Goal: Task Accomplishment & Management: Use online tool/utility

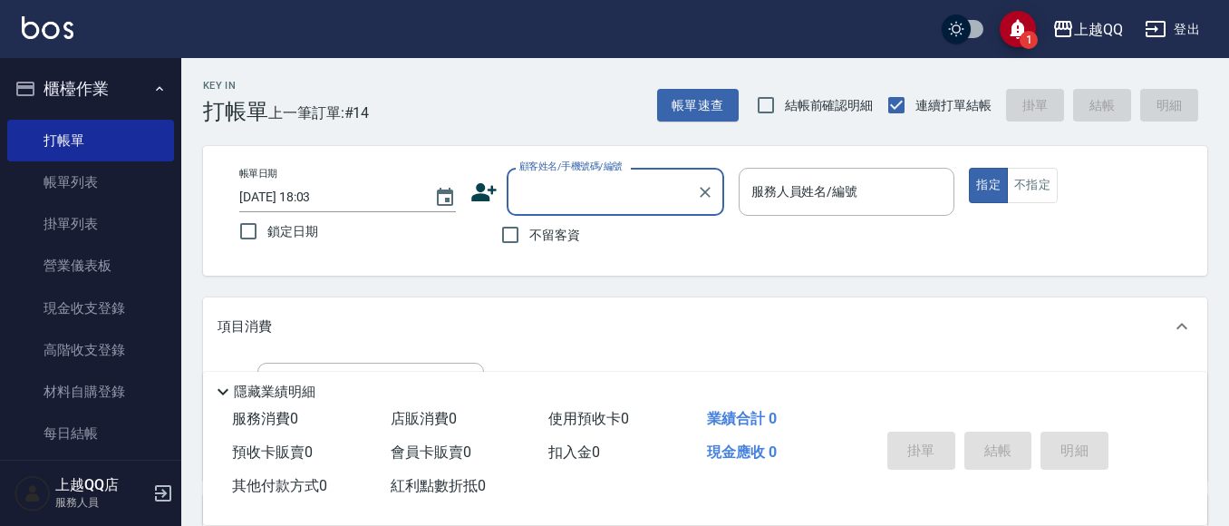
scroll to position [102, 0]
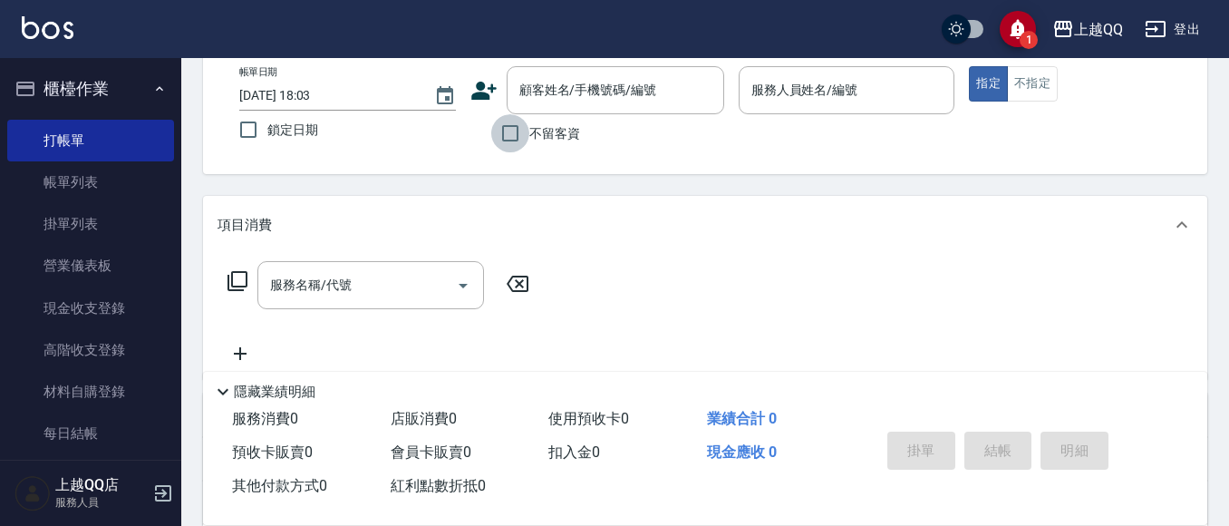
click at [508, 127] on input "不留客資" at bounding box center [510, 133] width 38 height 38
checkbox input "true"
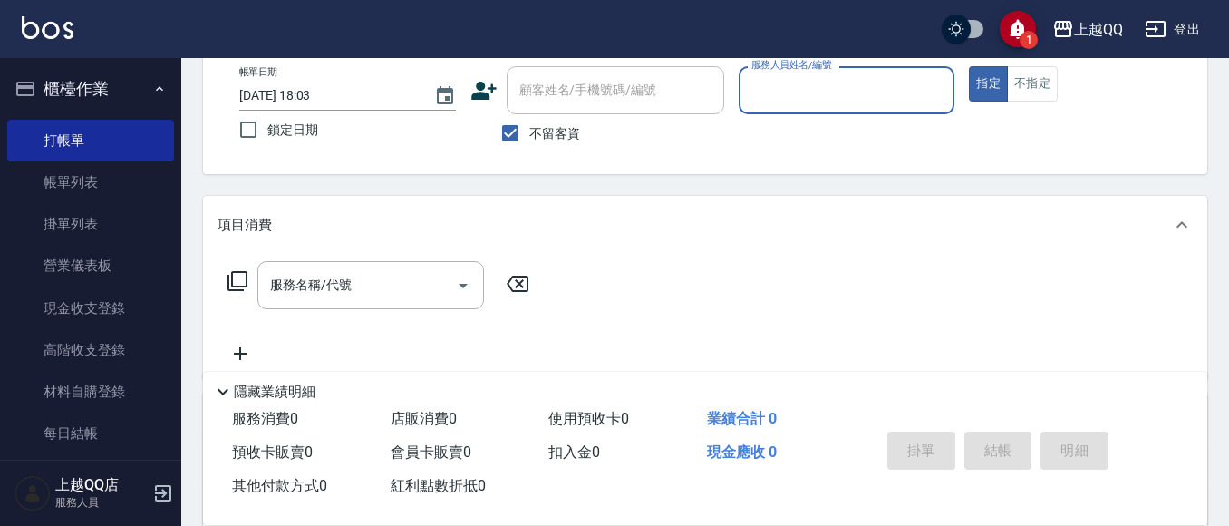
click at [800, 85] on input "服務人員姓名/編號" at bounding box center [847, 90] width 200 height 32
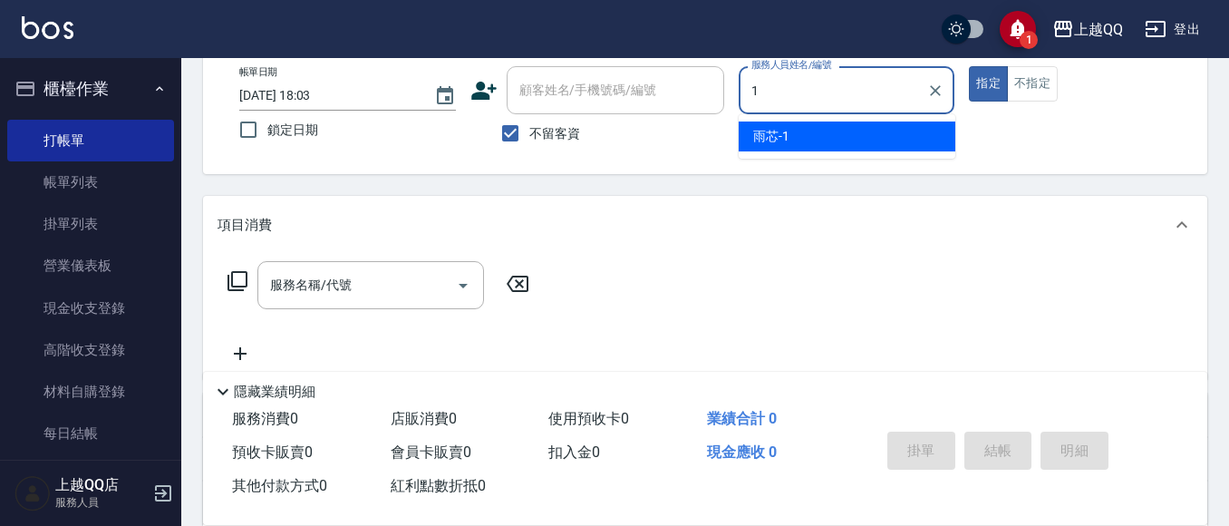
type input "1"
type button "true"
type input "雨芯-1"
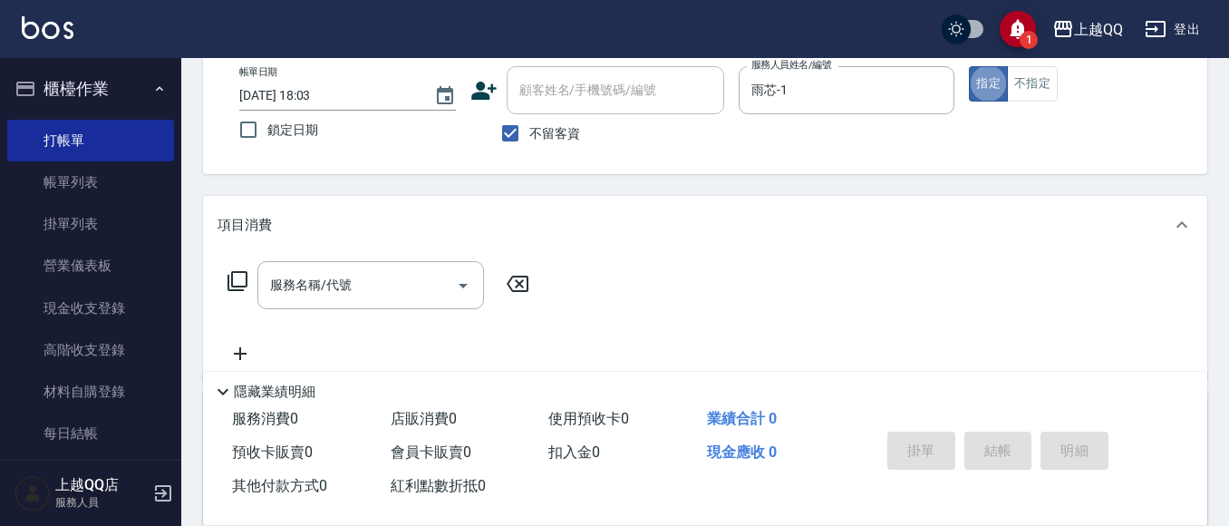
click at [247, 275] on icon at bounding box center [237, 281] width 20 height 20
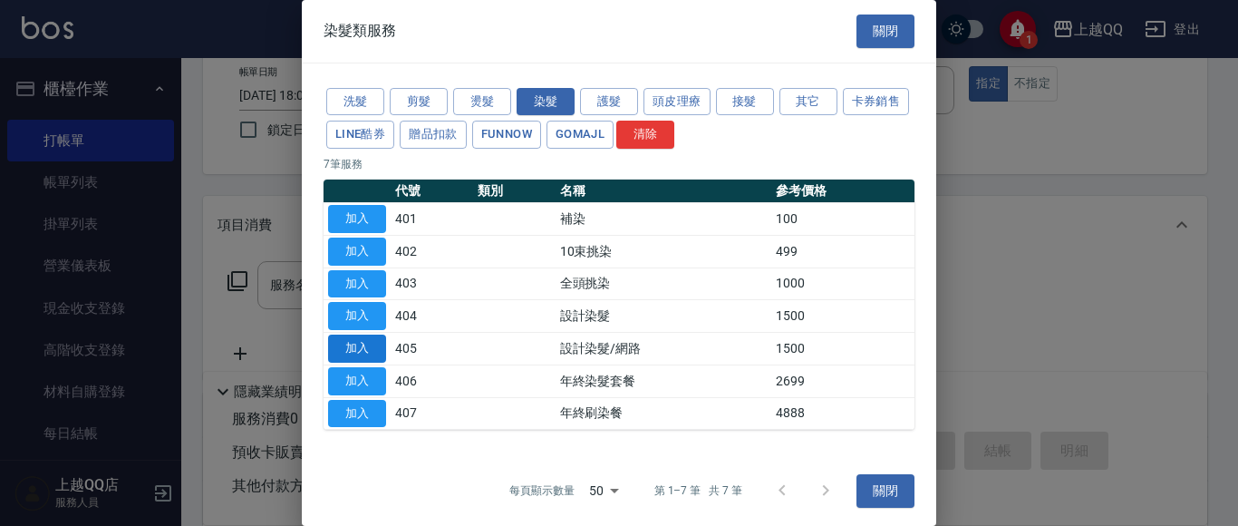
click at [378, 343] on button "加入" at bounding box center [357, 348] width 58 height 28
type input "設計染髮/網路(405)"
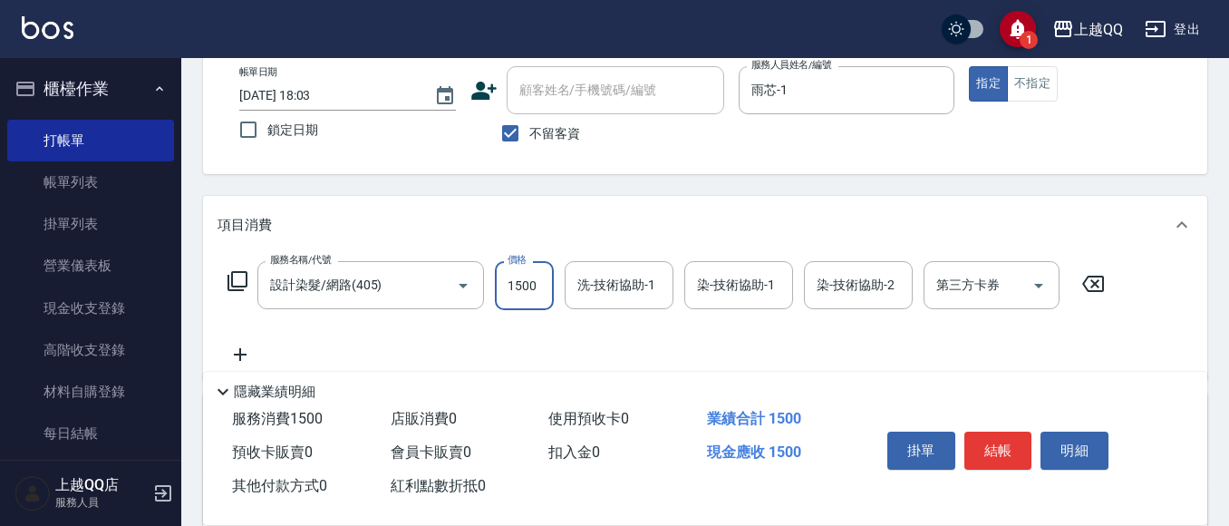
click at [536, 286] on input "1500" at bounding box center [524, 285] width 59 height 49
type input "899"
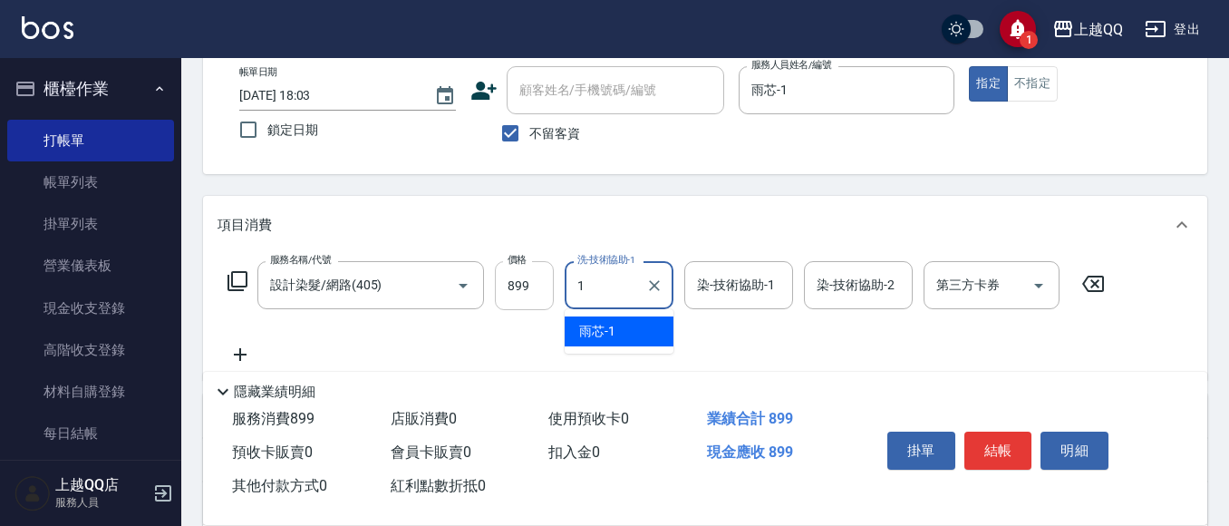
type input "雨芯-1"
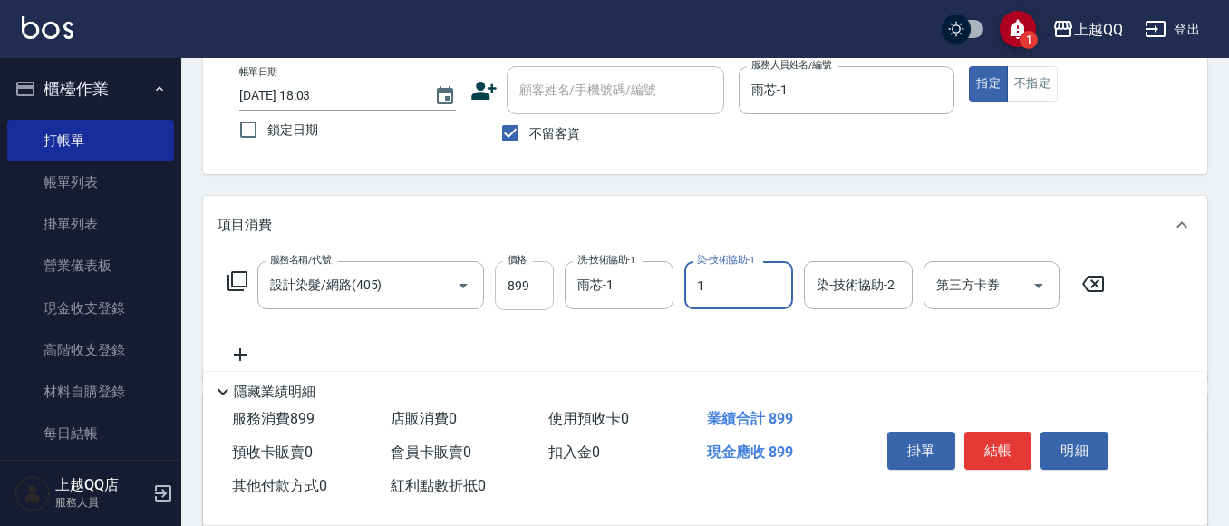
type input "雨芯-1"
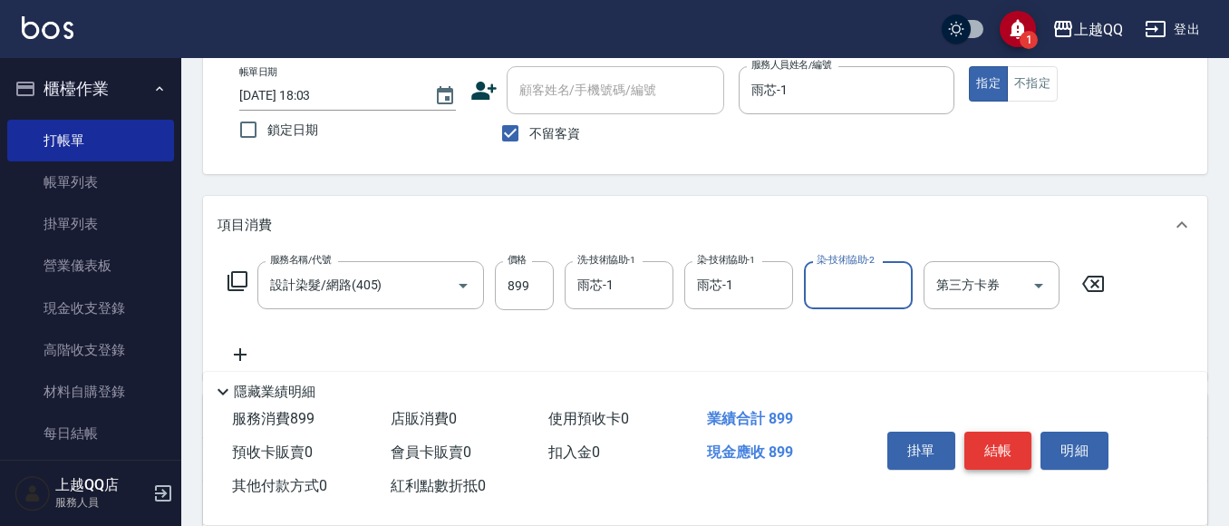
click at [986, 437] on button "結帳" at bounding box center [998, 450] width 68 height 38
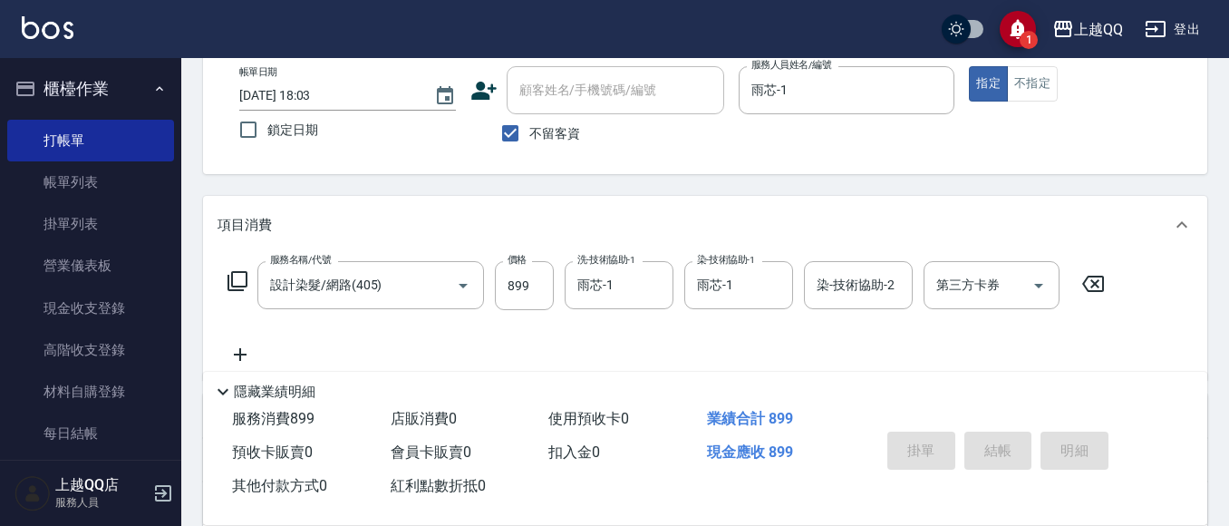
type input "2025/09/10 19:01"
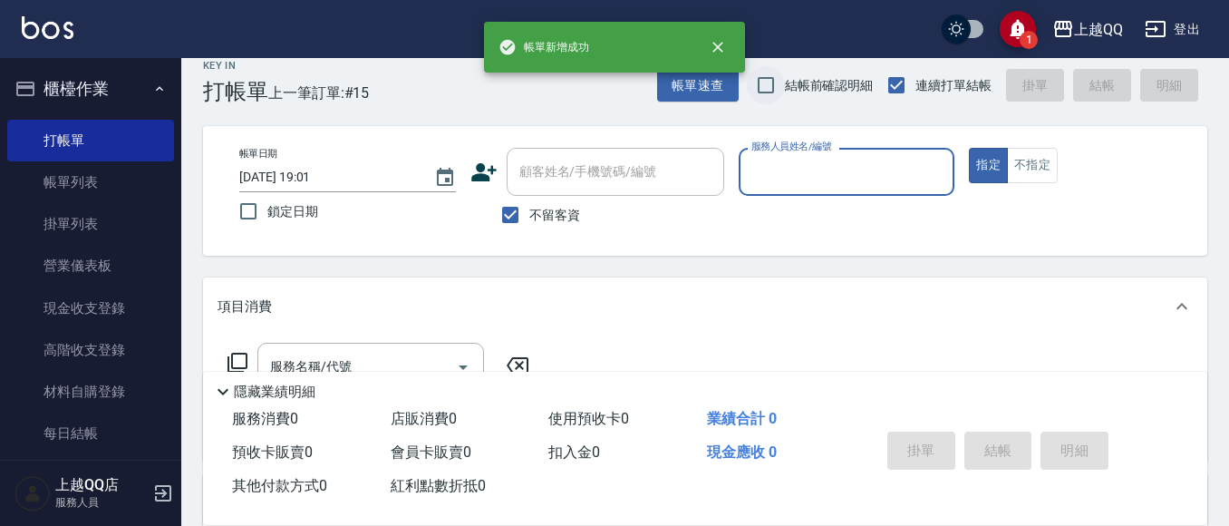
scroll to position [0, 0]
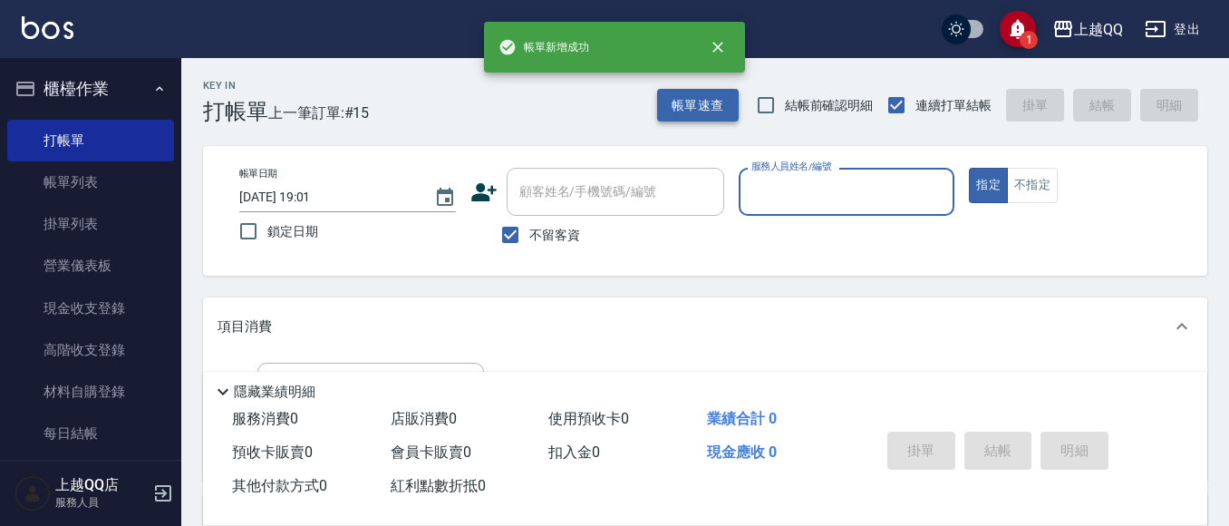
click at [692, 94] on button "帳單速查" at bounding box center [698, 106] width 82 height 34
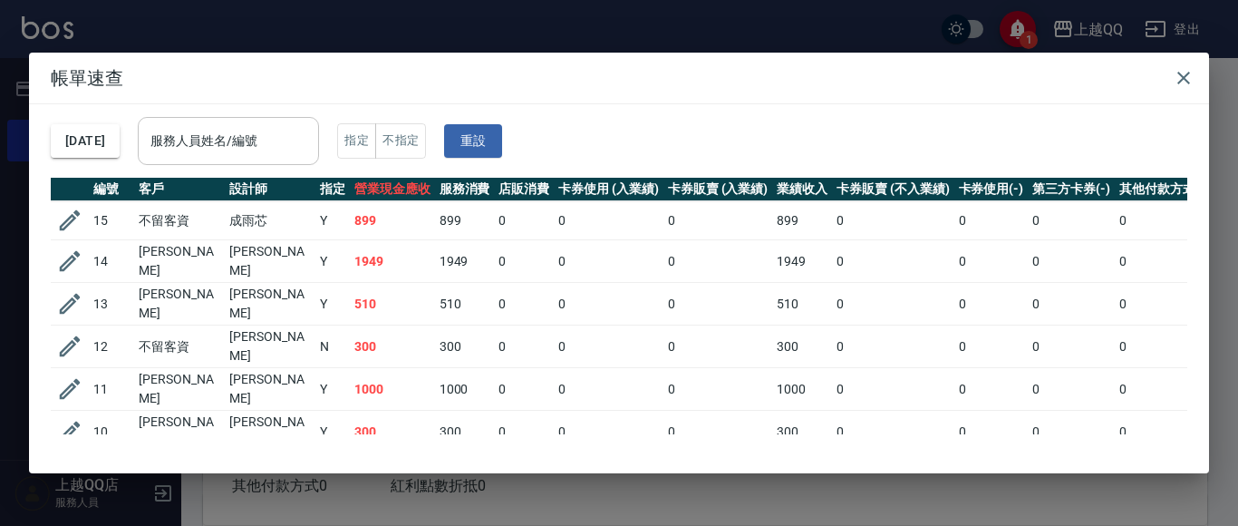
click at [278, 153] on input "服務人員姓名/編號" at bounding box center [228, 141] width 165 height 32
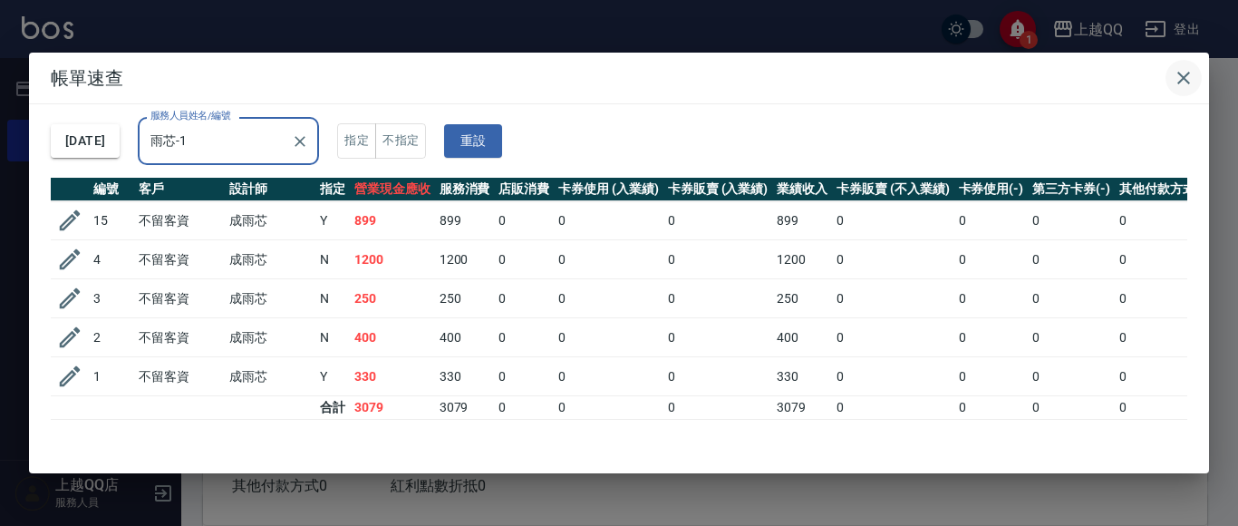
type input "雨芯-1"
click at [1174, 85] on icon "button" at bounding box center [1184, 78] width 22 height 22
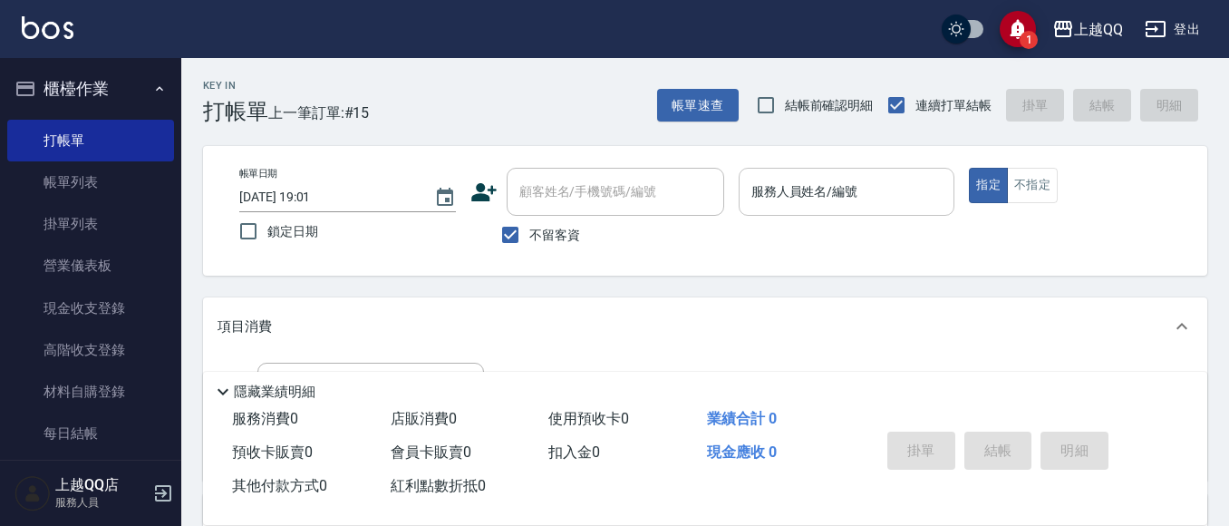
click at [885, 183] on input "服務人員姓名/編號" at bounding box center [847, 192] width 200 height 32
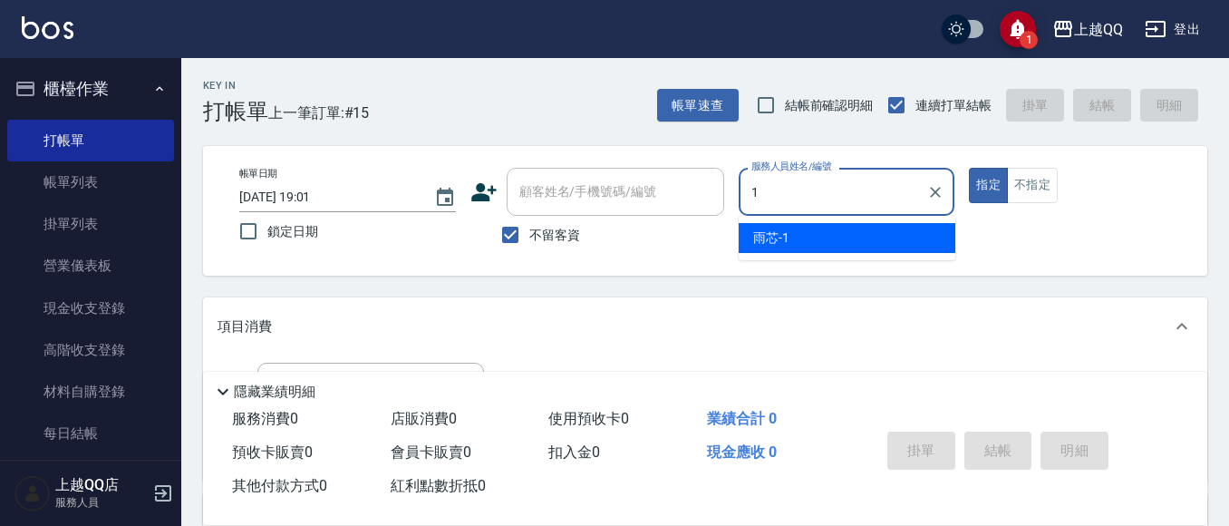
type input "雨芯-1"
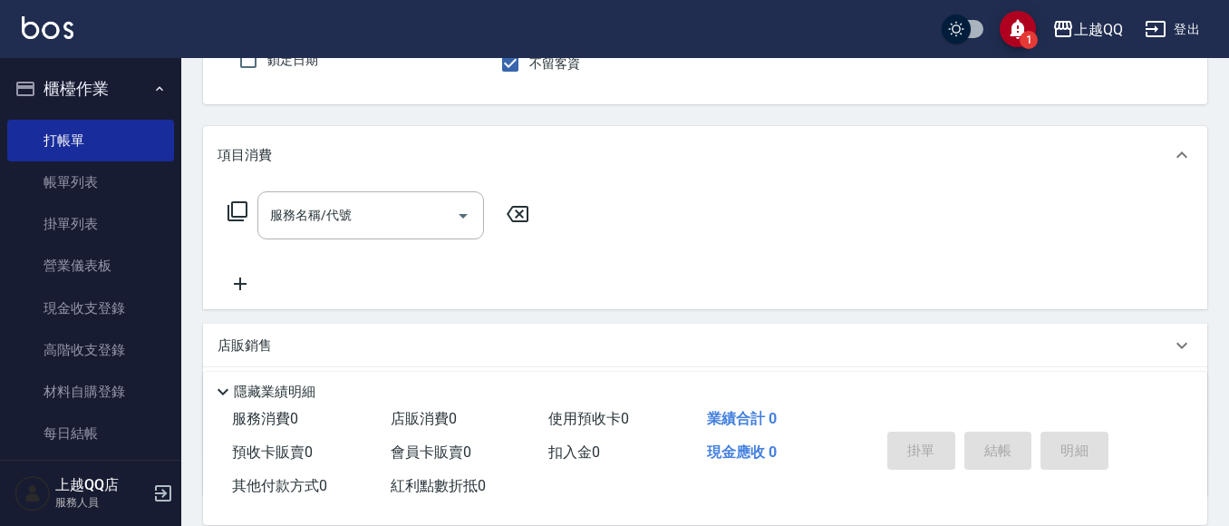
scroll to position [181, 0]
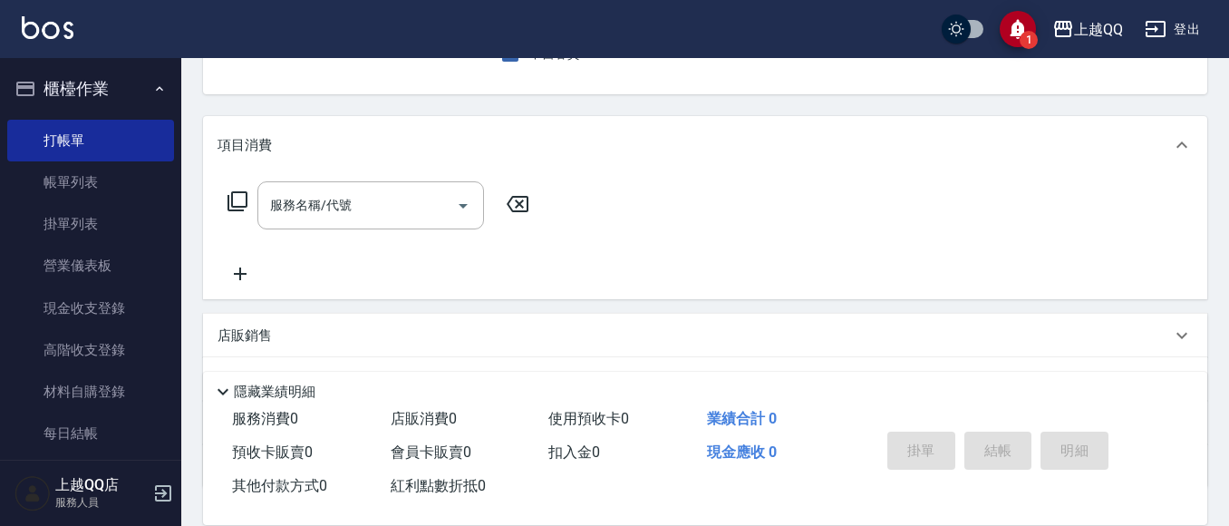
click at [235, 197] on icon at bounding box center [238, 201] width 22 height 22
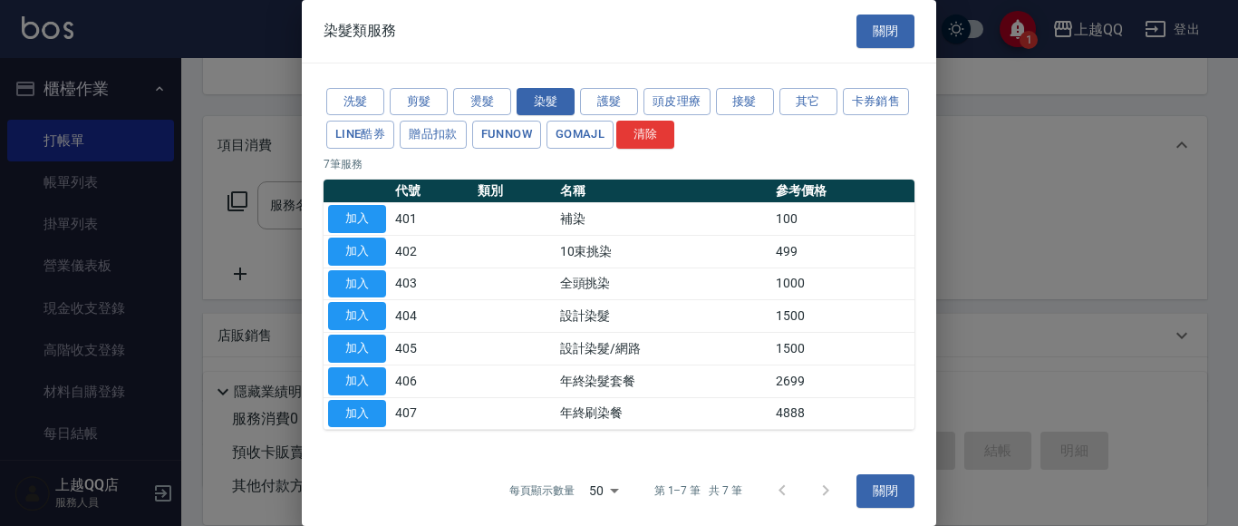
click at [878, 30] on button "關閉" at bounding box center [885, 32] width 58 height 34
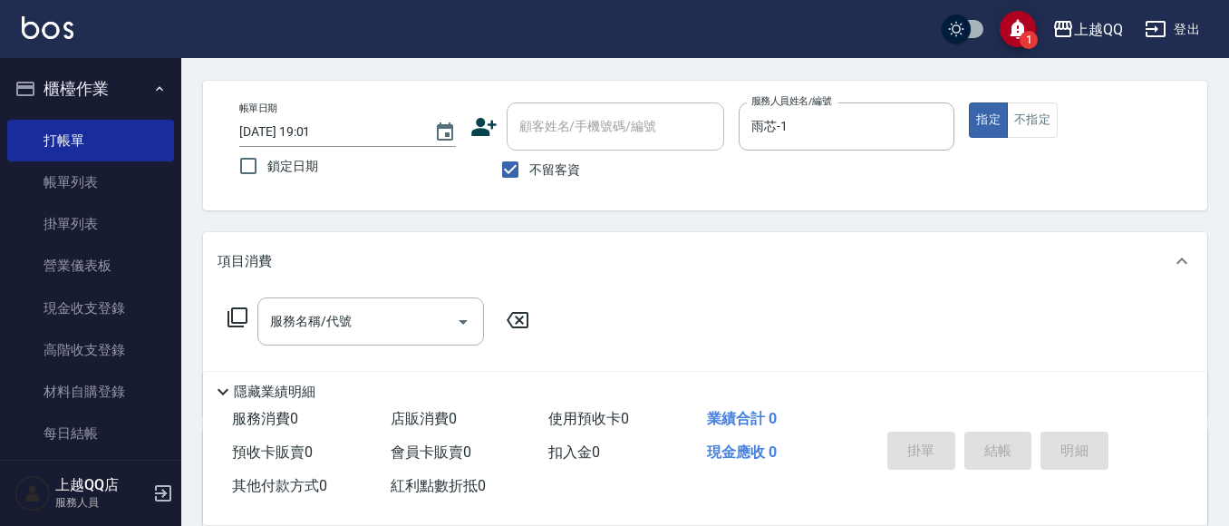
scroll to position [0, 0]
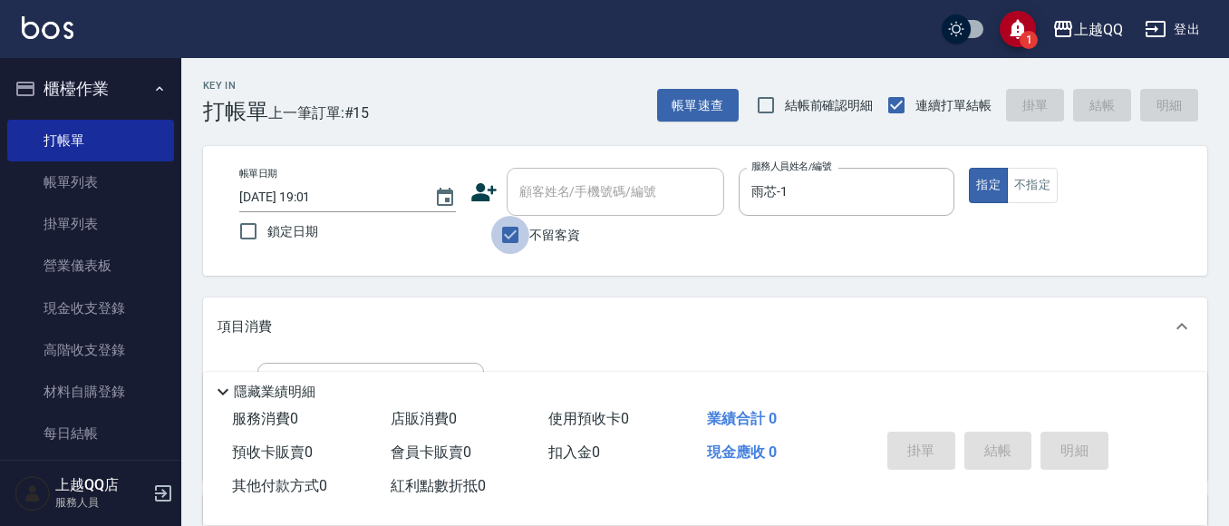
click at [521, 235] on input "不留客資" at bounding box center [510, 235] width 38 height 38
checkbox input "false"
click at [572, 179] on input "顧客姓名/手機號碼/編號" at bounding box center [602, 192] width 174 height 32
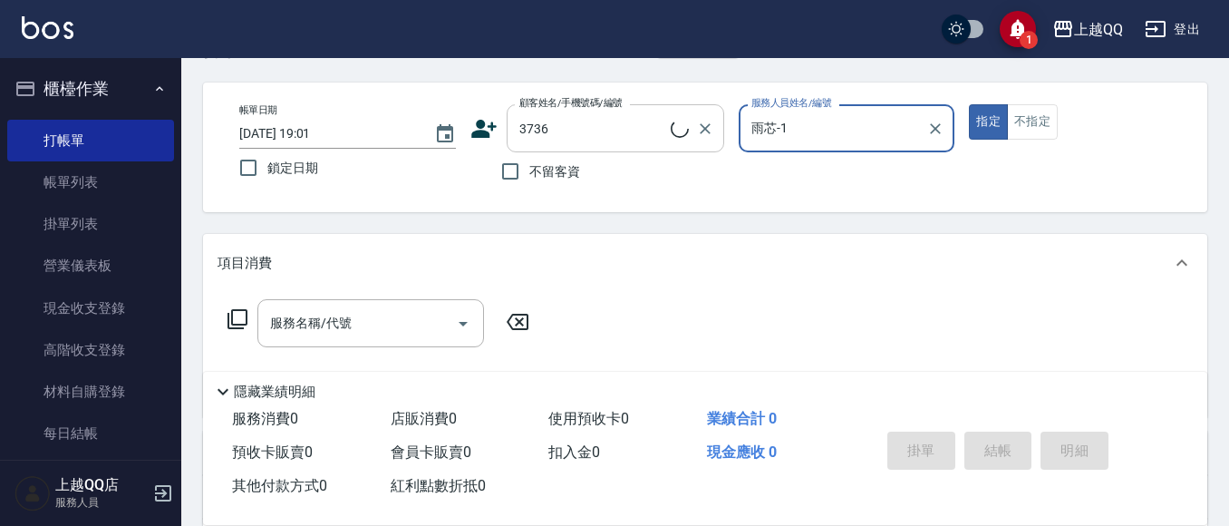
scroll to position [181, 0]
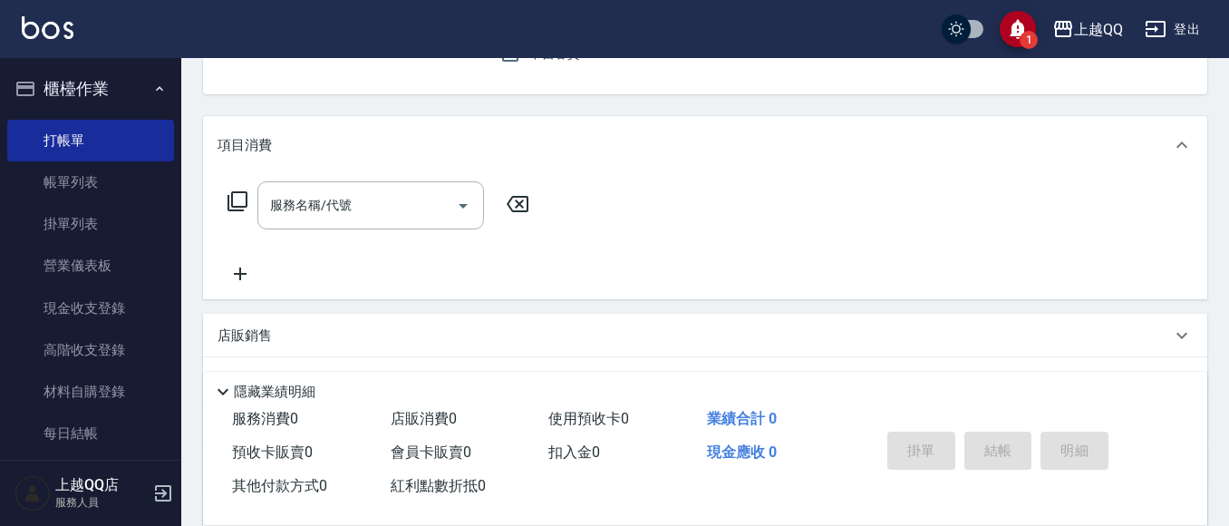
type input "江惠如/0916339743/3736"
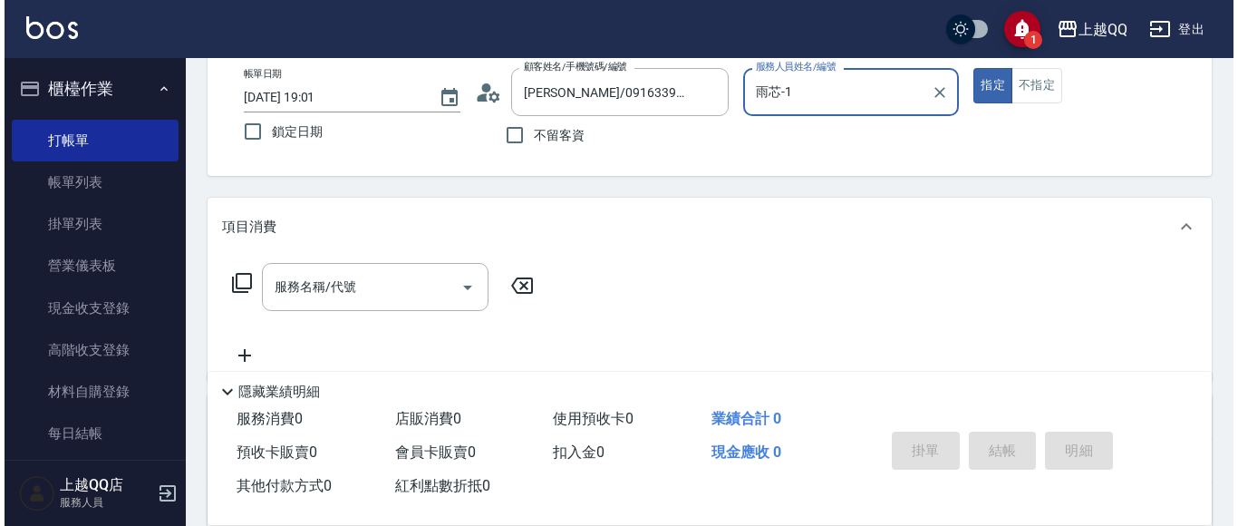
scroll to position [94, 0]
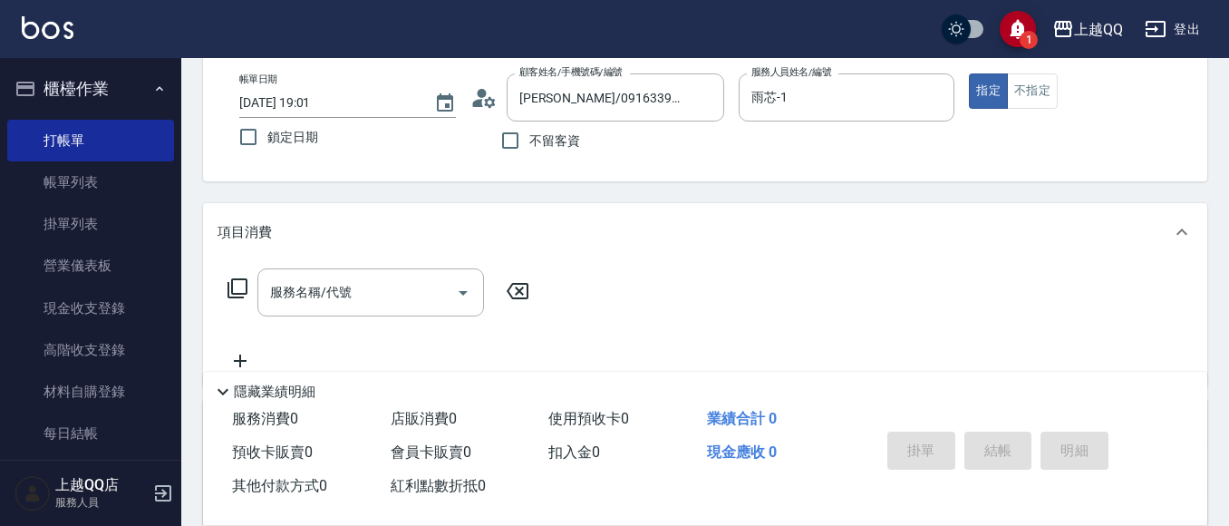
click at [236, 285] on icon at bounding box center [238, 288] width 22 height 22
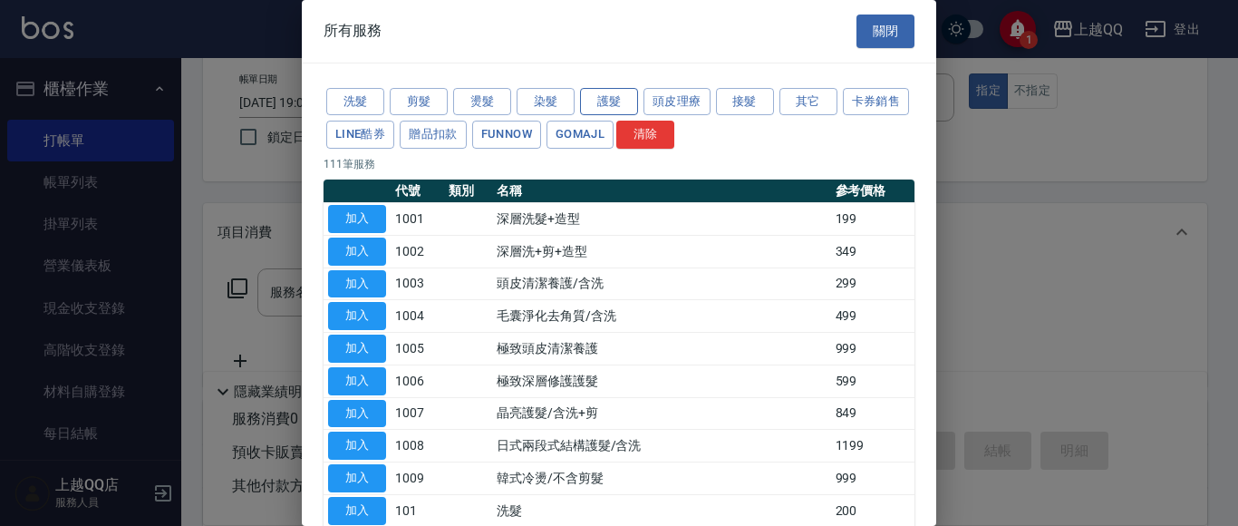
click at [596, 102] on button "護髮" at bounding box center [609, 102] width 58 height 28
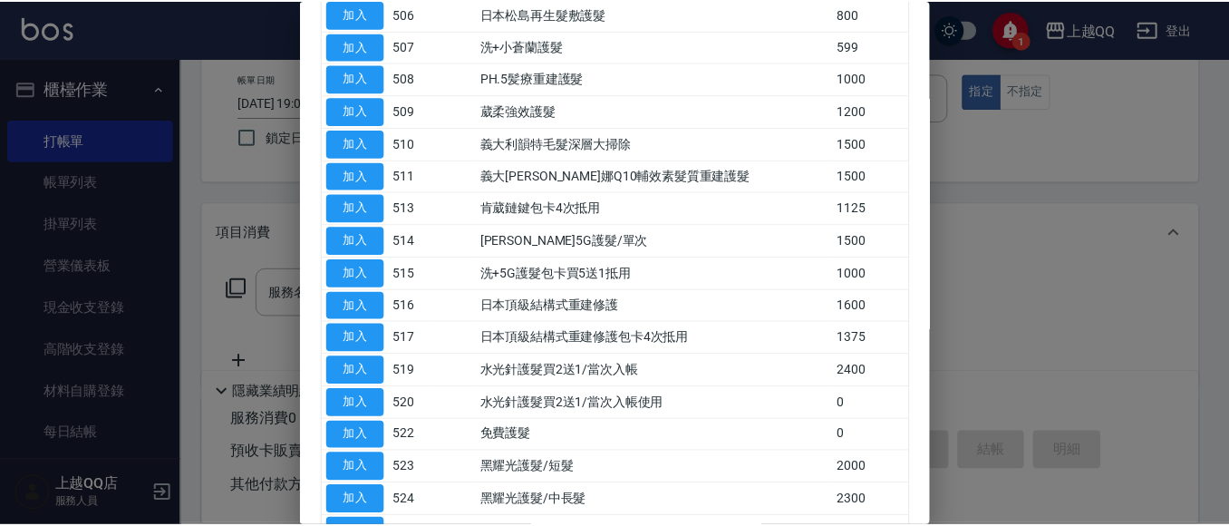
scroll to position [453, 0]
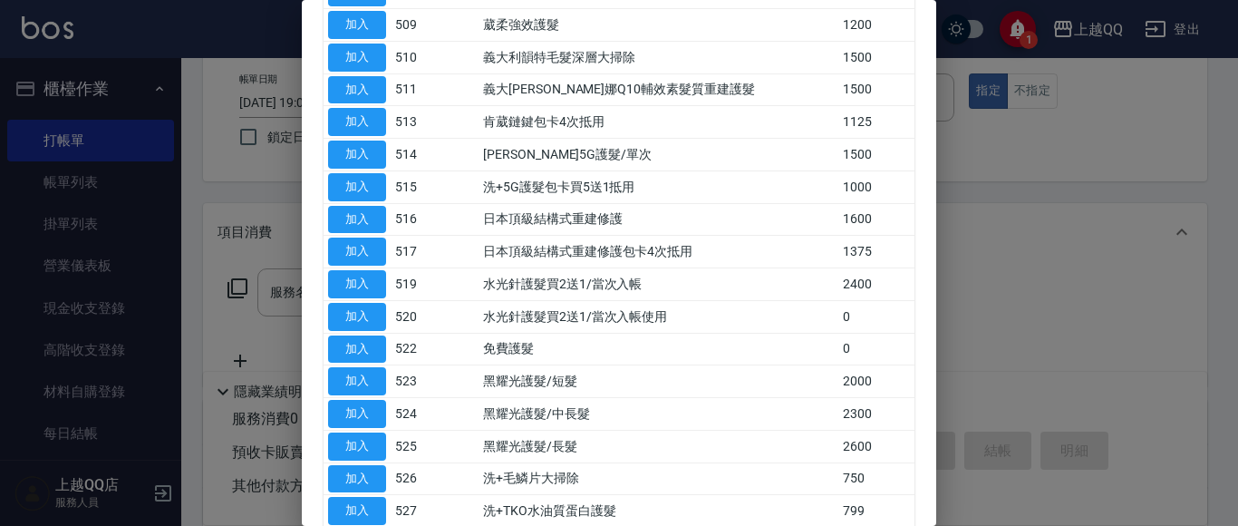
drag, startPoint x: 383, startPoint y: 347, endPoint x: 541, endPoint y: 286, distance: 169.0
click at [383, 346] on button "加入" at bounding box center [357, 349] width 58 height 28
type input "免費護髮(522)"
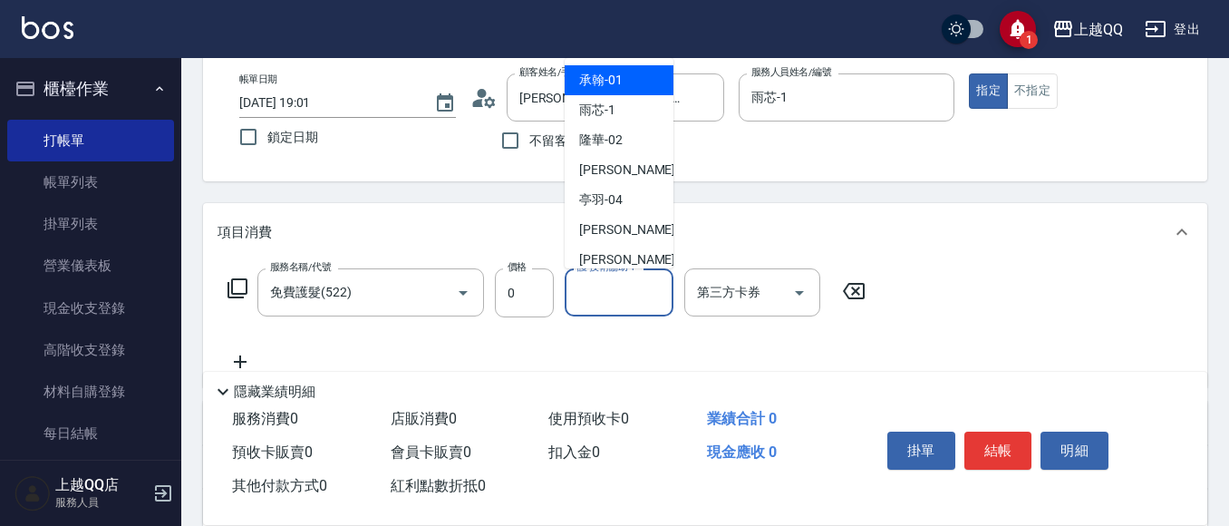
click at [585, 295] on input "護-技術協助-1" at bounding box center [619, 292] width 92 height 32
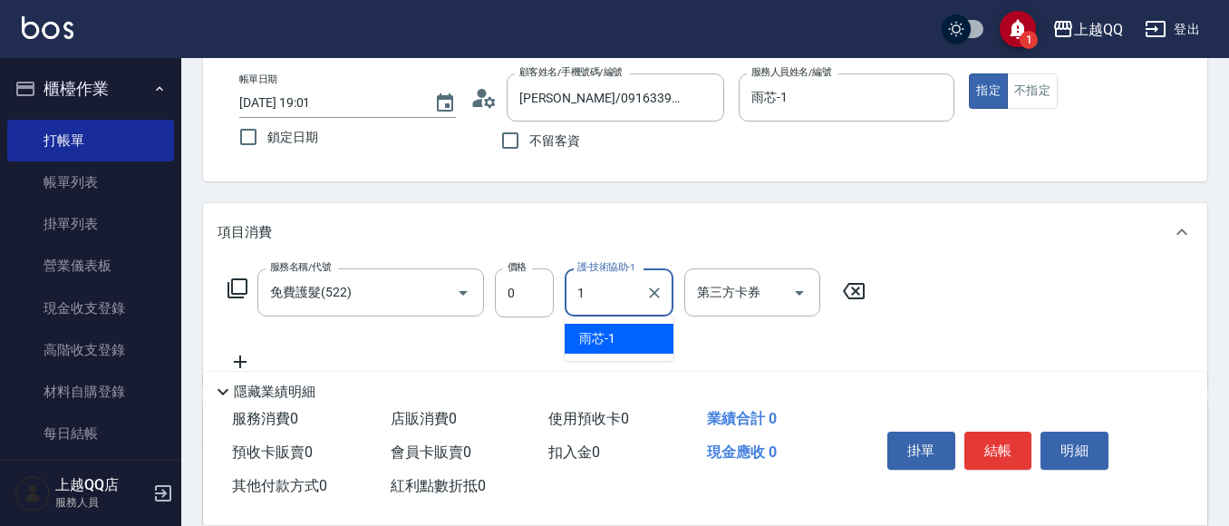
type input "雨芯-1"
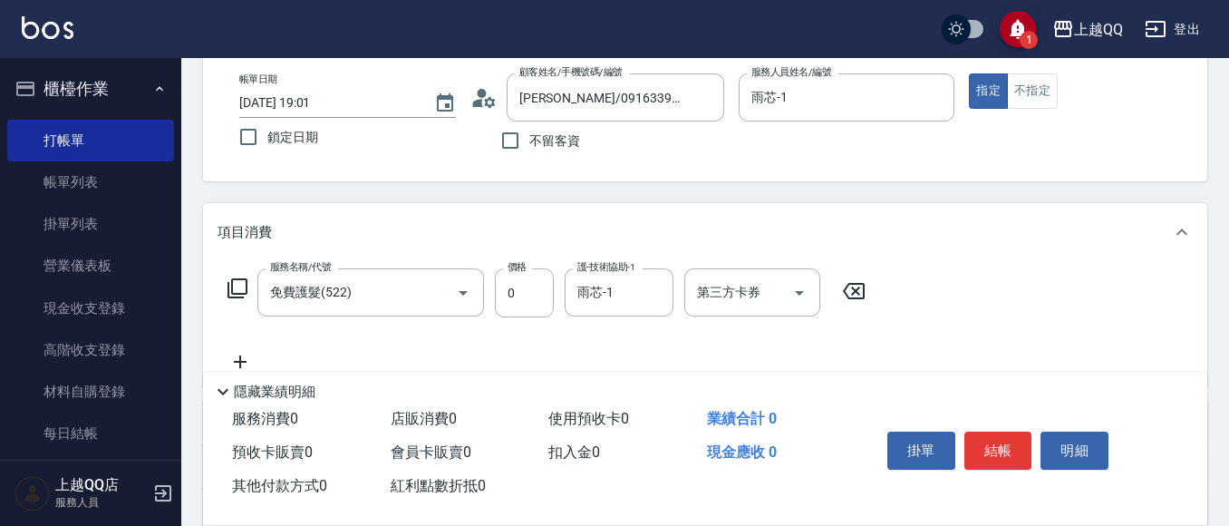
drag, startPoint x: 249, startPoint y: 289, endPoint x: 235, endPoint y: 282, distance: 16.2
click at [245, 288] on div "服務名稱/代號 免費護髮(522) 服務名稱/代號 價格 0 價格 護-技術協助-1 雨芯-1 護-技術協助-1 第三方卡券 第三方卡券" at bounding box center [547, 292] width 659 height 49
click at [235, 282] on icon at bounding box center [238, 288] width 22 height 22
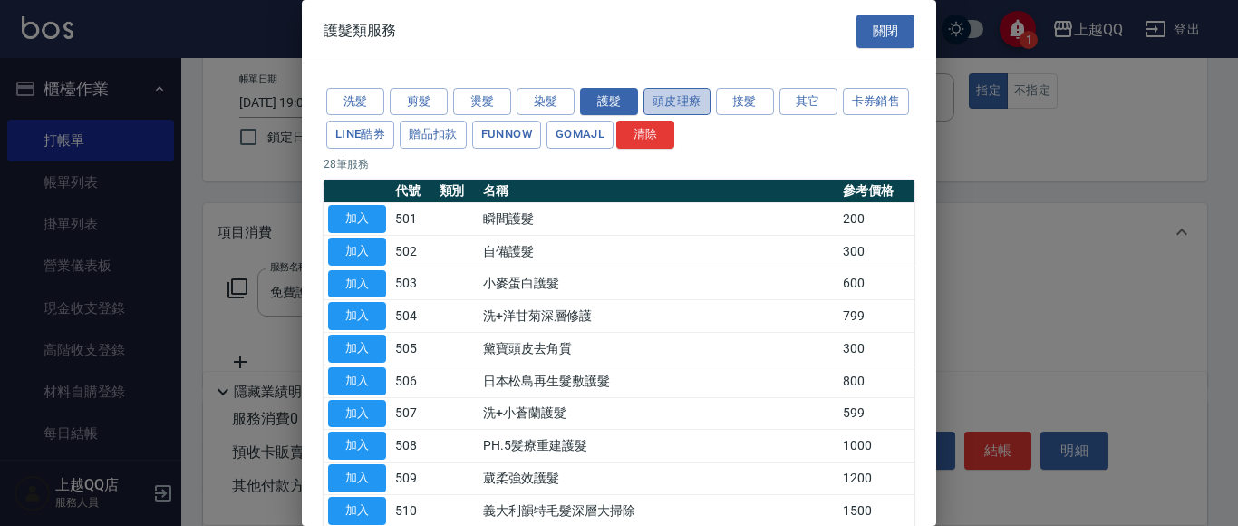
click at [657, 103] on button "頭皮理療" at bounding box center [677, 102] width 67 height 28
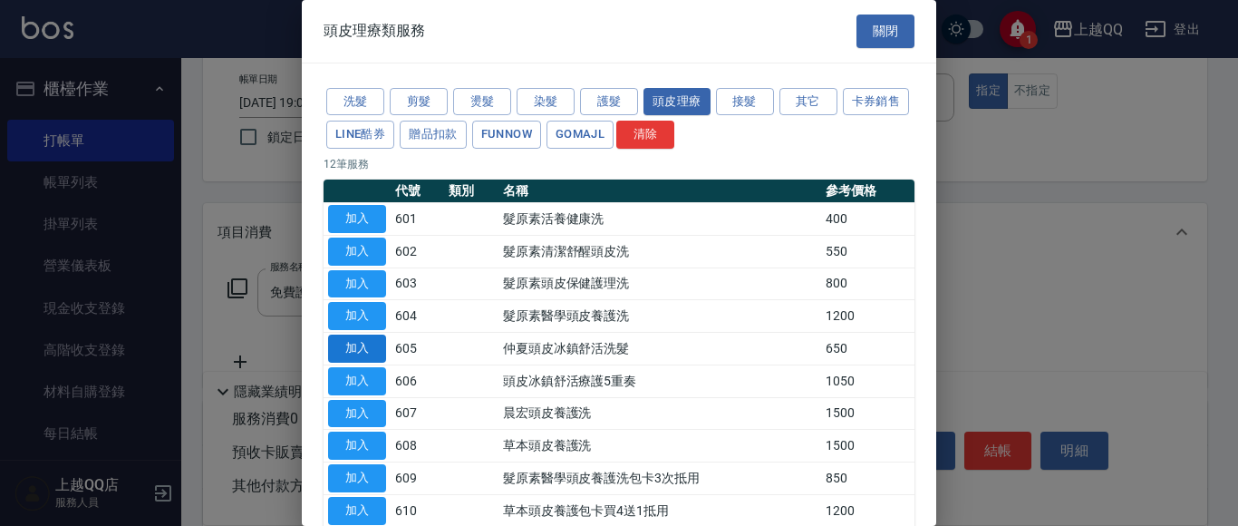
click at [374, 349] on button "加入" at bounding box center [357, 348] width 58 height 28
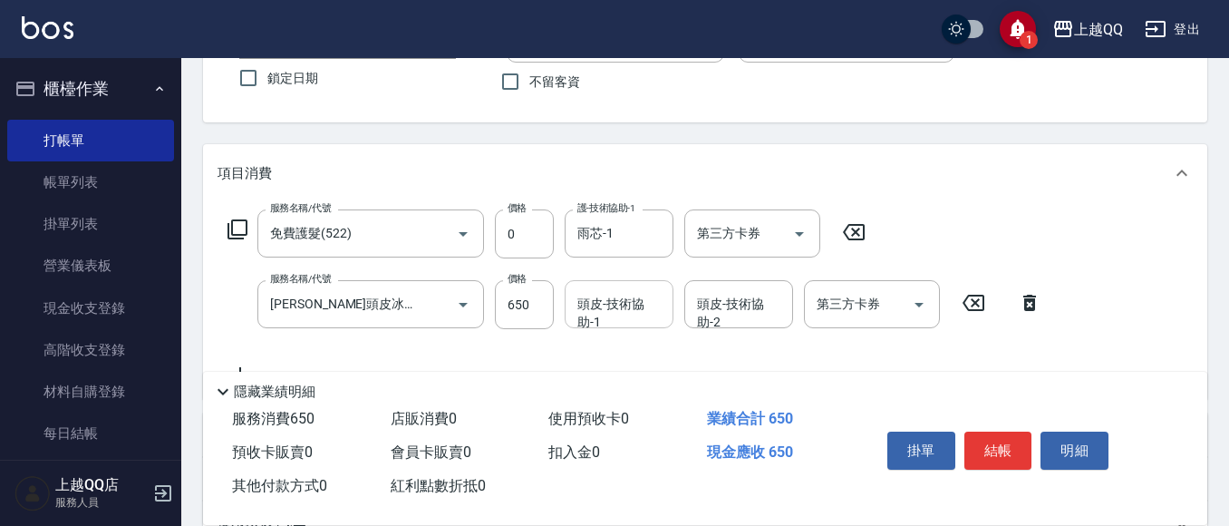
scroll to position [185, 0]
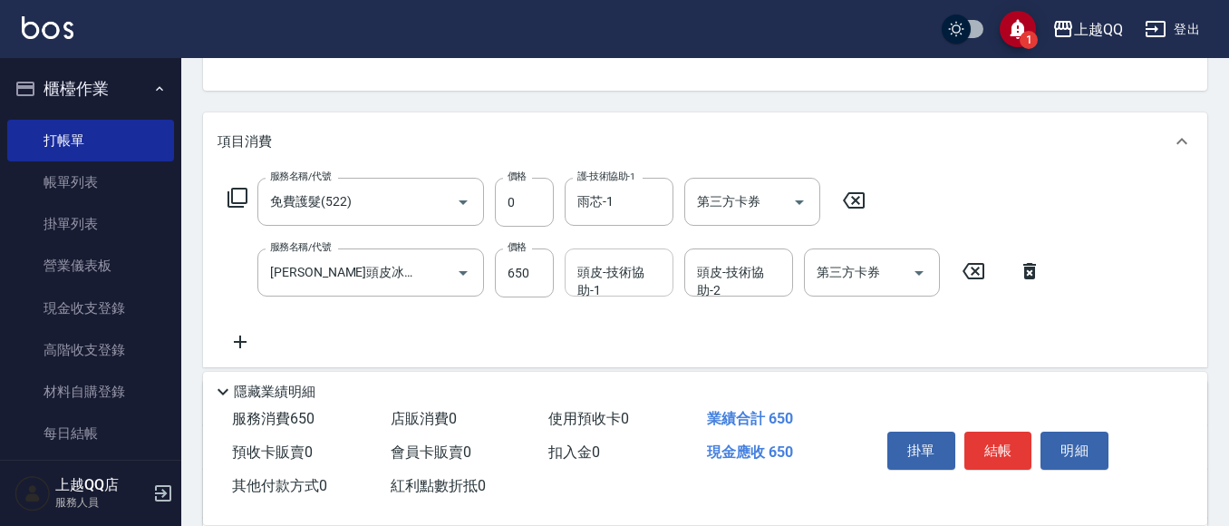
click at [632, 276] on input "頭皮-技術協助-1" at bounding box center [619, 272] width 92 height 32
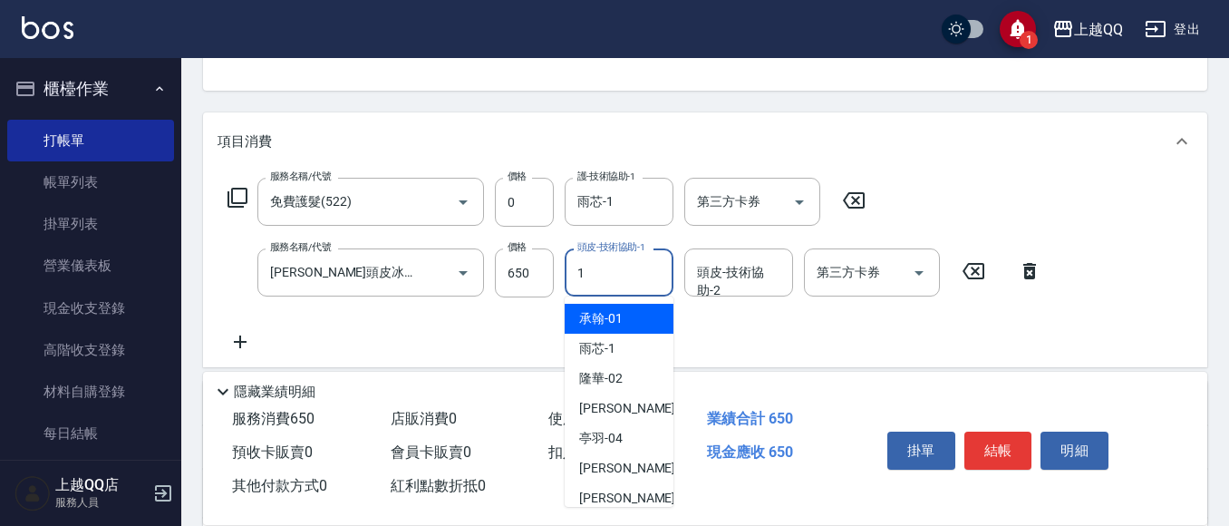
type input "雨芯-1"
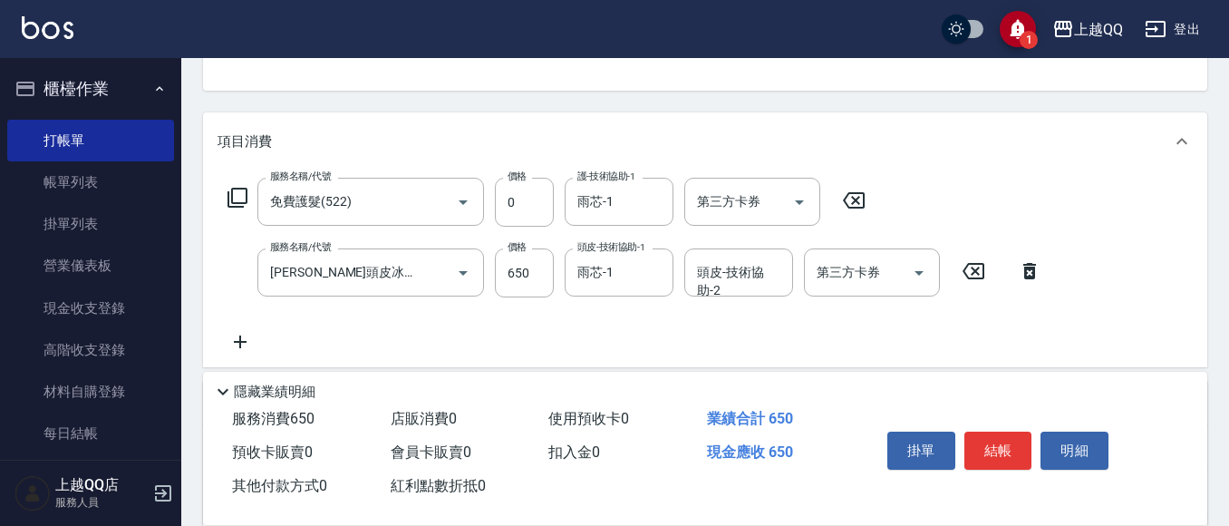
click at [230, 192] on icon at bounding box center [238, 198] width 22 height 22
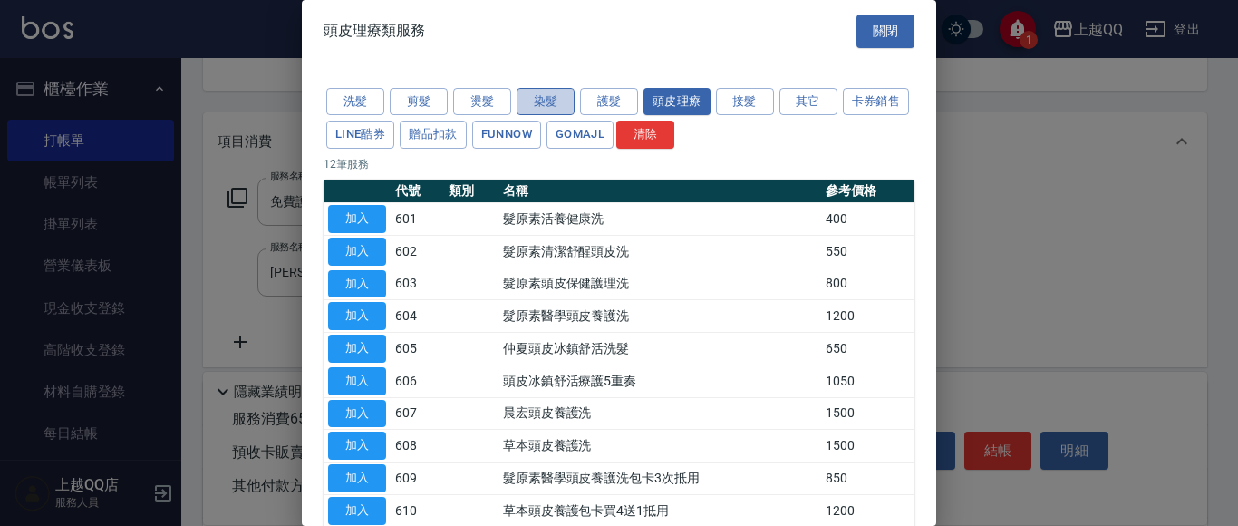
click at [547, 102] on button "染髮" at bounding box center [546, 102] width 58 height 28
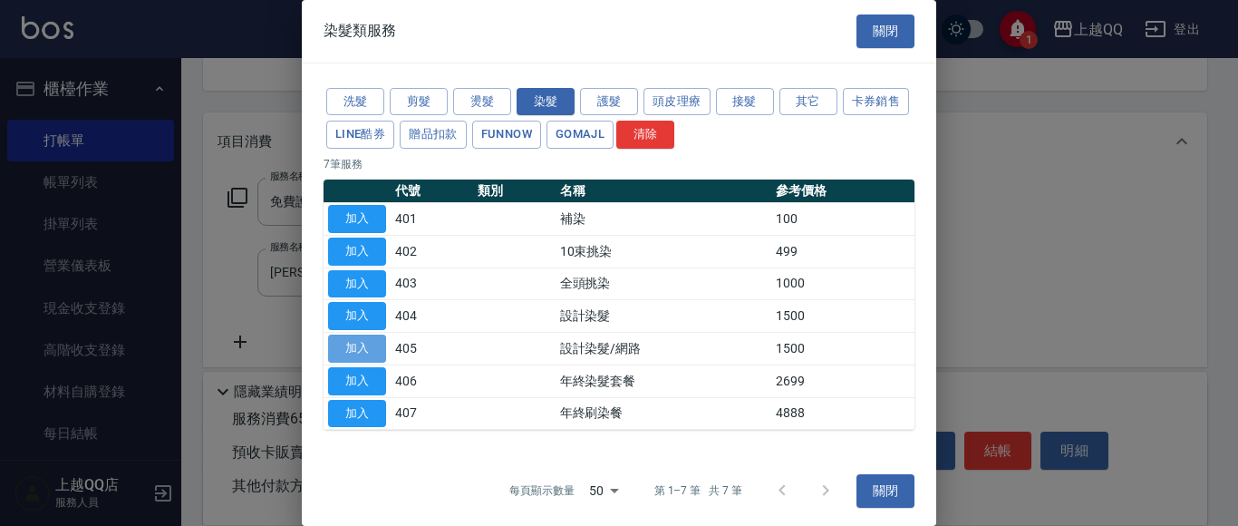
click at [372, 350] on button "加入" at bounding box center [357, 348] width 58 height 28
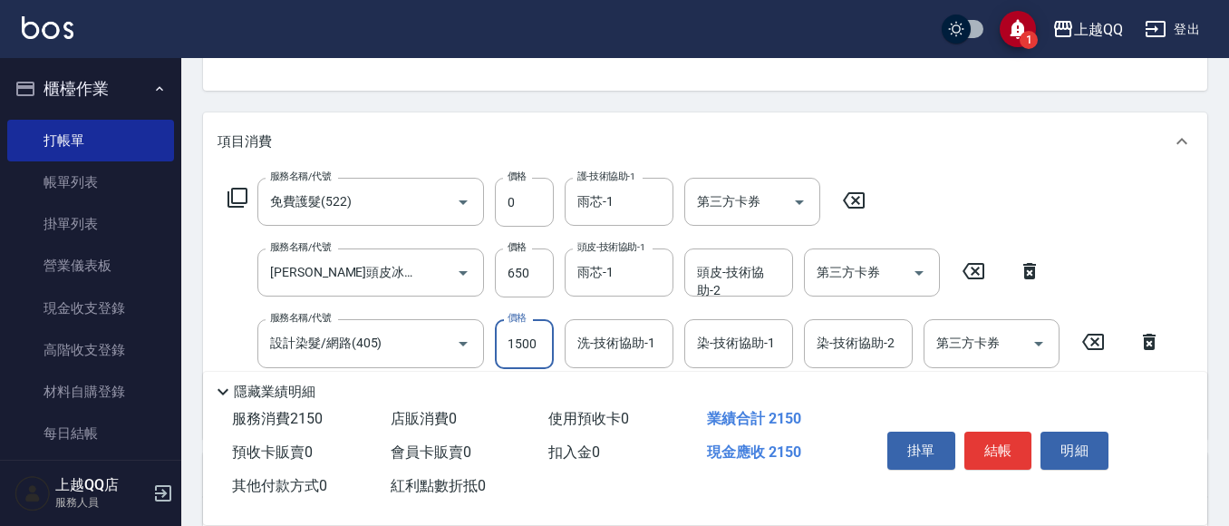
click at [517, 333] on input "1500" at bounding box center [524, 343] width 59 height 49
type input "1099"
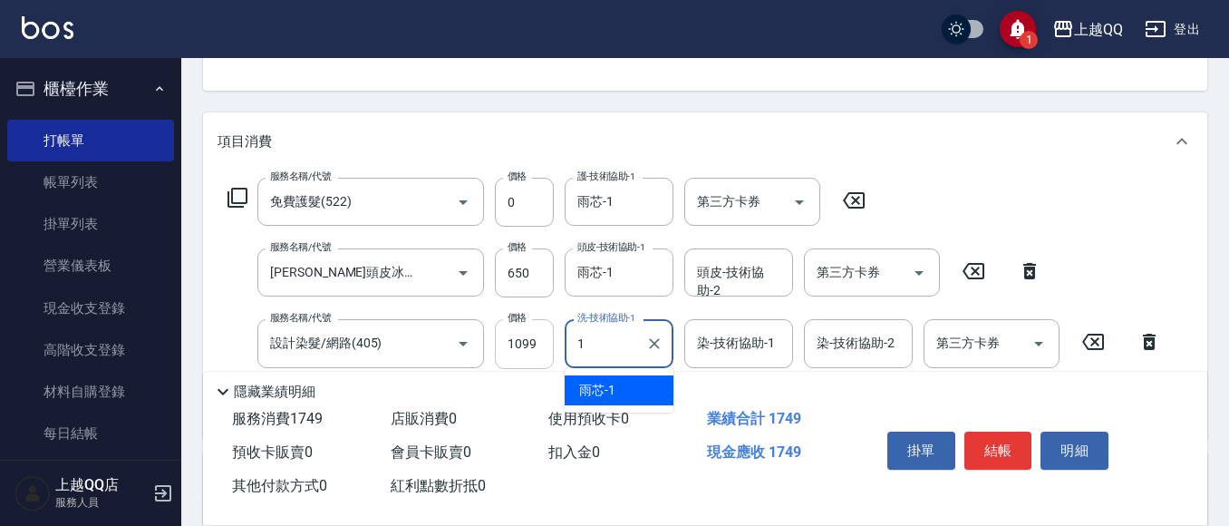
type input "雨芯-1"
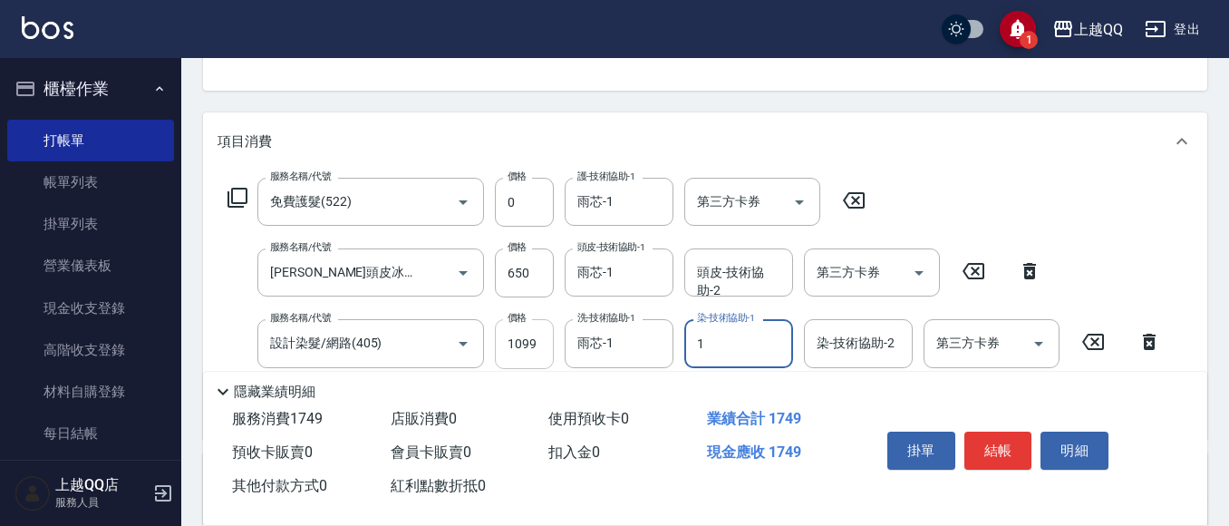
type input "雨芯-1"
click at [867, 92] on div "Key In 打帳單 上一筆訂單:#15 帳單速查 結帳前確認明細 連續打單結帳 掛單 結帳 明細 帳單日期 2025/09/10 19:01 鎖定日期 顧客…" at bounding box center [705, 361] width 1048 height 977
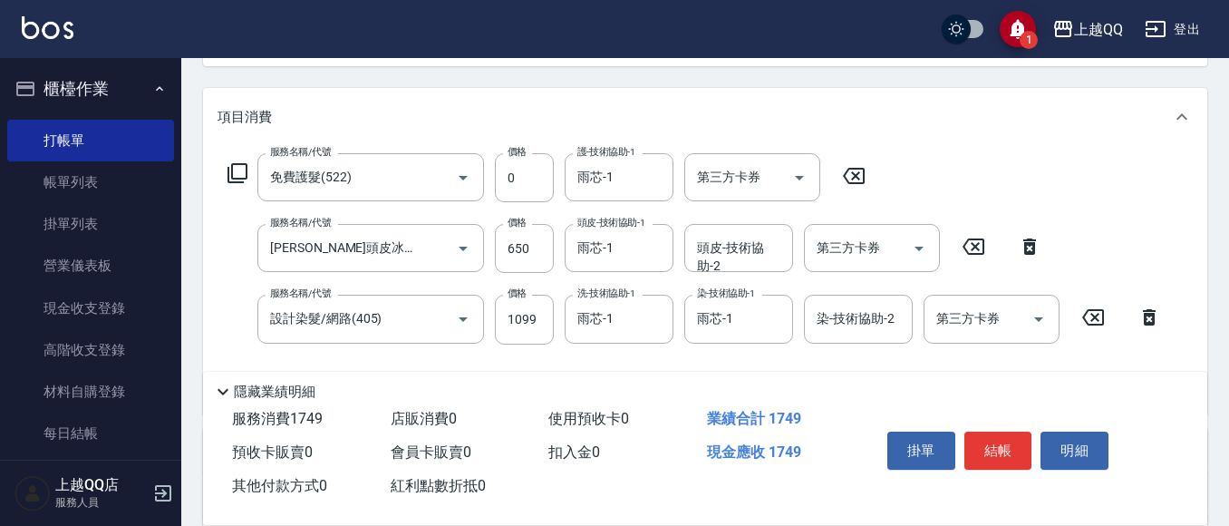
scroll to position [91, 0]
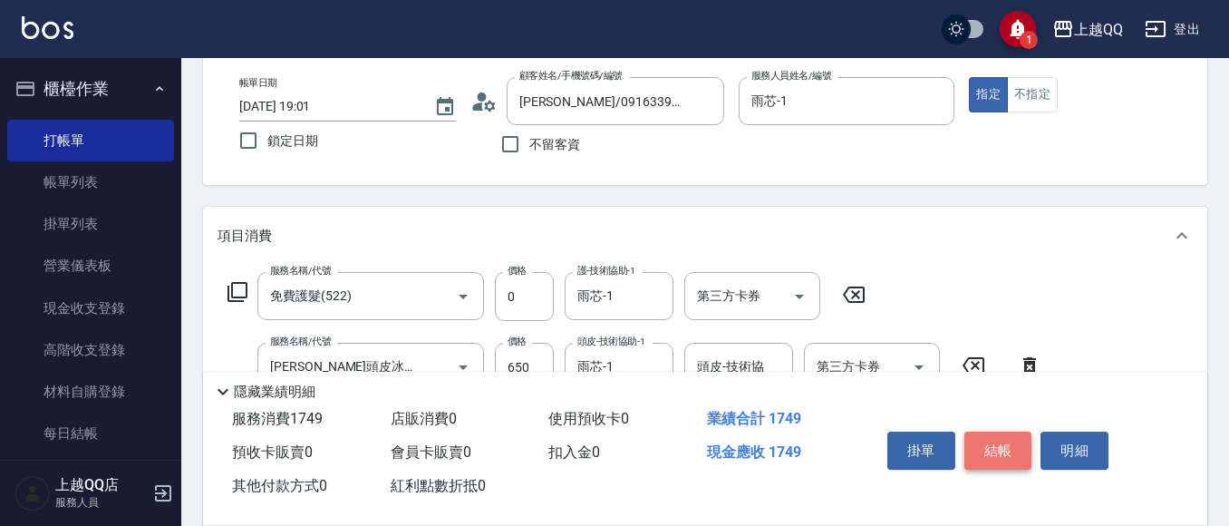
click at [982, 431] on button "結帳" at bounding box center [998, 450] width 68 height 38
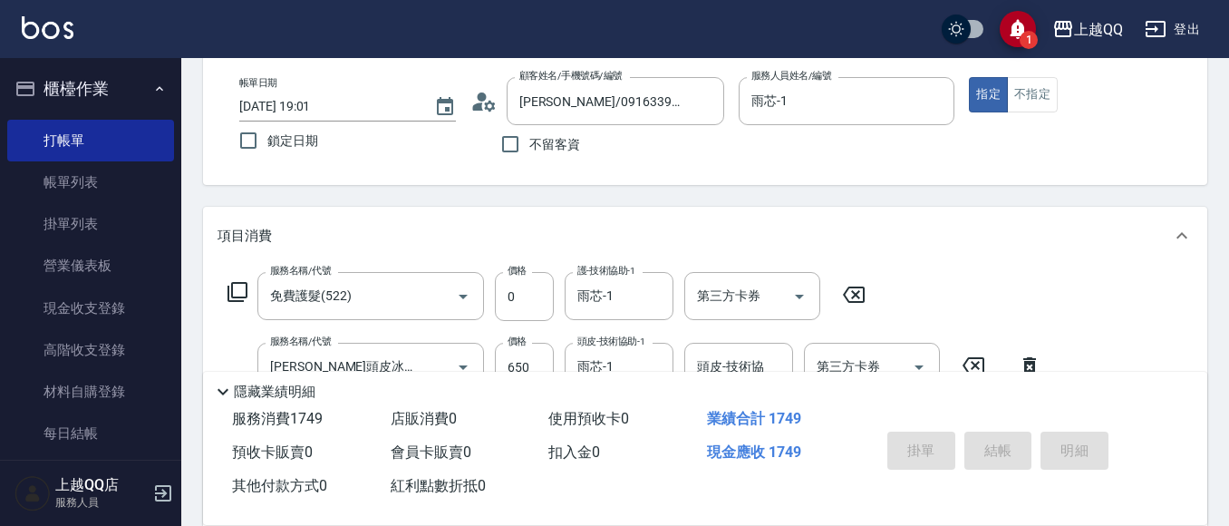
type input "2025/09/10 19:03"
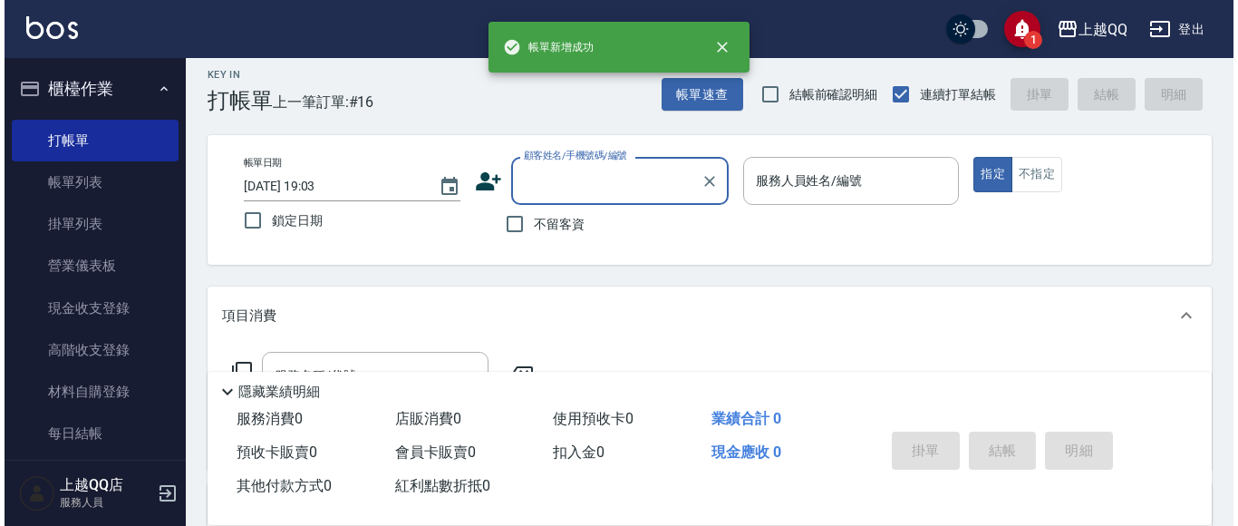
scroll to position [0, 0]
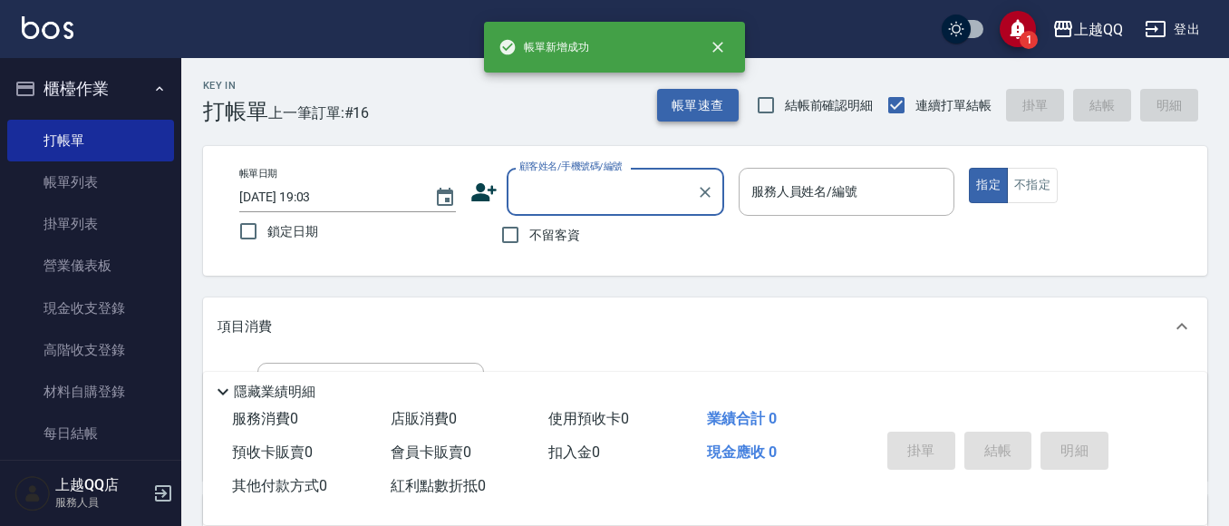
click at [677, 110] on button "帳單速查" at bounding box center [698, 106] width 82 height 34
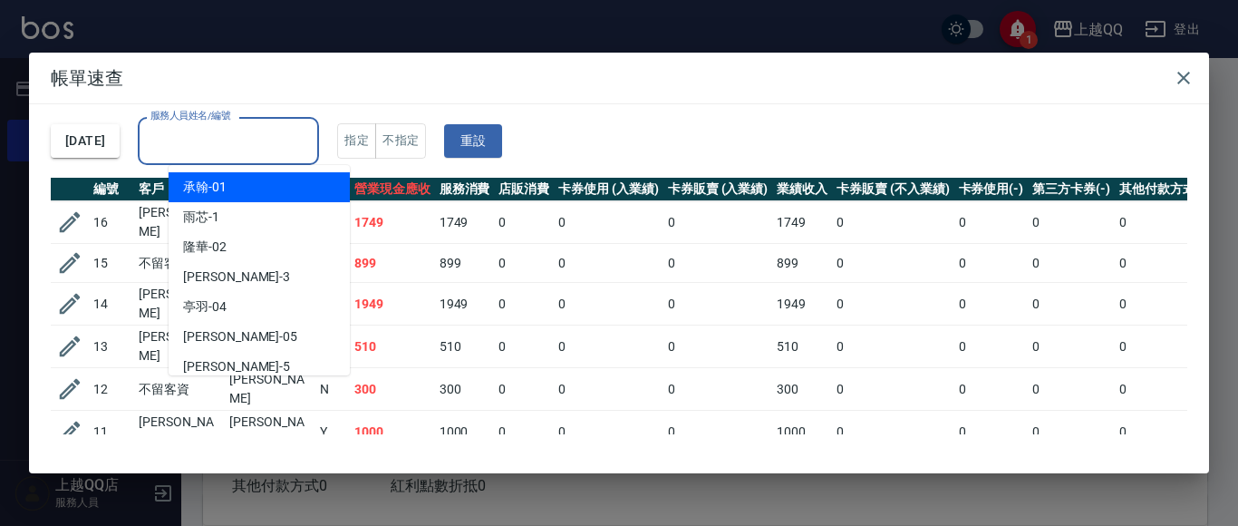
click at [305, 143] on input "服務人員姓名/編號" at bounding box center [228, 141] width 165 height 32
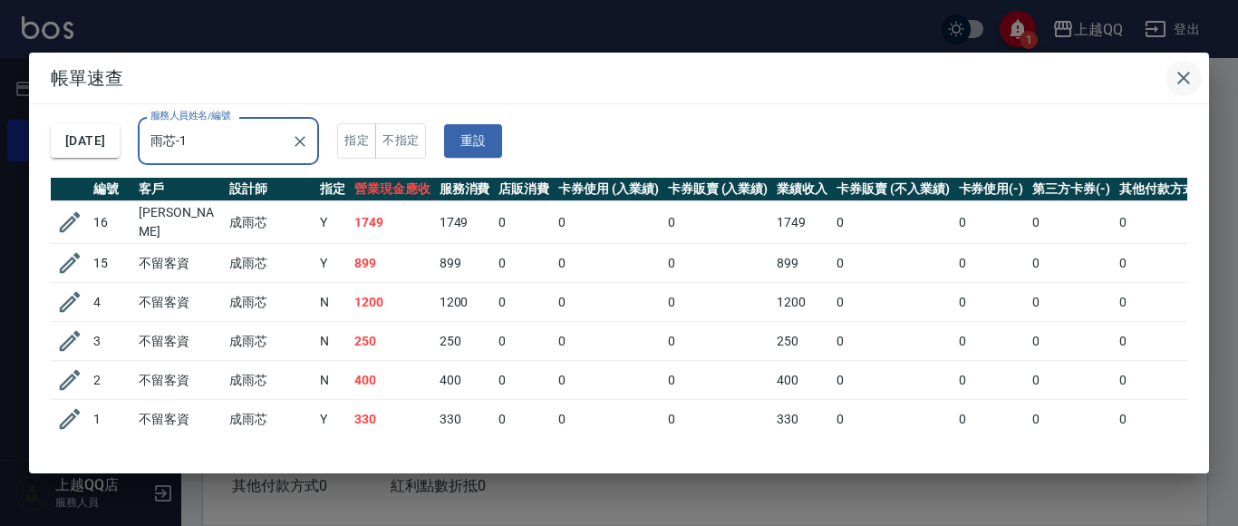
type input "雨芯-1"
click at [1172, 78] on button "button" at bounding box center [1184, 78] width 36 height 36
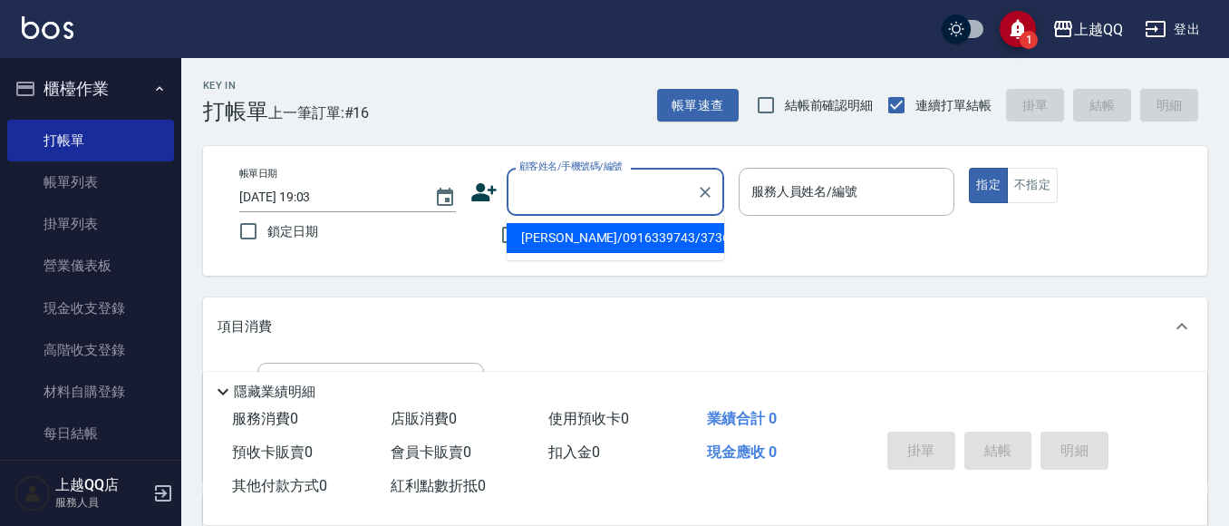
click at [545, 201] on input "顧客姓名/手機號碼/編號" at bounding box center [602, 192] width 174 height 32
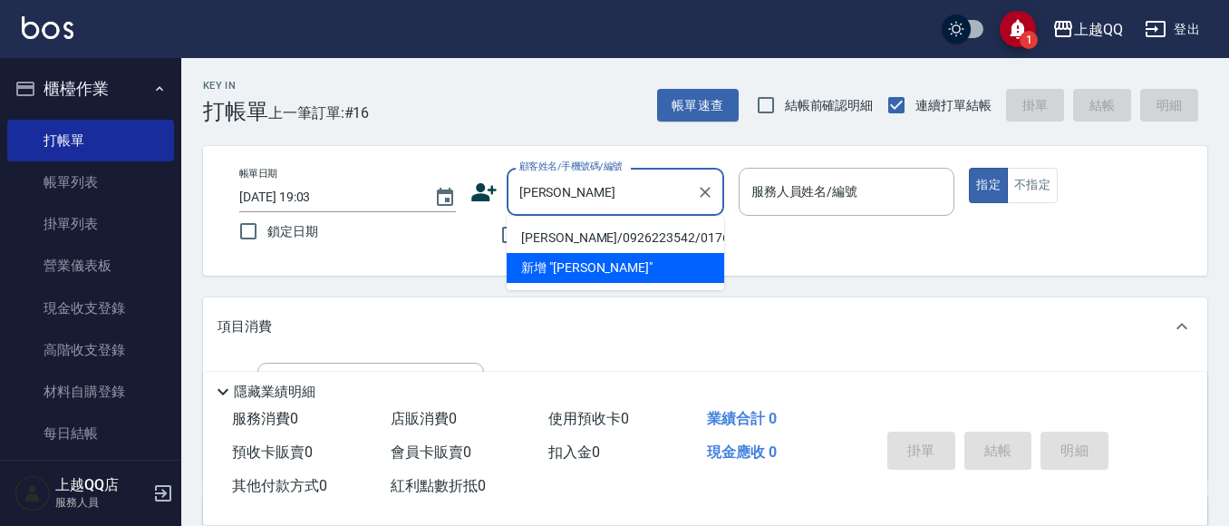
click at [682, 236] on li "陳菊枝/0926223542/0176" at bounding box center [616, 238] width 218 height 30
type input "陳菊枝/0926223542/0176"
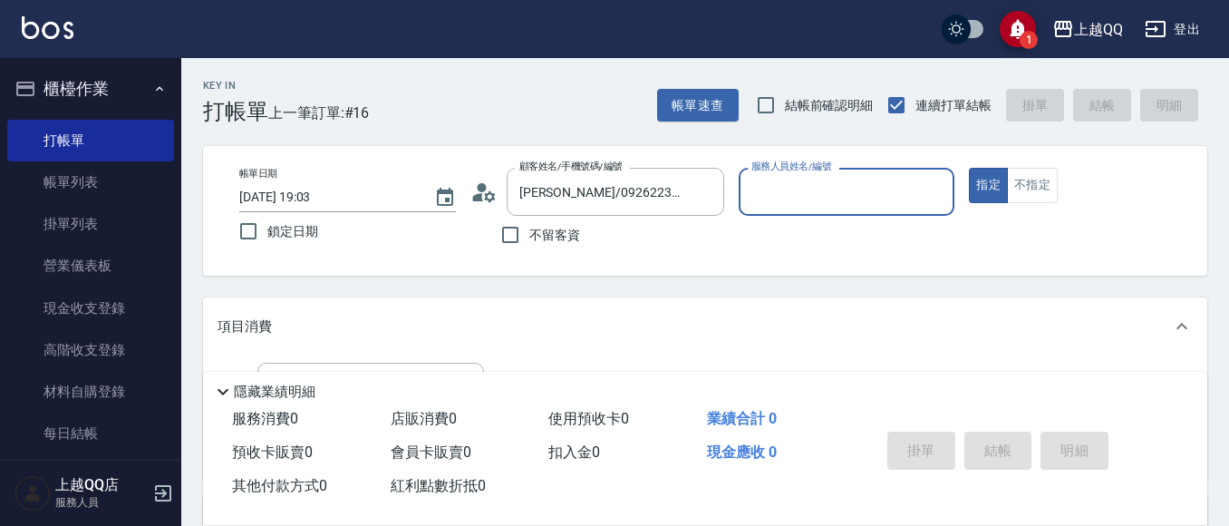
type input "孟穎-8"
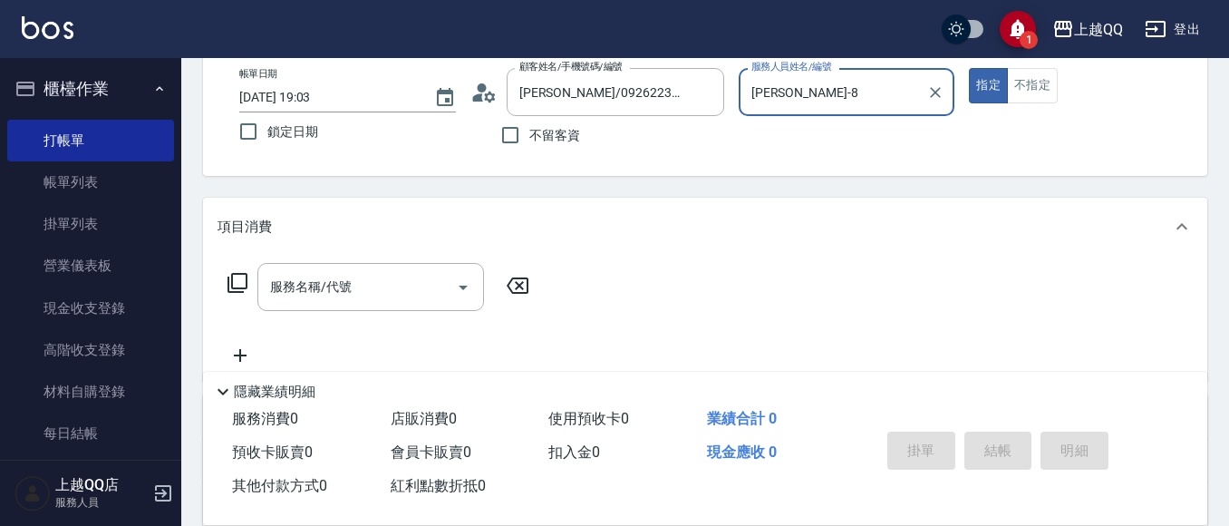
scroll to position [156, 0]
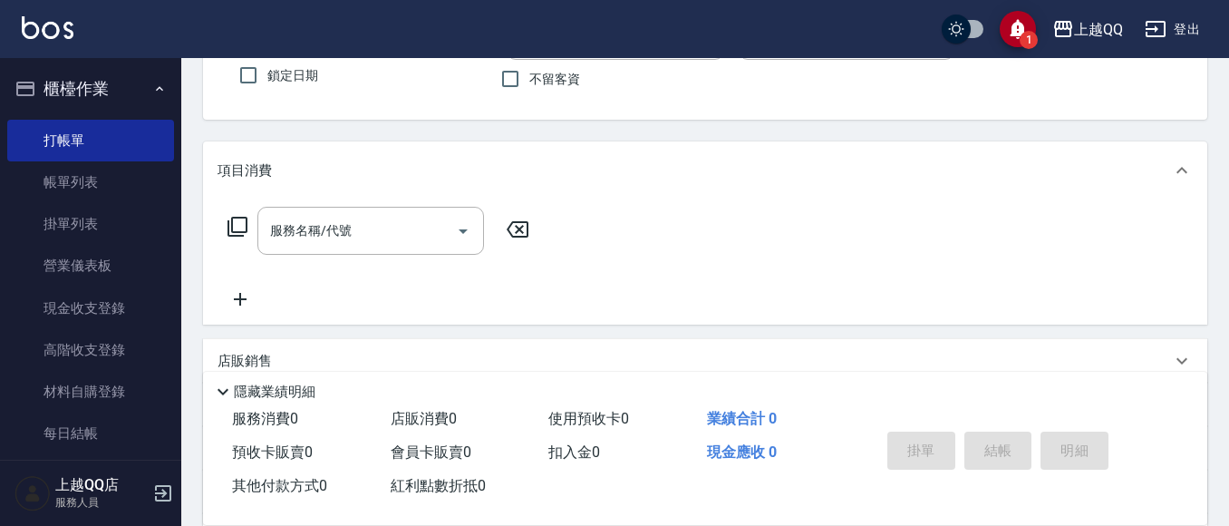
click at [243, 229] on icon at bounding box center [238, 227] width 22 height 22
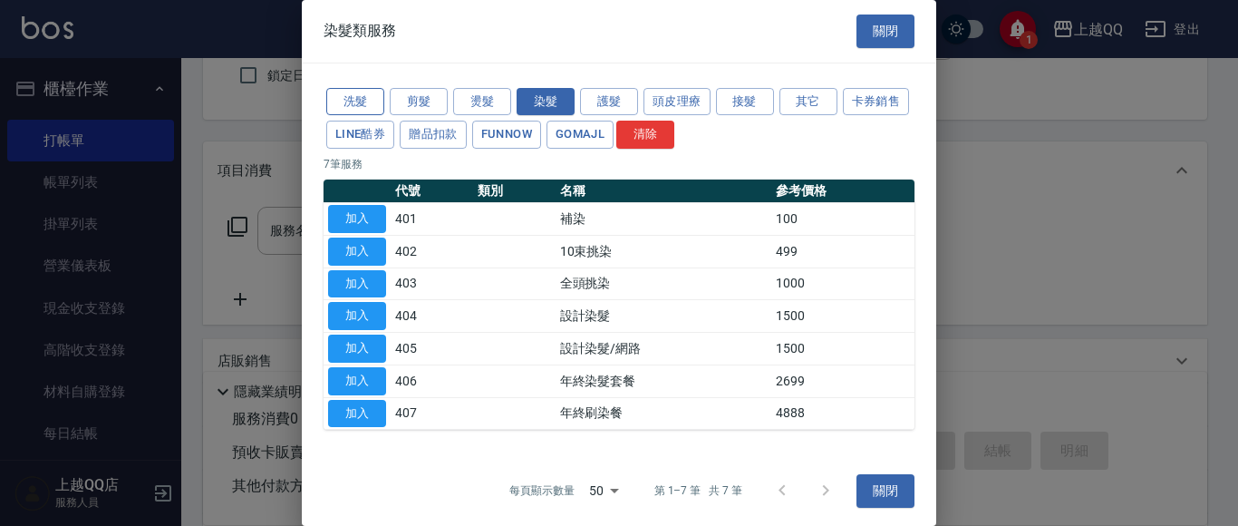
click at [342, 96] on button "洗髮" at bounding box center [355, 102] width 58 height 28
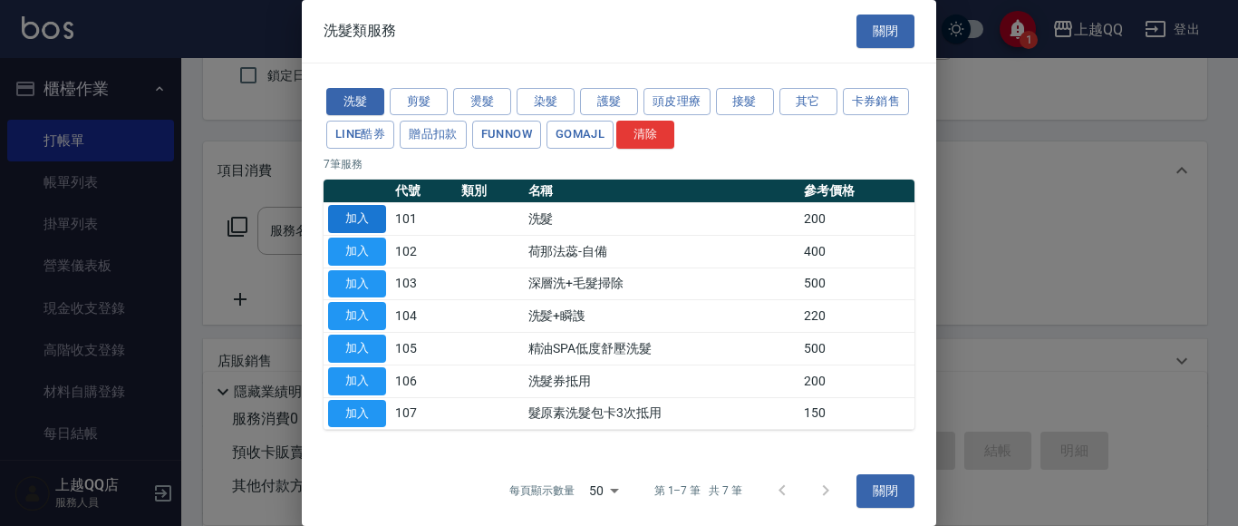
click at [355, 209] on button "加入" at bounding box center [357, 219] width 58 height 28
type input "洗髮(101)"
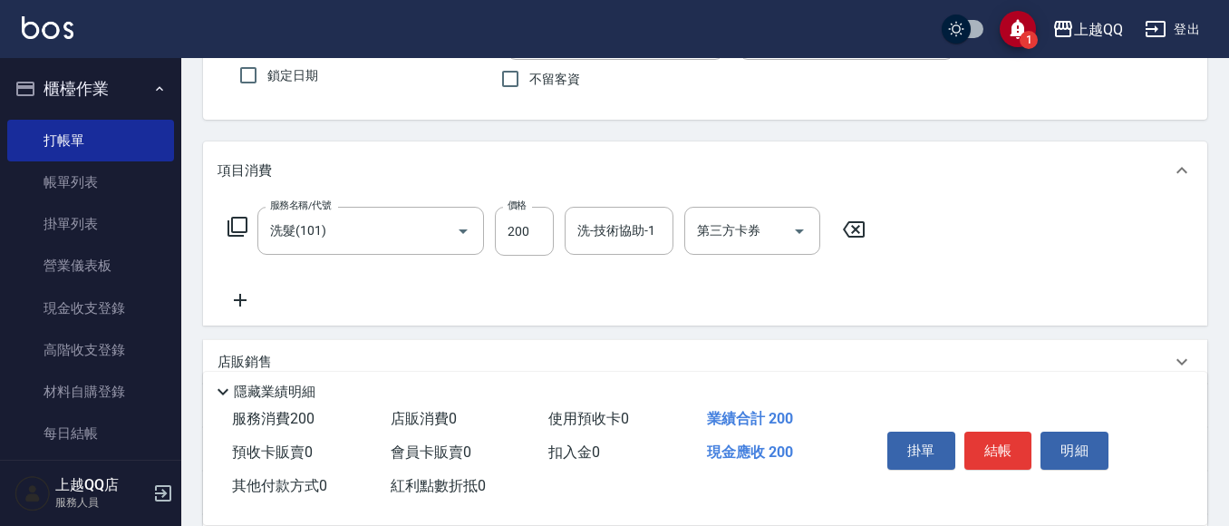
click at [236, 229] on icon at bounding box center [238, 227] width 22 height 22
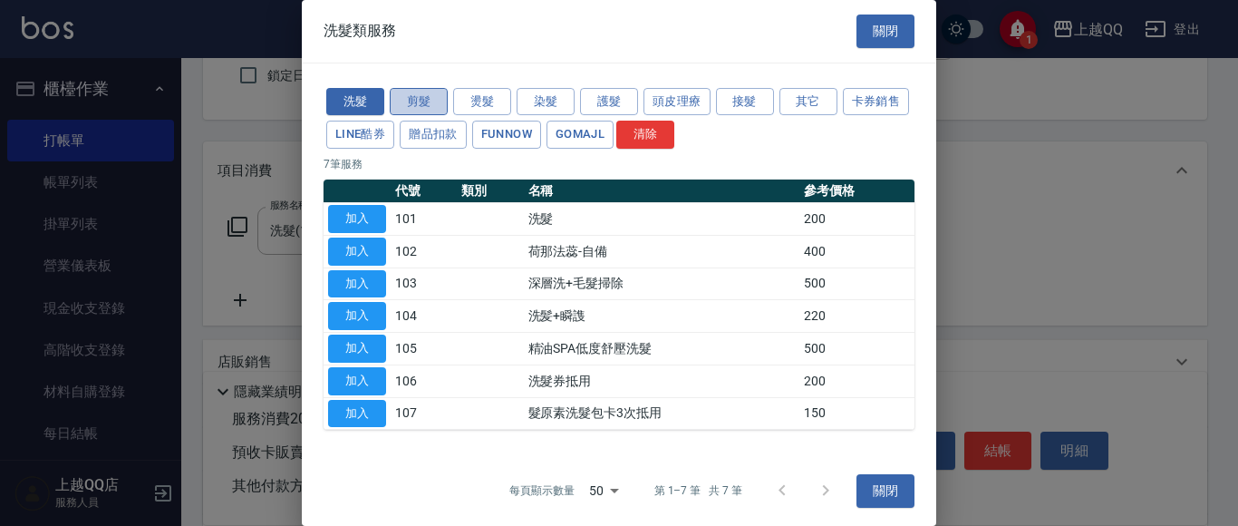
click at [414, 102] on button "剪髮" at bounding box center [419, 102] width 58 height 28
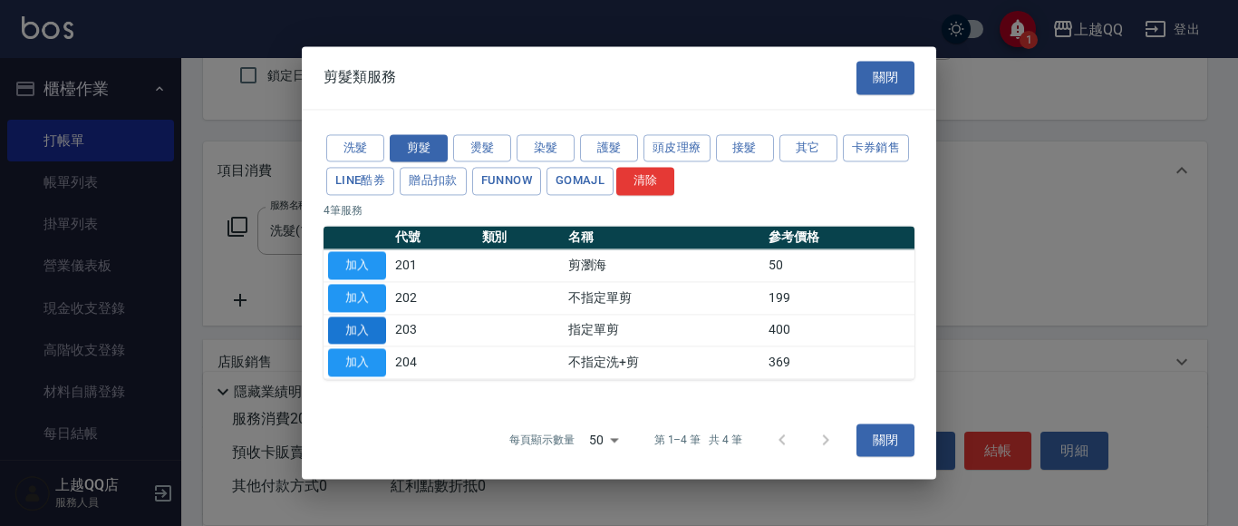
click at [345, 328] on button "加入" at bounding box center [357, 330] width 58 height 28
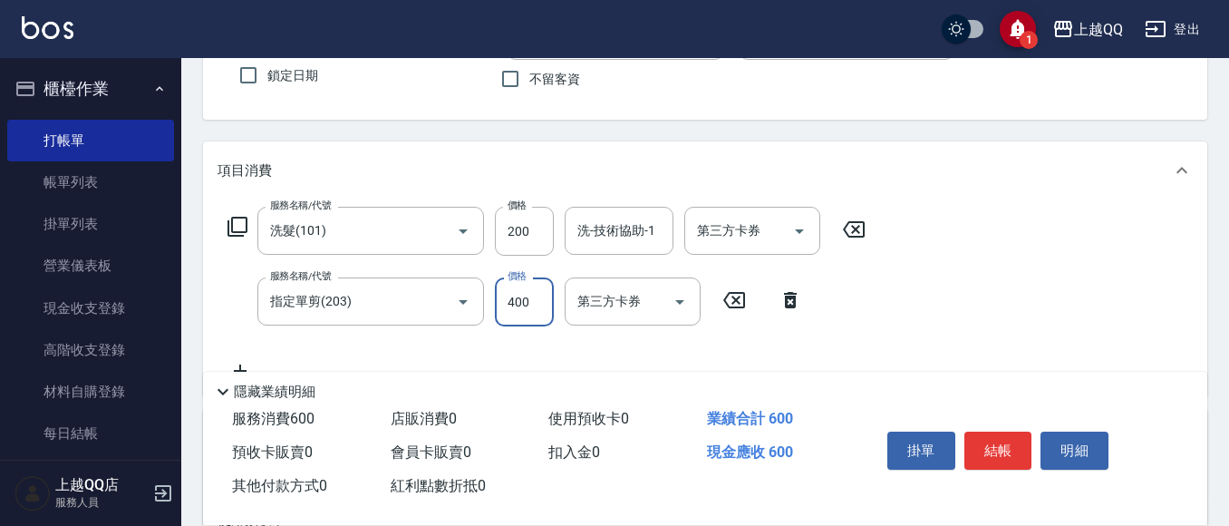
click at [543, 306] on input "400" at bounding box center [524, 301] width 59 height 49
type input "300"
click at [583, 228] on div "洗-技術協助-1 洗-技術協助-1" at bounding box center [619, 231] width 109 height 48
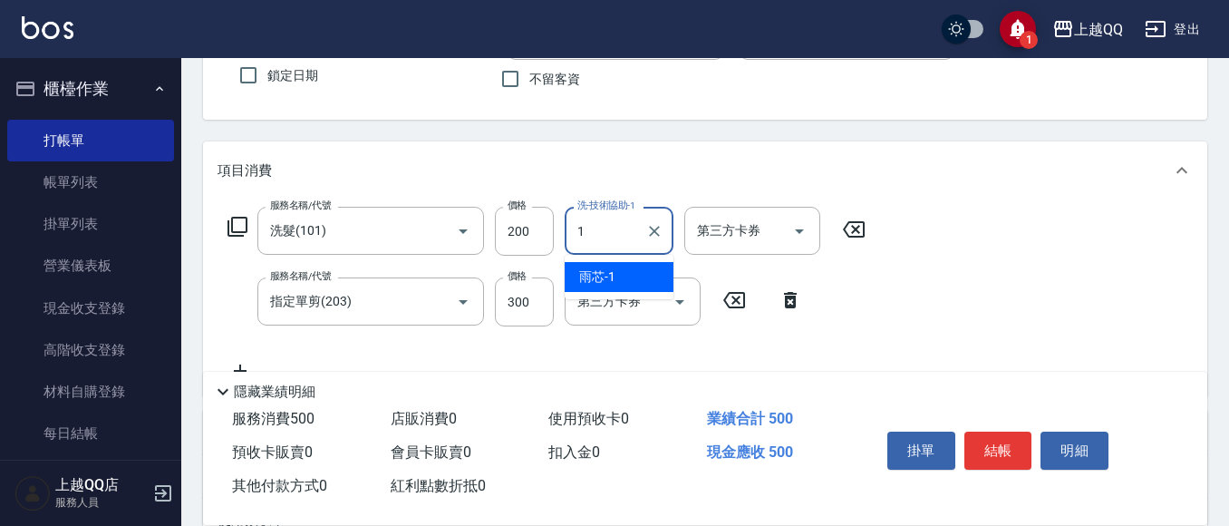
click at [576, 279] on div "雨芯 -1" at bounding box center [619, 277] width 109 height 30
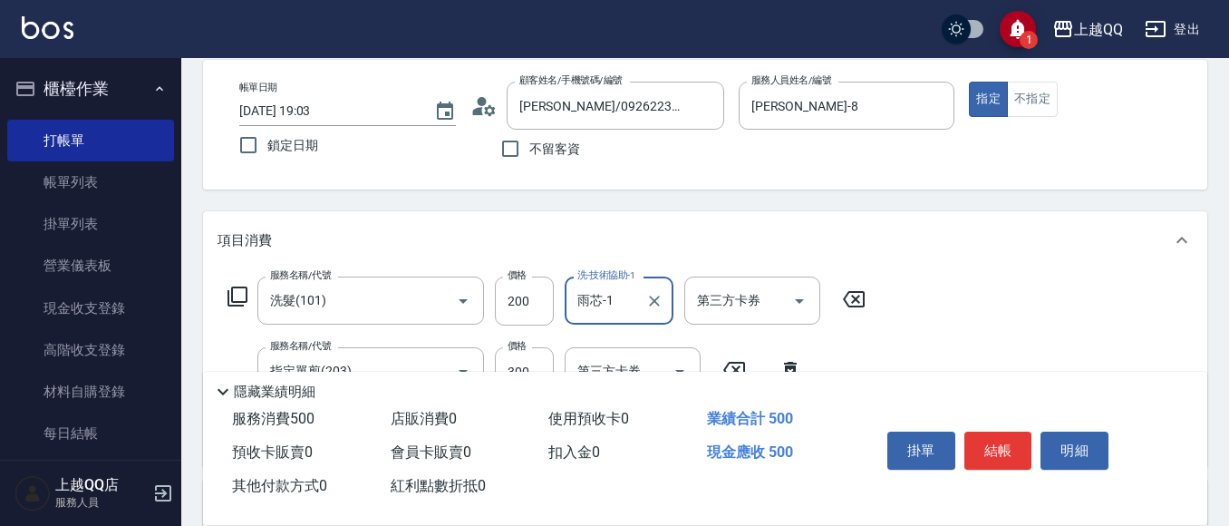
scroll to position [80, 0]
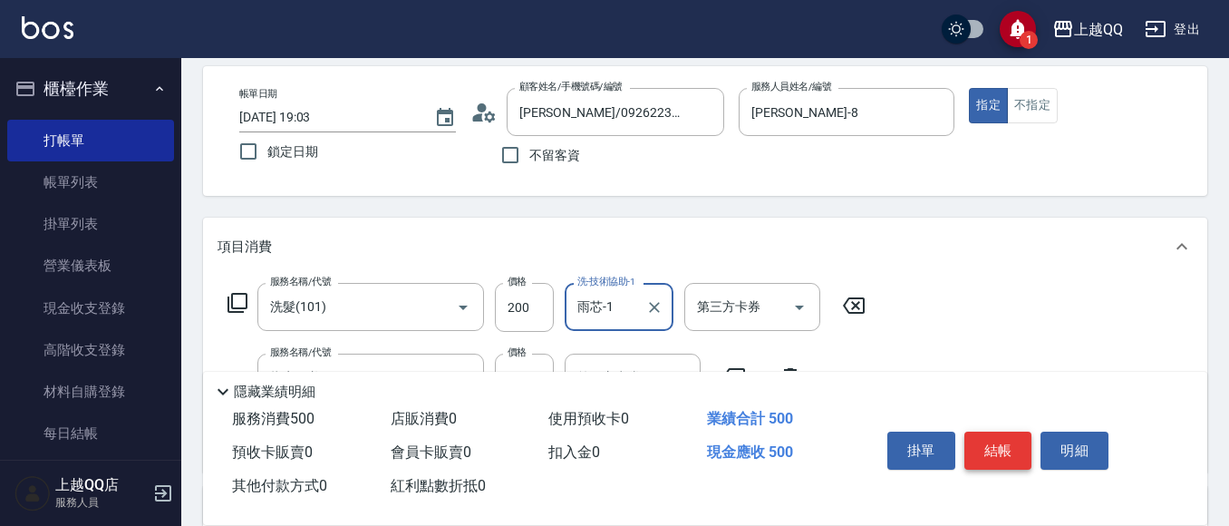
type input "雨芯-1"
click at [1002, 448] on button "結帳" at bounding box center [998, 450] width 68 height 38
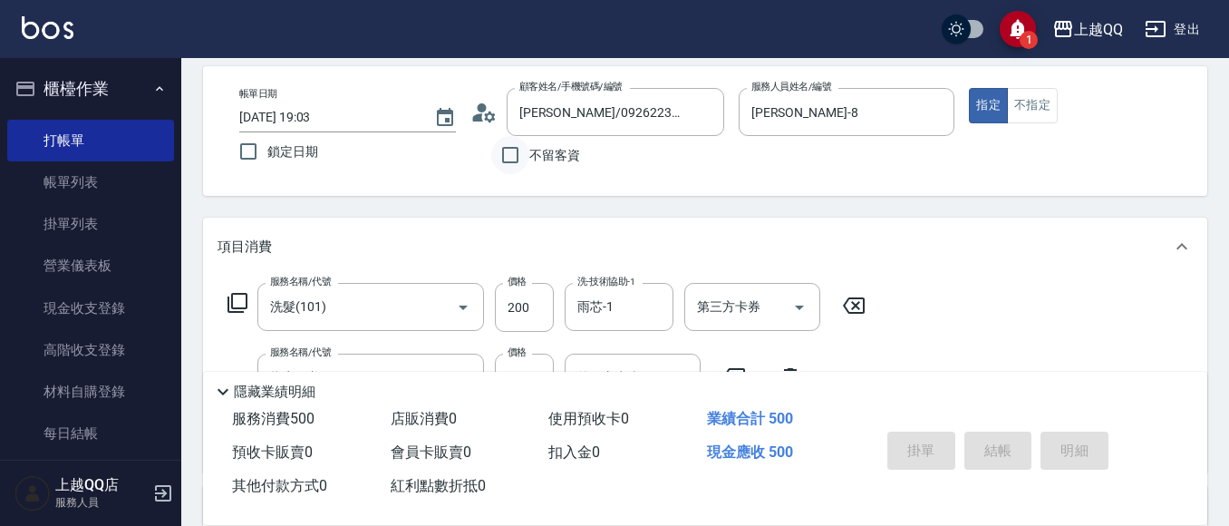
type input "2025/09/10 19:10"
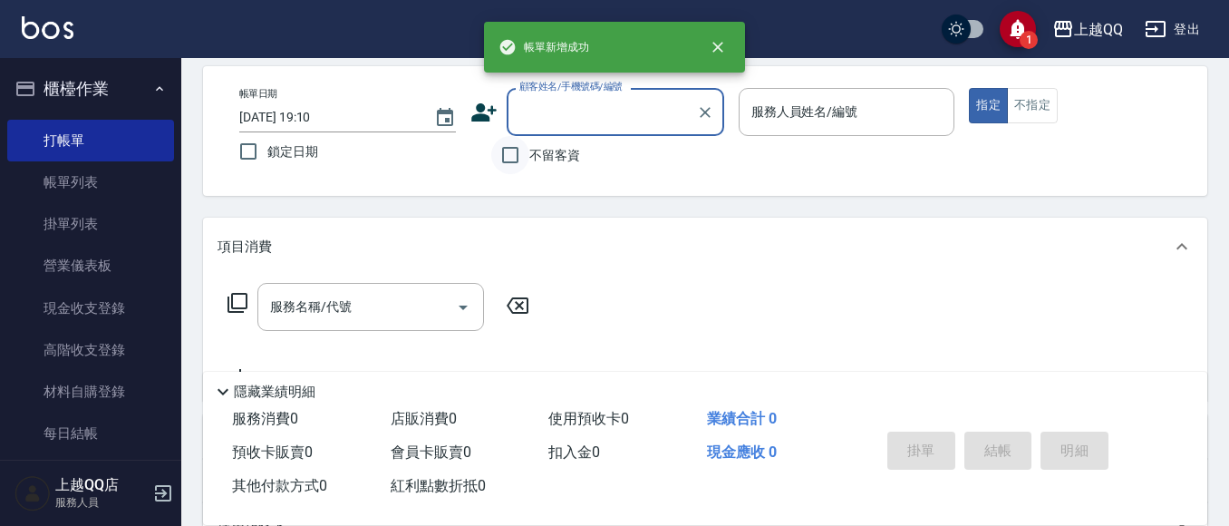
click at [510, 155] on input "不留客資" at bounding box center [510, 155] width 38 height 38
checkbox input "true"
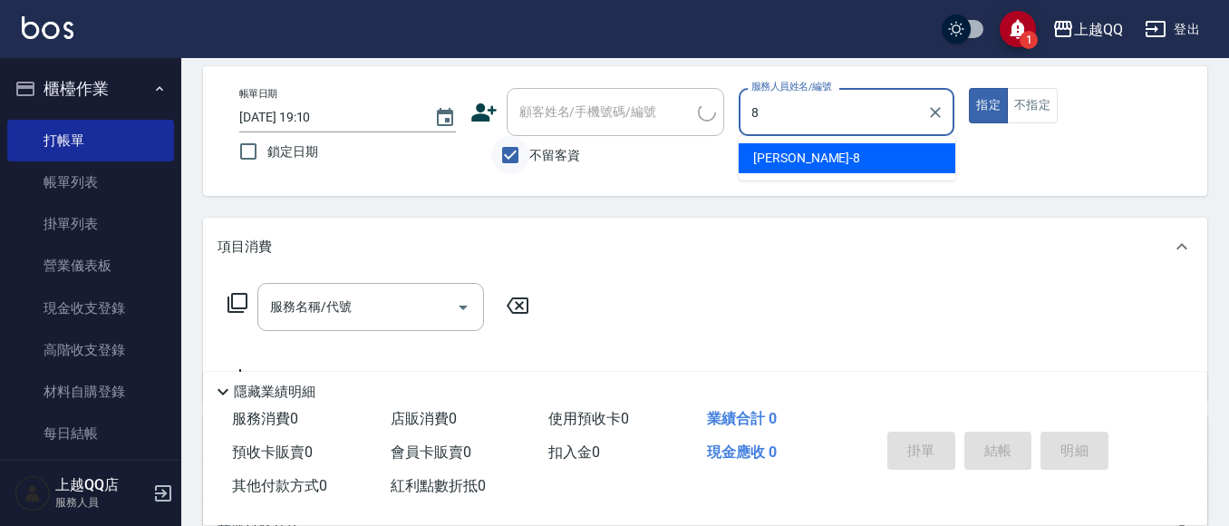
type input "孟穎-8"
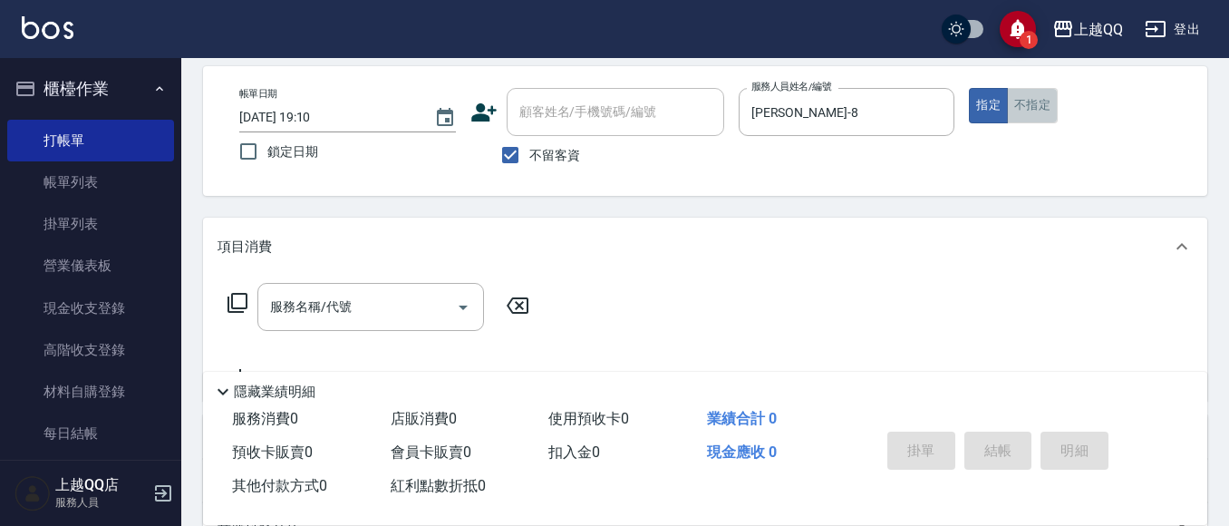
click at [1049, 107] on button "不指定" at bounding box center [1032, 105] width 51 height 35
click at [234, 306] on icon at bounding box center [238, 303] width 22 height 22
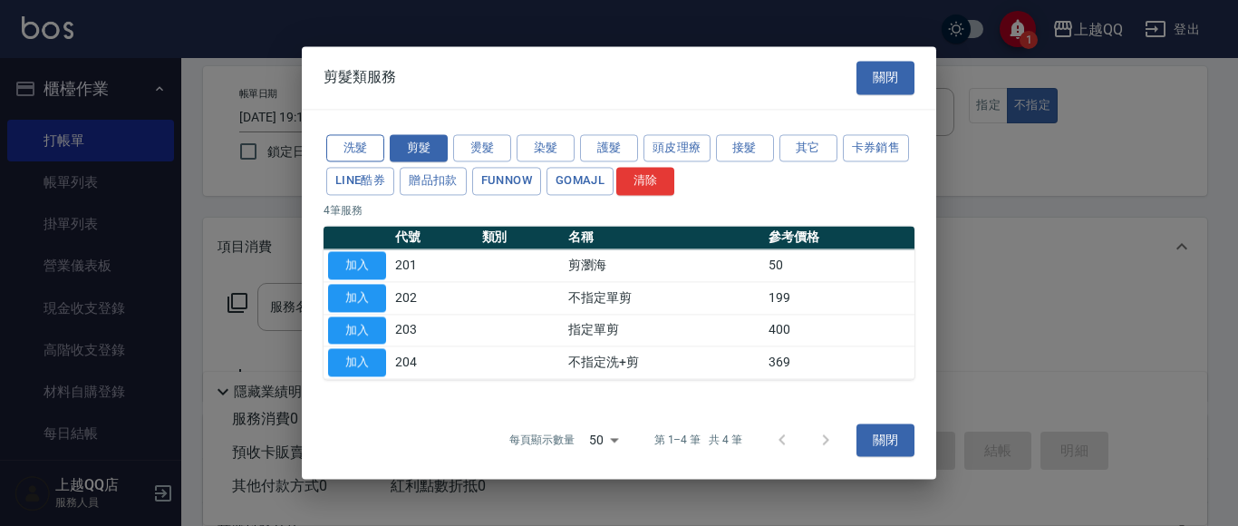
click at [351, 148] on button "洗髮" at bounding box center [355, 148] width 58 height 28
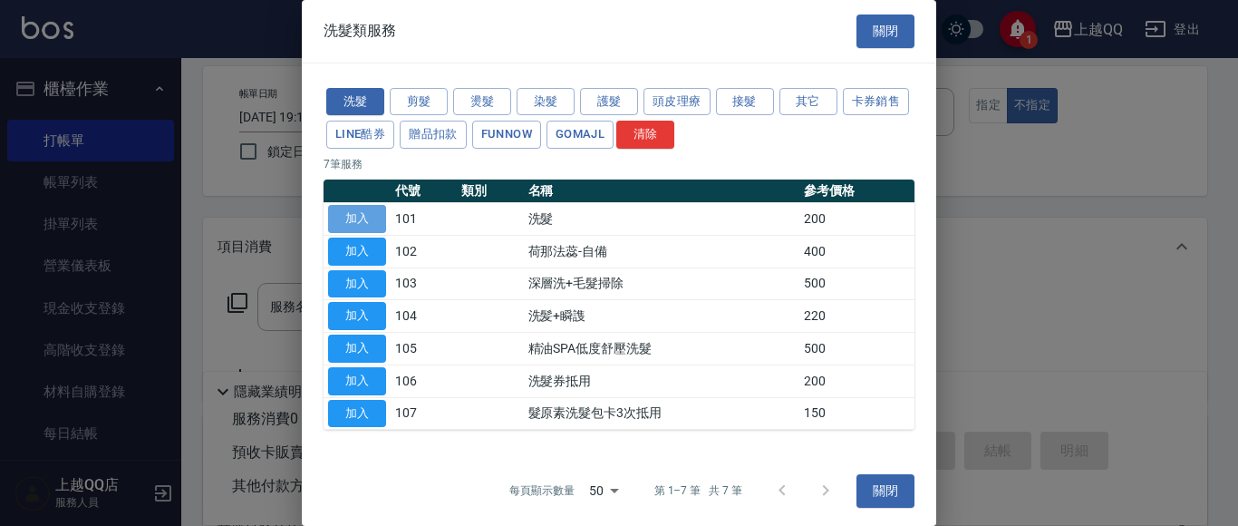
click at [358, 211] on button "加入" at bounding box center [357, 219] width 58 height 28
type input "洗髮(101)"
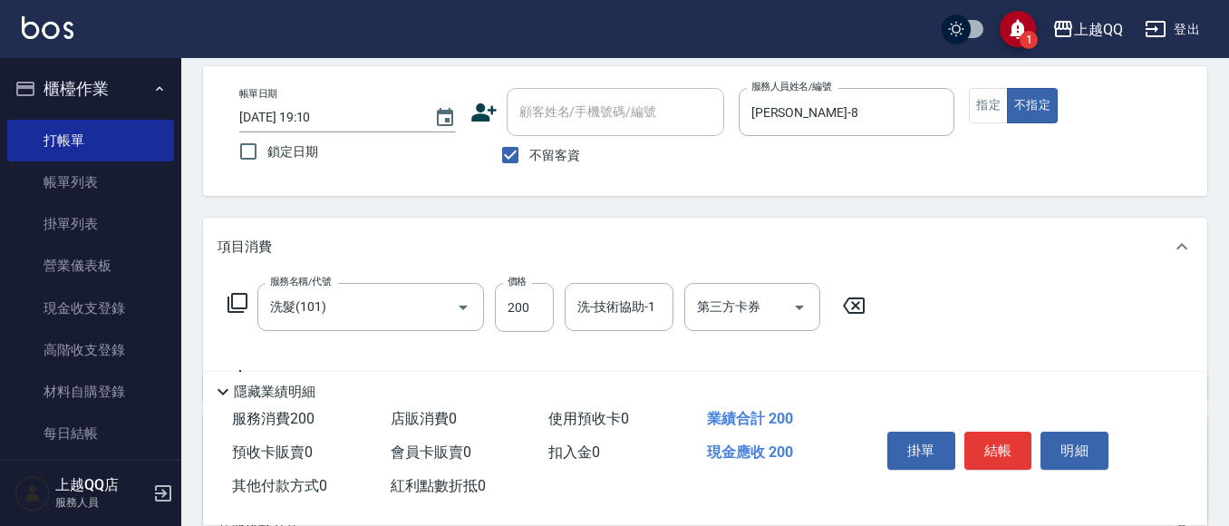
click at [238, 302] on icon at bounding box center [238, 303] width 22 height 22
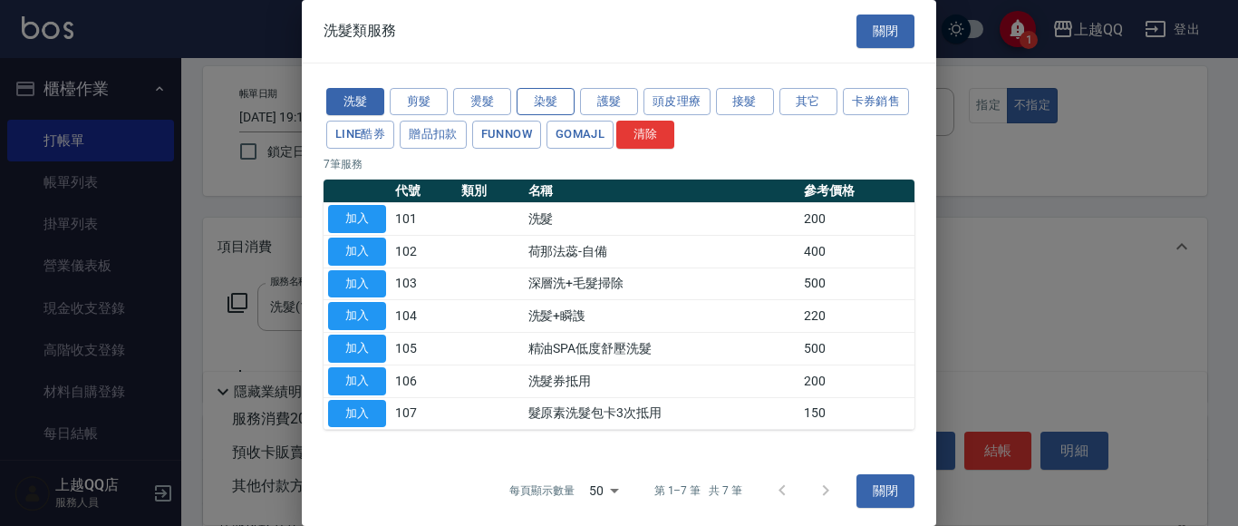
click at [535, 96] on button "染髮" at bounding box center [546, 102] width 58 height 28
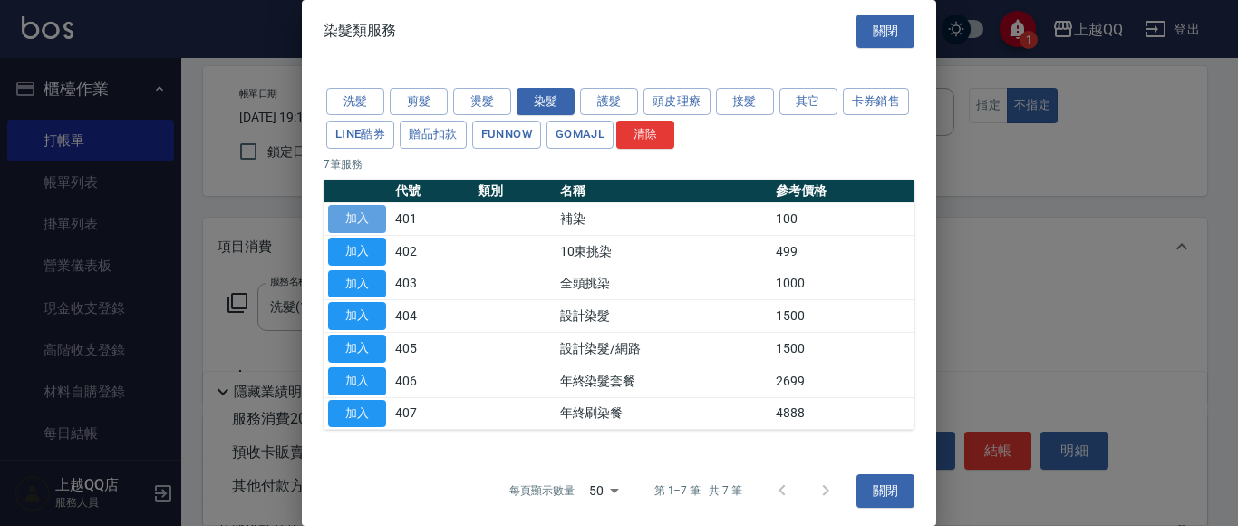
click at [371, 217] on button "加入" at bounding box center [357, 219] width 58 height 28
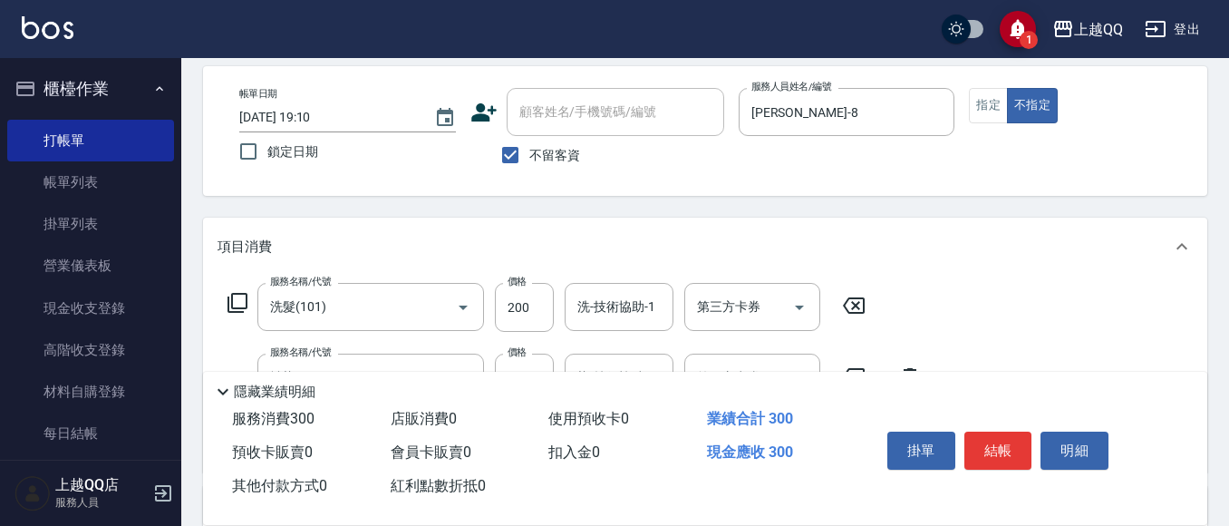
click at [238, 302] on icon at bounding box center [238, 303] width 22 height 22
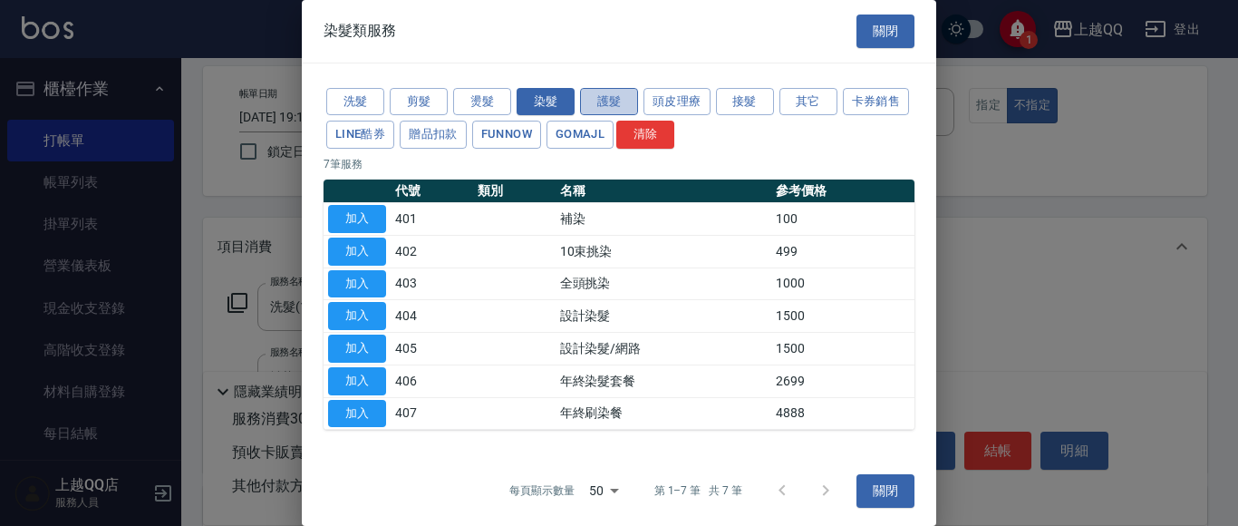
click at [605, 92] on button "護髮" at bounding box center [609, 102] width 58 height 28
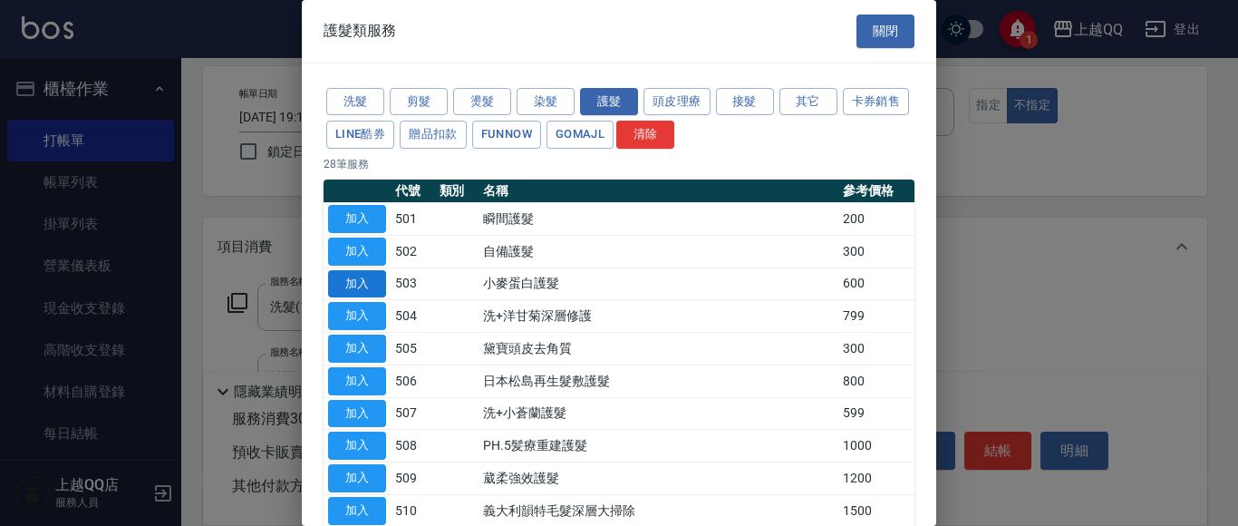
click at [343, 279] on button "加入" at bounding box center [357, 284] width 58 height 28
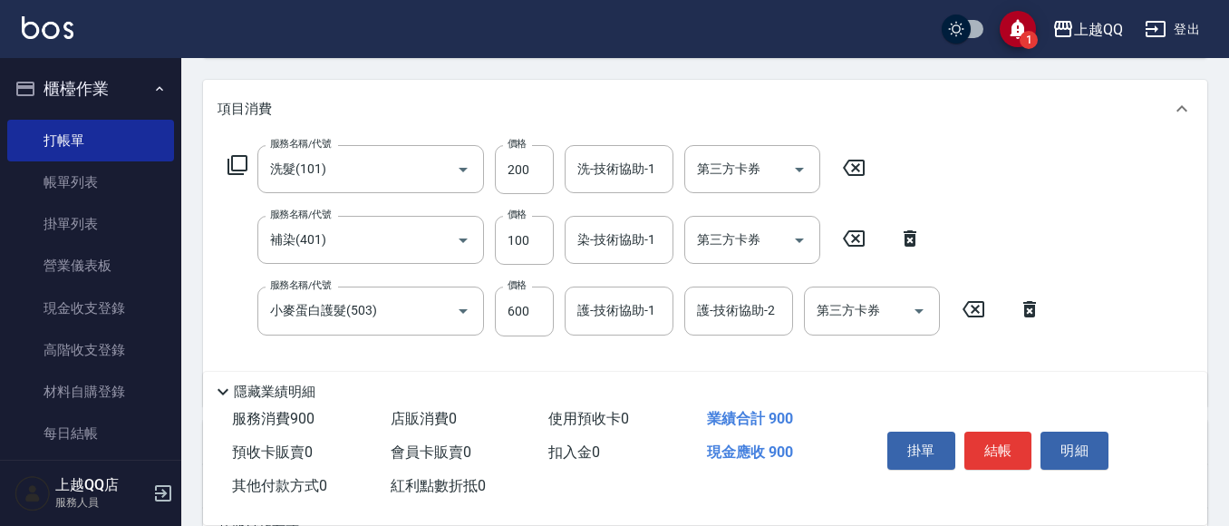
scroll to position [225, 0]
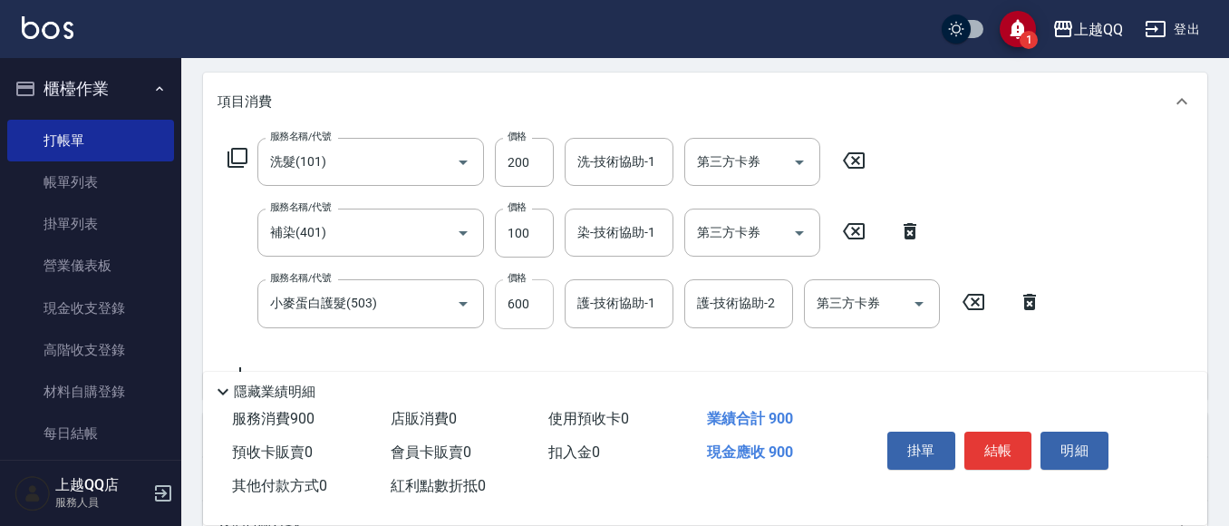
click at [539, 315] on input "600" at bounding box center [524, 303] width 59 height 49
type input "480"
click at [541, 157] on input "200" at bounding box center [524, 162] width 59 height 49
type input "230"
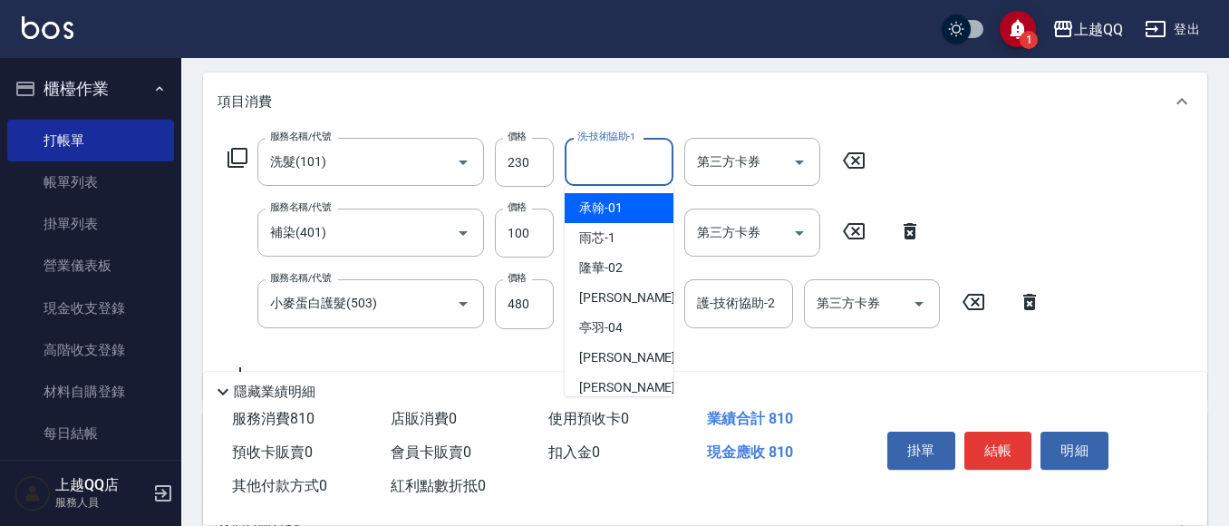
click at [582, 163] on input "洗-技術協助-1" at bounding box center [619, 162] width 92 height 32
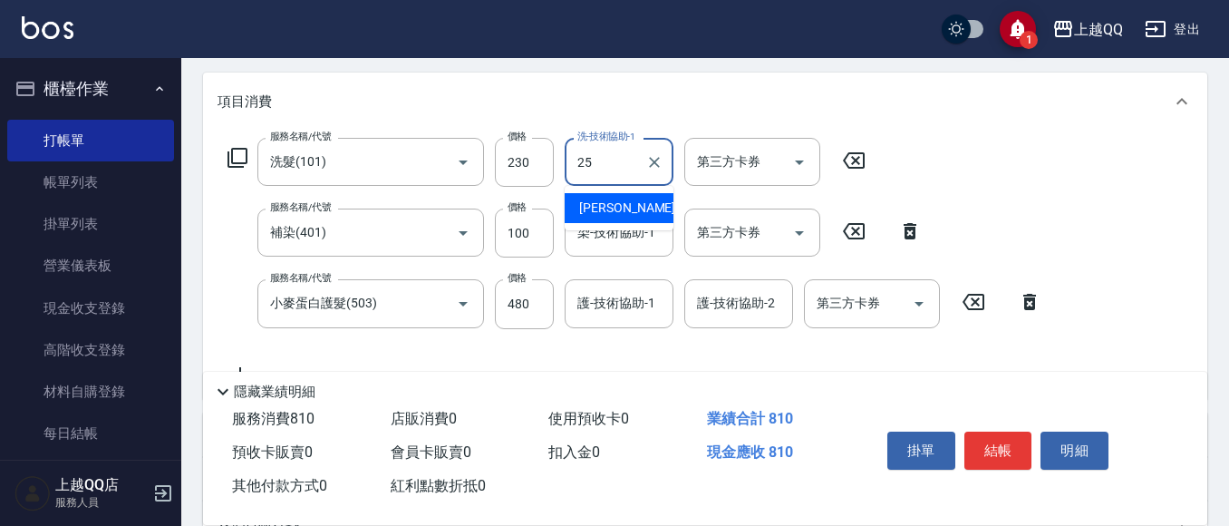
click at [604, 211] on span "陳宥蓁 -25" at bounding box center [636, 207] width 114 height 19
type input "陳宥蓁-25"
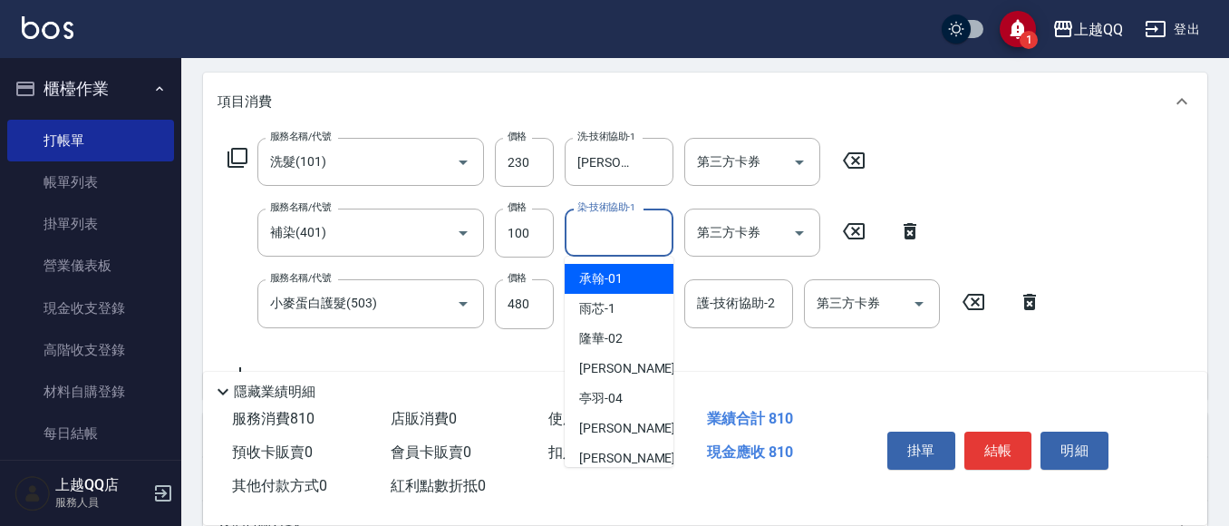
click at [597, 248] on input "染-技術協助-1" at bounding box center [619, 233] width 92 height 32
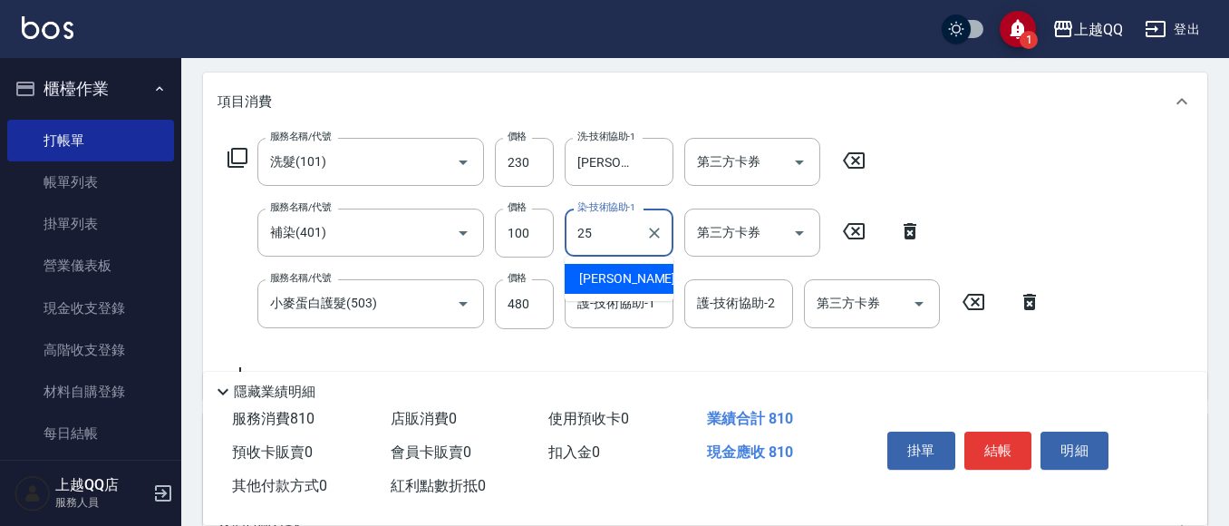
click at [626, 285] on span "陳宥蓁 -25" at bounding box center [636, 278] width 114 height 19
type input "陳宥蓁-25"
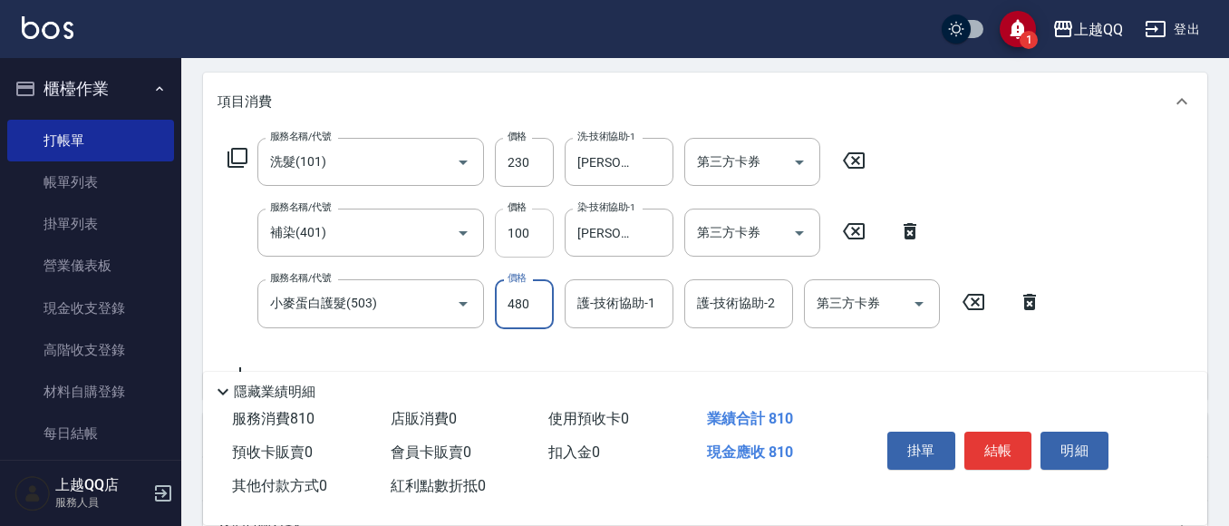
click at [545, 238] on input "100" at bounding box center [524, 232] width 59 height 49
click at [545, 235] on input "100" at bounding box center [524, 232] width 59 height 49
type input "1099"
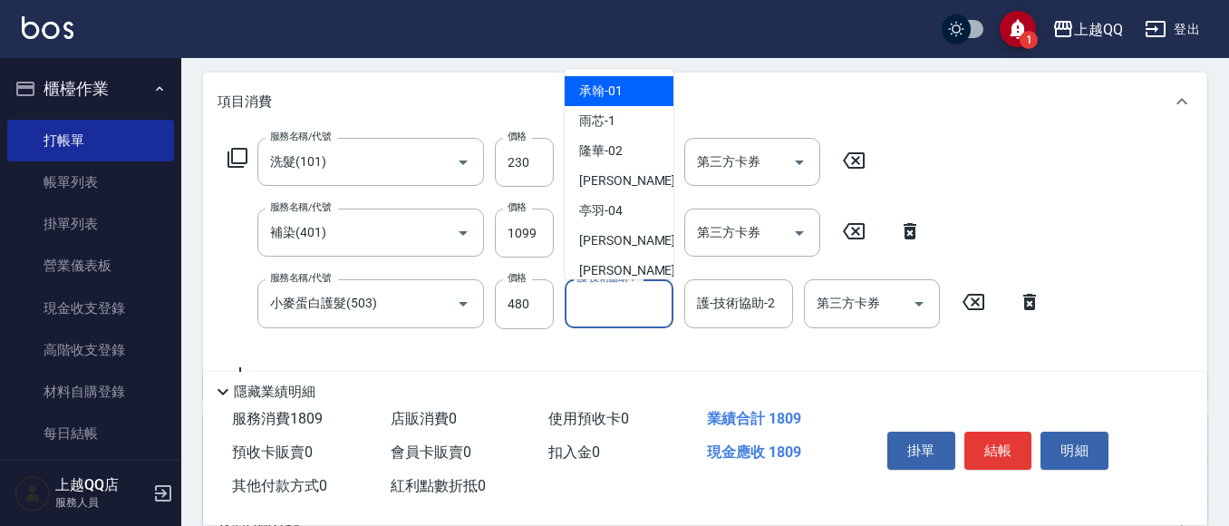
click at [604, 306] on input "護-技術協助-1" at bounding box center [619, 303] width 92 height 32
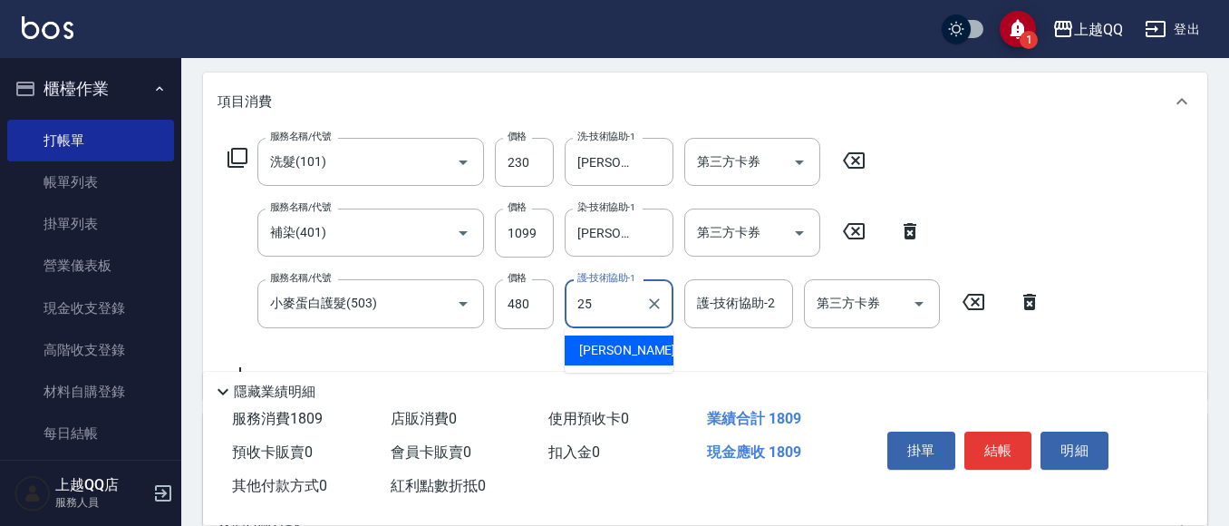
click at [615, 351] on span "陳宥蓁 -25" at bounding box center [636, 350] width 114 height 19
type input "陳宥蓁-25"
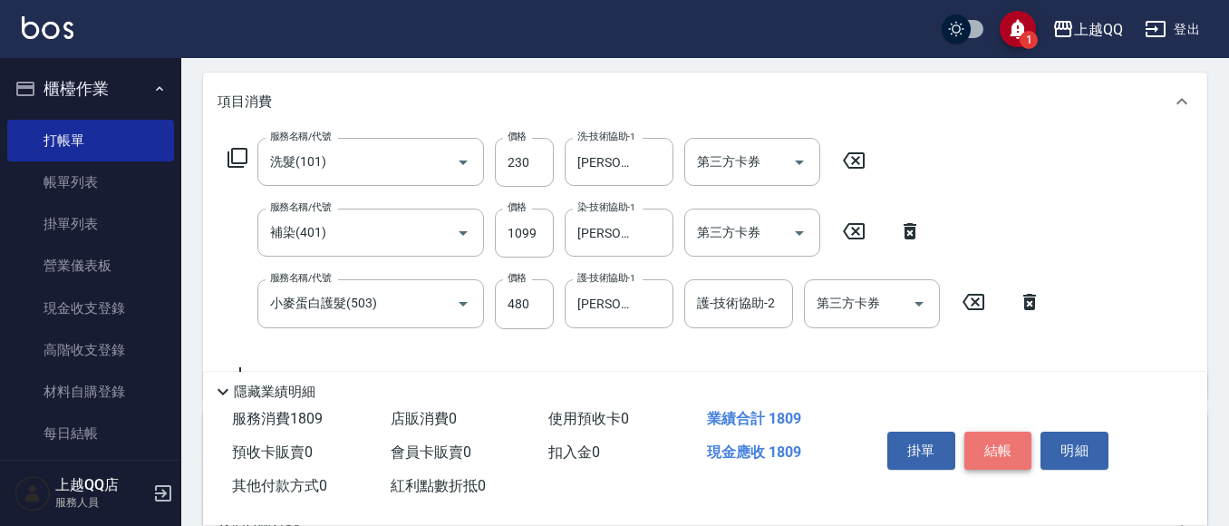
click at [995, 449] on button "結帳" at bounding box center [998, 450] width 68 height 38
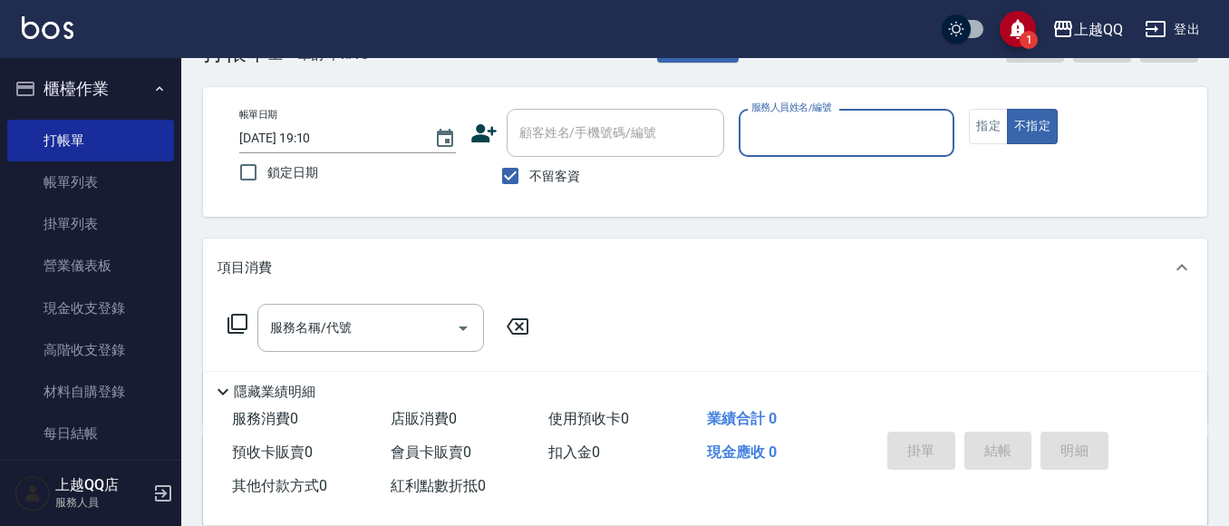
scroll to position [91, 0]
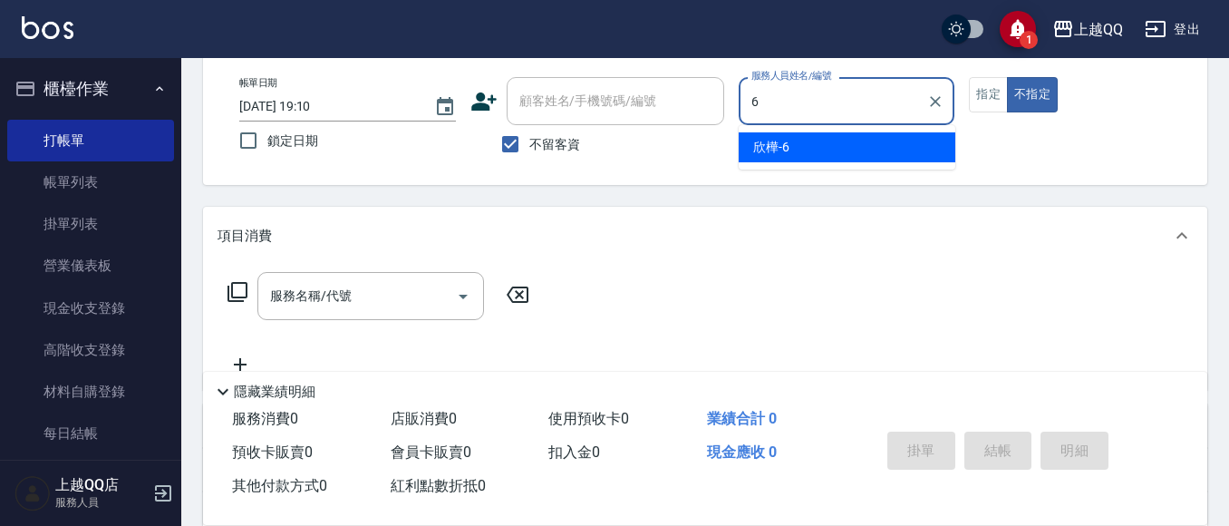
type input "欣樺-6"
type button "false"
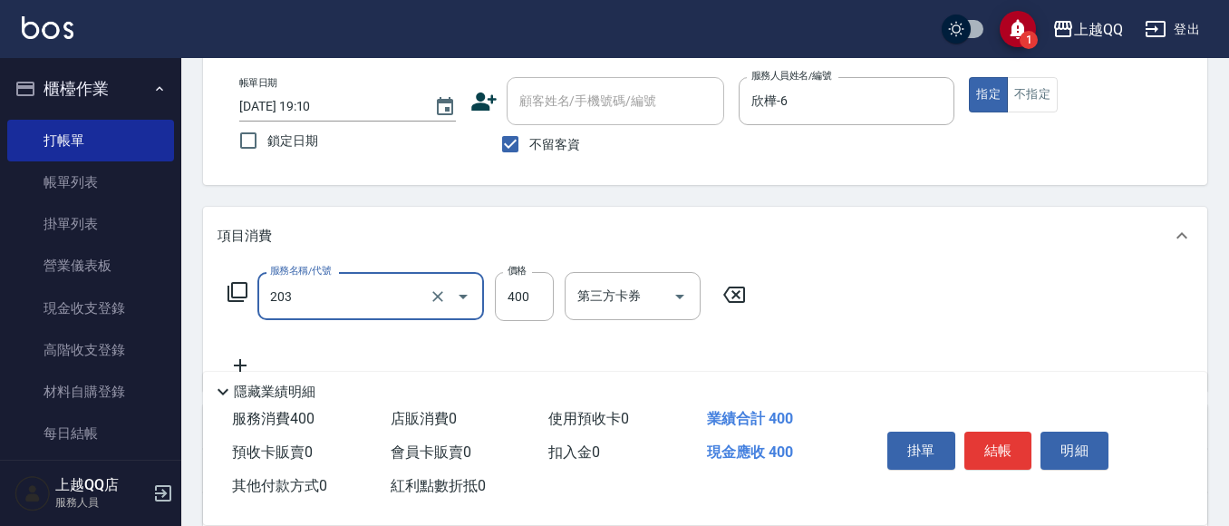
type input "指定單剪(203)"
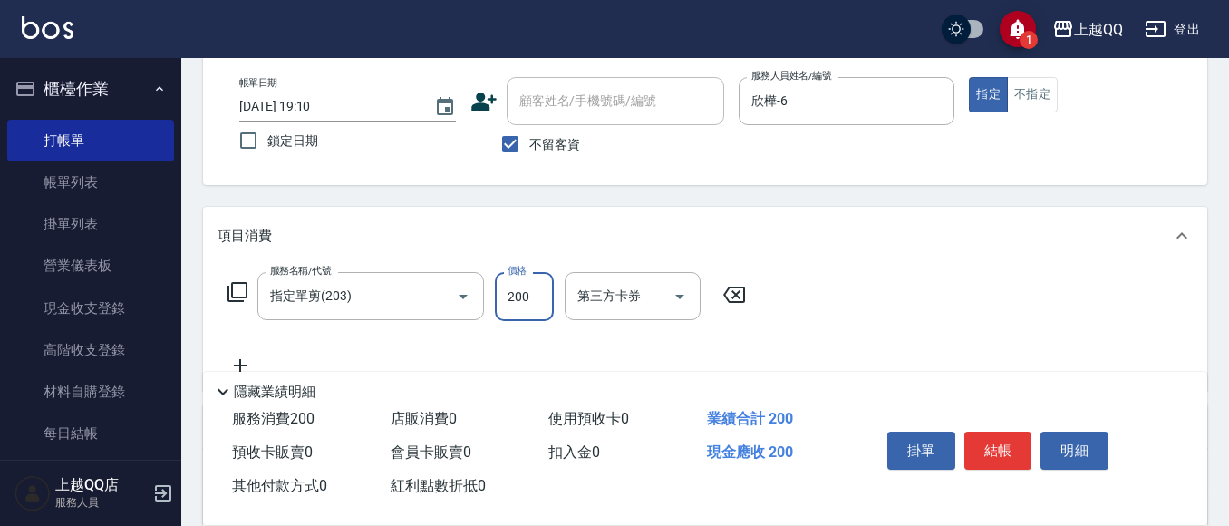
click at [542, 292] on input "200" at bounding box center [524, 296] width 59 height 49
type input "300"
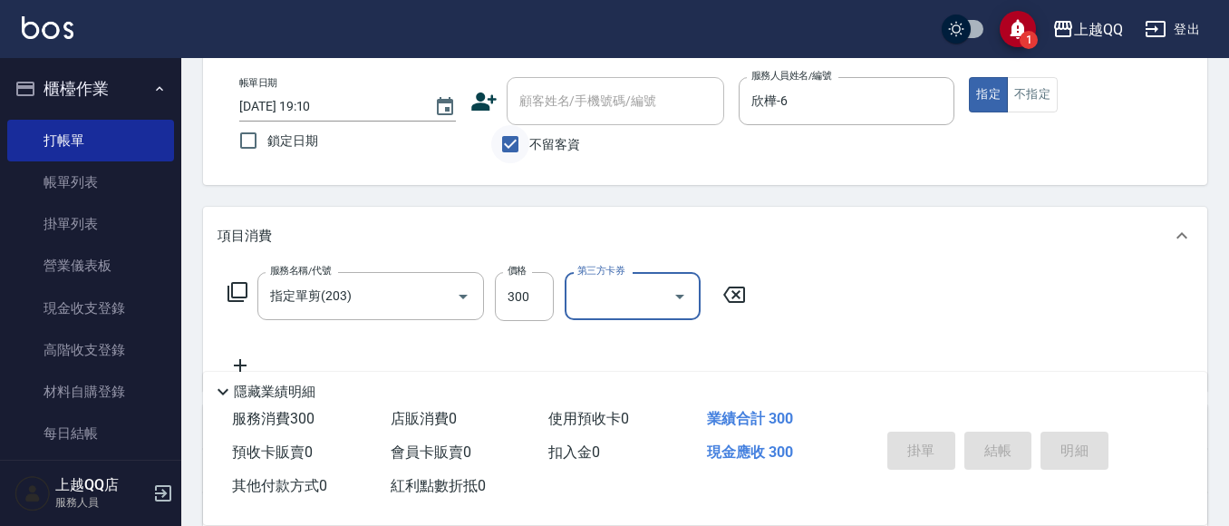
type input "2025/09/10 19:38"
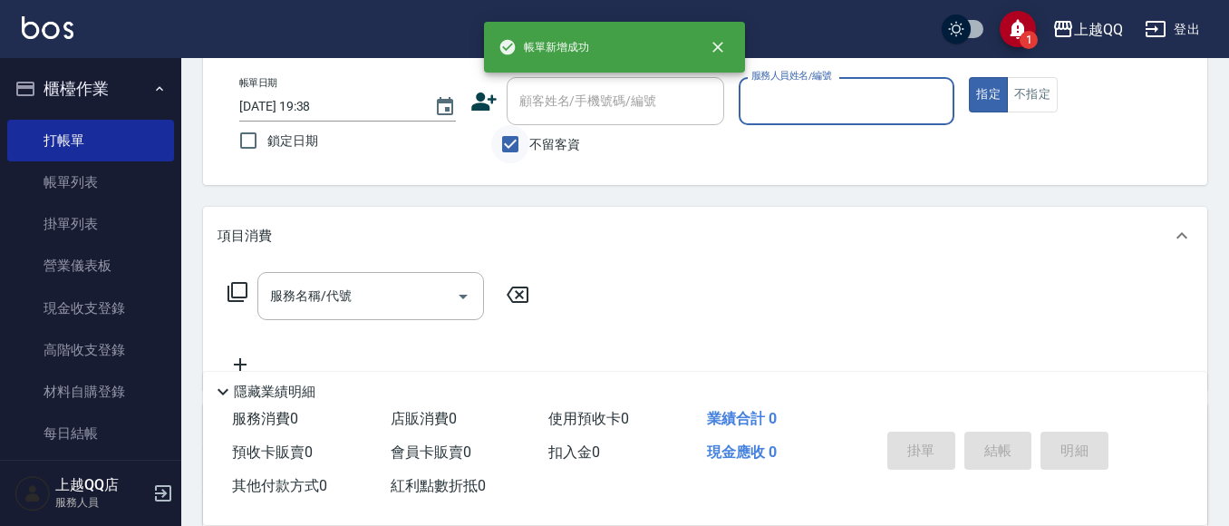
click at [507, 142] on input "不留客資" at bounding box center [510, 144] width 38 height 38
checkbox input "false"
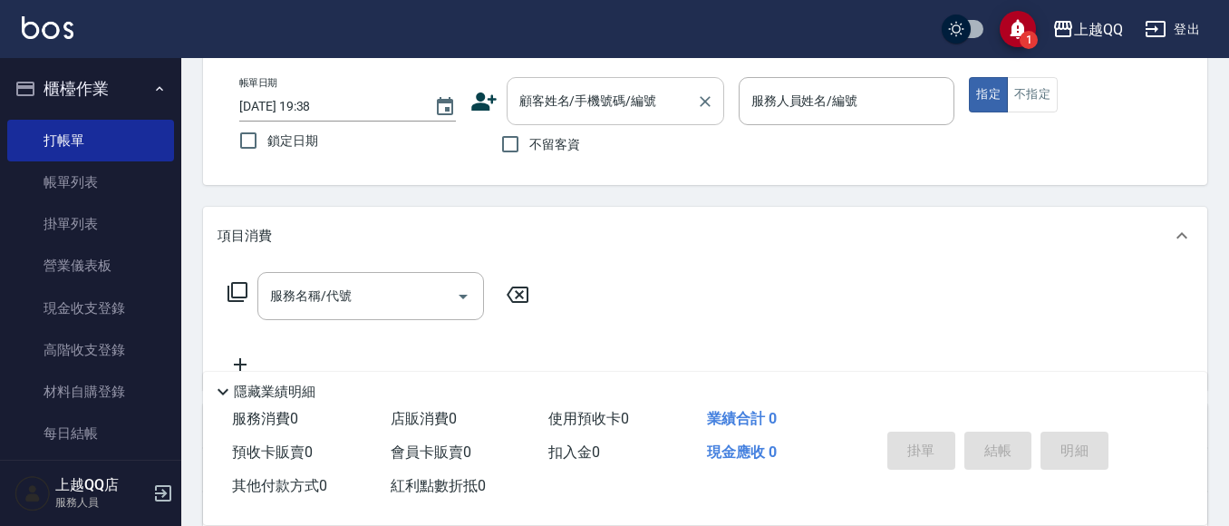
click at [552, 100] on input "顧客姓名/手機號碼/編號" at bounding box center [602, 101] width 174 height 32
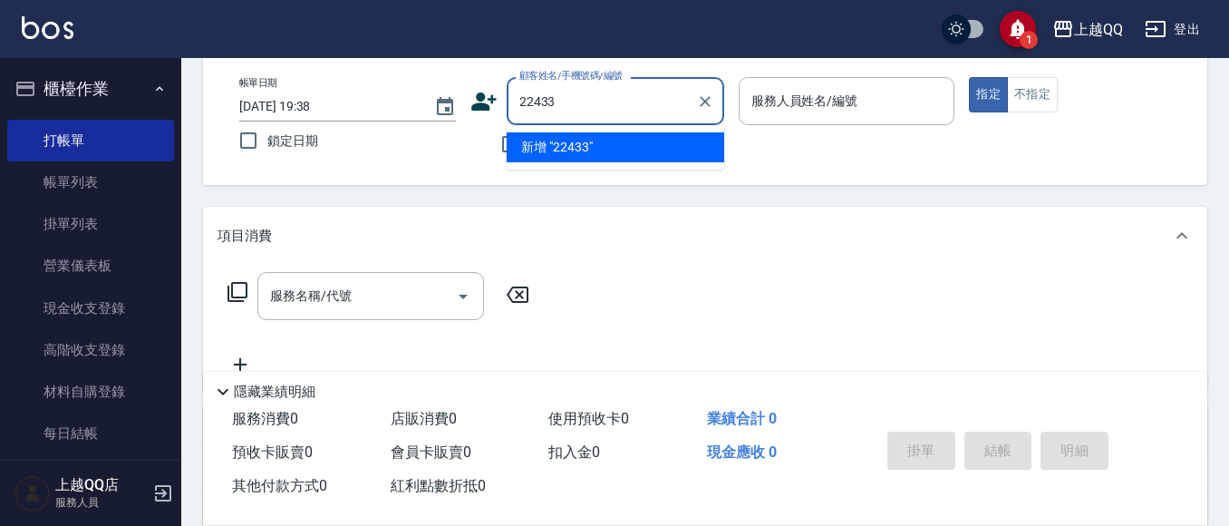
type input "22433"
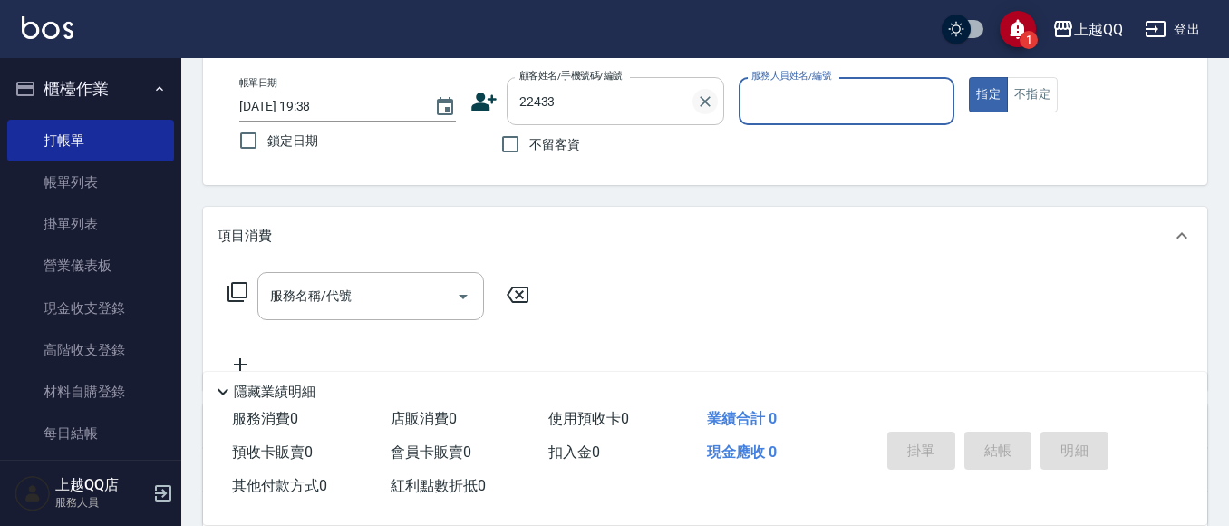
drag, startPoint x: 700, startPoint y: 99, endPoint x: 678, endPoint y: 24, distance: 78.3
click at [697, 98] on icon "Clear" at bounding box center [705, 101] width 18 height 18
click at [969, 77] on button "指定" at bounding box center [988, 94] width 39 height 35
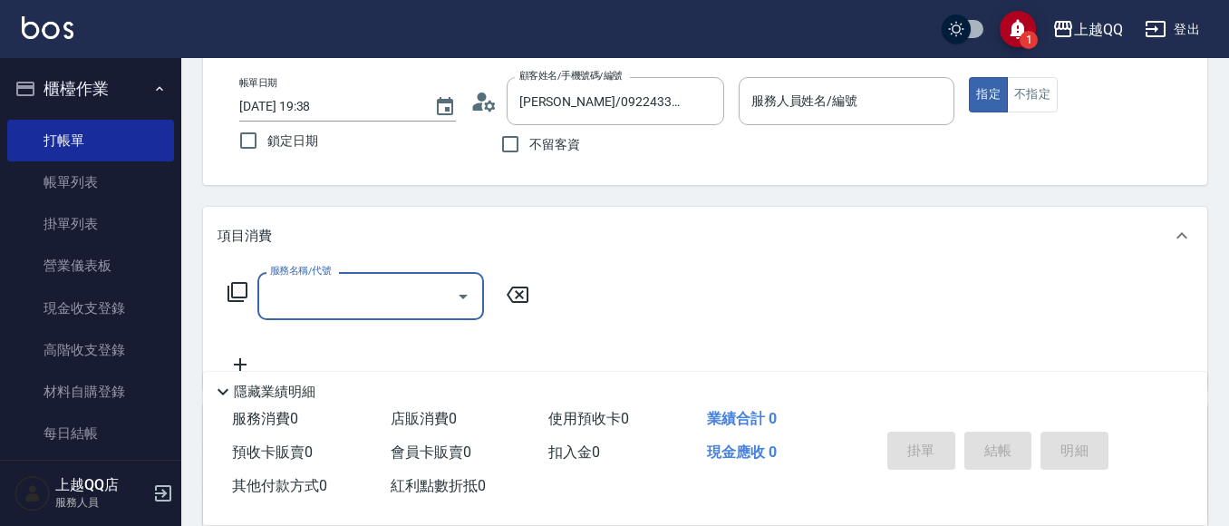
type input "徐小姐/000000000000/2433"
type input "欣樺-6"
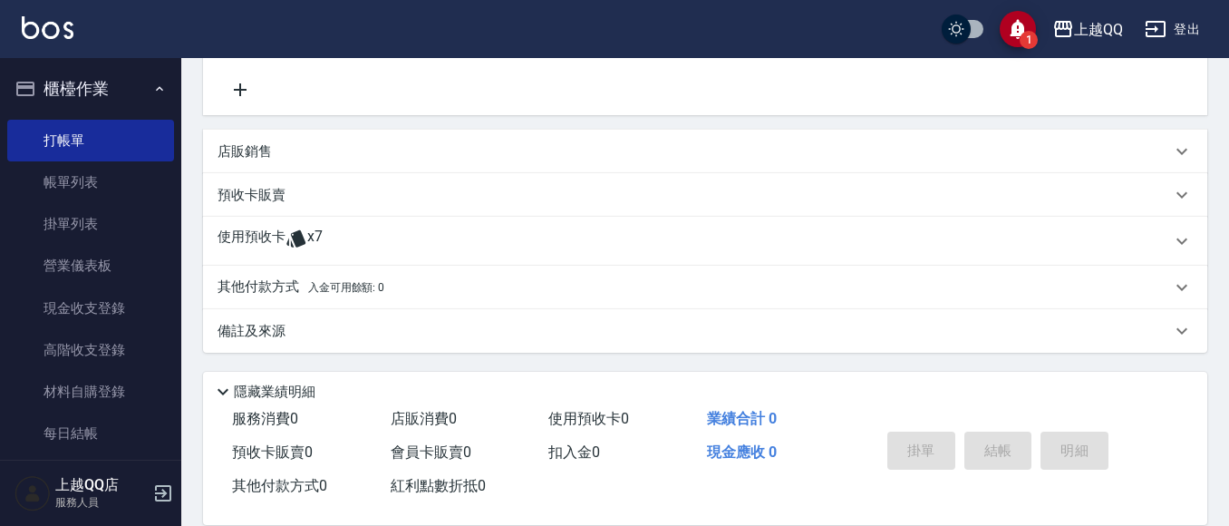
scroll to position [366, 0]
click at [315, 245] on span "x7" at bounding box center [314, 240] width 15 height 27
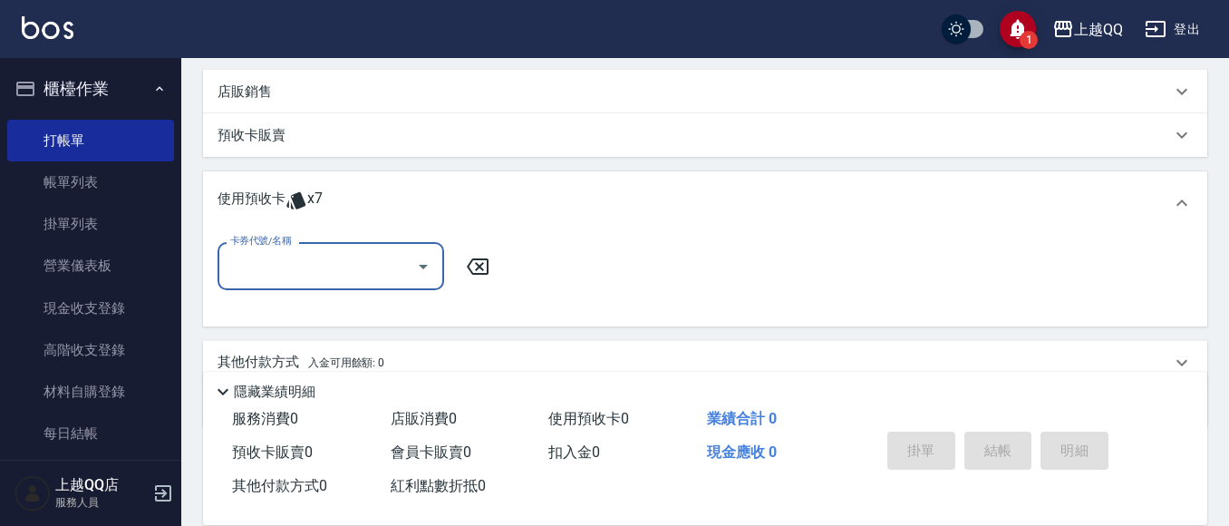
scroll to position [457, 0]
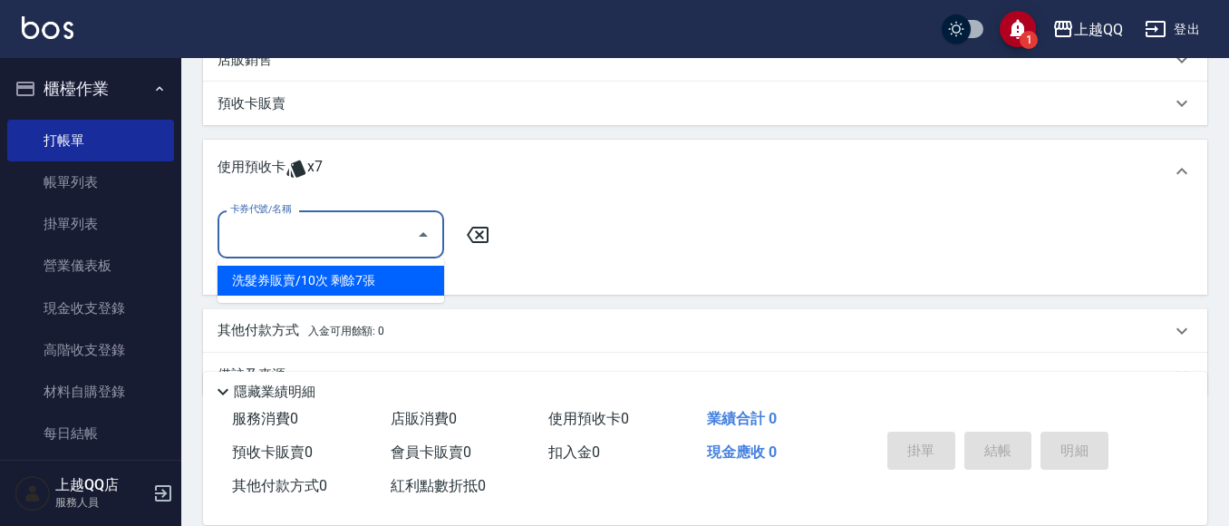
click at [371, 233] on input "卡券代號/名稱" at bounding box center [317, 234] width 183 height 32
click at [389, 271] on div "洗髮券販賣/10次 剩餘7張" at bounding box center [331, 281] width 227 height 30
type input "洗髮券販賣/10次"
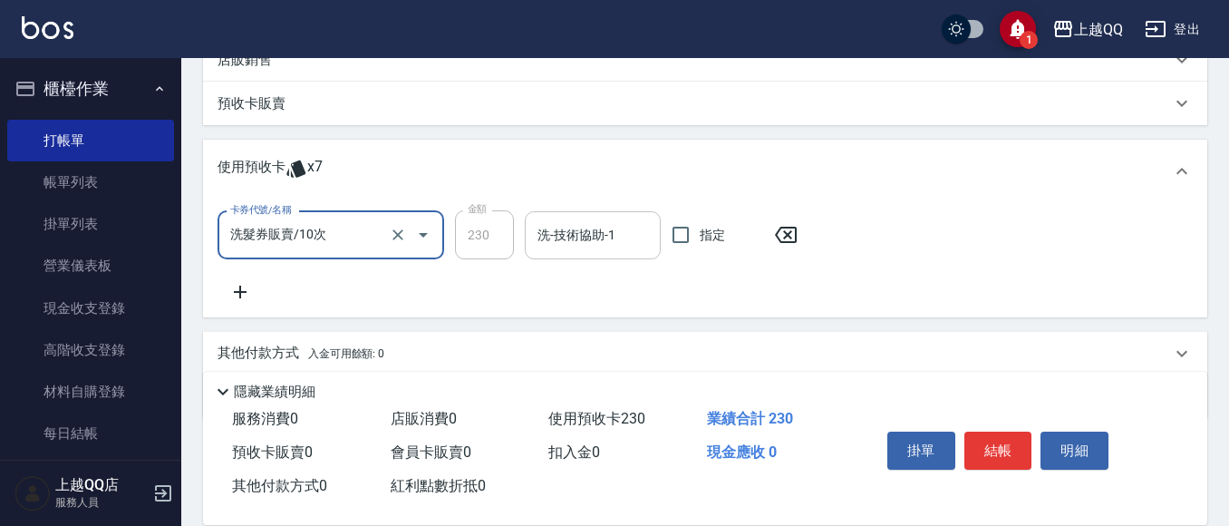
click at [532, 241] on div "洗-技術協助-1" at bounding box center [593, 235] width 136 height 48
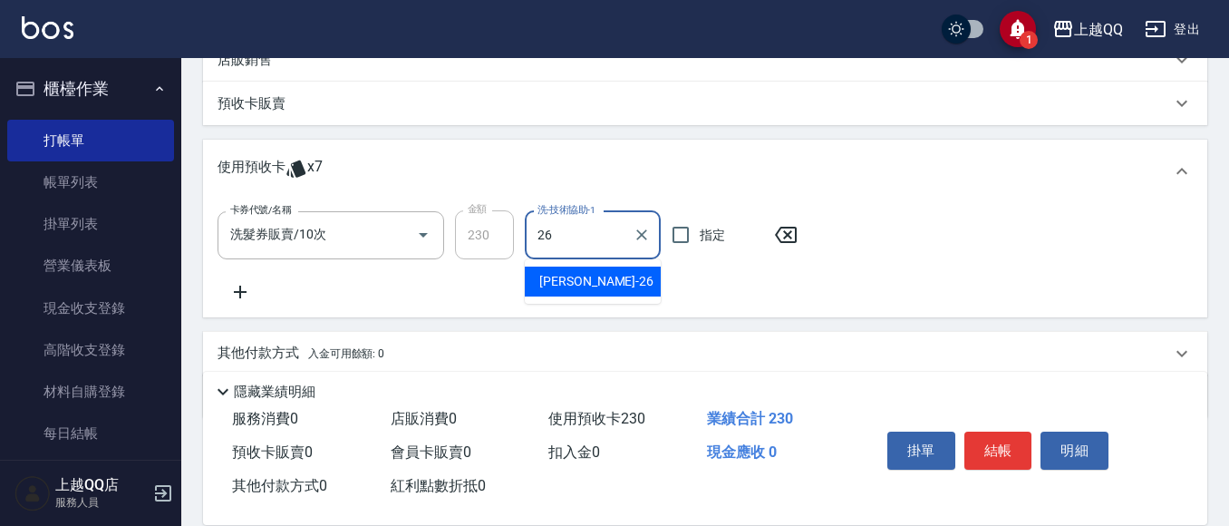
type input "林恩昕-26"
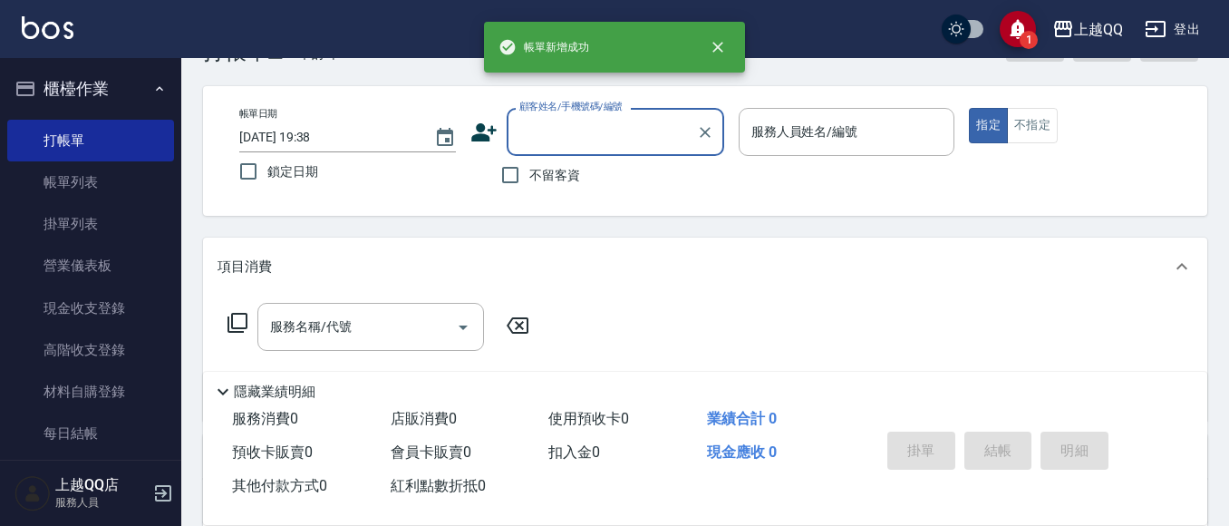
scroll to position [91, 0]
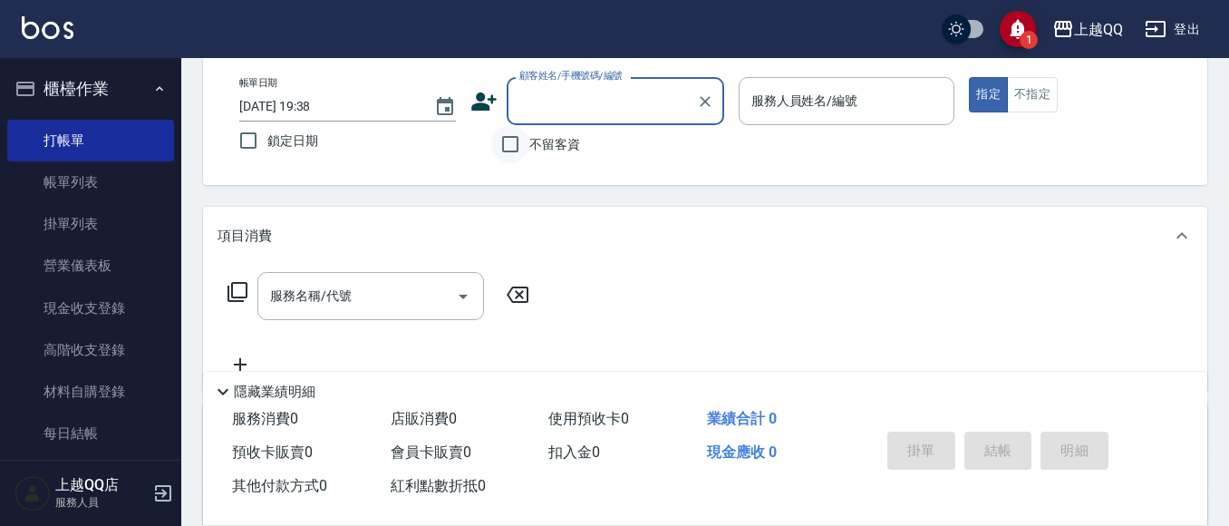
click at [513, 138] on input "不留客資" at bounding box center [510, 144] width 38 height 38
checkbox input "true"
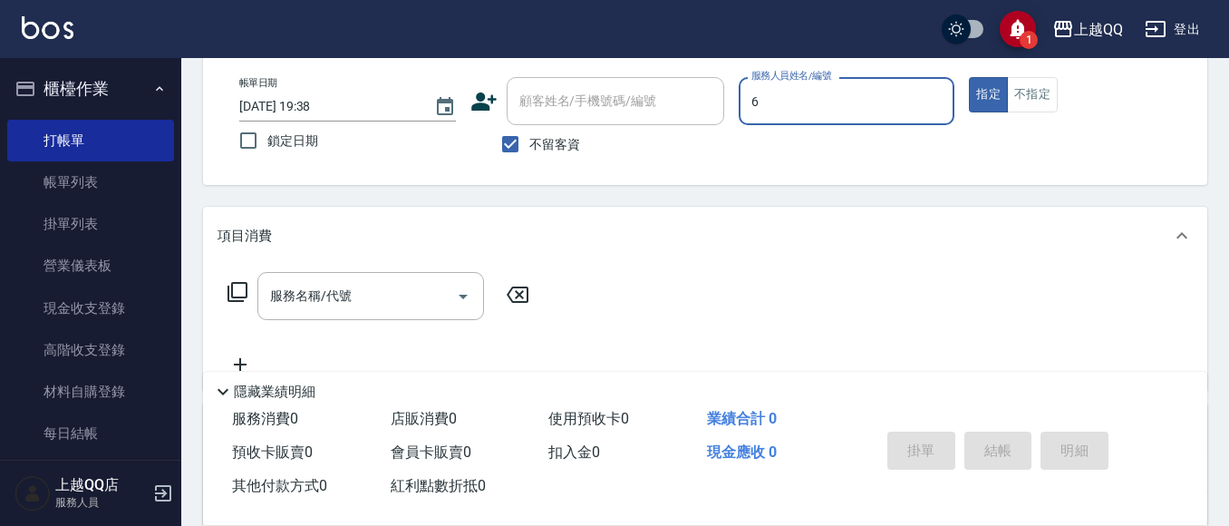
type input "欣樺-6"
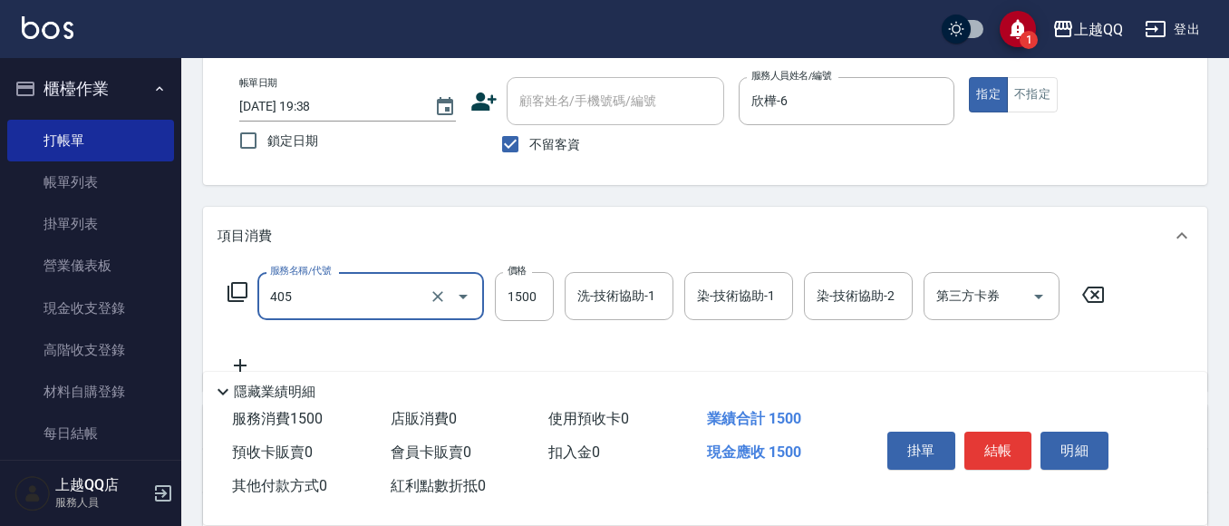
type input "設計染髮/網路(405)"
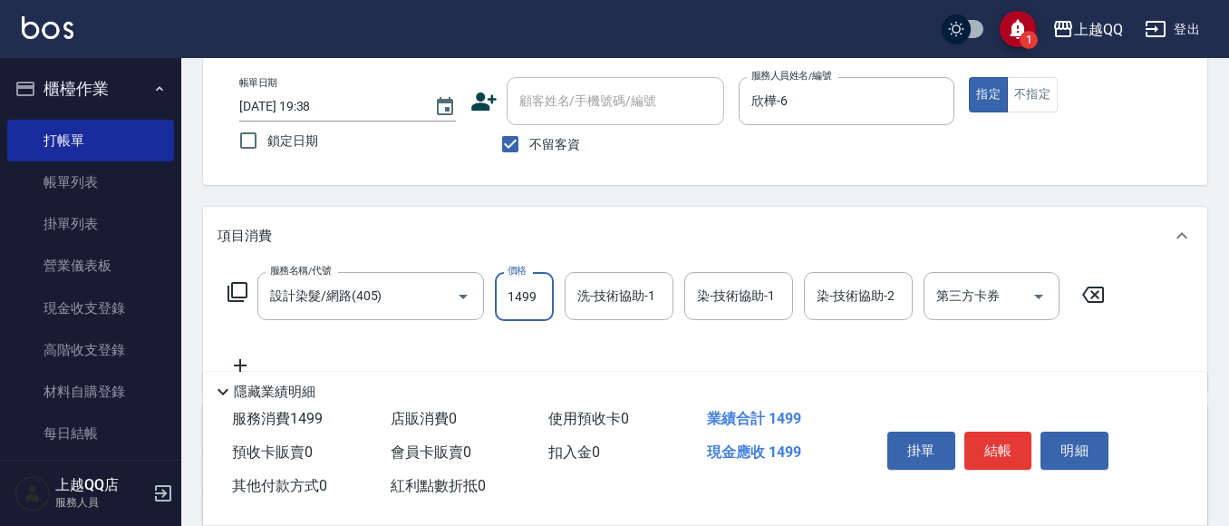
type input "1499"
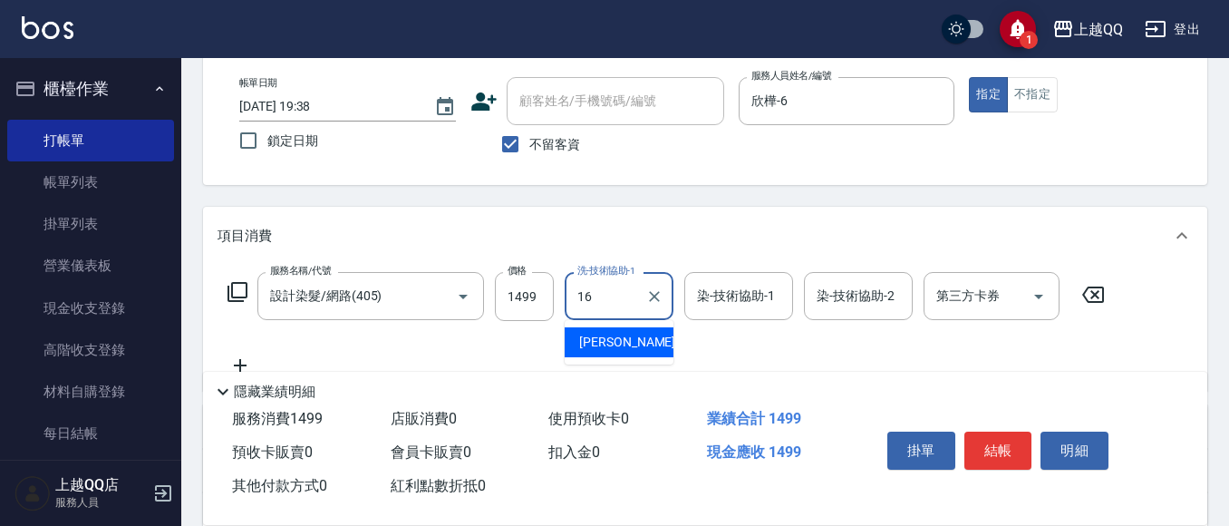
type input "怡璇-16"
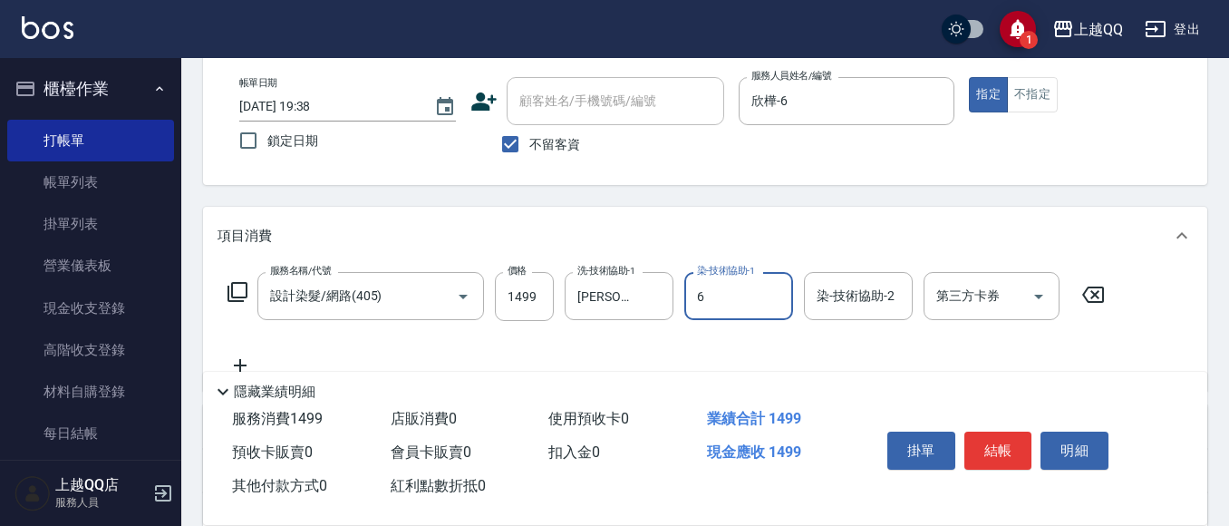
type input "欣樺-6"
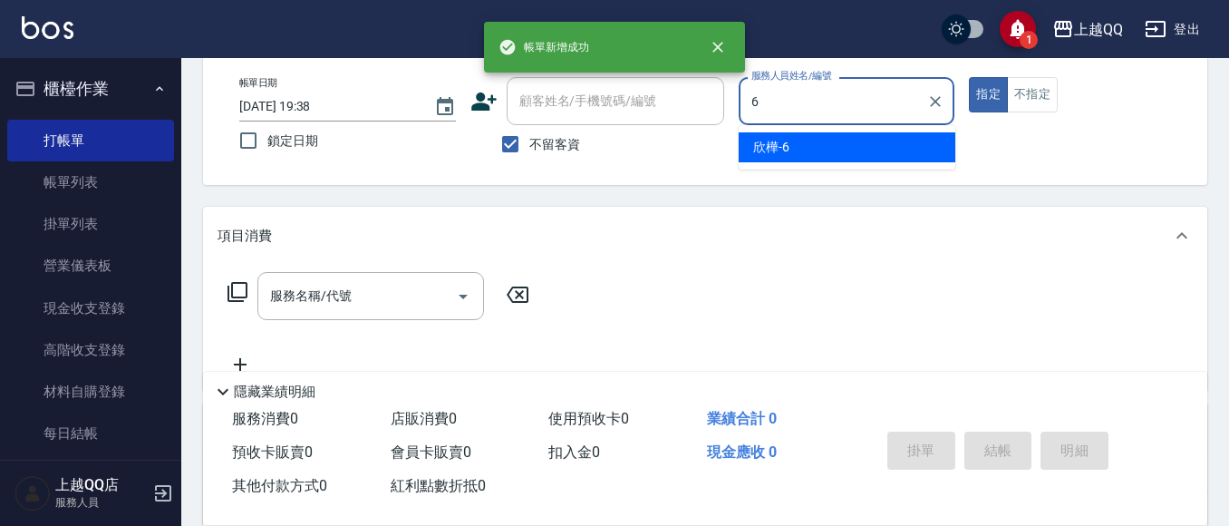
type input "欣樺-6"
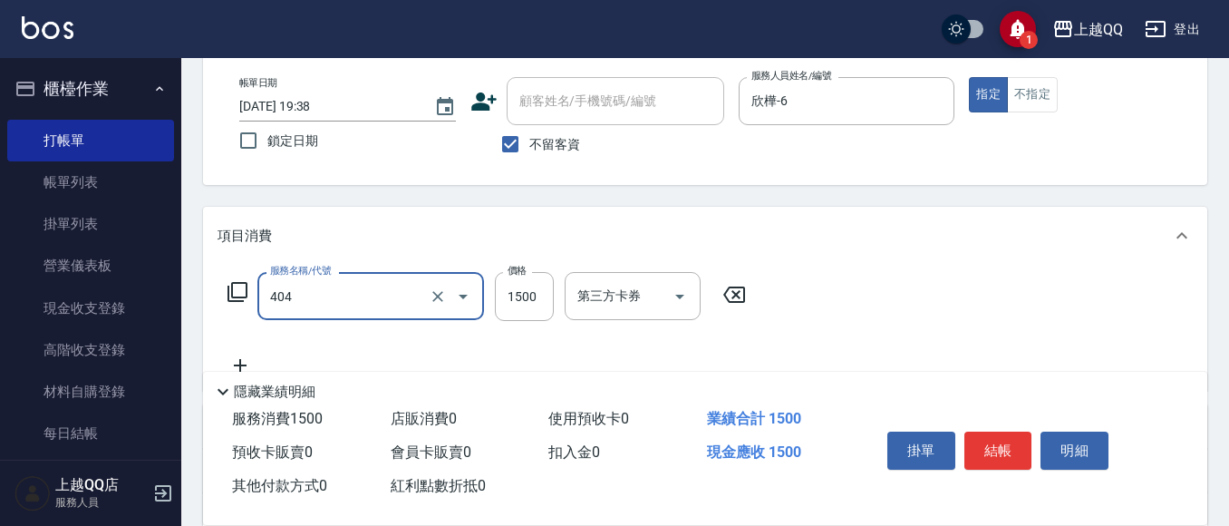
type input "設計染髮(404)"
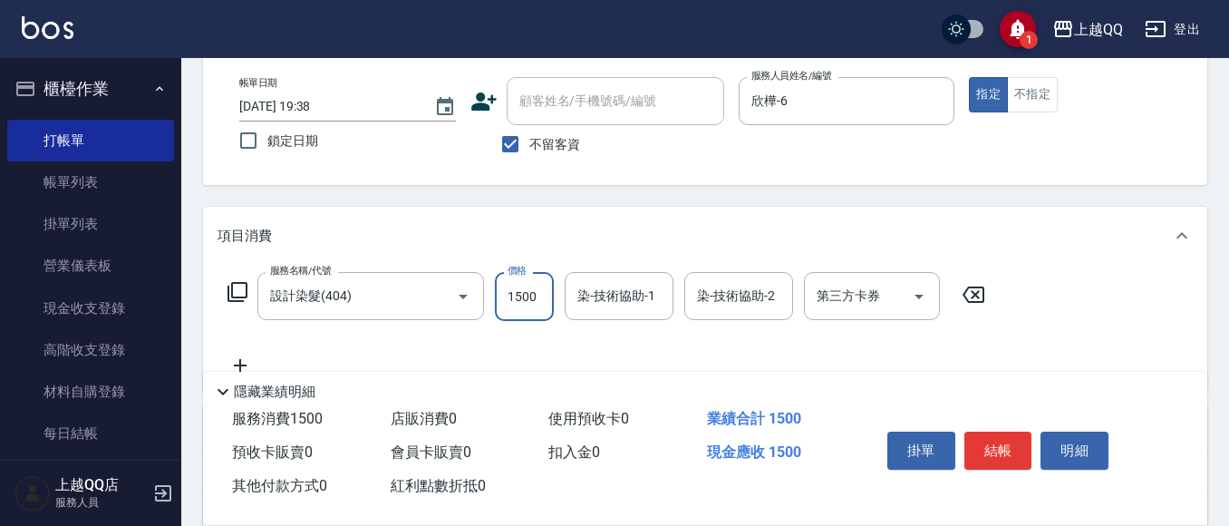
drag, startPoint x: 431, startPoint y: 293, endPoint x: 478, endPoint y: 27, distance: 269.6
click at [460, 286] on div at bounding box center [450, 296] width 51 height 48
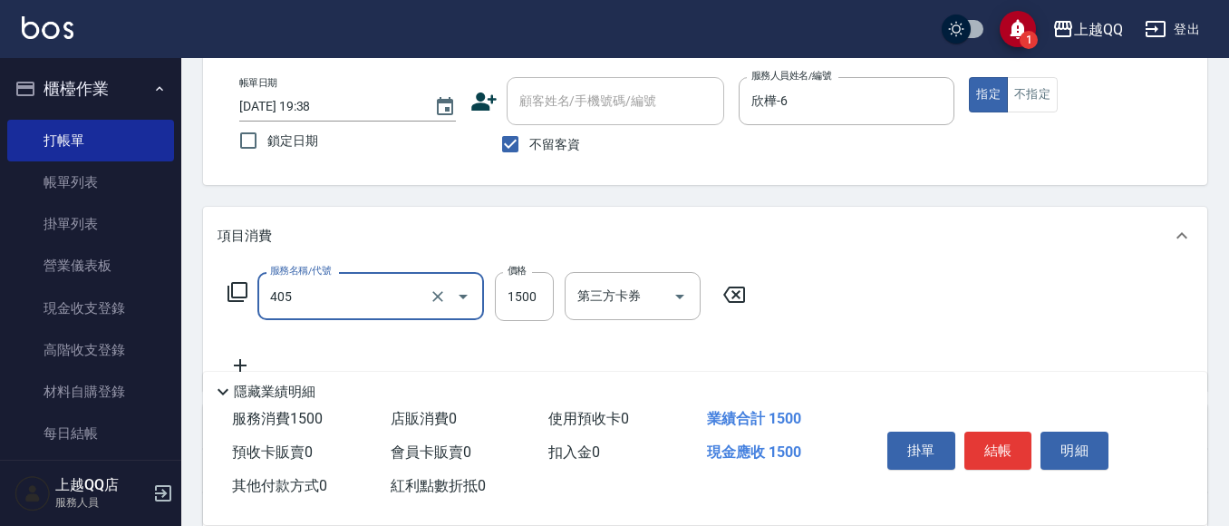
type input "設計染髮/網路(405)"
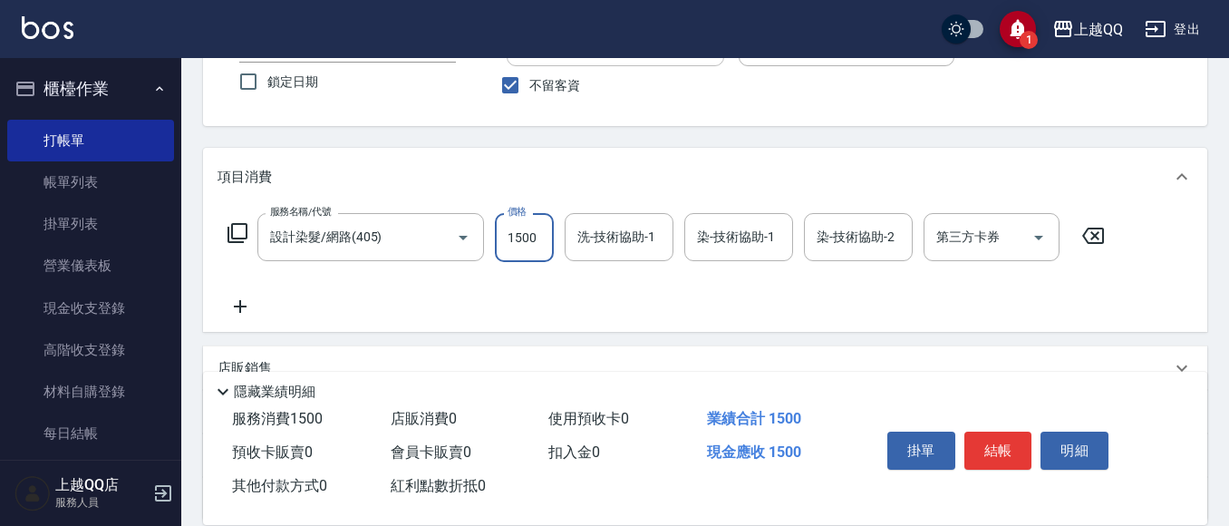
scroll to position [181, 0]
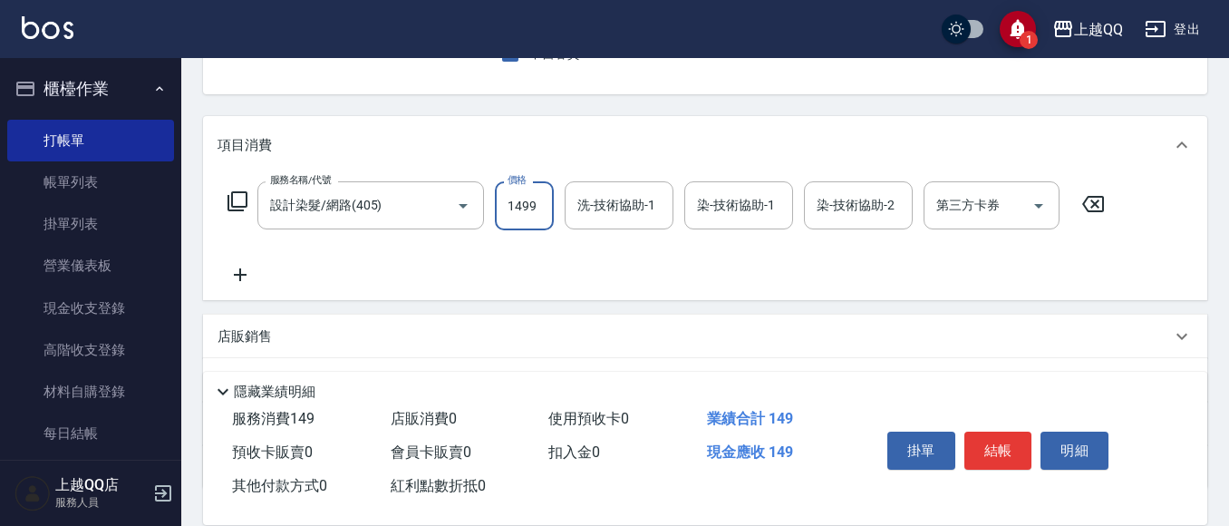
type input "1499"
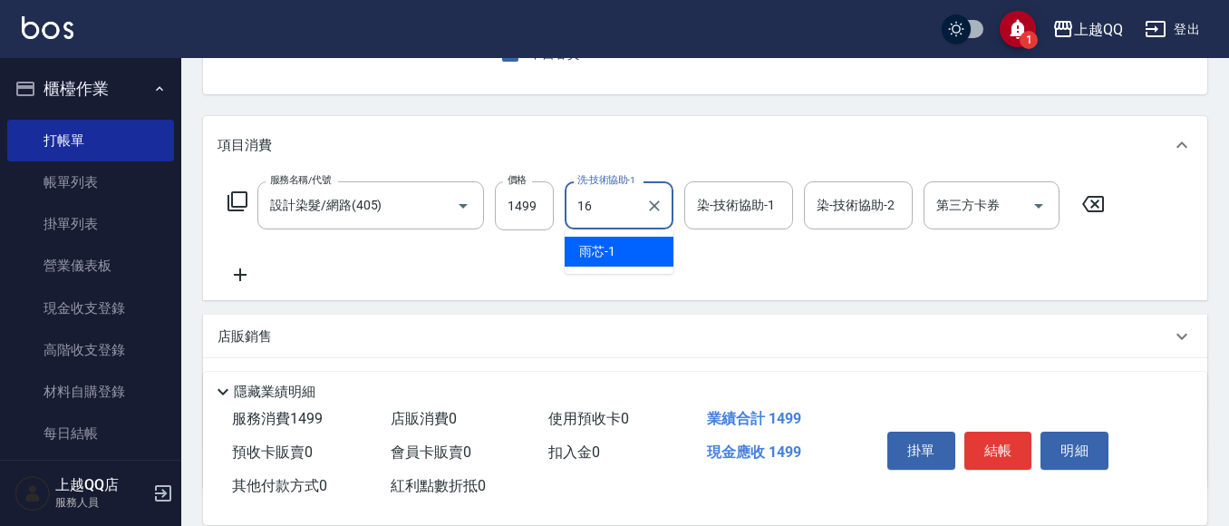
type input "怡璇-16"
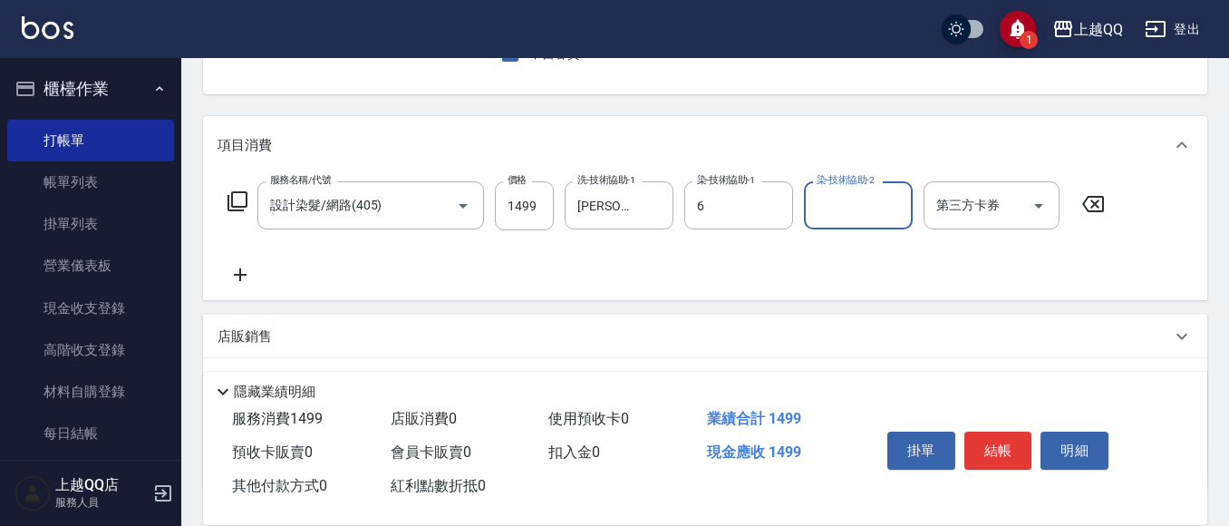
type input "欣樺-6"
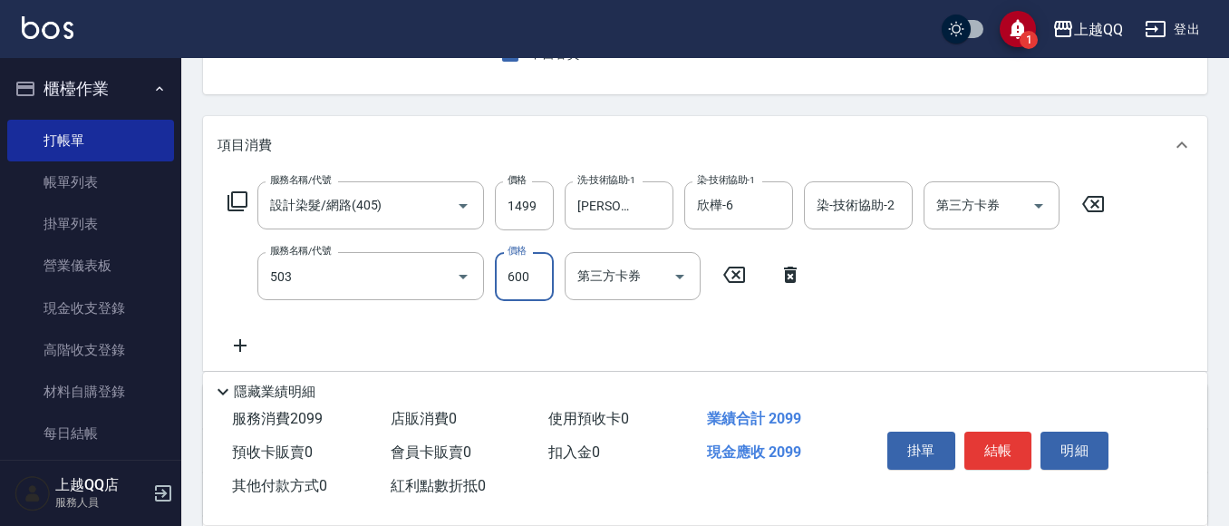
type input "小麥蛋白護髮(503)"
type input "300"
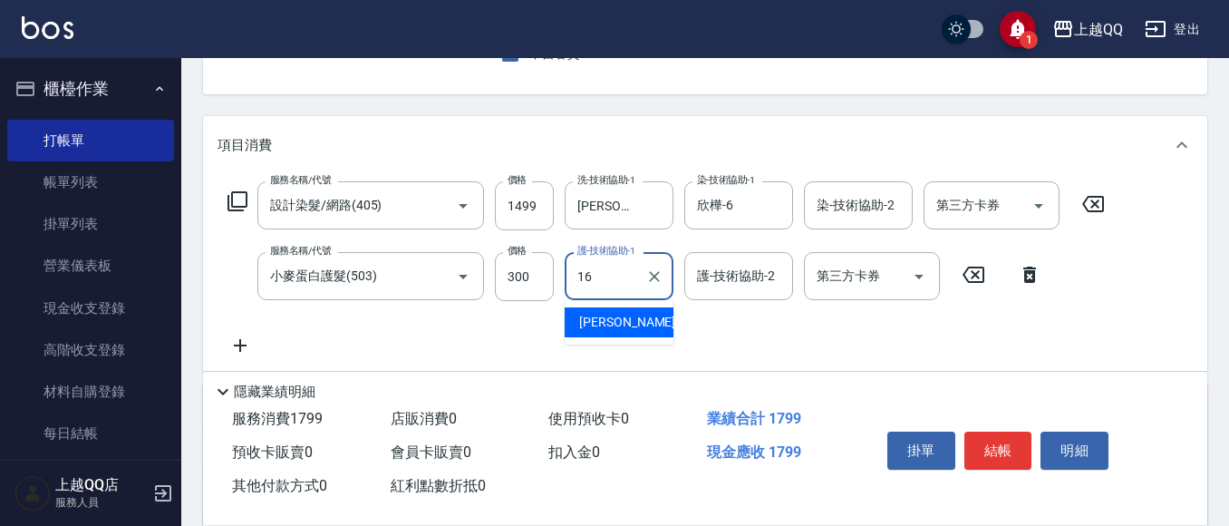
type input "怡璇-16"
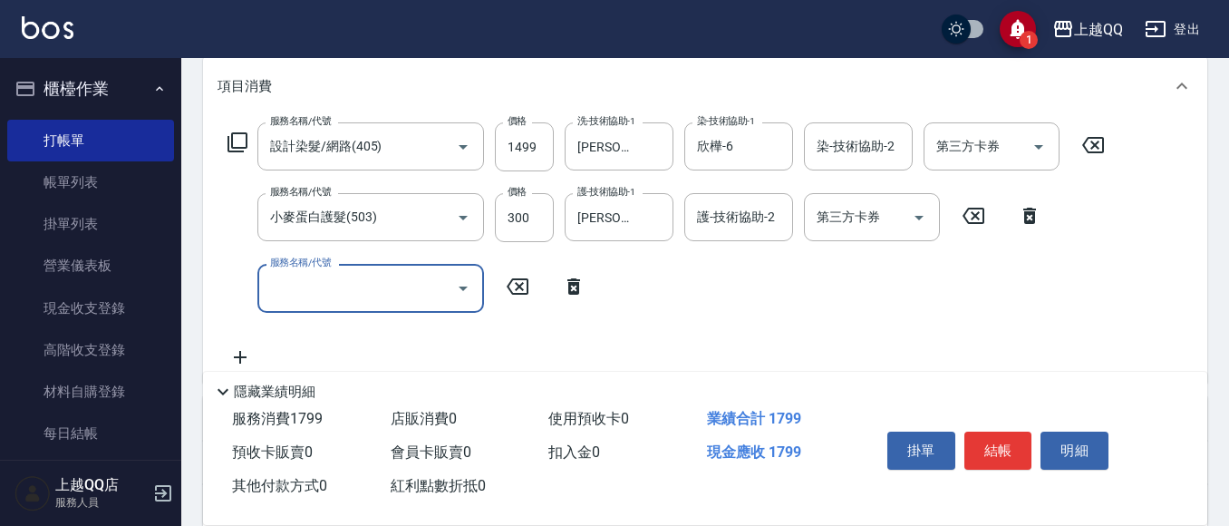
scroll to position [272, 0]
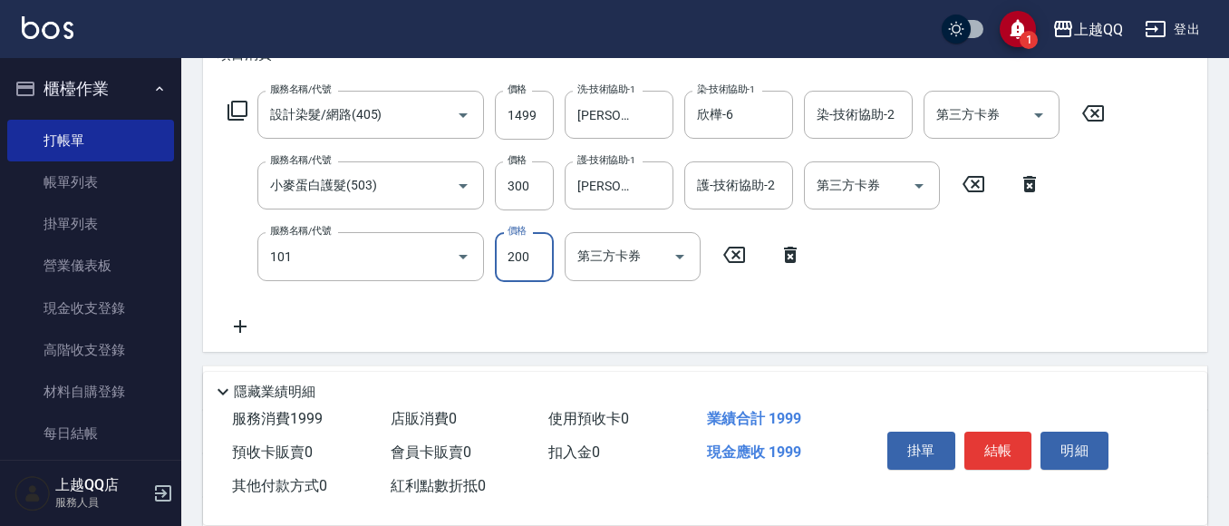
type input "洗髮(101)"
type input "280"
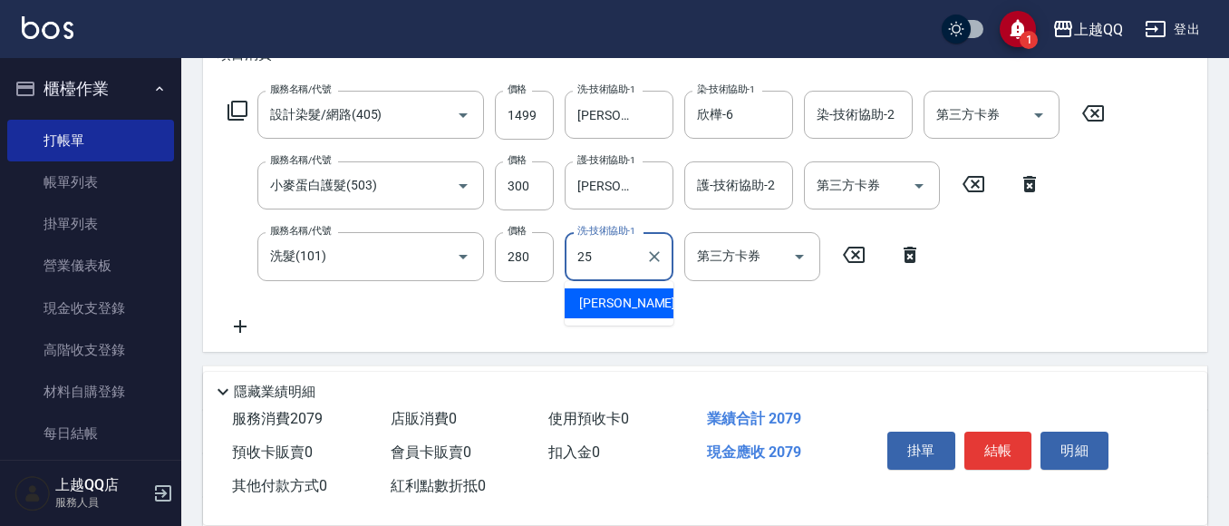
type input "陳宥蓁-25"
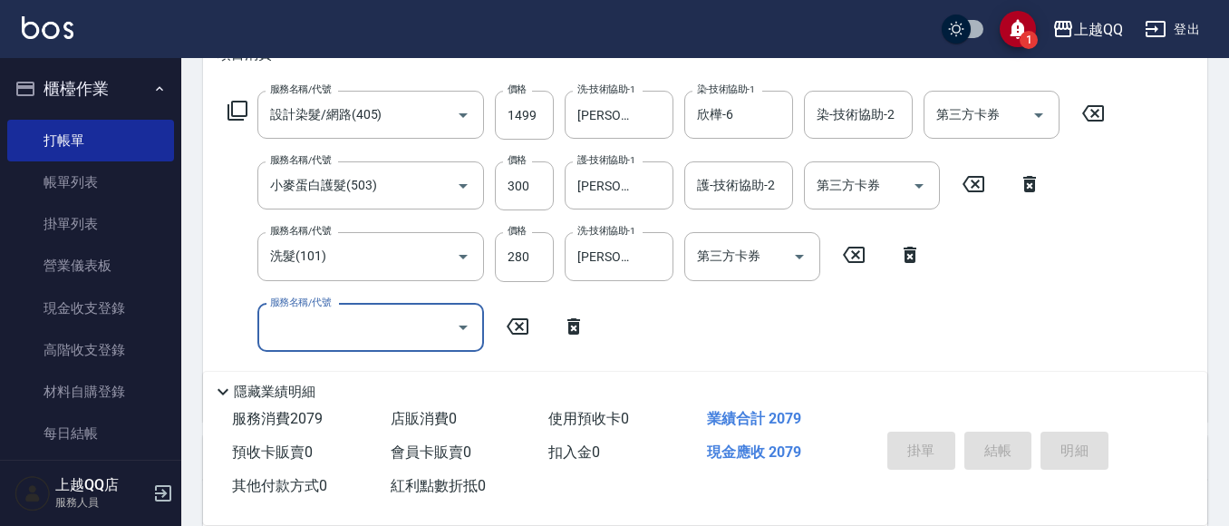
type input "2025/09/10 19:39"
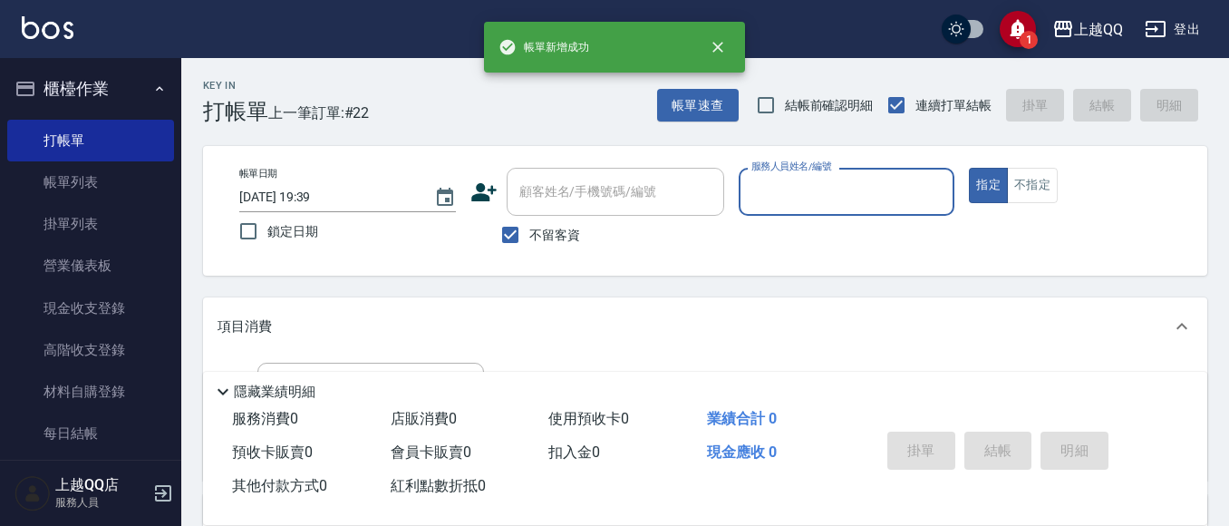
scroll to position [29, 0]
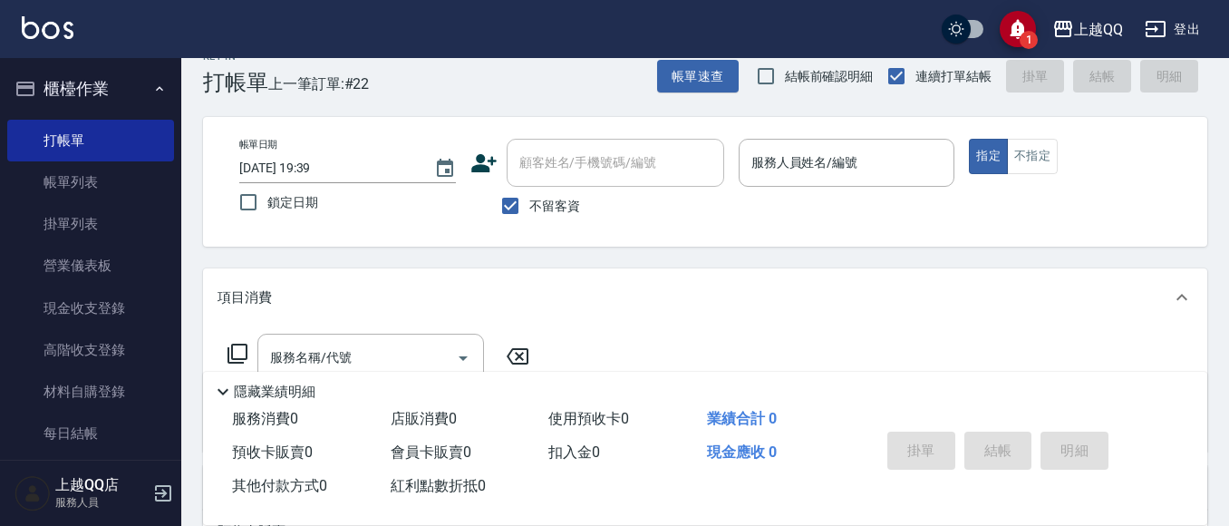
click at [552, 206] on span "不留客資" at bounding box center [554, 206] width 51 height 19
click at [529, 206] on input "不留客資" at bounding box center [510, 206] width 38 height 38
checkbox input "false"
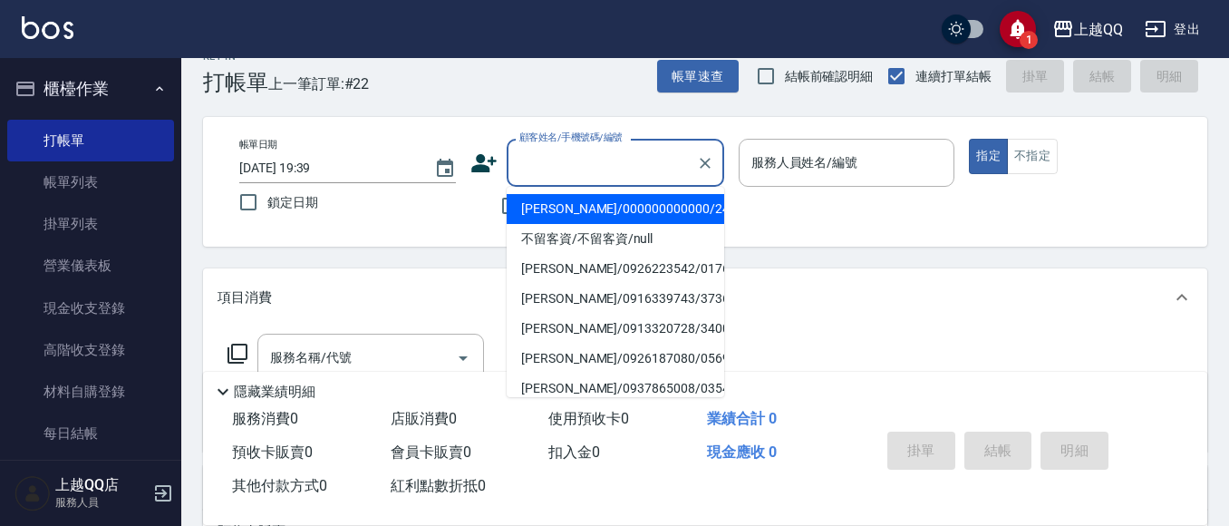
click at [584, 172] on input "顧客姓名/手機號碼/編號" at bounding box center [602, 163] width 174 height 32
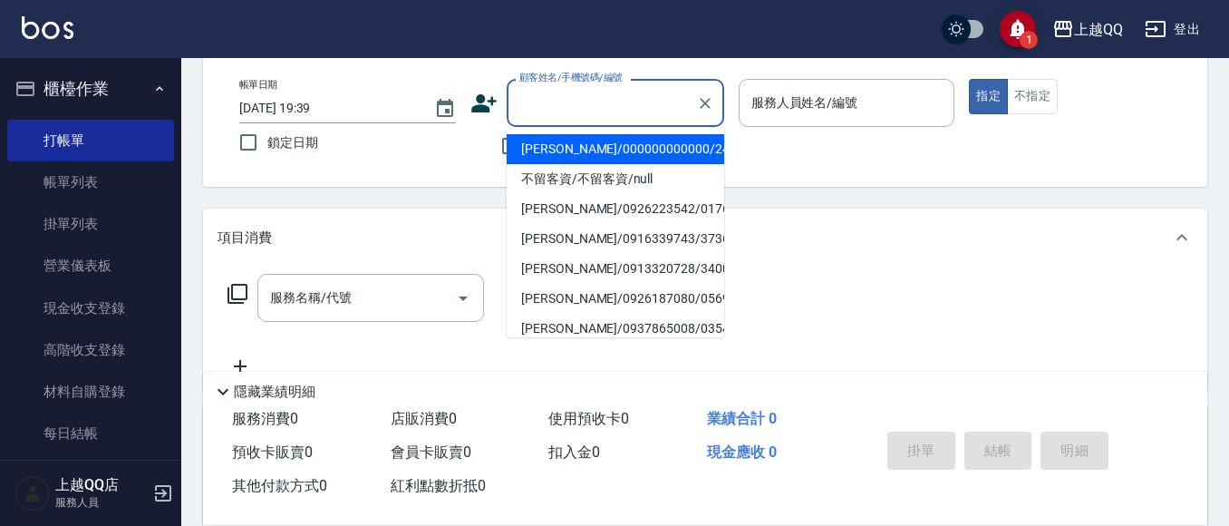
scroll to position [120, 0]
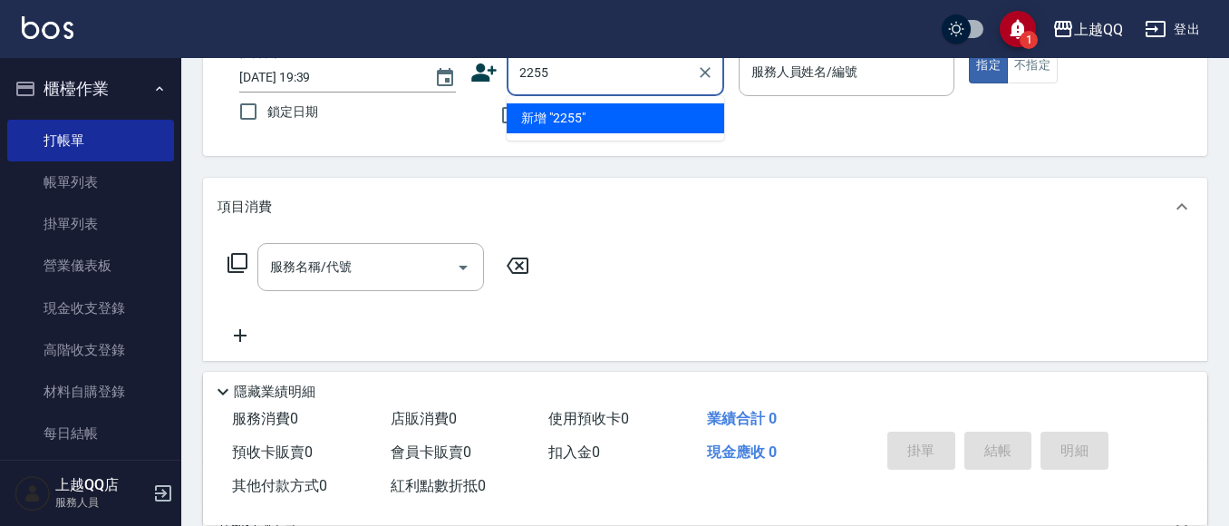
type input "2255"
click at [969, 48] on button "指定" at bounding box center [988, 65] width 39 height 35
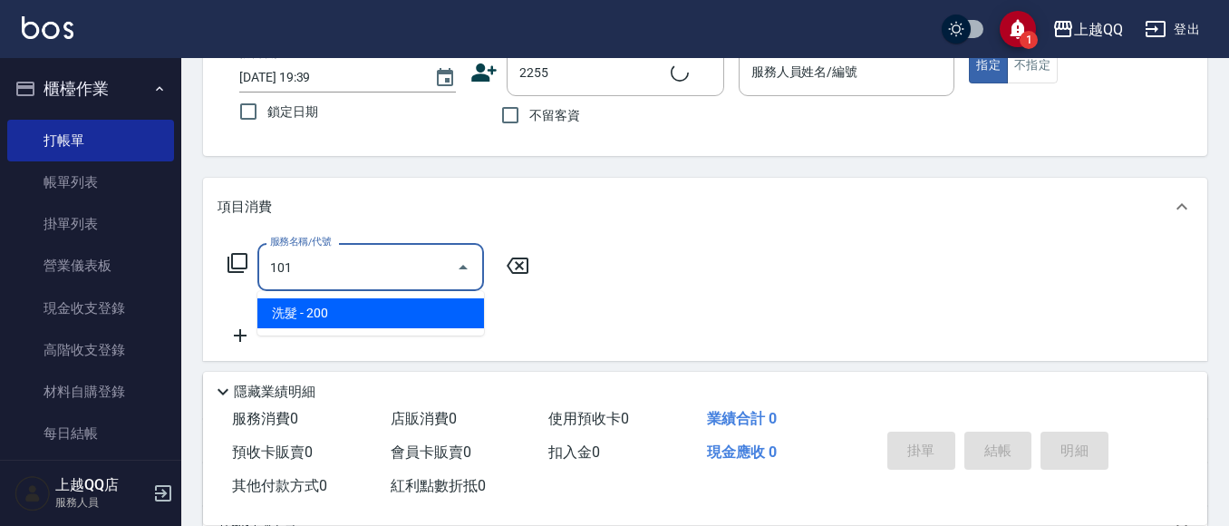
type input "101"
type input "鍾湘玄/0983169898/2255"
type input "洗髮(101)"
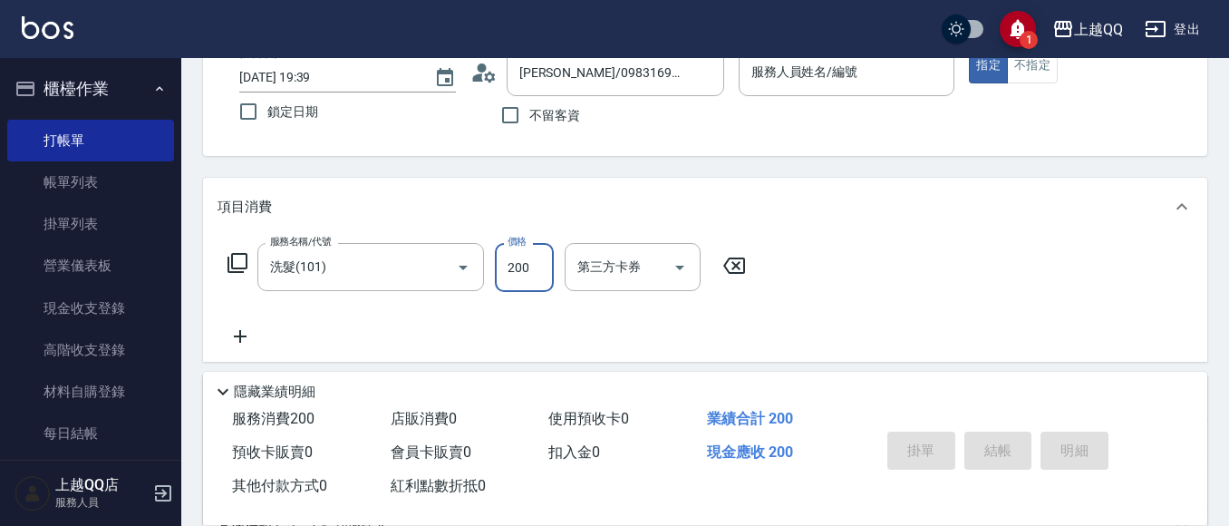
type input "欣樺-6"
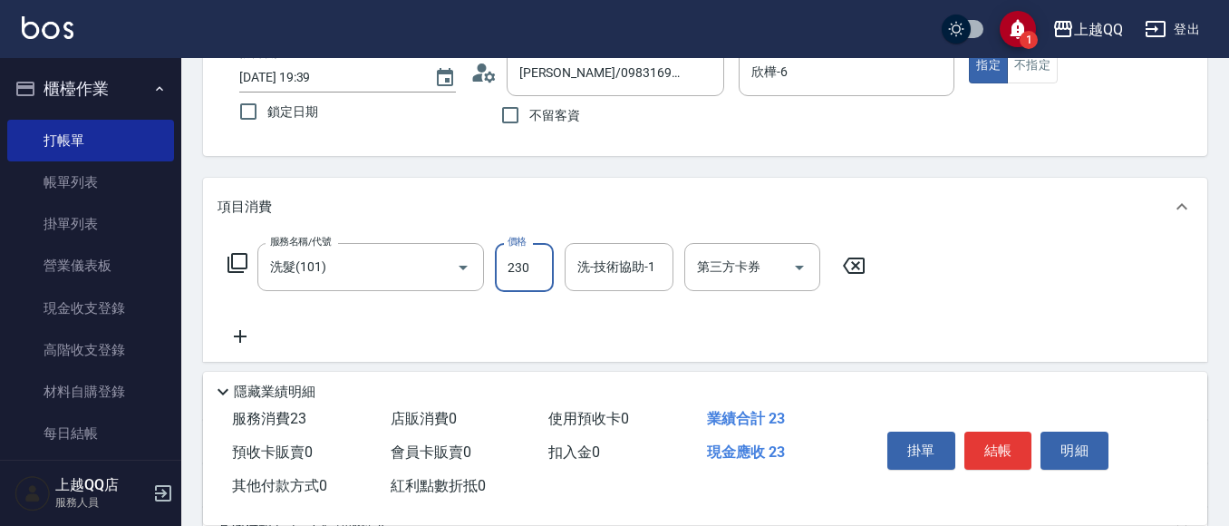
type input "230"
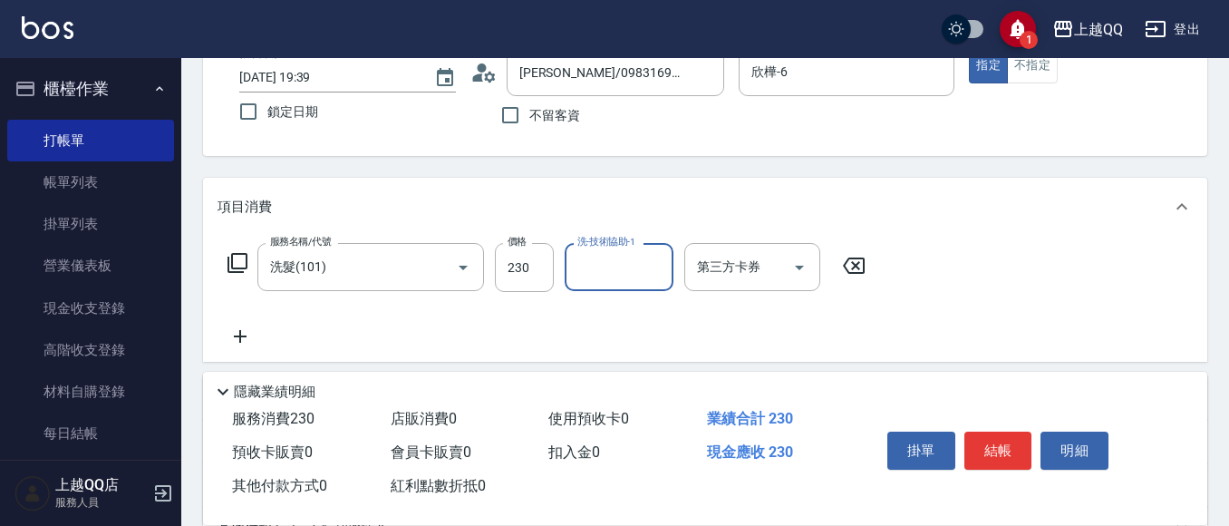
type input "1"
type input "2"
type input "林恩昕-26"
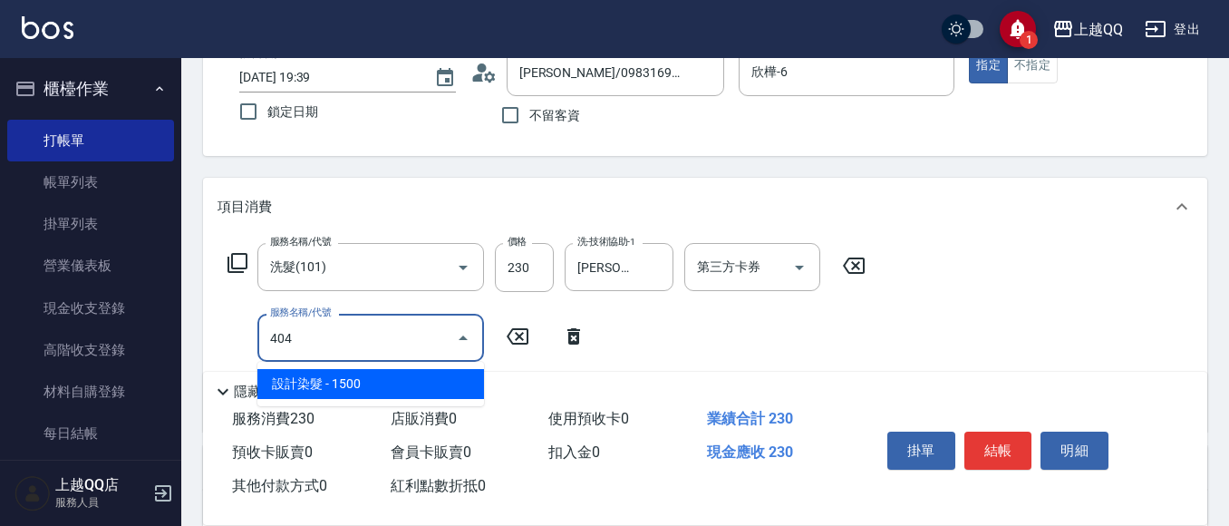
type input "設計染髮(404)"
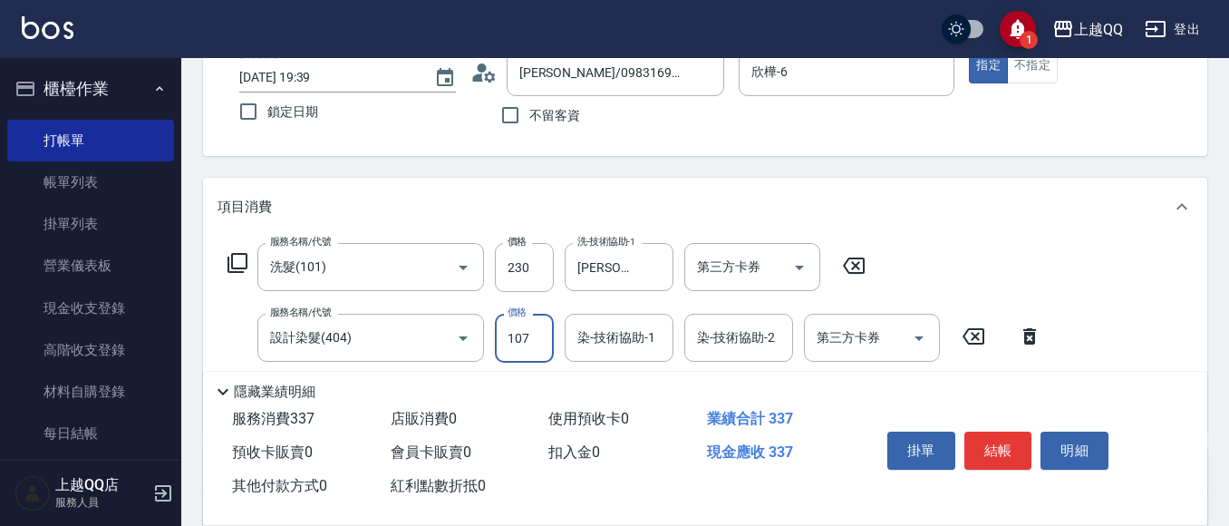
type input "1070"
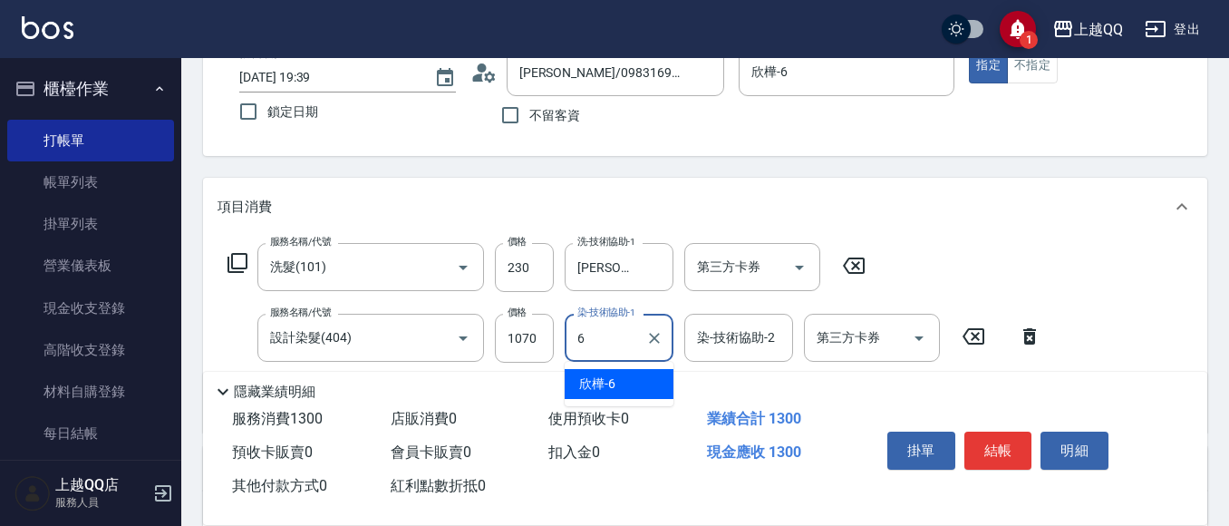
type input "欣樺-6"
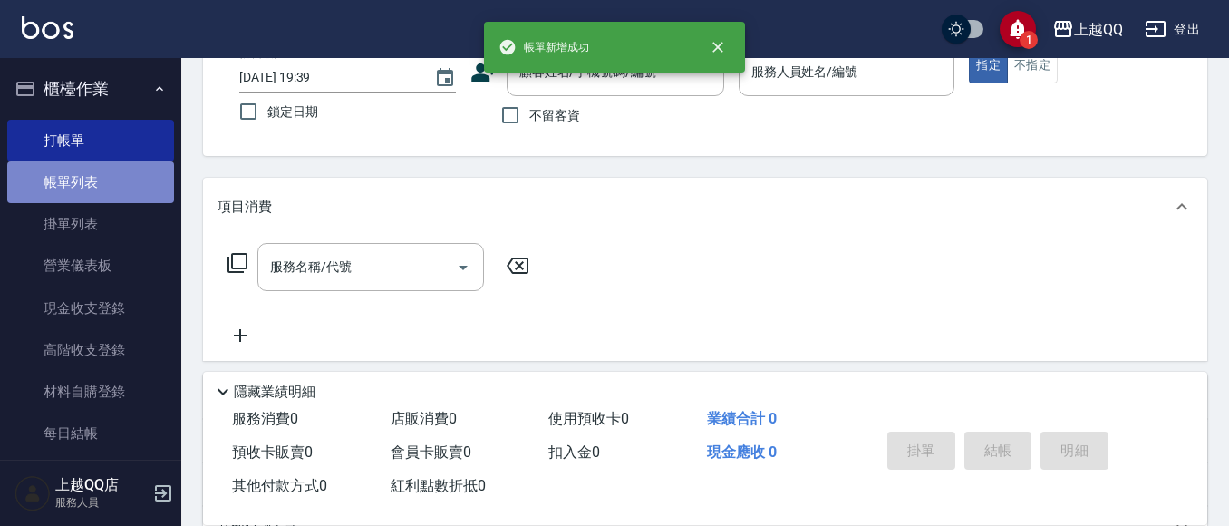
click at [99, 185] on link "帳單列表" at bounding box center [90, 182] width 167 height 42
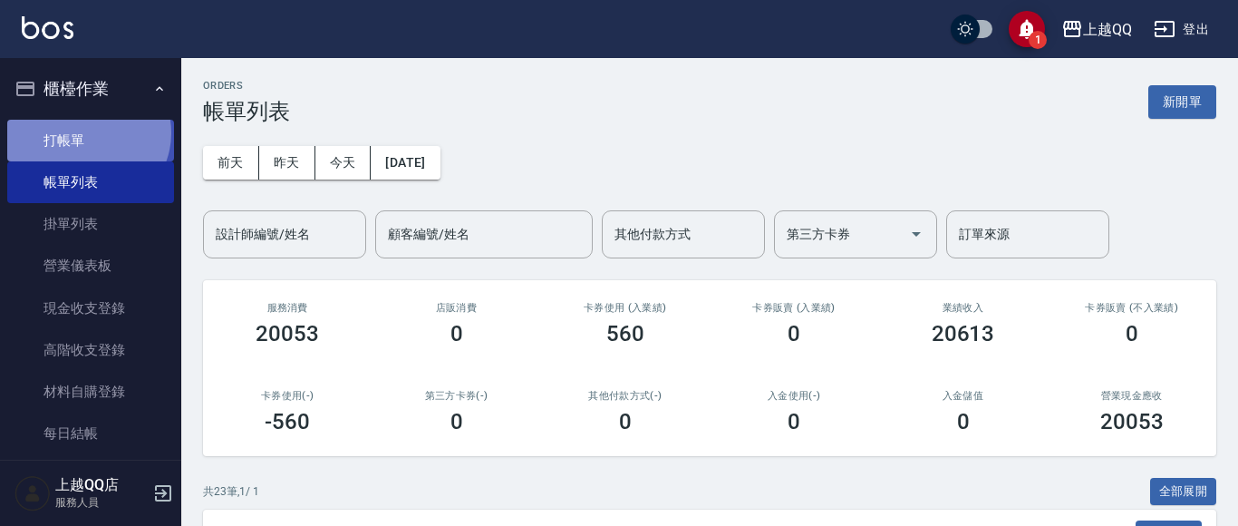
click at [86, 132] on link "打帳單" at bounding box center [90, 141] width 167 height 42
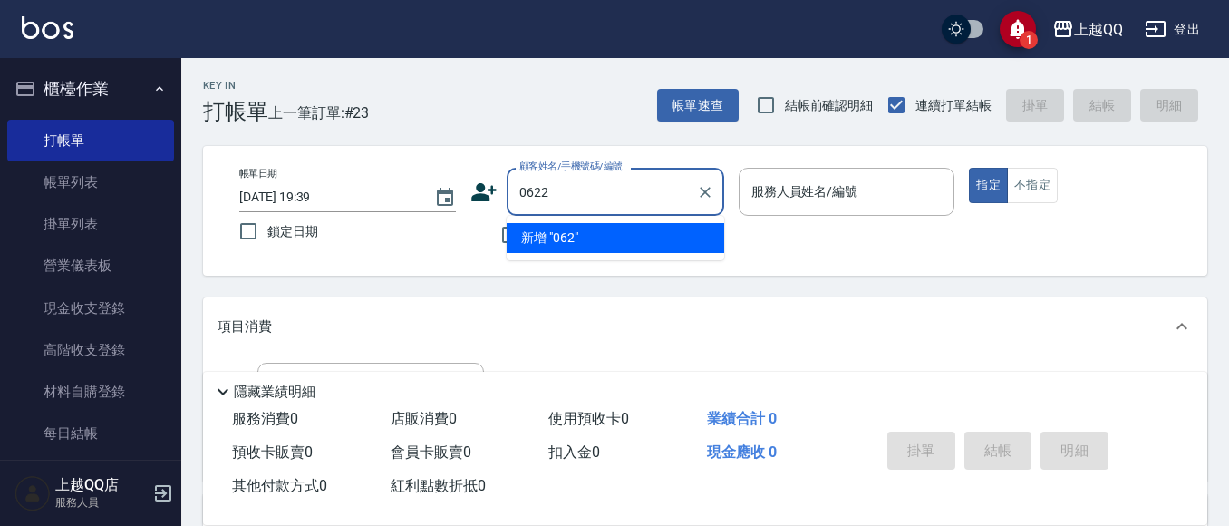
type input "0622"
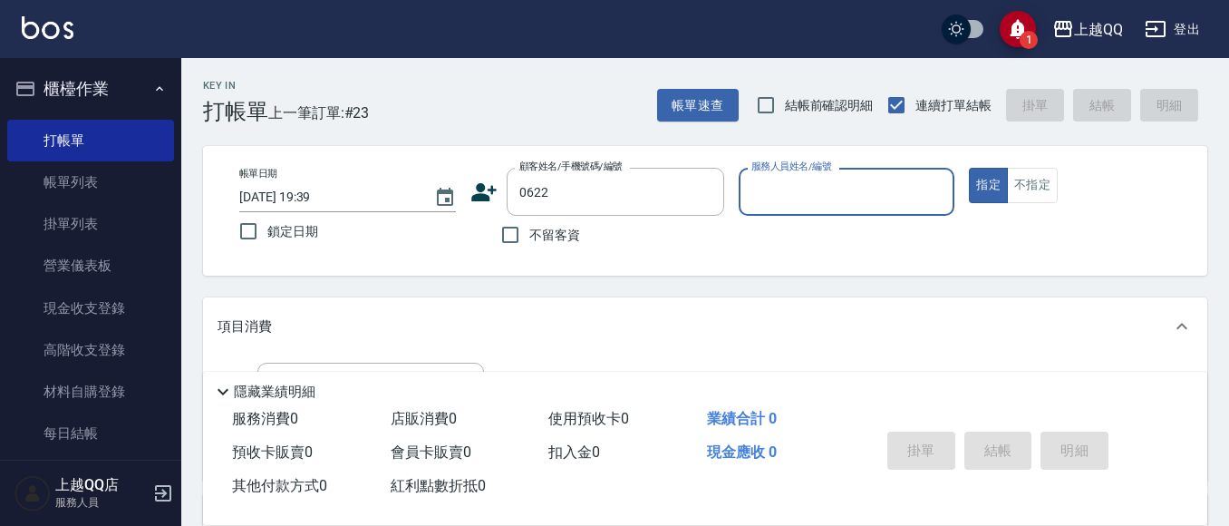
click at [969, 168] on button "指定" at bounding box center [988, 185] width 39 height 35
type button "true"
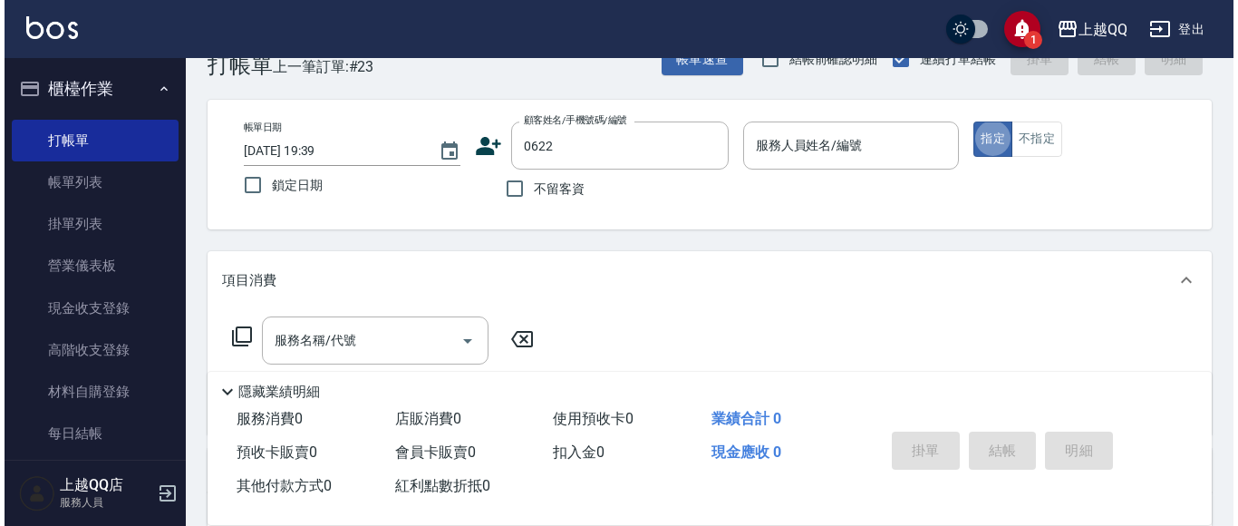
scroll to position [91, 0]
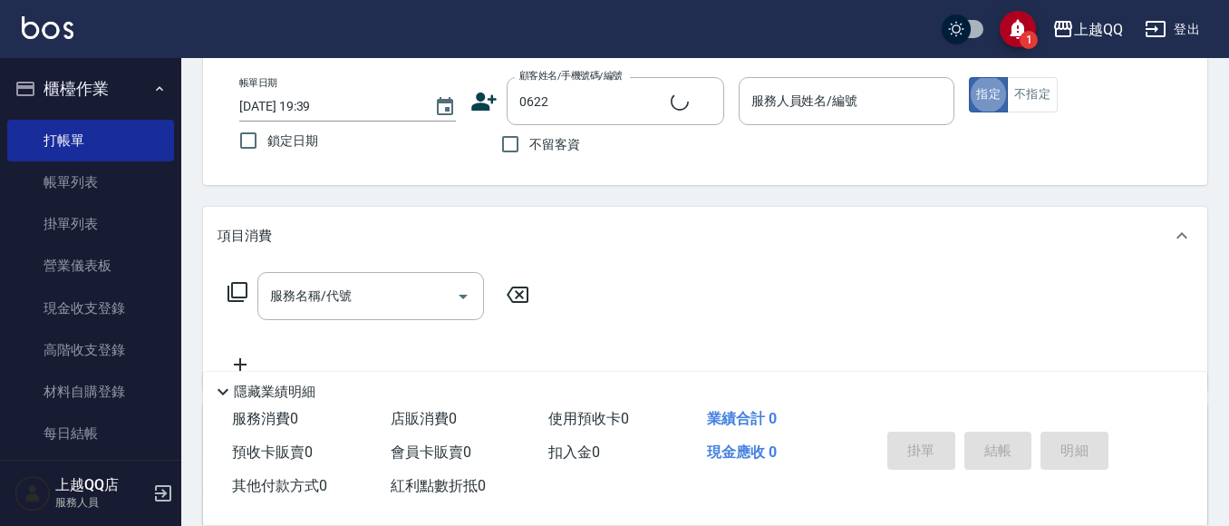
type input "王嬿茹/0928528535/0622"
type input "欣樺-6"
click at [240, 290] on icon at bounding box center [238, 292] width 22 height 22
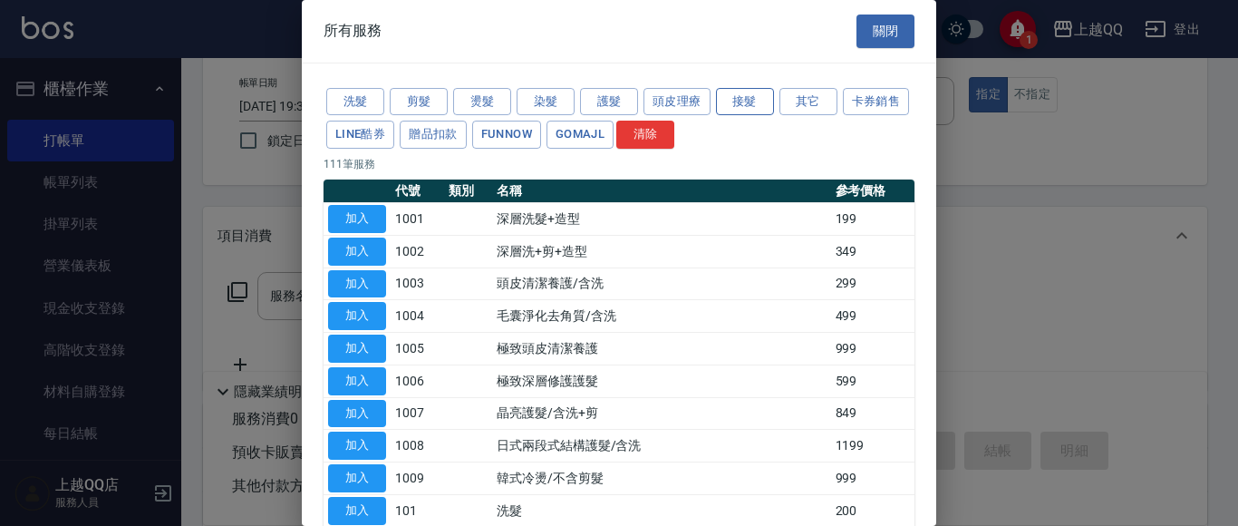
click at [738, 98] on button "接髮" at bounding box center [745, 102] width 58 height 28
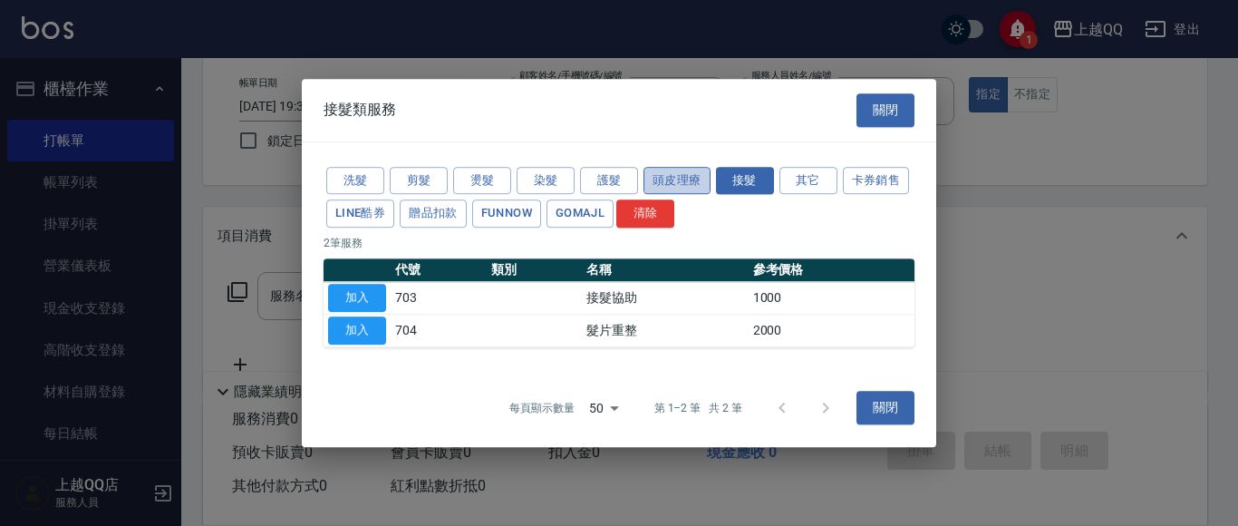
click at [685, 170] on button "頭皮理療" at bounding box center [677, 181] width 67 height 28
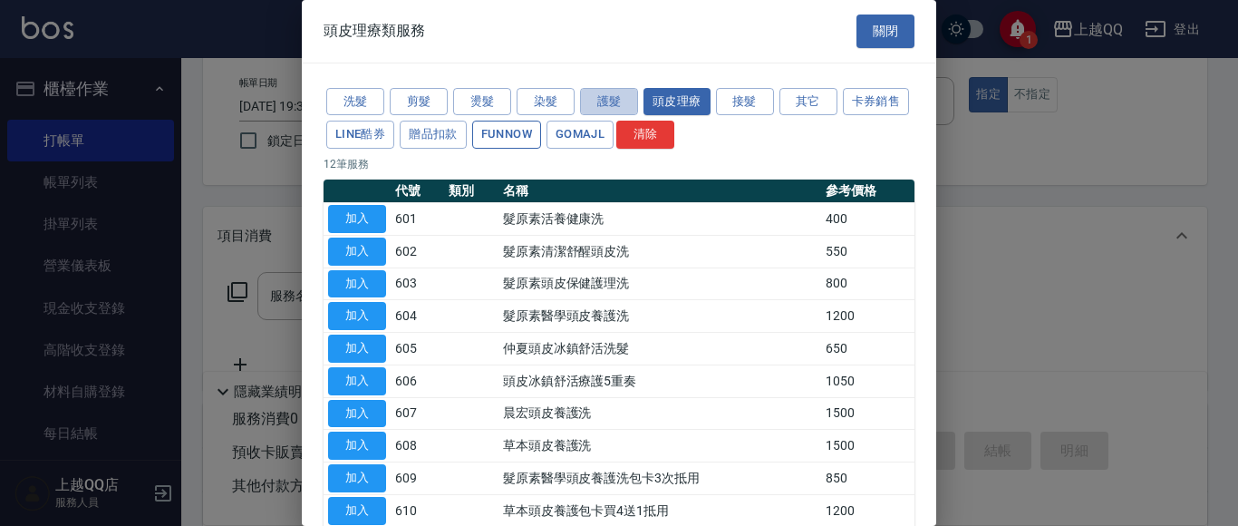
drag, startPoint x: 607, startPoint y: 94, endPoint x: 583, endPoint y: 121, distance: 35.9
click at [608, 93] on button "護髮" at bounding box center [609, 102] width 58 height 28
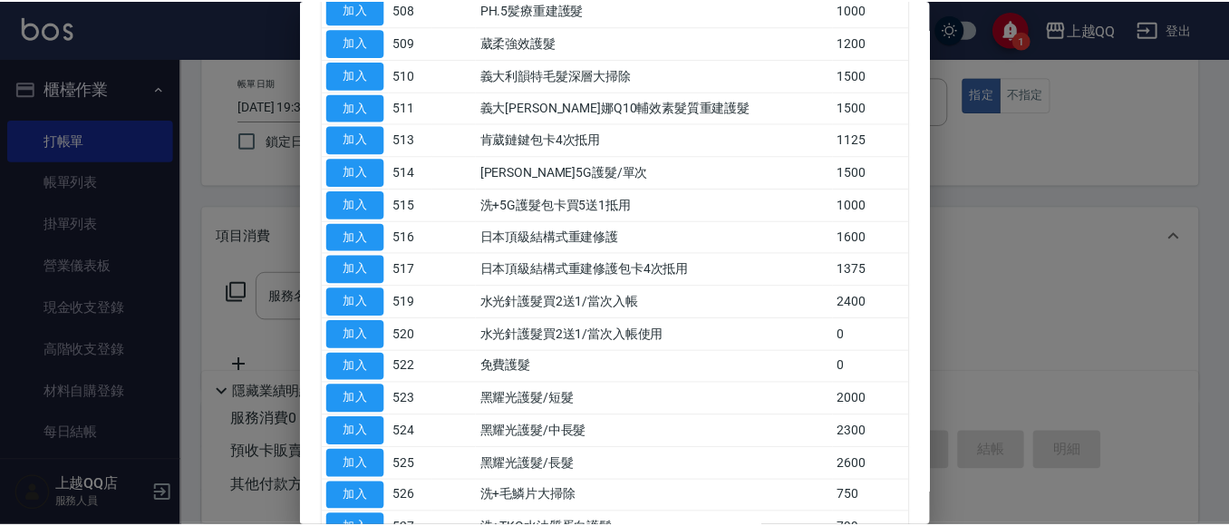
scroll to position [544, 0]
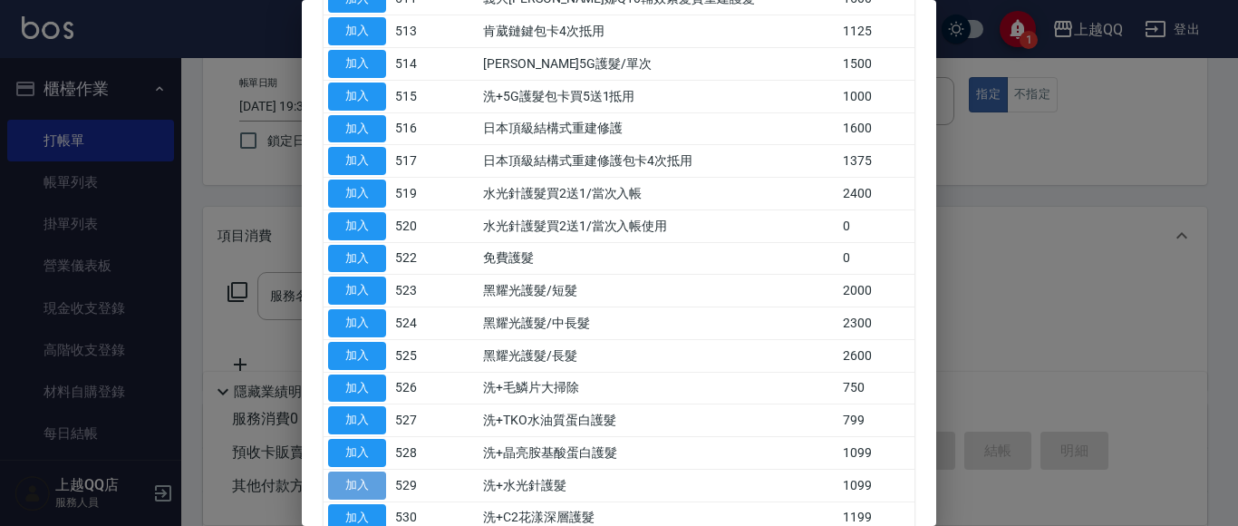
click at [365, 485] on button "加入" at bounding box center [357, 485] width 58 height 28
type input "洗+水光針護髮(529)"
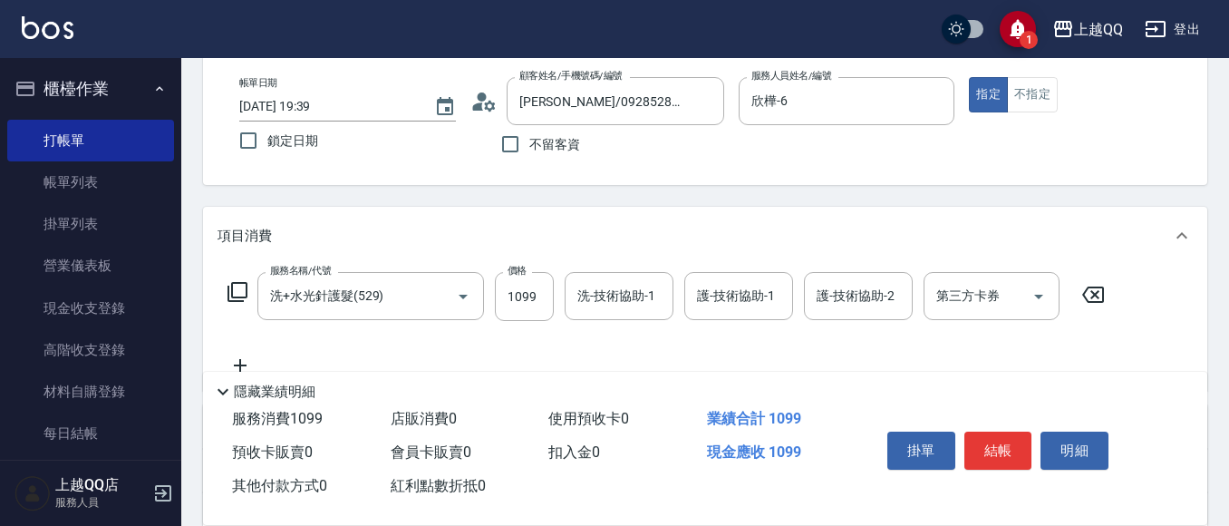
click at [535, 298] on input "1099" at bounding box center [524, 296] width 59 height 49
type input "1100"
type input "林恩昕-26"
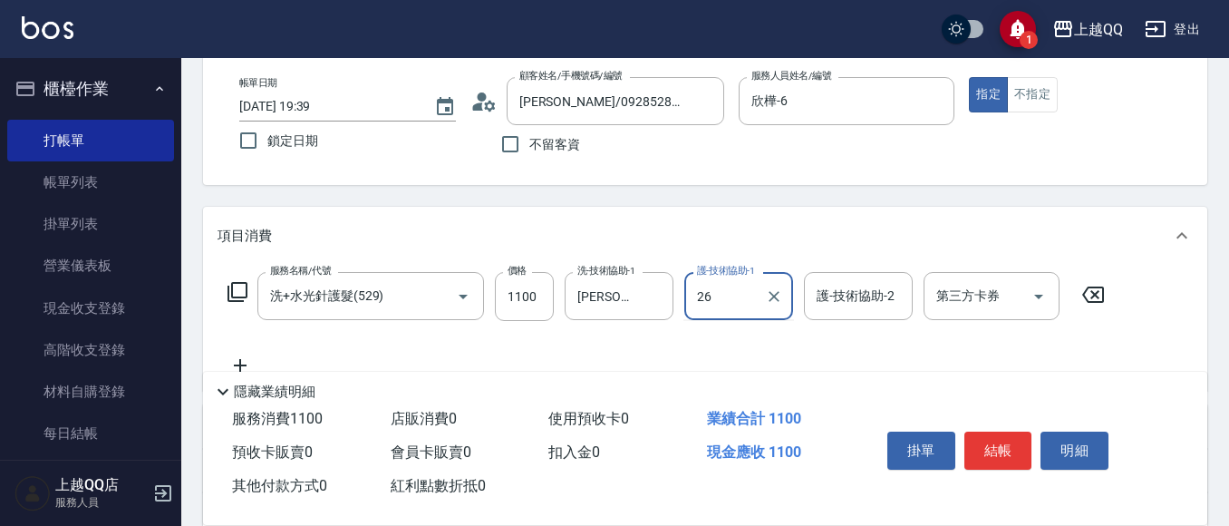
type input "林恩昕-26"
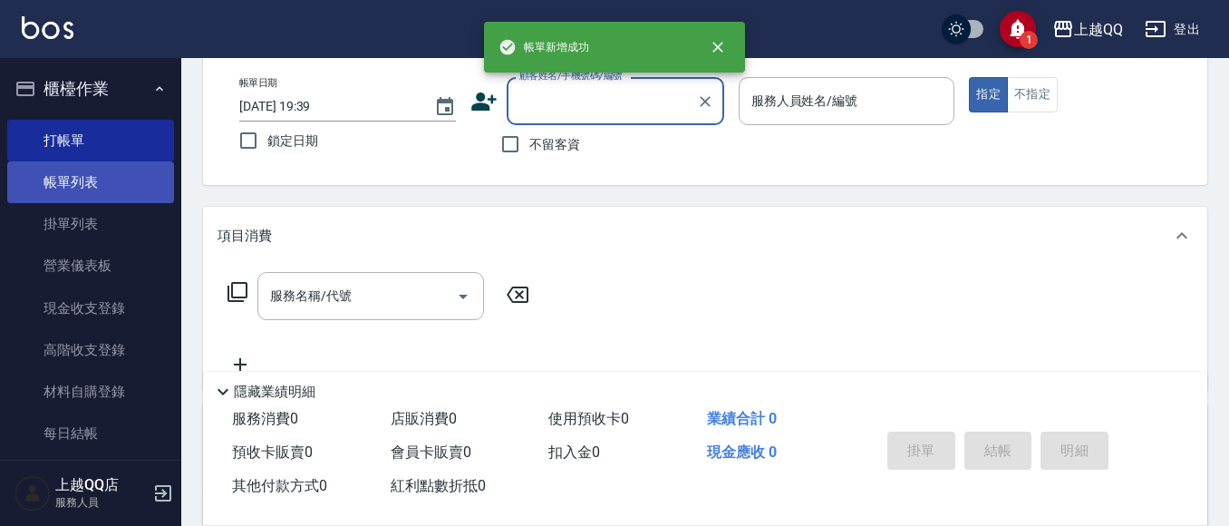
click at [110, 178] on link "帳單列表" at bounding box center [90, 182] width 167 height 42
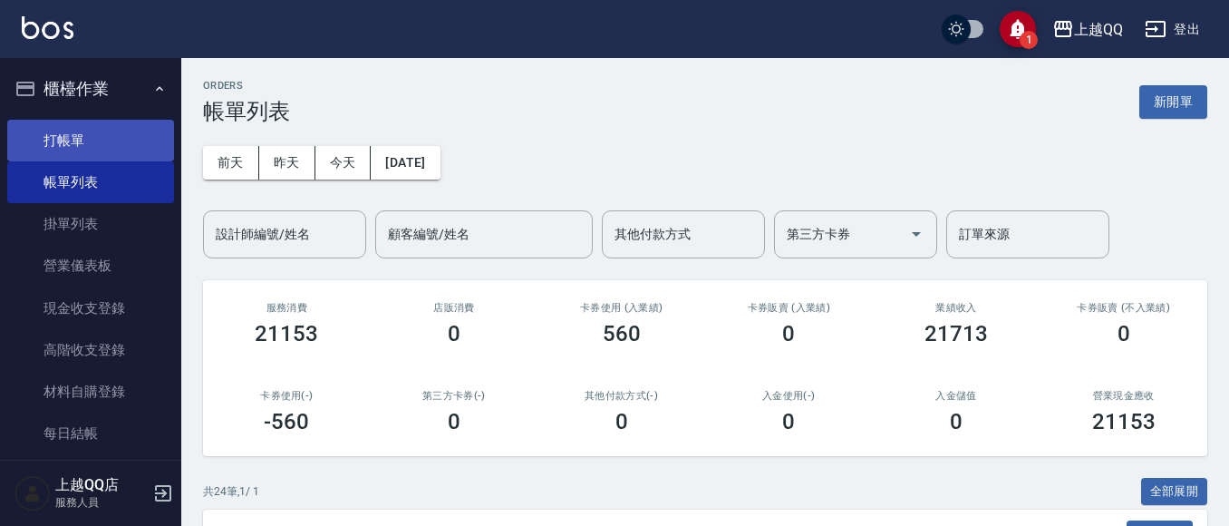
click at [94, 135] on link "打帳單" at bounding box center [90, 141] width 167 height 42
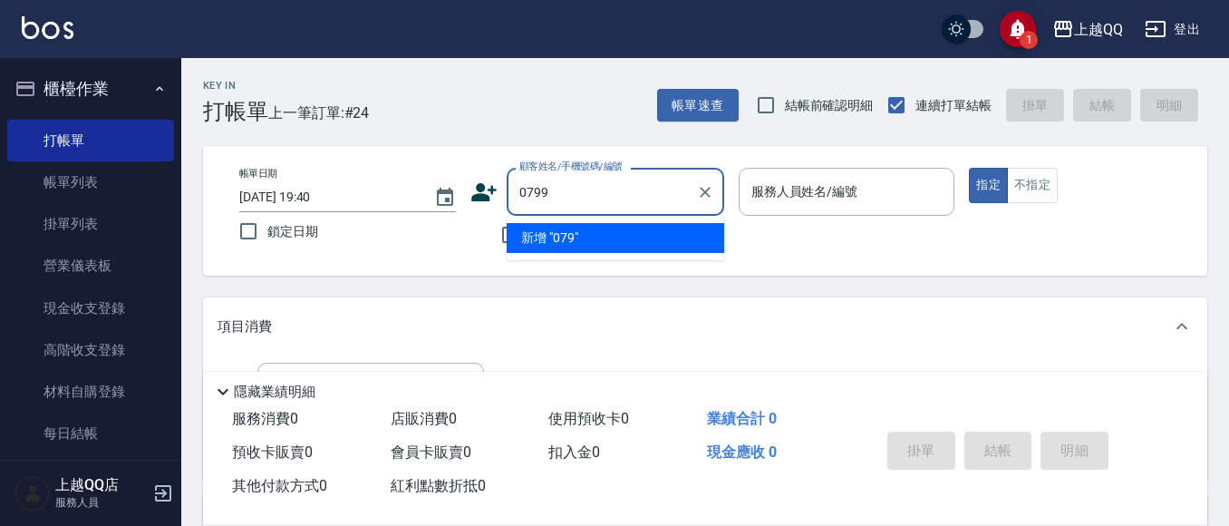
type input "0799"
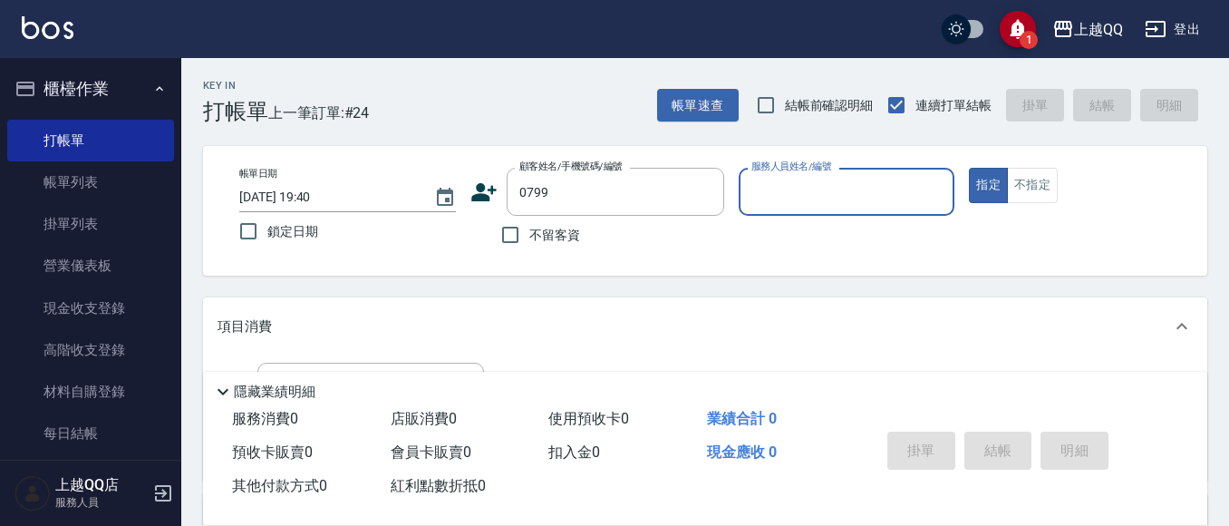
click at [969, 168] on button "指定" at bounding box center [988, 185] width 39 height 35
type button "true"
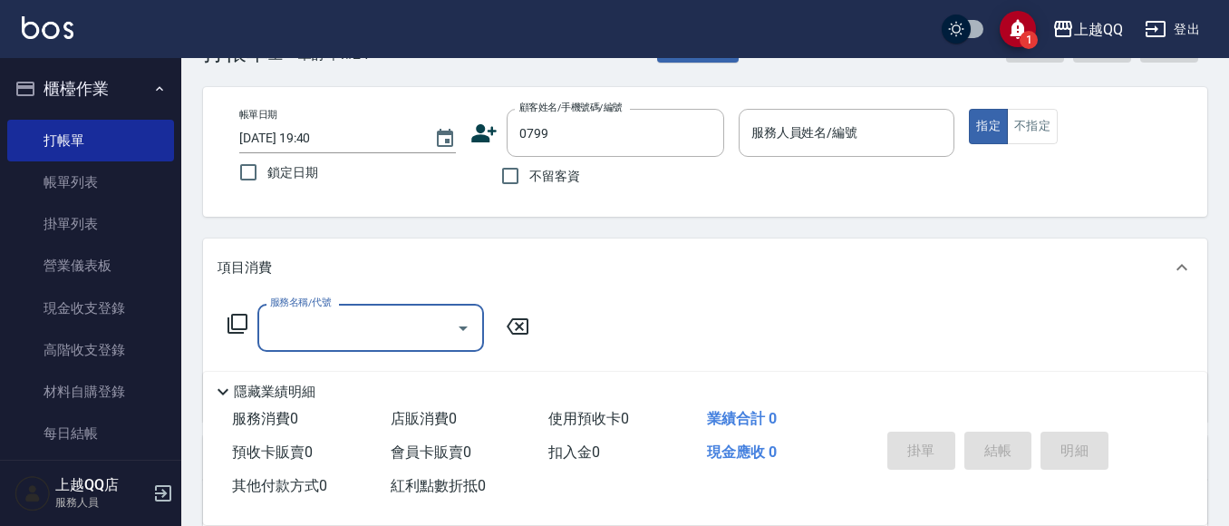
scroll to position [91, 0]
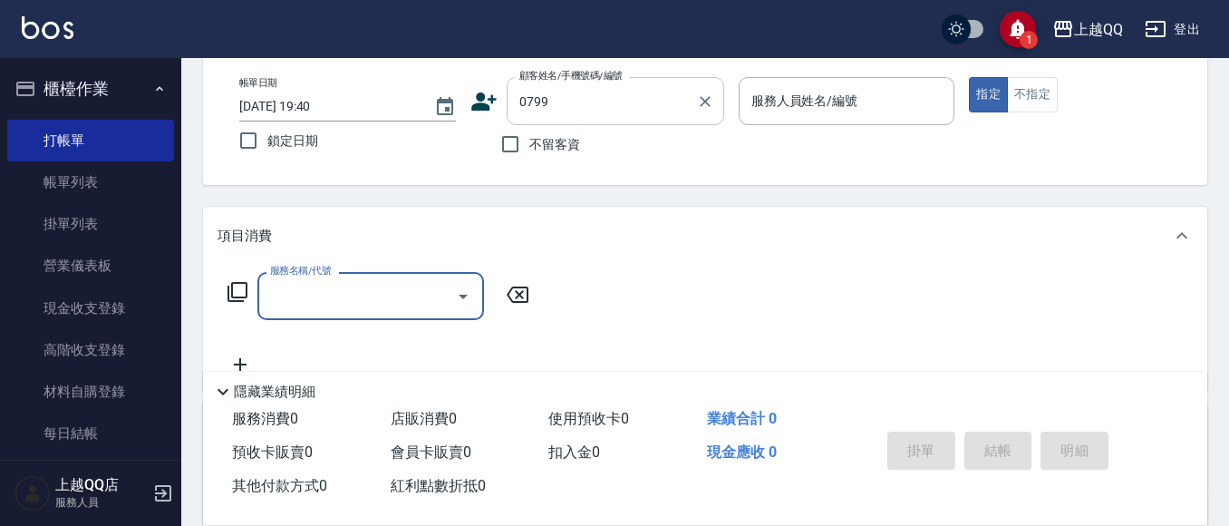
click at [684, 96] on input "0799" at bounding box center [602, 101] width 174 height 32
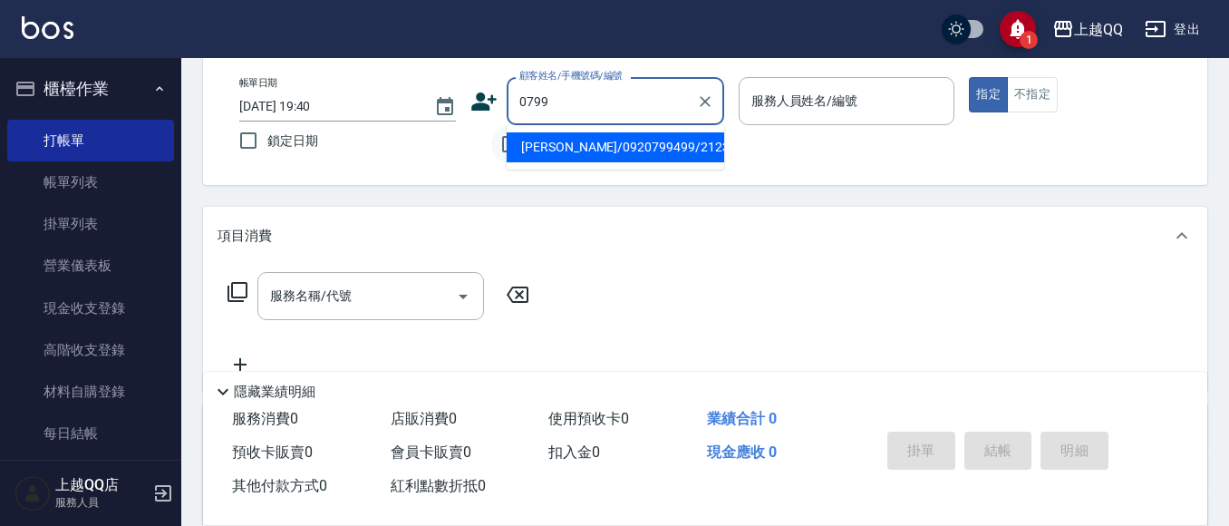
drag, startPoint x: 677, startPoint y: 102, endPoint x: 496, endPoint y: 130, distance: 183.4
click at [496, 130] on div "顧客姓名/手機號碼/編號 0799 顧客姓名/手機號碼/編號 不留客資" at bounding box center [597, 120] width 254 height 86
type input "葉"
type input "薰"
click at [713, 106] on button "Clear" at bounding box center [704, 101] width 25 height 25
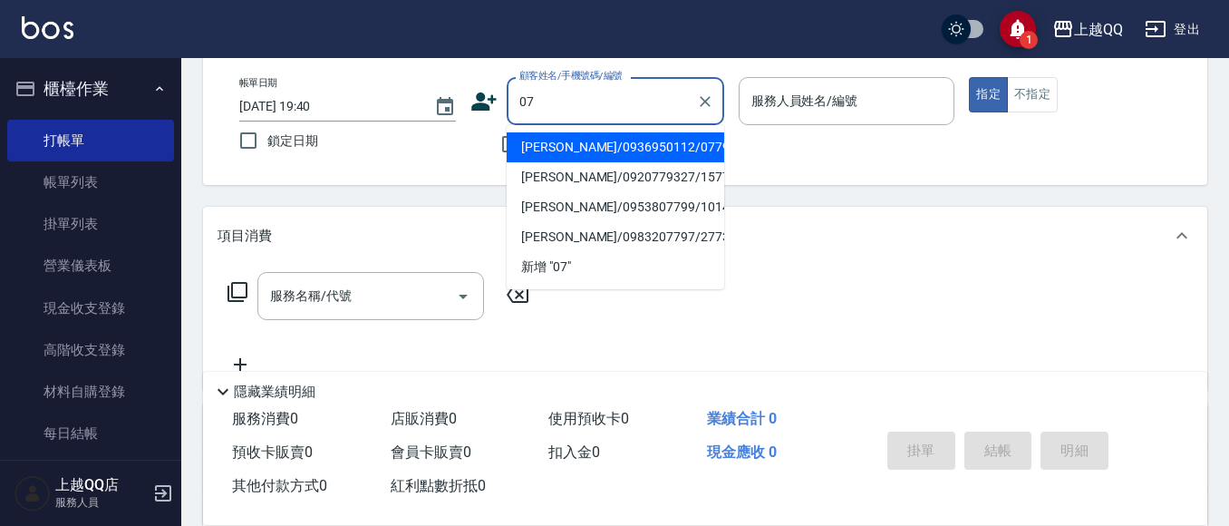
type input "0"
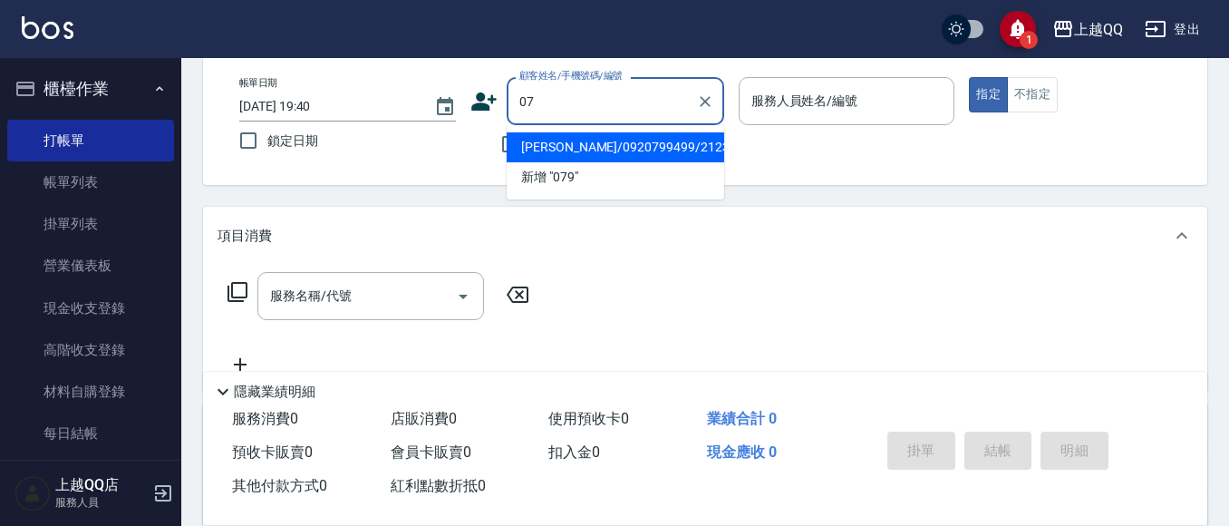
type input "0"
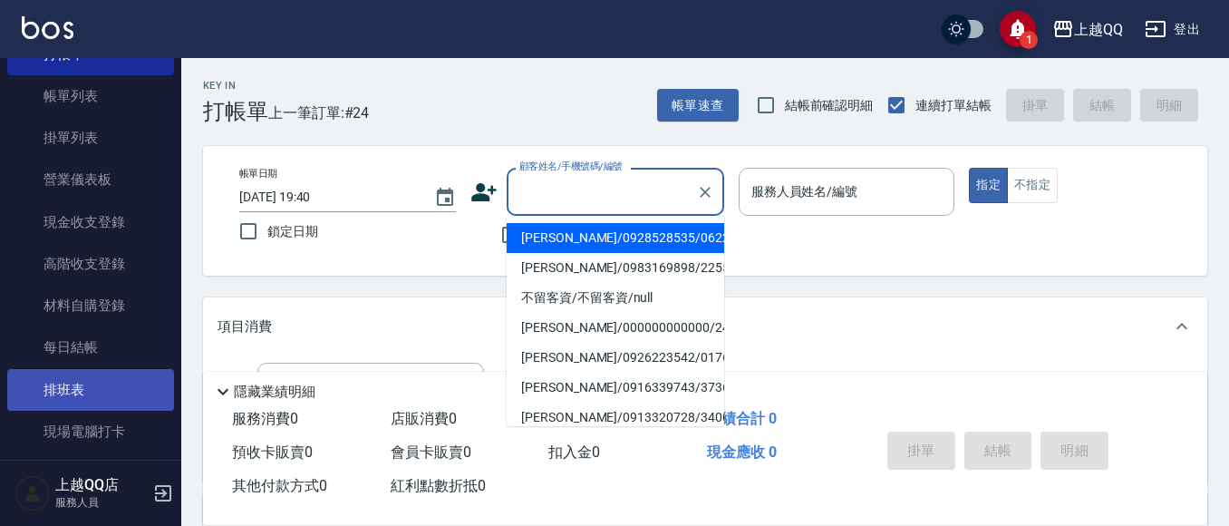
scroll to position [0, 0]
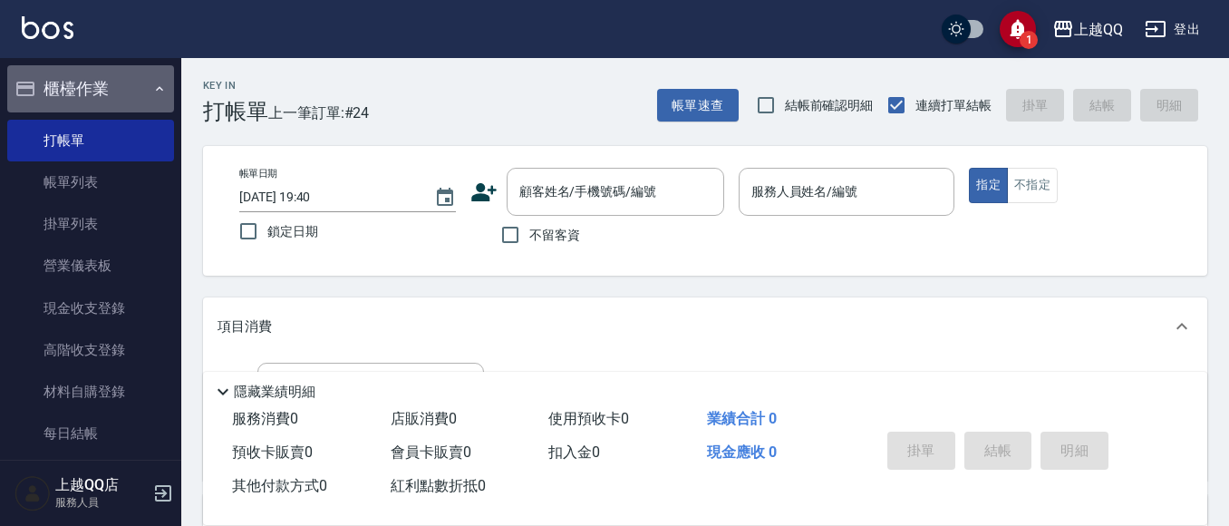
click at [139, 92] on button "櫃檯作業" at bounding box center [90, 88] width 167 height 47
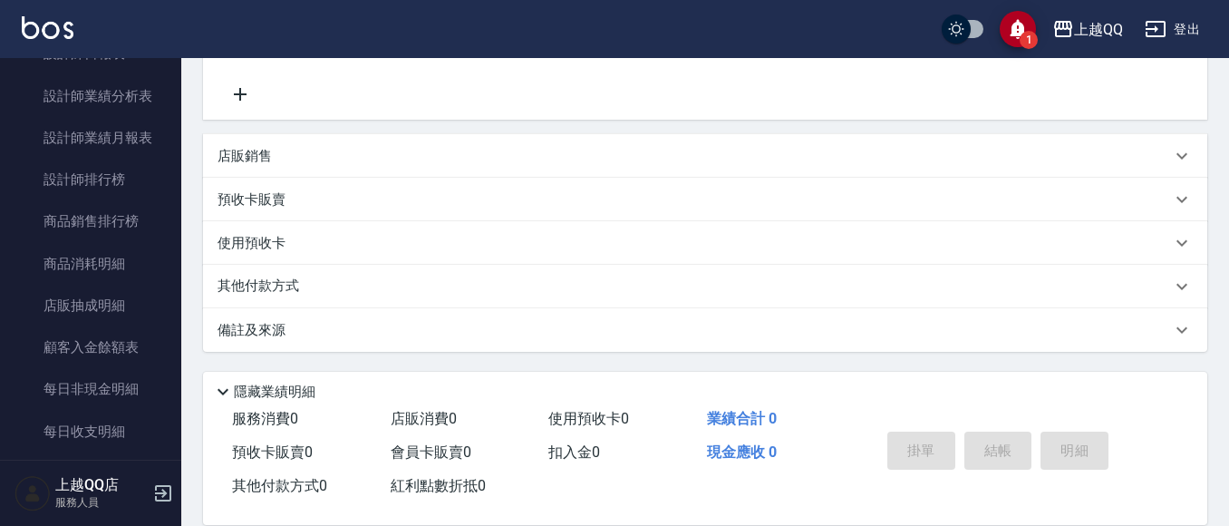
scroll to position [630, 0]
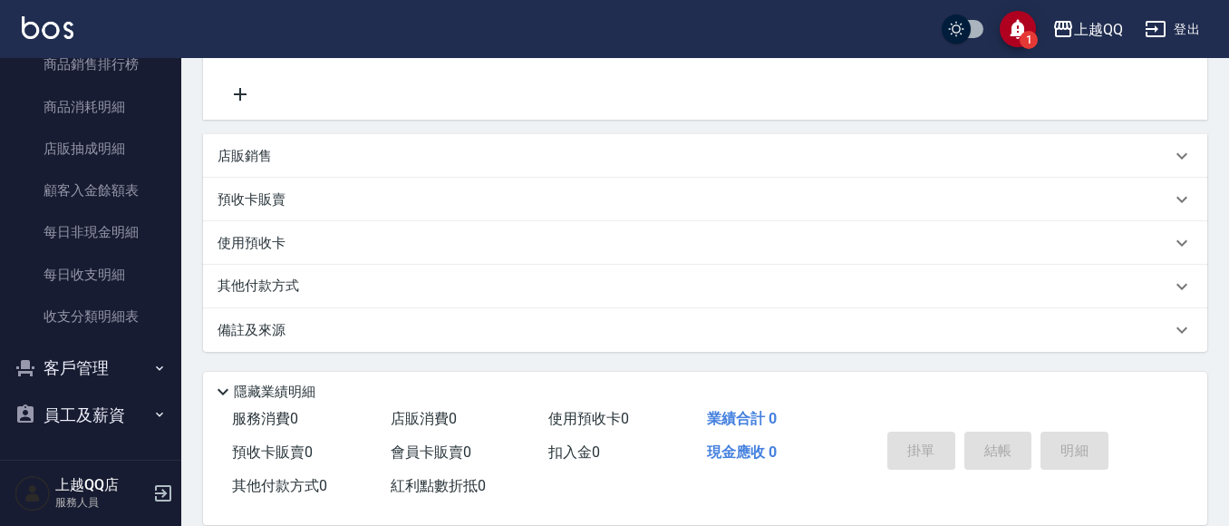
click at [85, 419] on button "員工及薪資" at bounding box center [90, 415] width 167 height 47
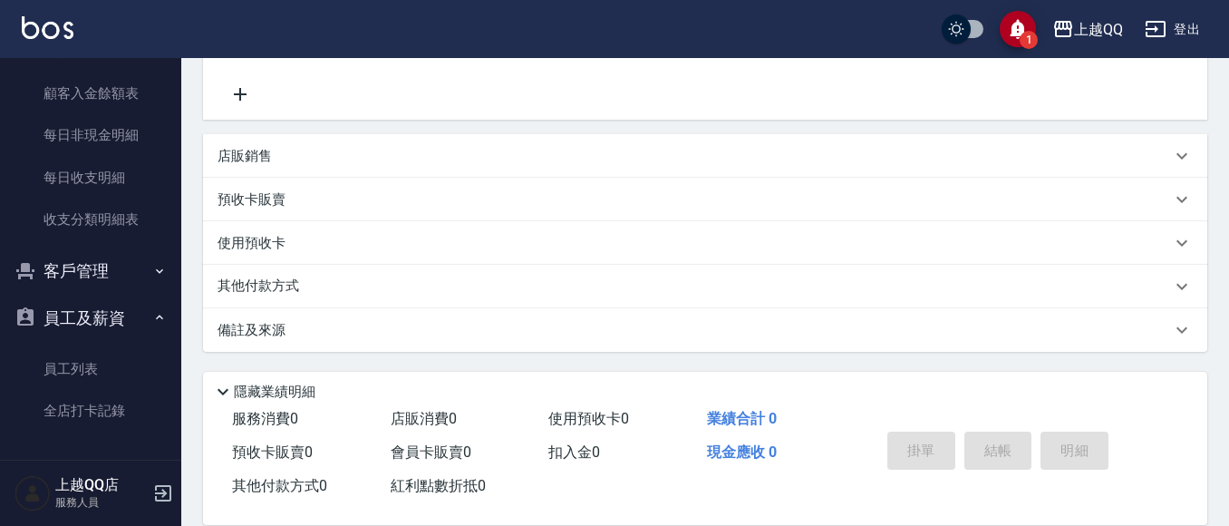
scroll to position [729, 0]
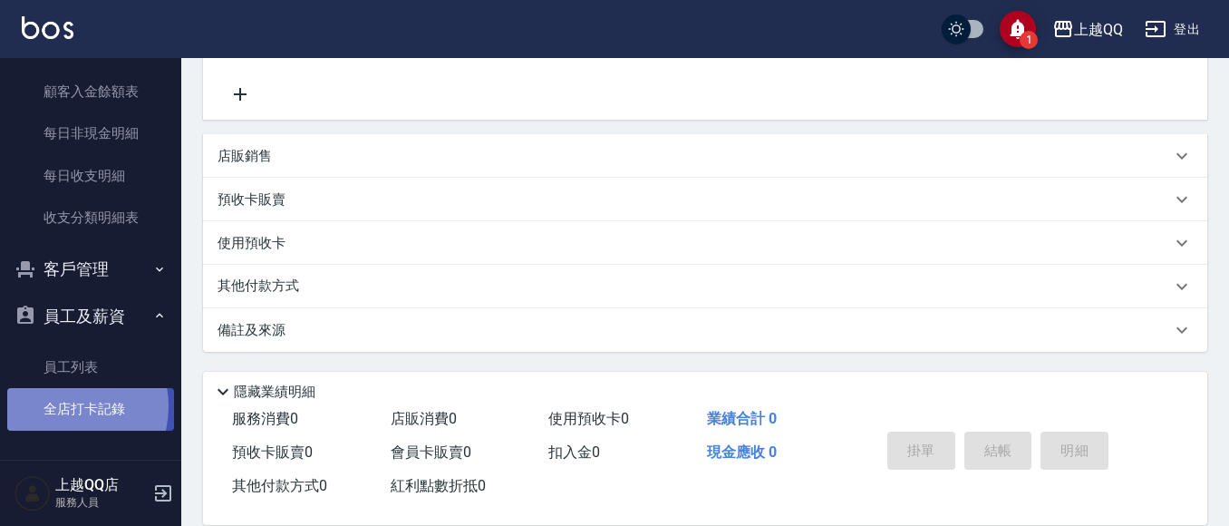
click at [59, 406] on link "全店打卡記錄" at bounding box center [90, 409] width 167 height 42
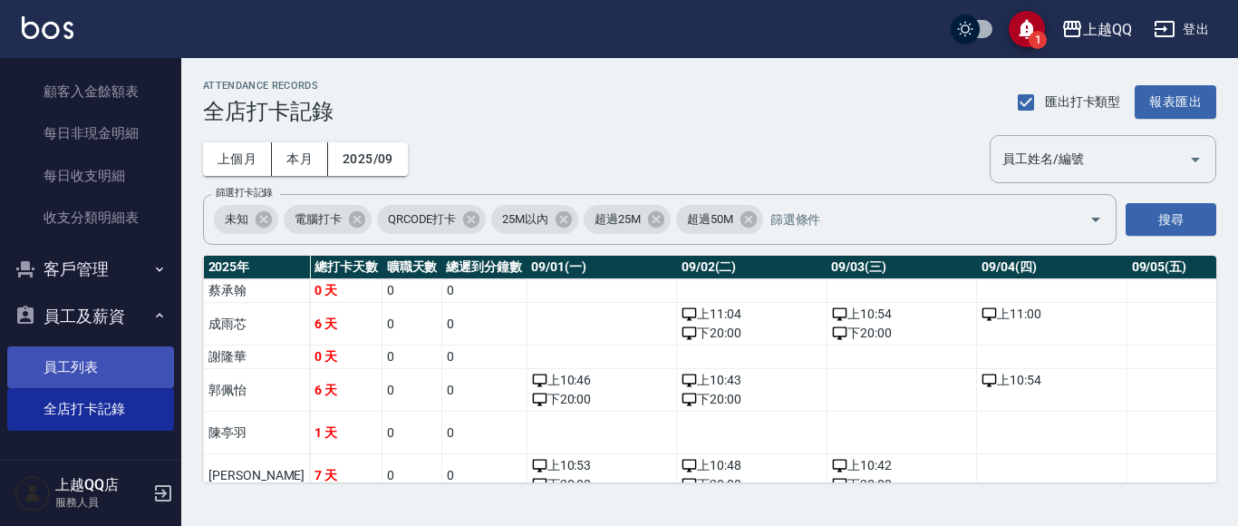
click at [69, 385] on link "員工列表" at bounding box center [90, 367] width 167 height 42
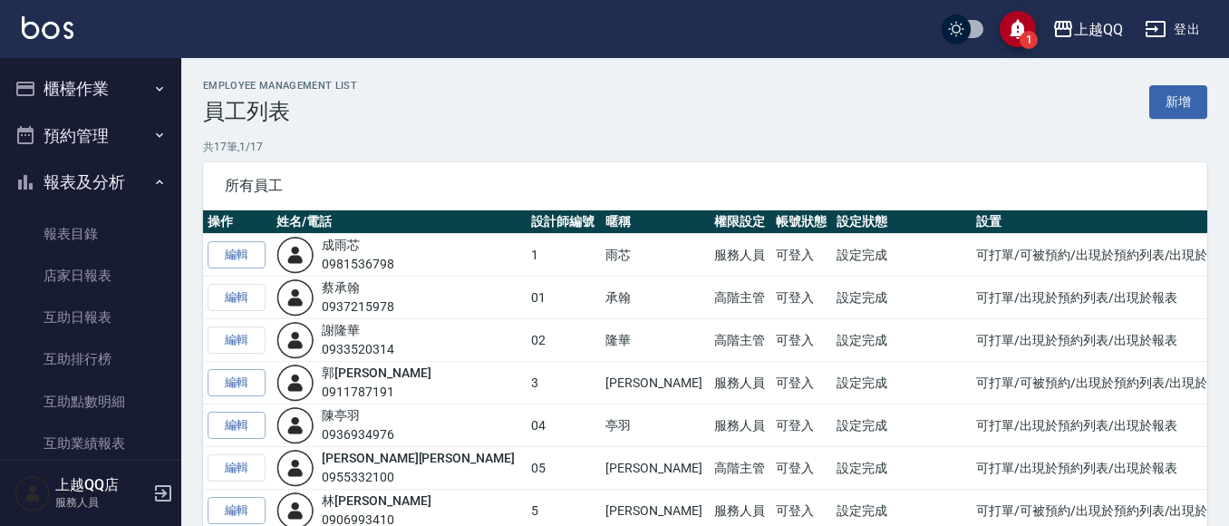
click at [92, 83] on button "櫃檯作業" at bounding box center [90, 88] width 167 height 47
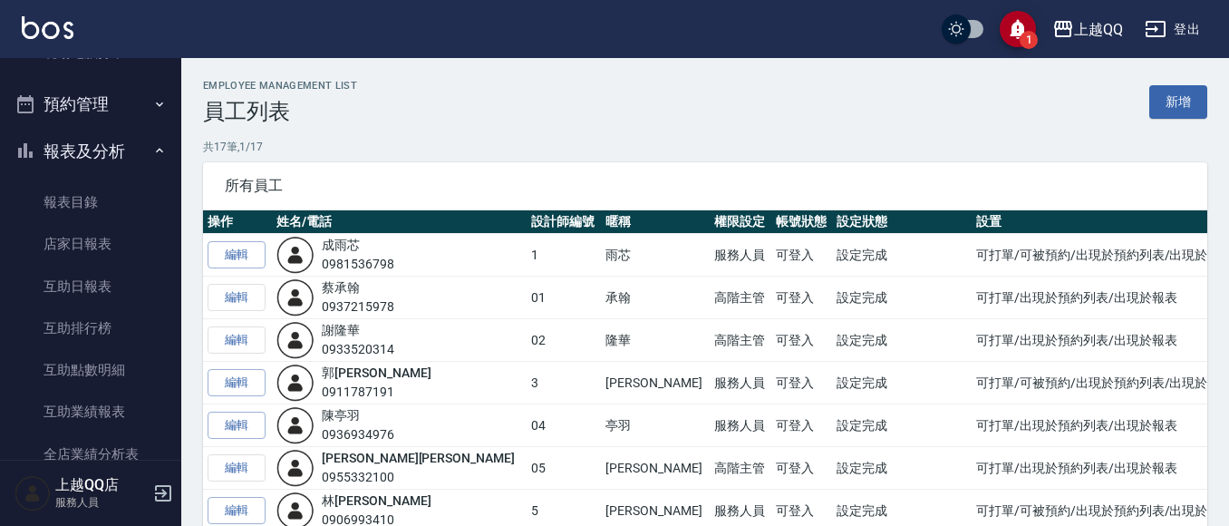
scroll to position [363, 0]
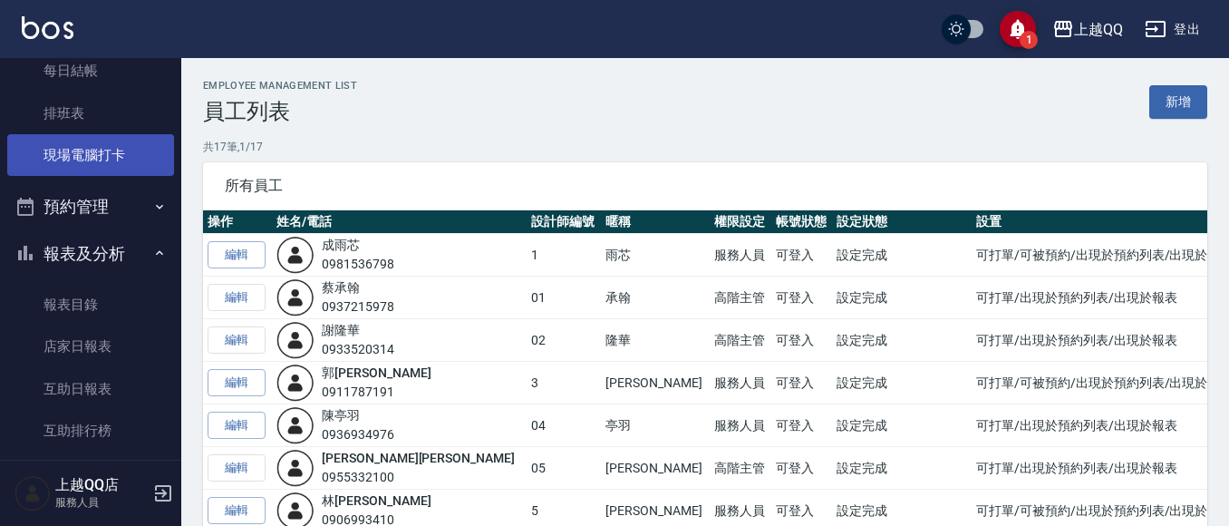
click at [75, 161] on link "現場電腦打卡" at bounding box center [90, 155] width 167 height 42
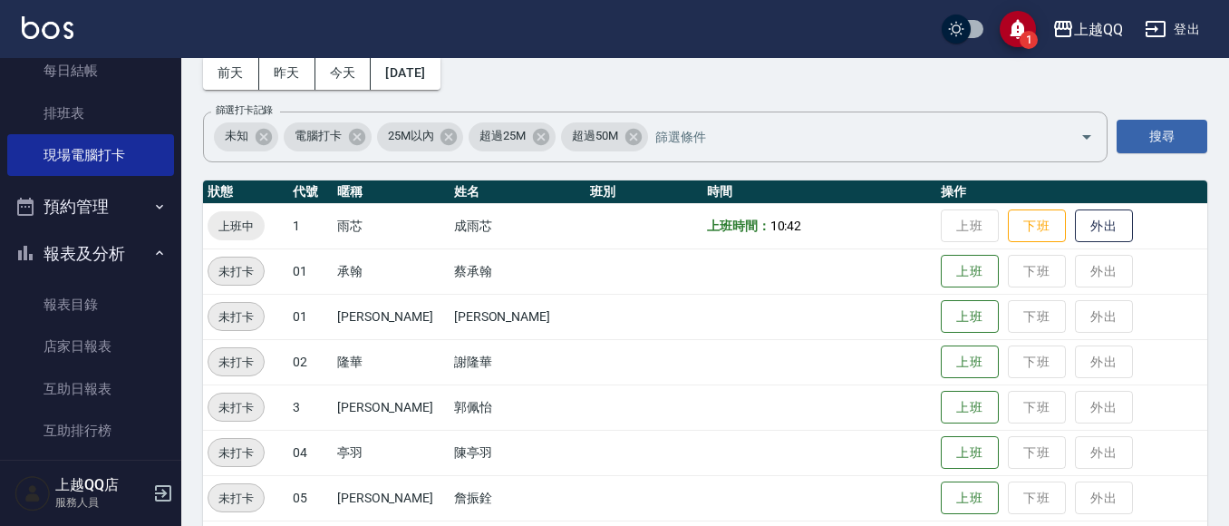
scroll to position [91, 0]
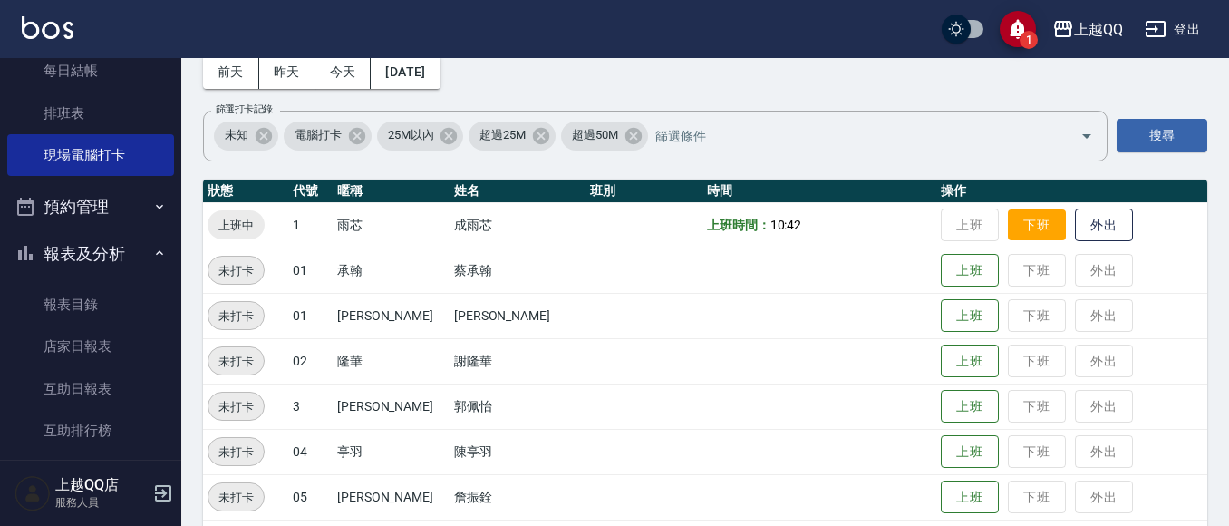
click at [1008, 231] on button "下班" at bounding box center [1037, 225] width 58 height 32
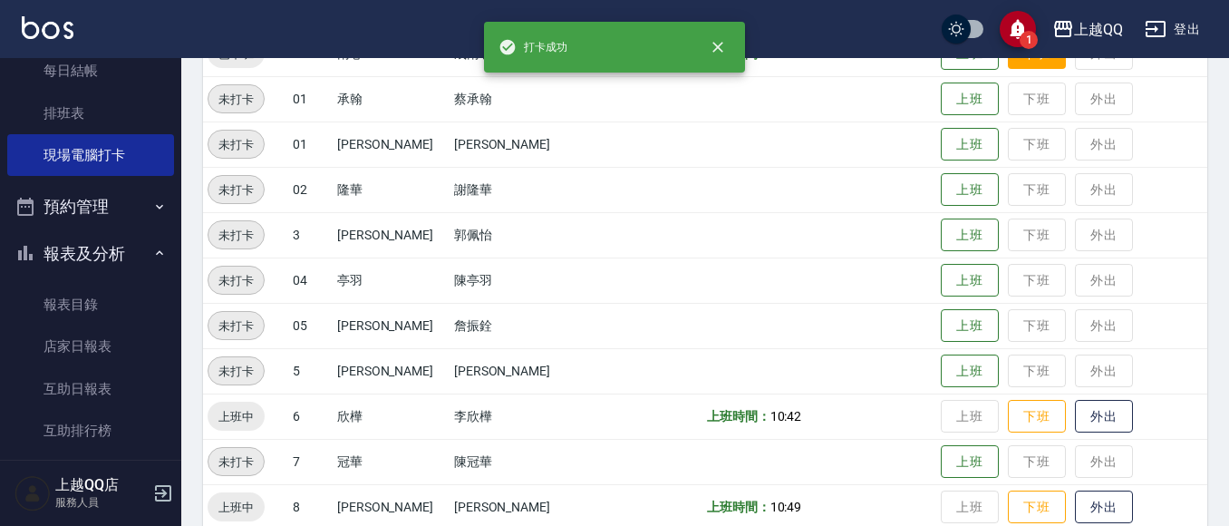
scroll to position [363, 0]
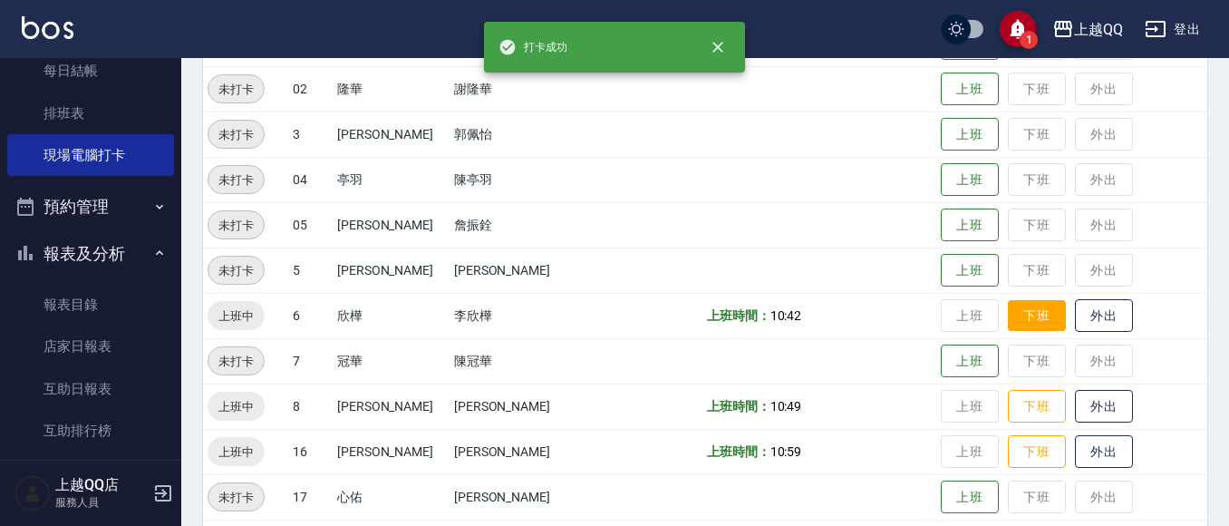
click at [1008, 316] on button "下班" at bounding box center [1037, 316] width 58 height 32
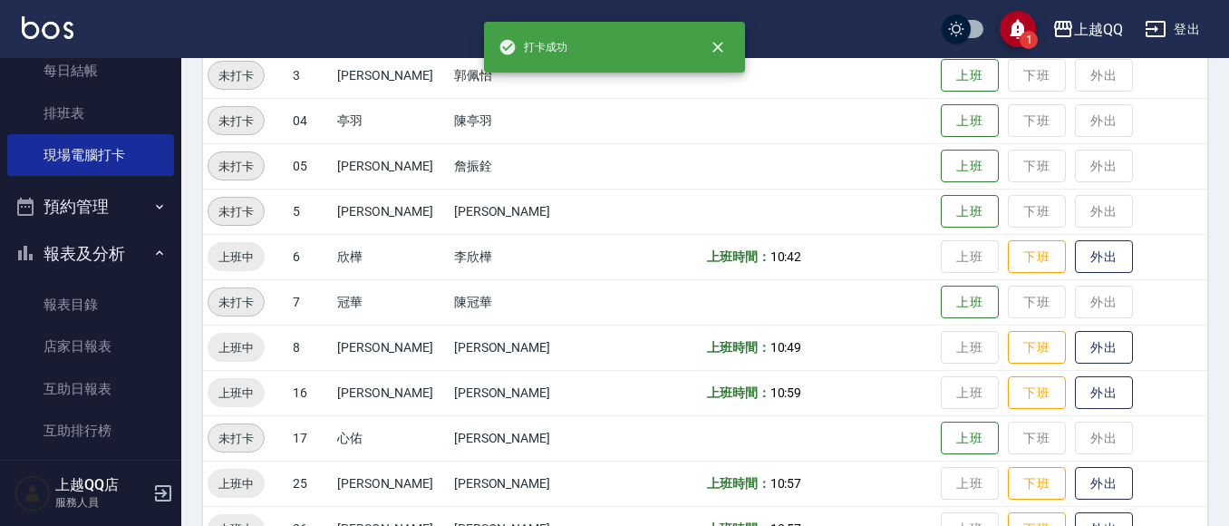
scroll to position [453, 0]
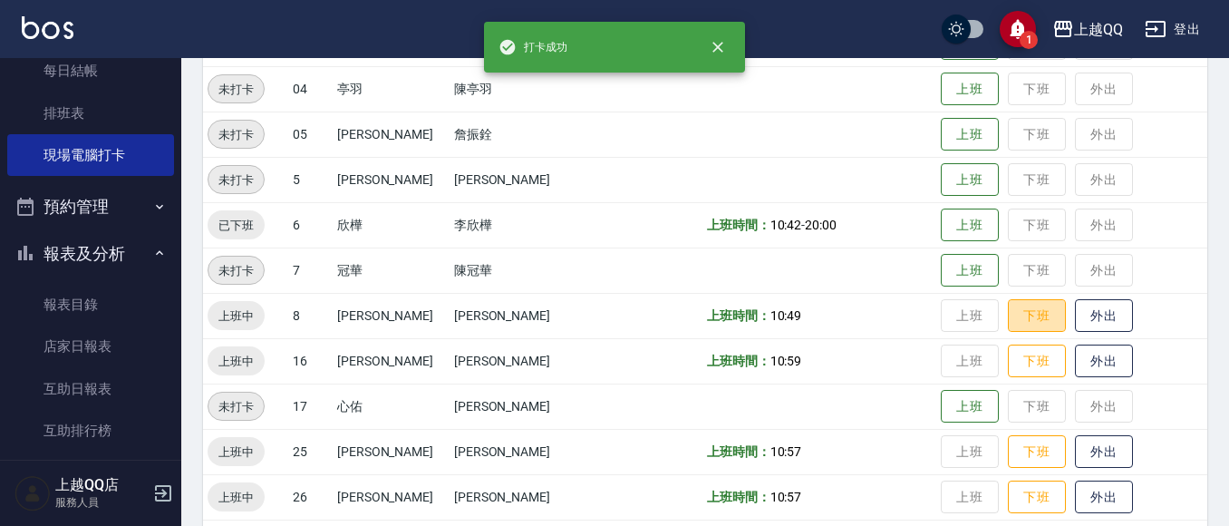
click at [1008, 315] on button "下班" at bounding box center [1037, 316] width 58 height 34
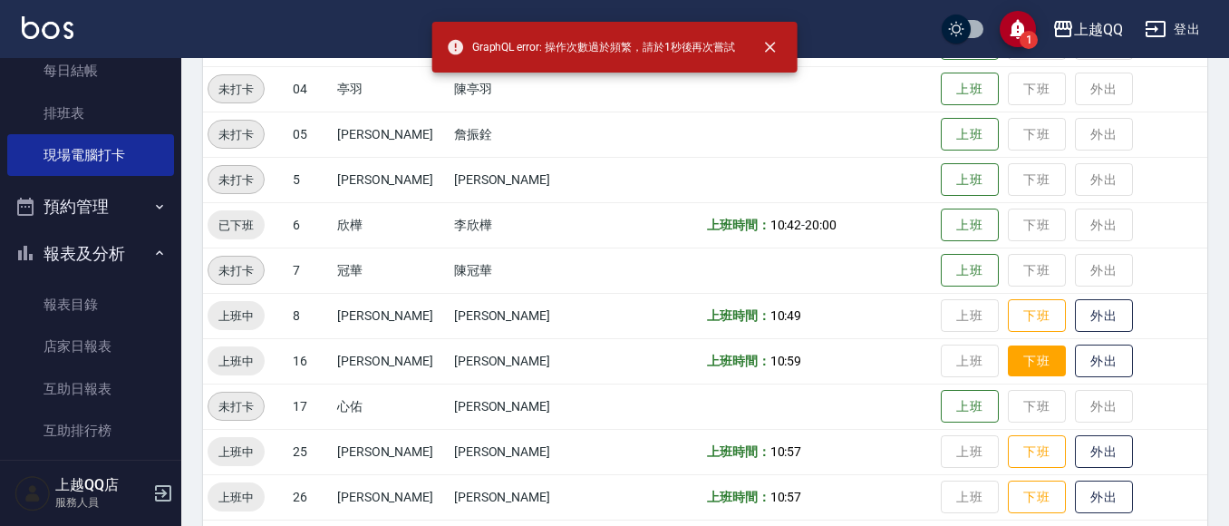
click at [1008, 356] on button "下班" at bounding box center [1037, 361] width 58 height 32
click at [1008, 315] on button "下班" at bounding box center [1037, 316] width 58 height 32
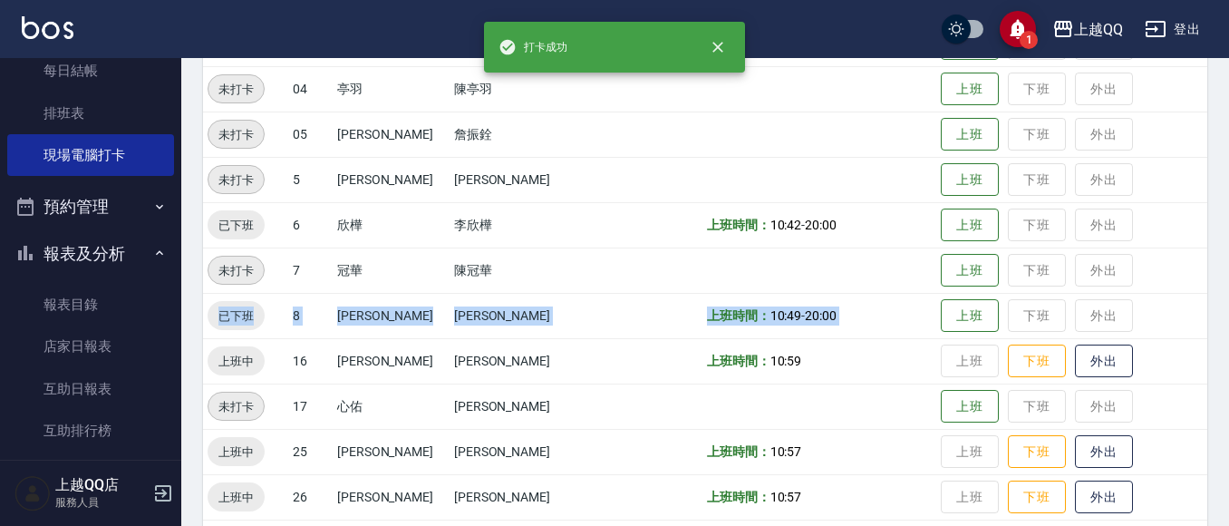
click at [1021, 296] on tbody "已下班 1 雨芯 成雨芯 上班時間： 10:42 - 20:00 上班 下班 外出 未打卡 01 承翰 蔡承翰 上班 下班 外出 未打卡 01 翰錡 葉翰錡 …" at bounding box center [705, 225] width 1004 height 770
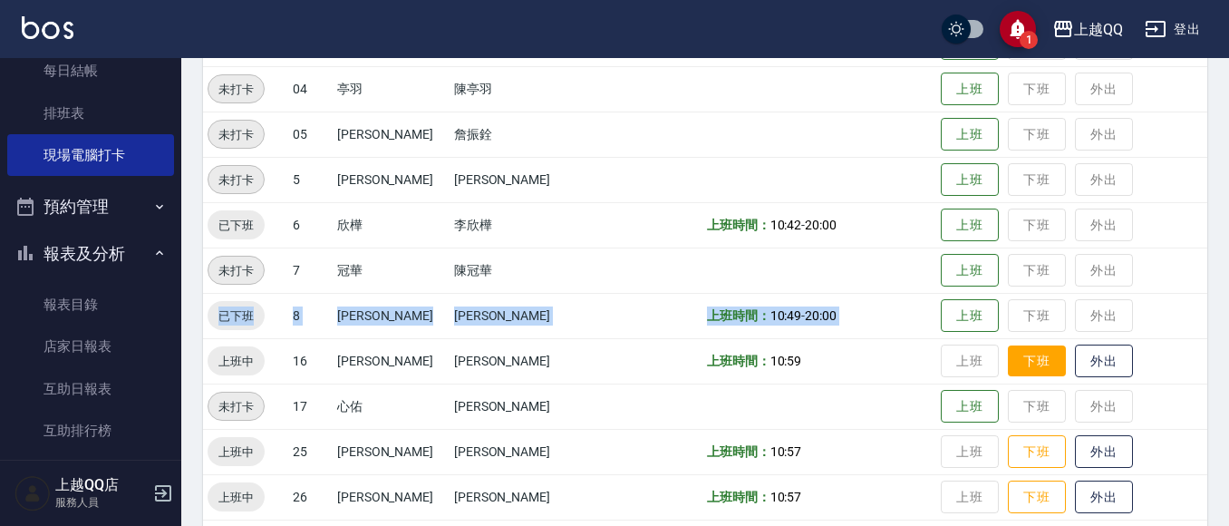
click at [1008, 347] on button "下班" at bounding box center [1037, 361] width 58 height 32
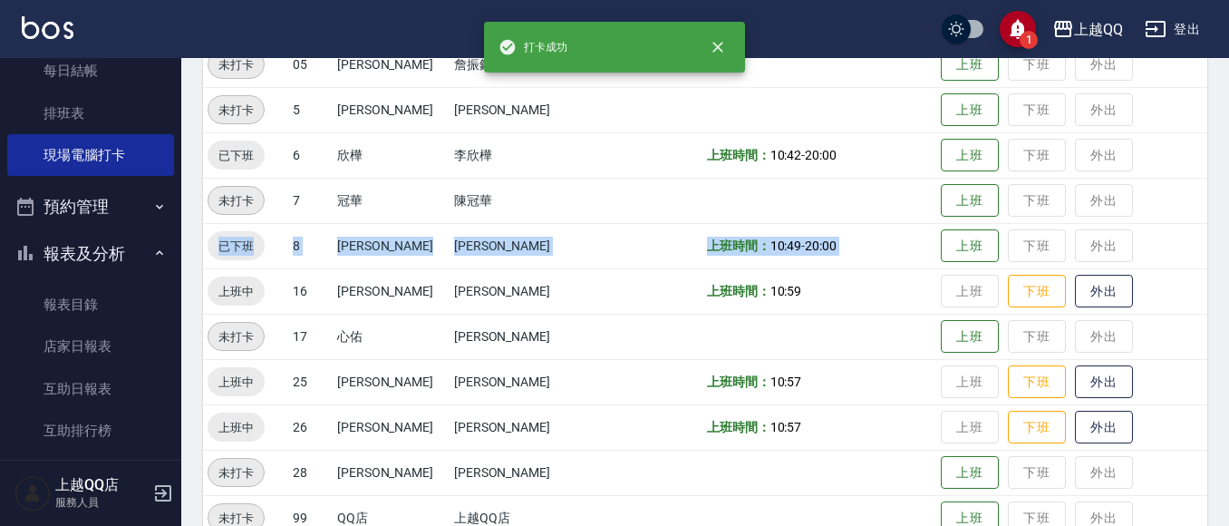
scroll to position [544, 0]
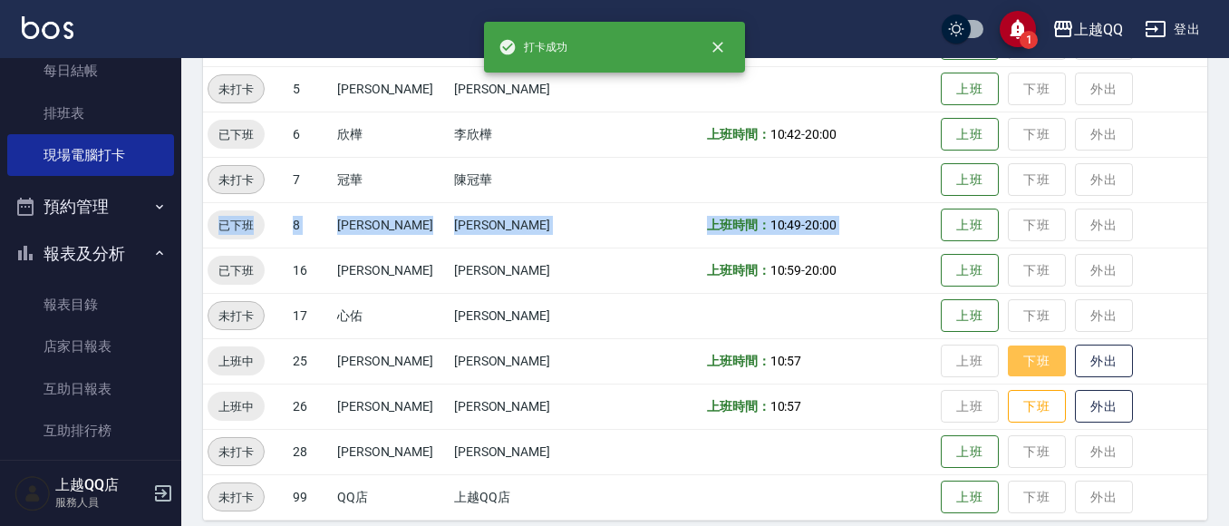
click at [1009, 358] on button "下班" at bounding box center [1037, 361] width 58 height 32
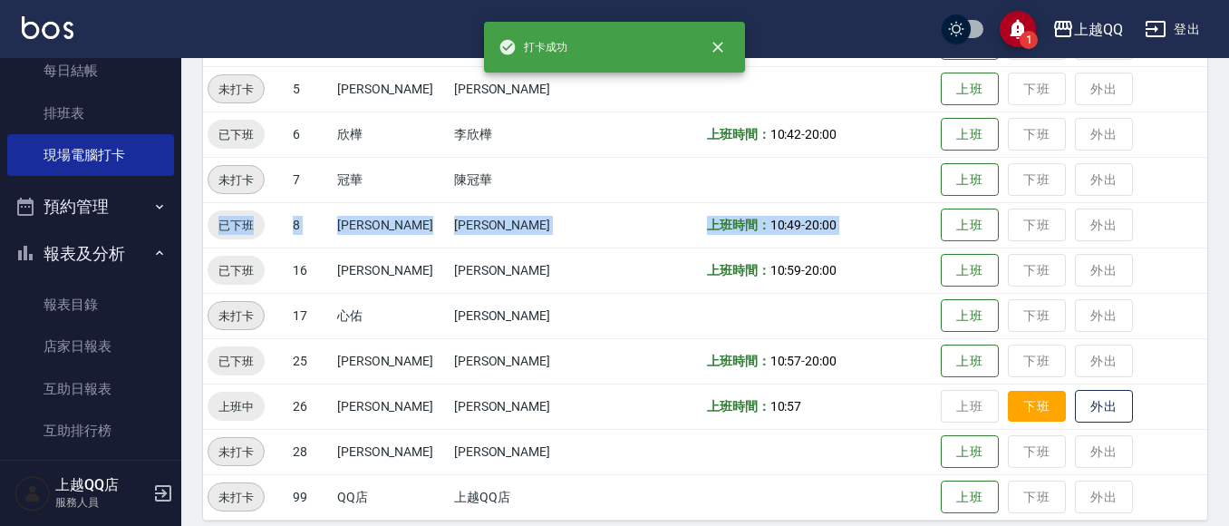
click at [1026, 410] on button "下班" at bounding box center [1037, 407] width 58 height 32
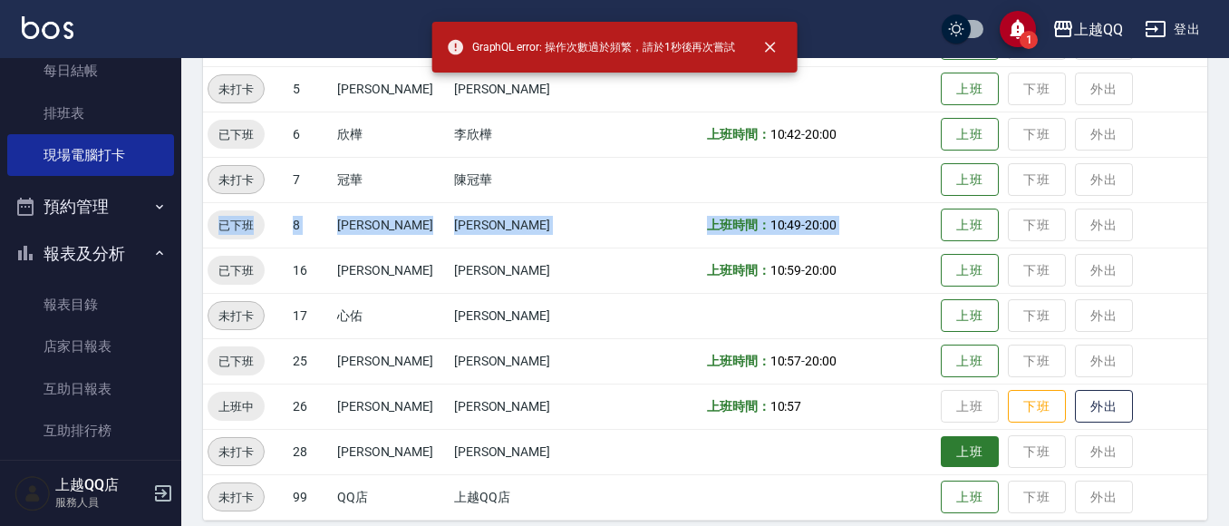
scroll to position [560, 0]
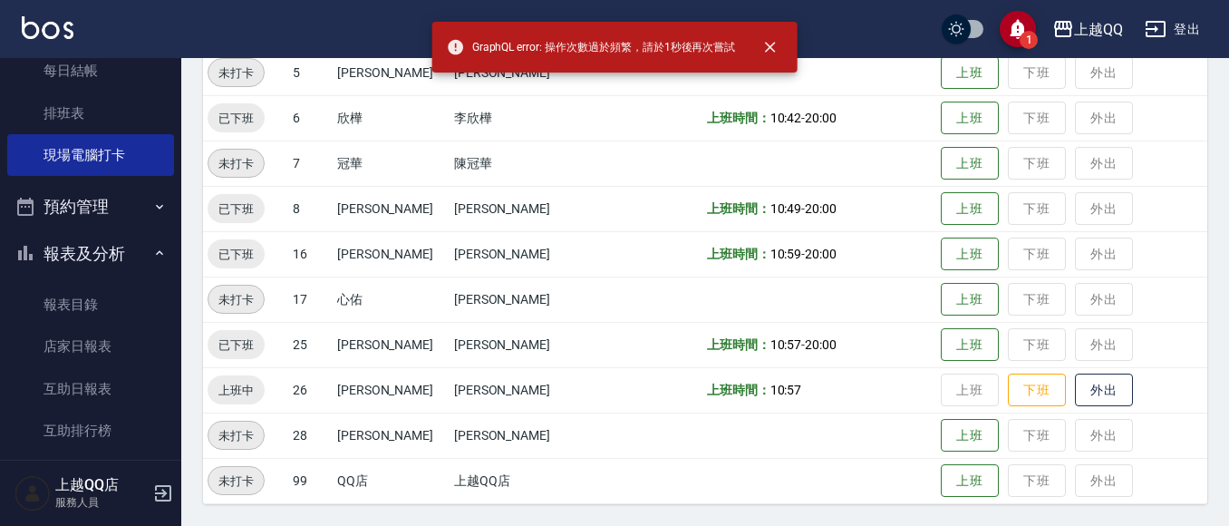
click at [984, 392] on td "上班 下班 外出" at bounding box center [1071, 389] width 271 height 45
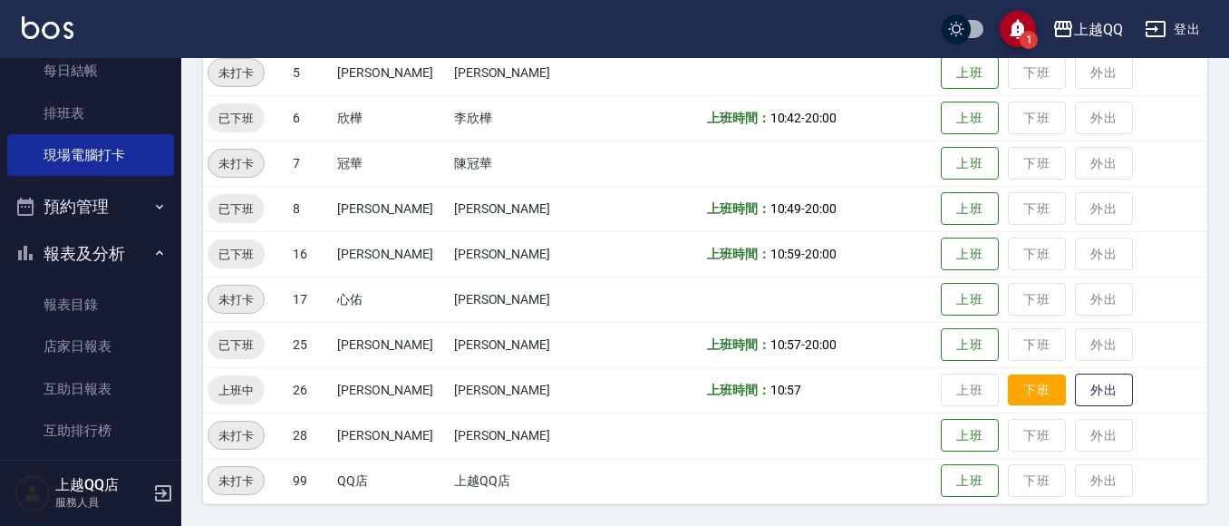
click at [1008, 392] on button "下班" at bounding box center [1037, 390] width 58 height 32
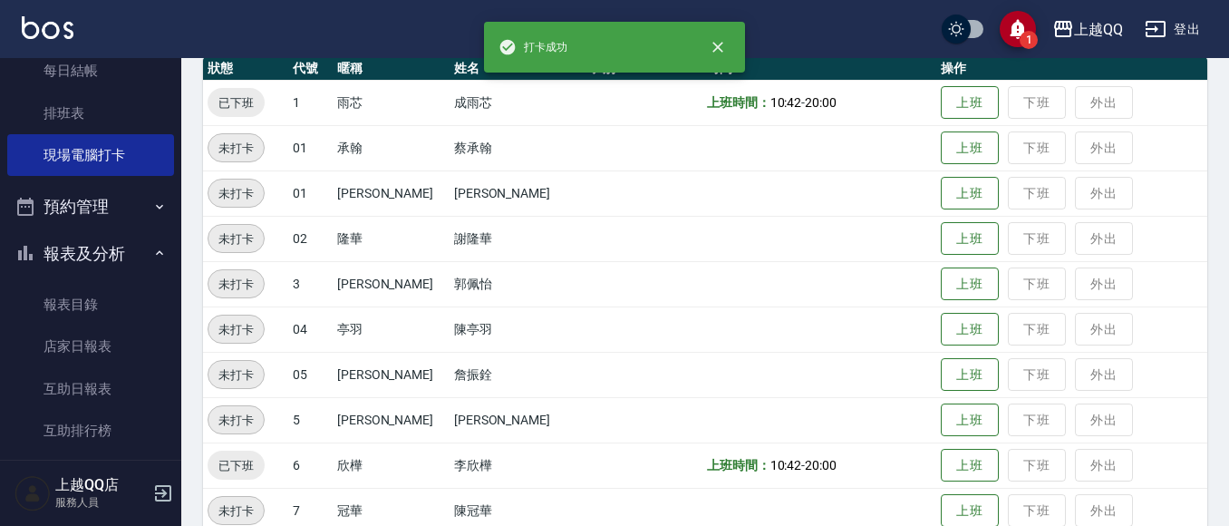
scroll to position [16, 0]
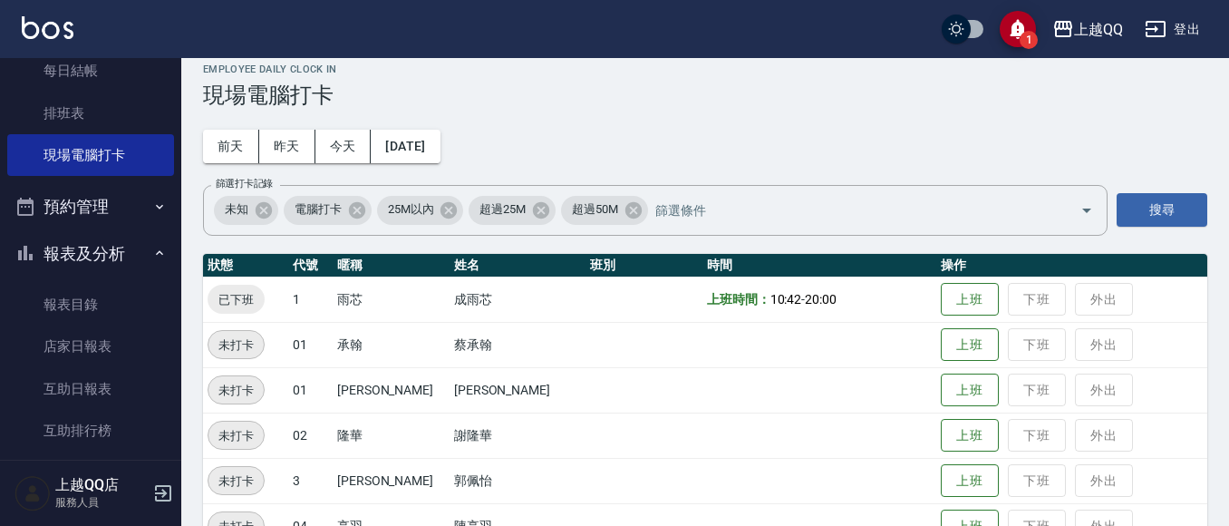
click at [169, 207] on nav "櫃檯作業 打帳單 帳單列表 掛單列表 營業儀表板 現金收支登錄 高階收支登錄 材料自購登錄 每日結帳 排班表 現場電腦打卡 預約管理 預約管理 單日預約紀錄 …" at bounding box center [90, 259] width 181 height 402
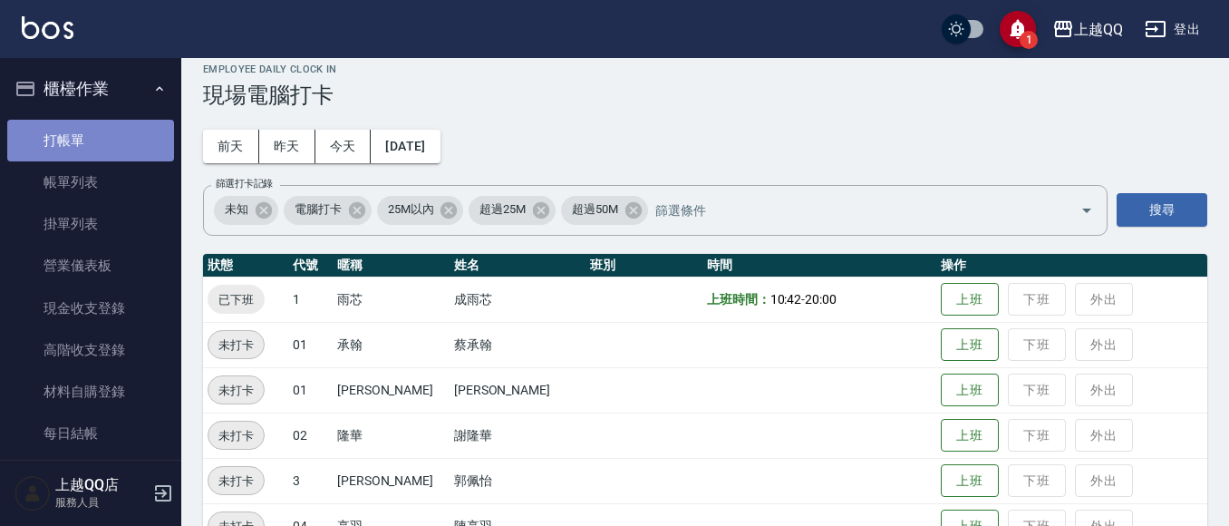
click at [102, 135] on link "打帳單" at bounding box center [90, 141] width 167 height 42
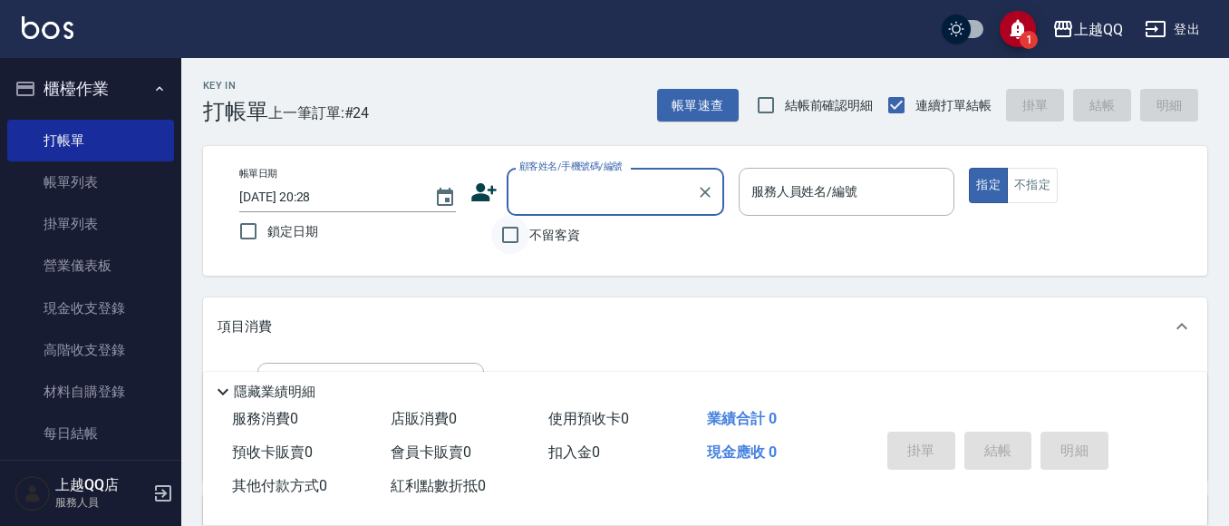
click at [517, 227] on input "不留客資" at bounding box center [510, 235] width 38 height 38
checkbox input "true"
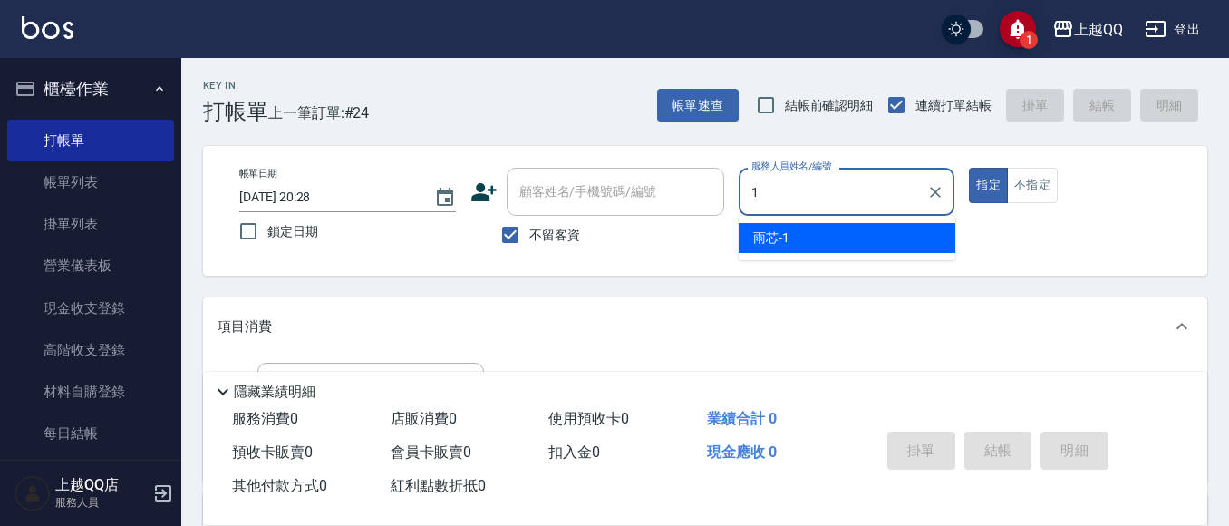
type input "雨芯-1"
type button "true"
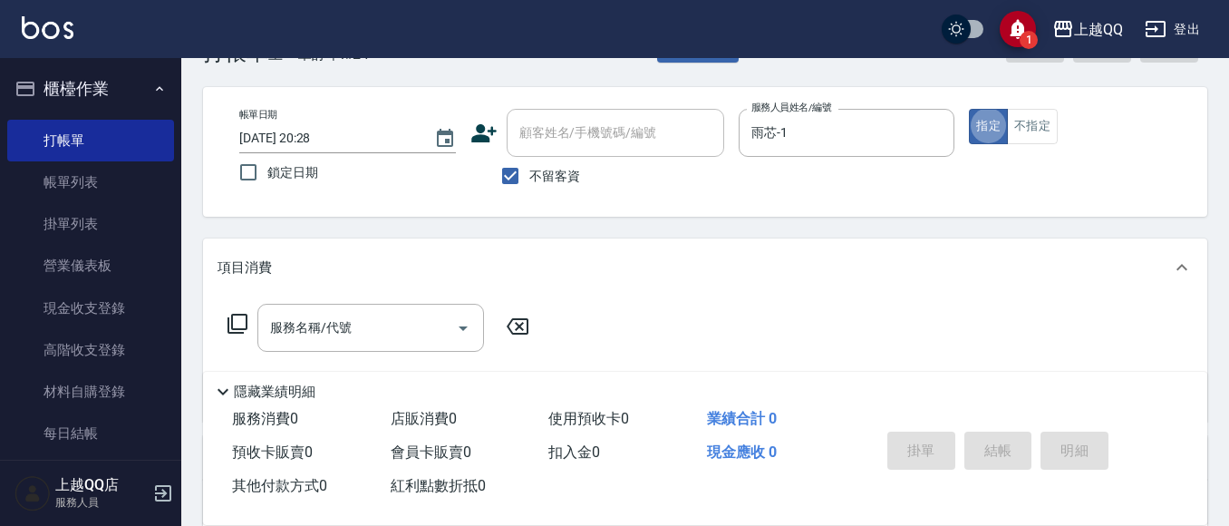
scroll to position [91, 0]
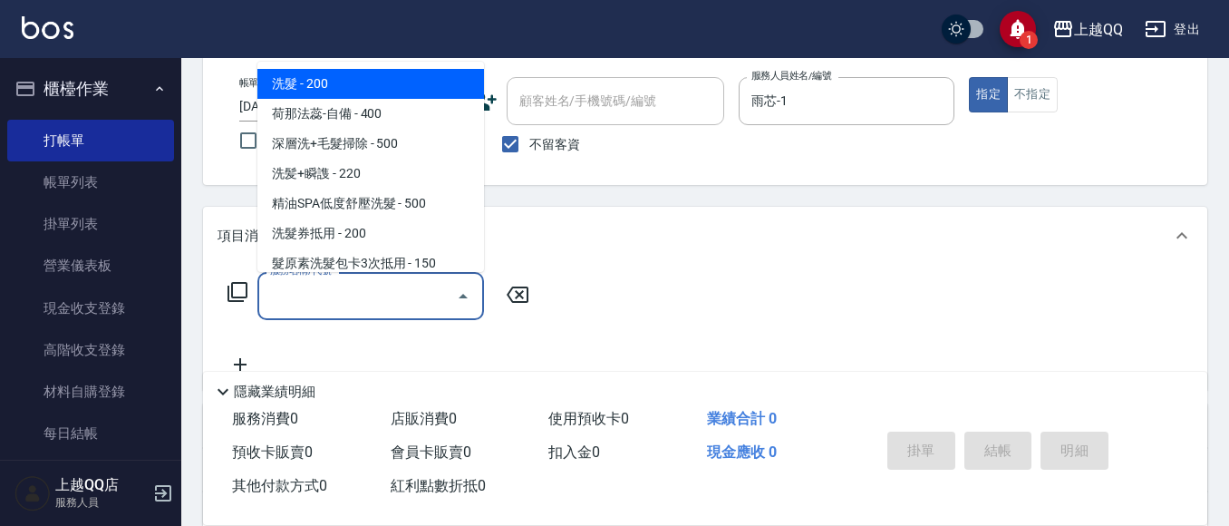
drag, startPoint x: 359, startPoint y: 306, endPoint x: 402, endPoint y: 236, distance: 83.0
click at [356, 305] on input "服務名稱/代號" at bounding box center [357, 296] width 183 height 32
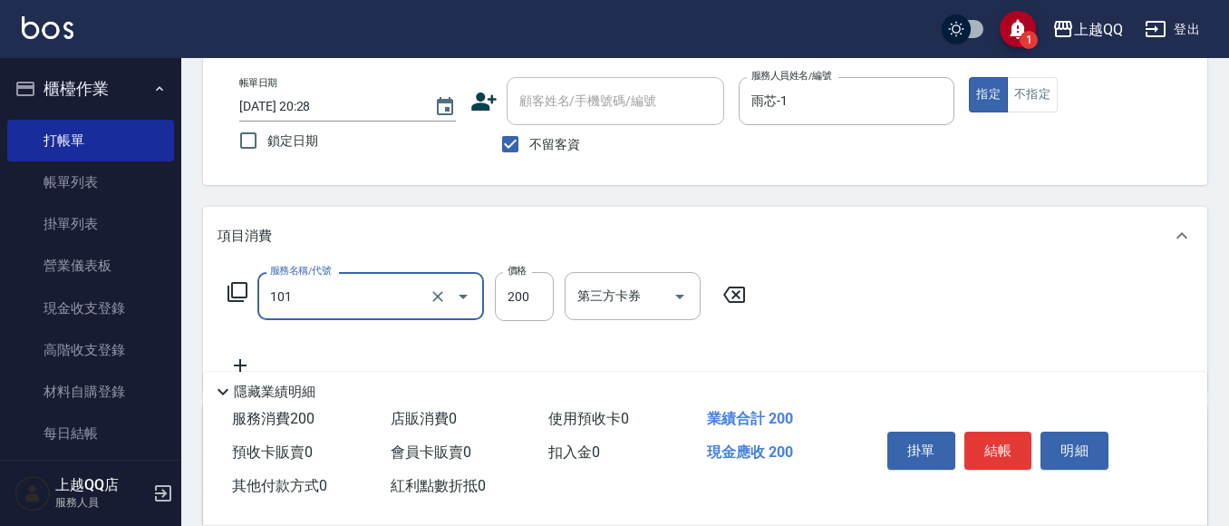
type input "洗髮(101)"
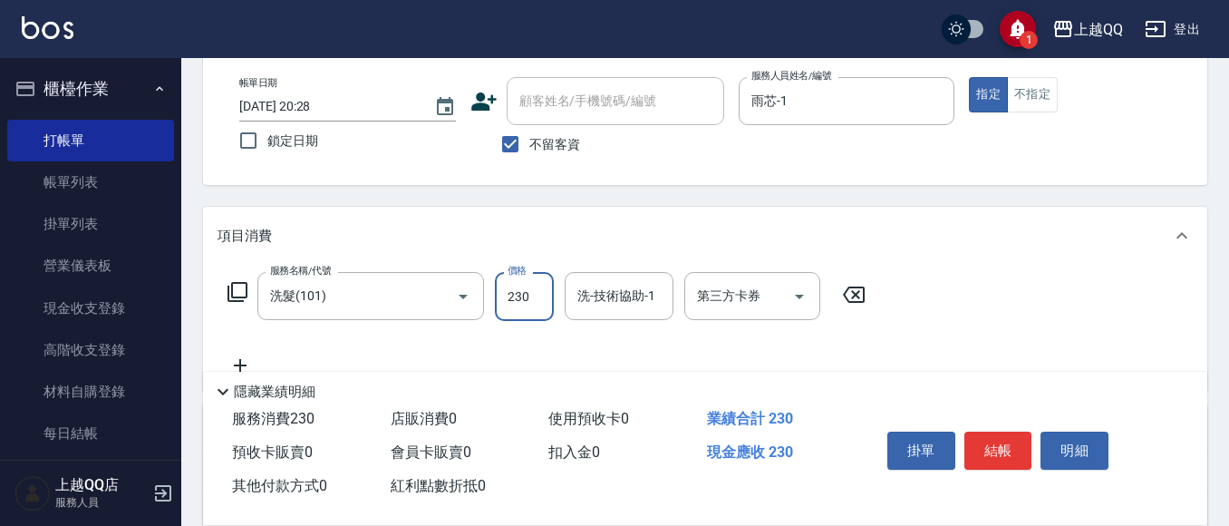
type input "230"
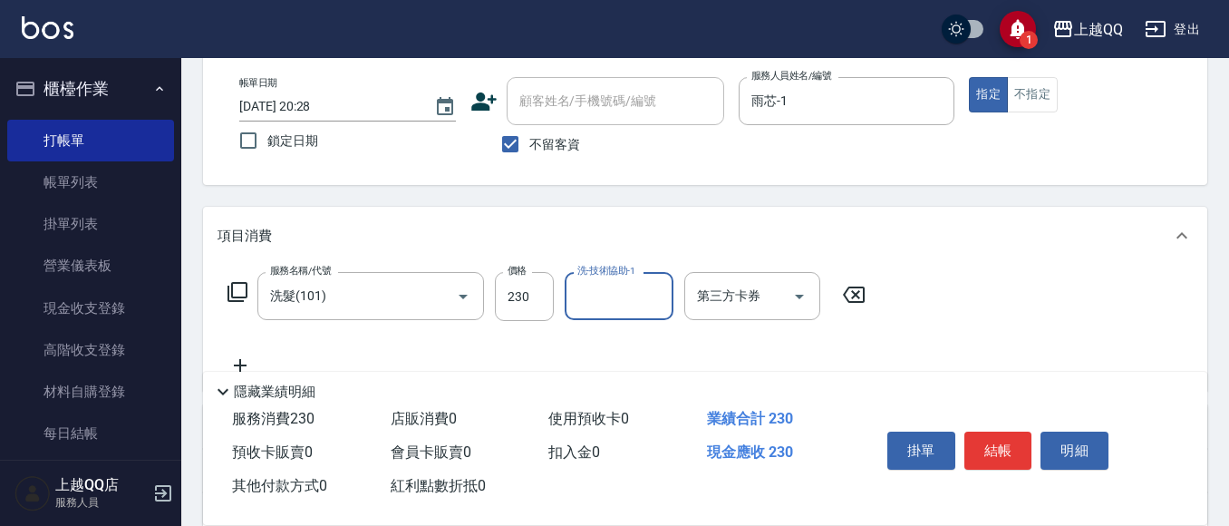
type input "1"
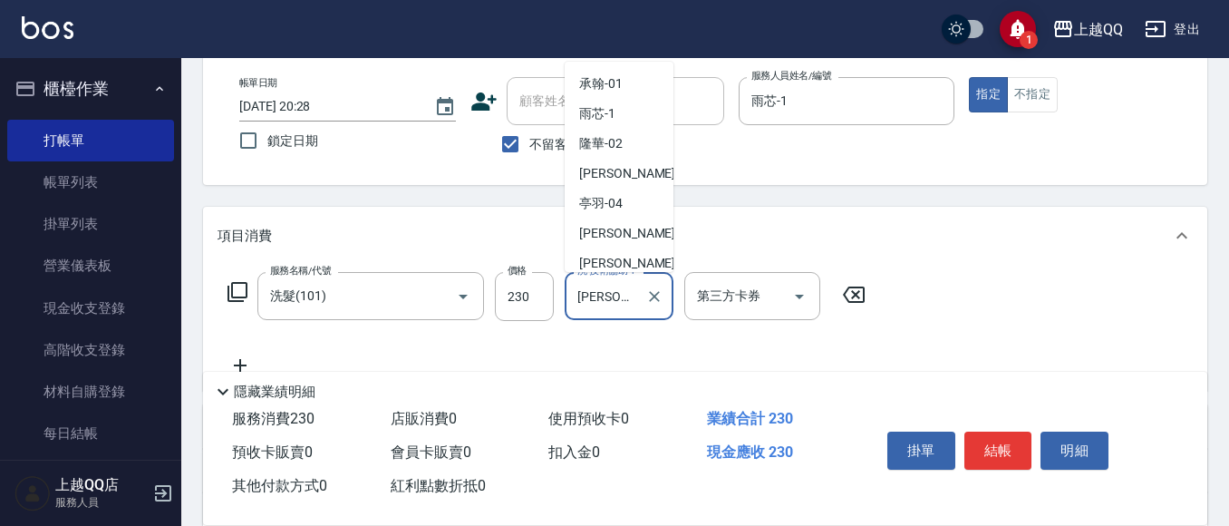
click at [597, 297] on input "林恩昕-26" at bounding box center [605, 296] width 65 height 32
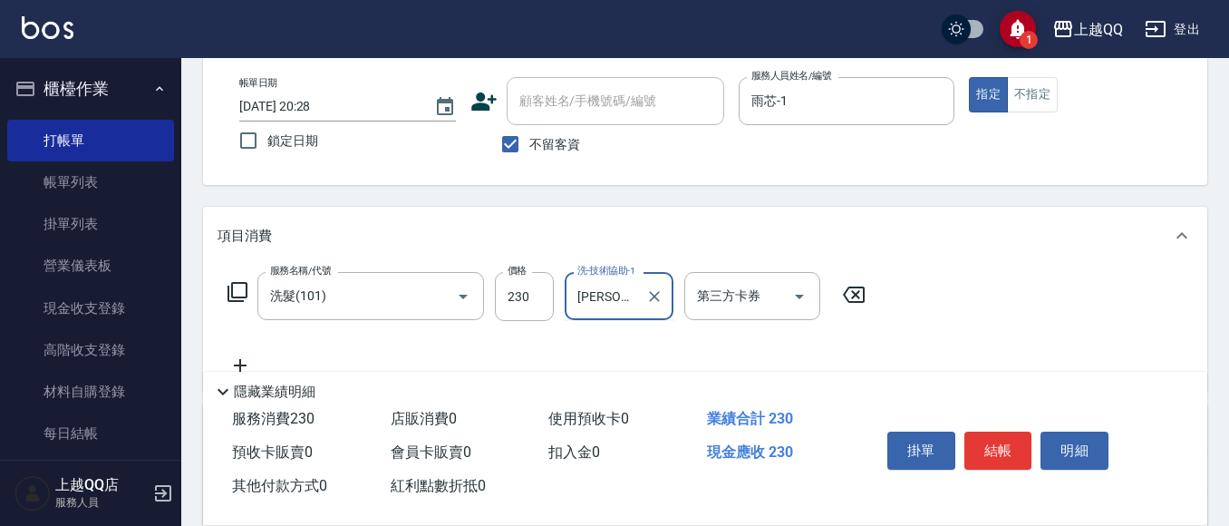
click at [597, 297] on input "昕-26" at bounding box center [605, 296] width 65 height 32
click at [597, 297] on input "昕-6" at bounding box center [605, 296] width 65 height 32
type input "昕"
type input "陳宥蓁-25"
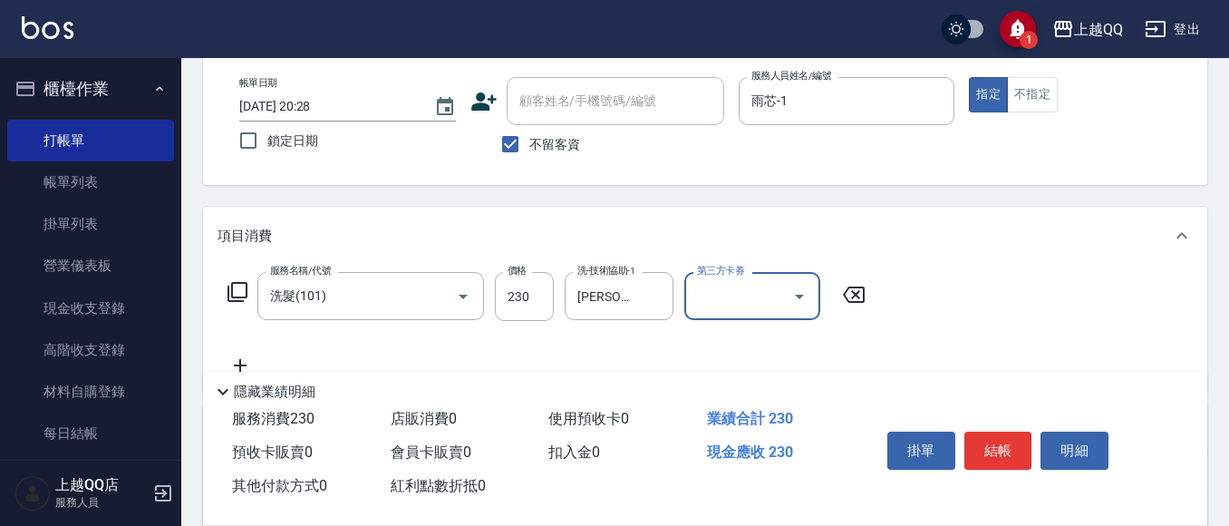
drag, startPoint x: 991, startPoint y: 447, endPoint x: 925, endPoint y: 182, distance: 272.6
click at [991, 441] on button "結帳" at bounding box center [998, 450] width 68 height 38
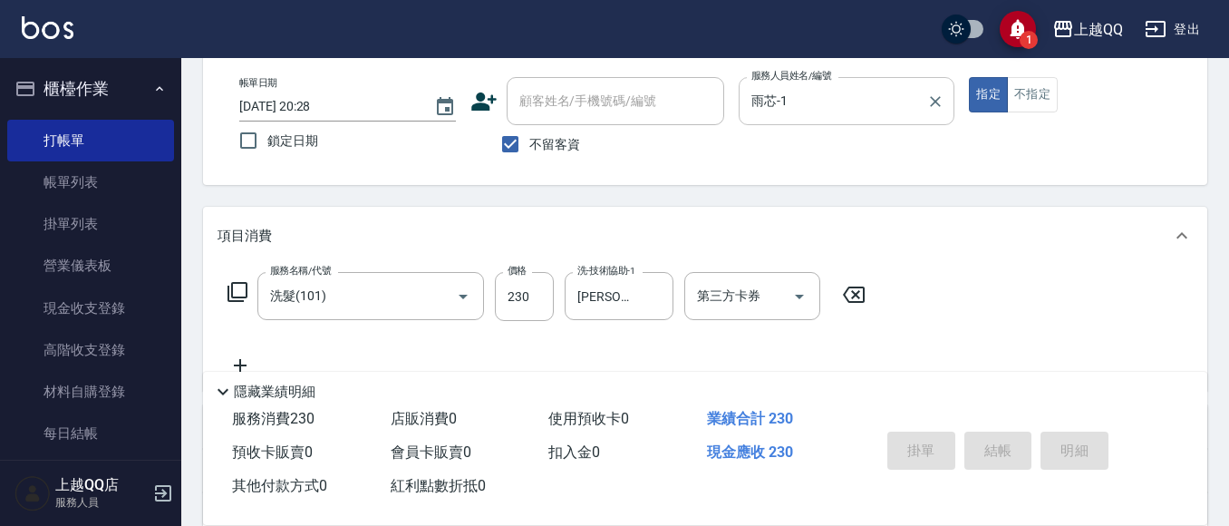
type input "2025/09/10 20:29"
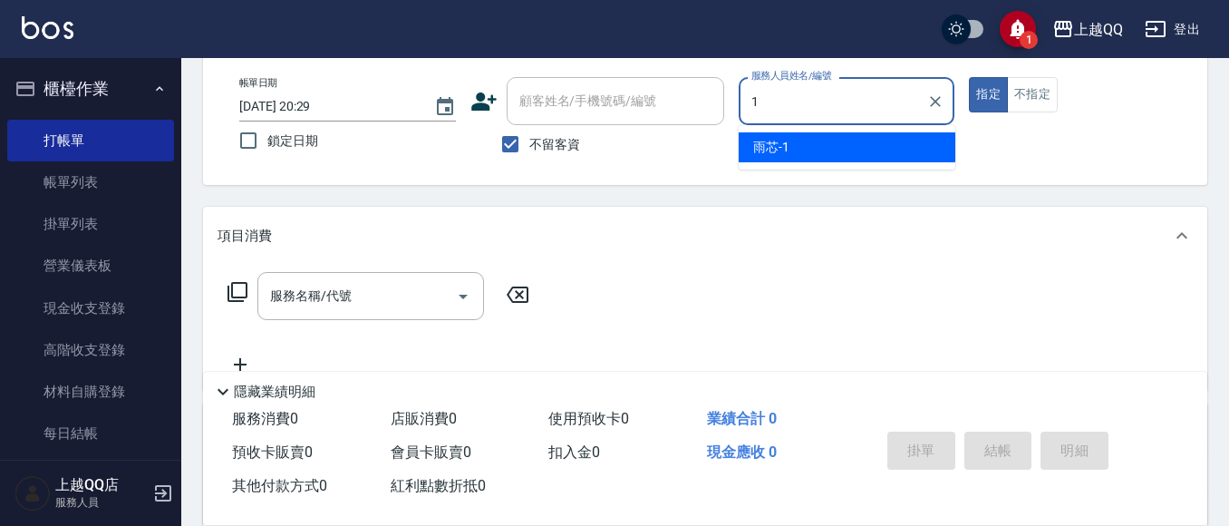
type input "雨芯-1"
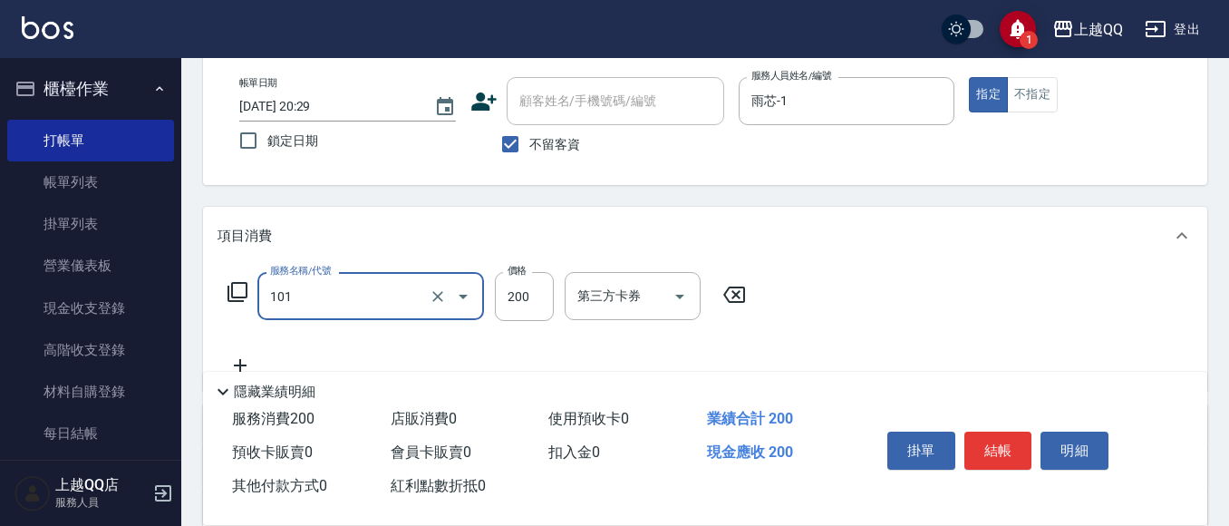
type input "洗髮(101)"
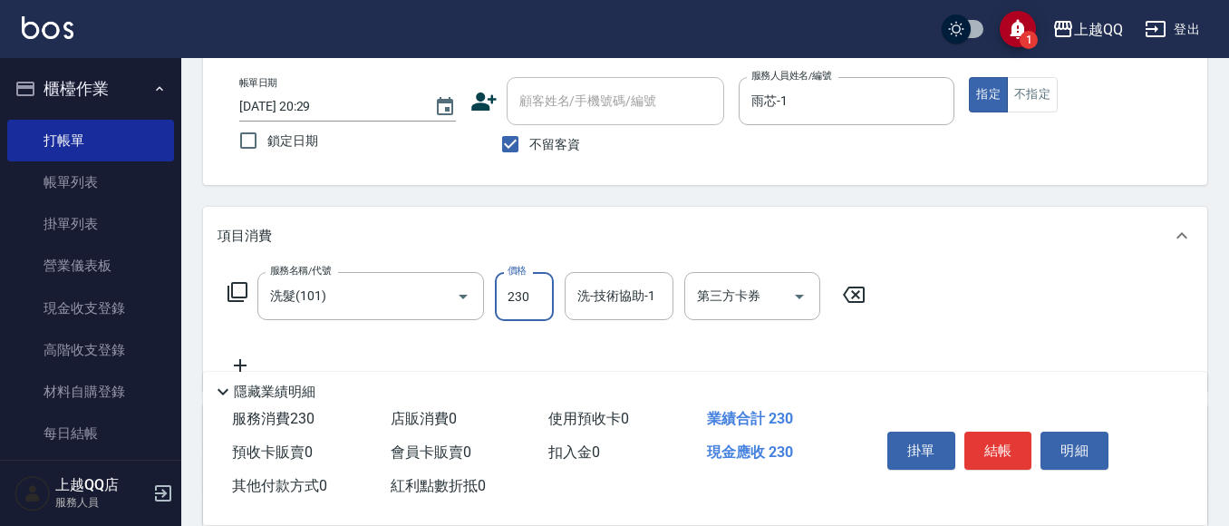
type input "230"
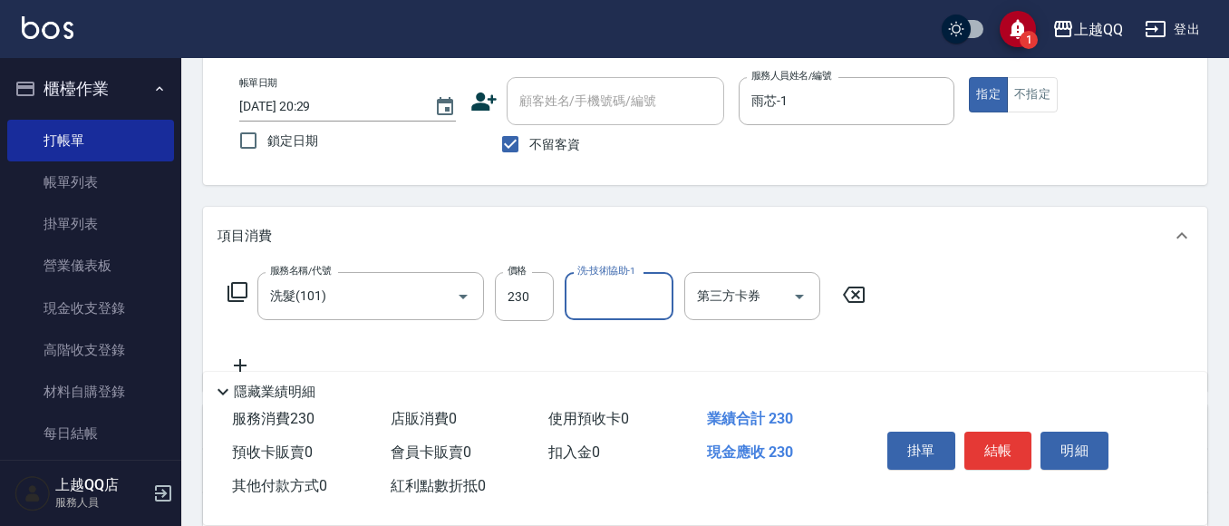
type input "1"
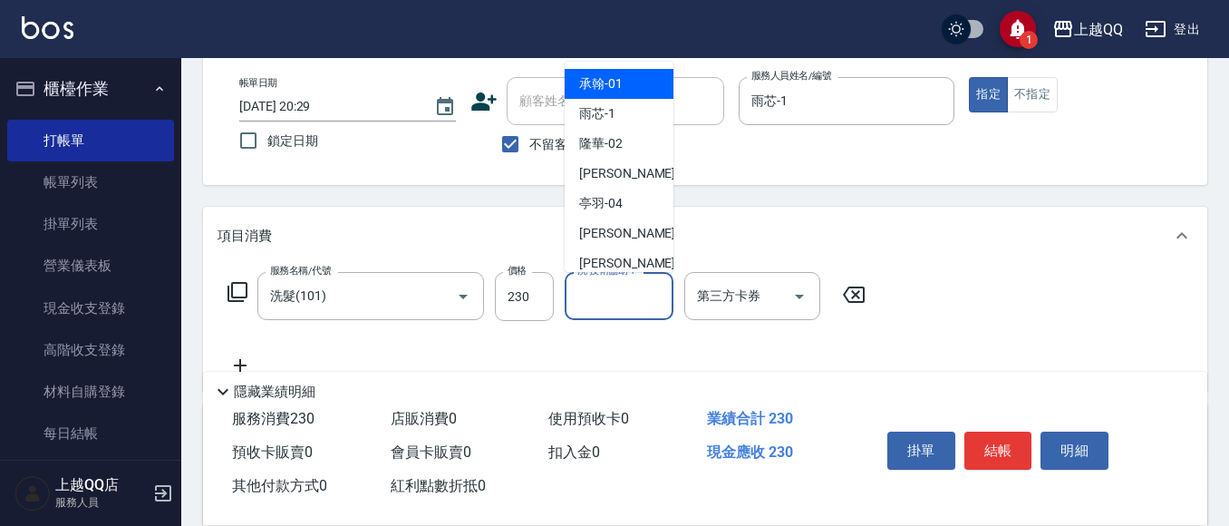
type input "1"
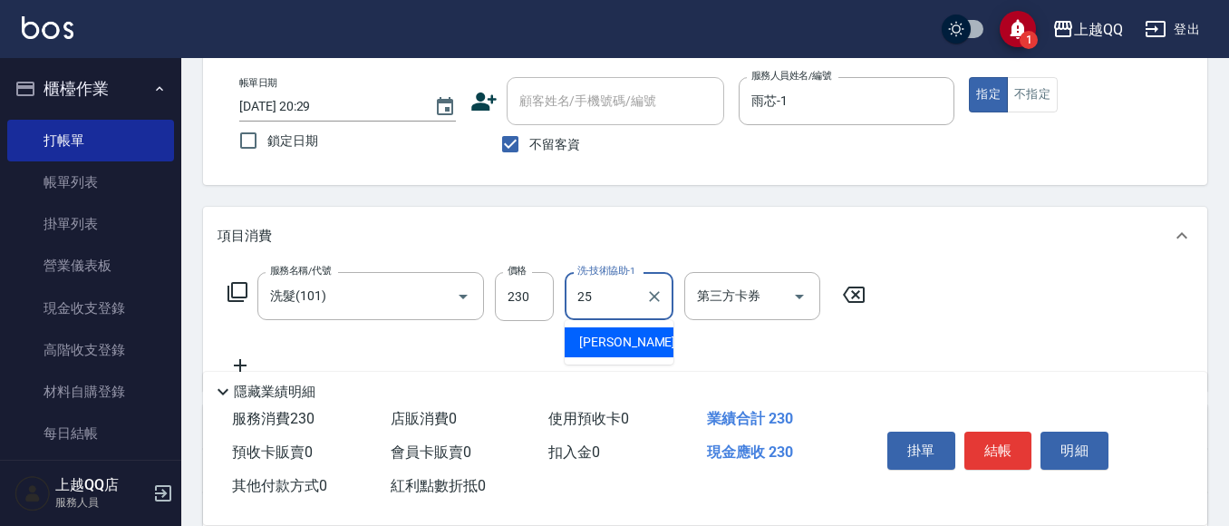
type input "2"
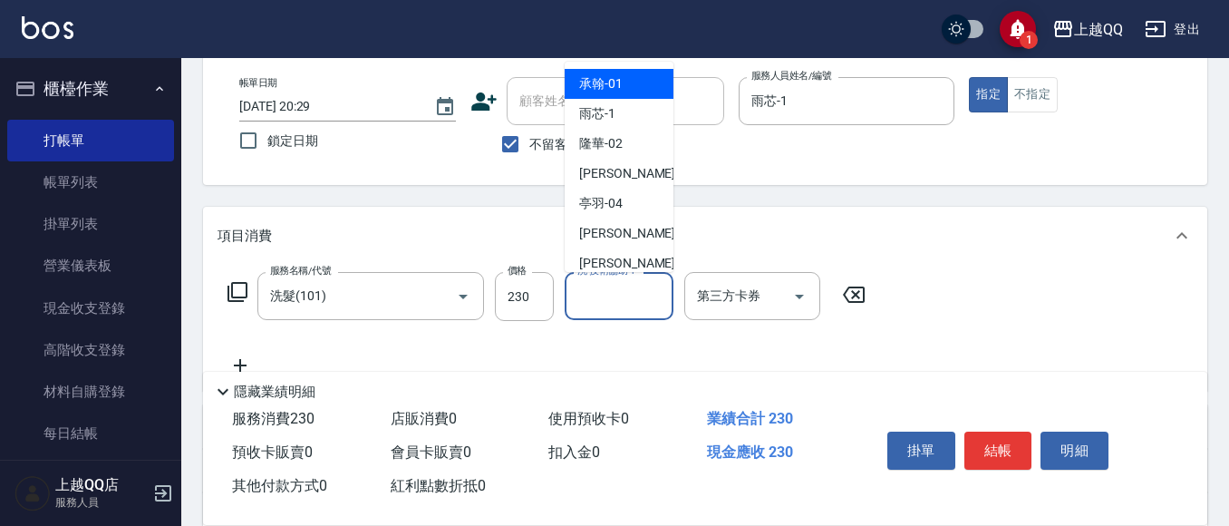
type input "2"
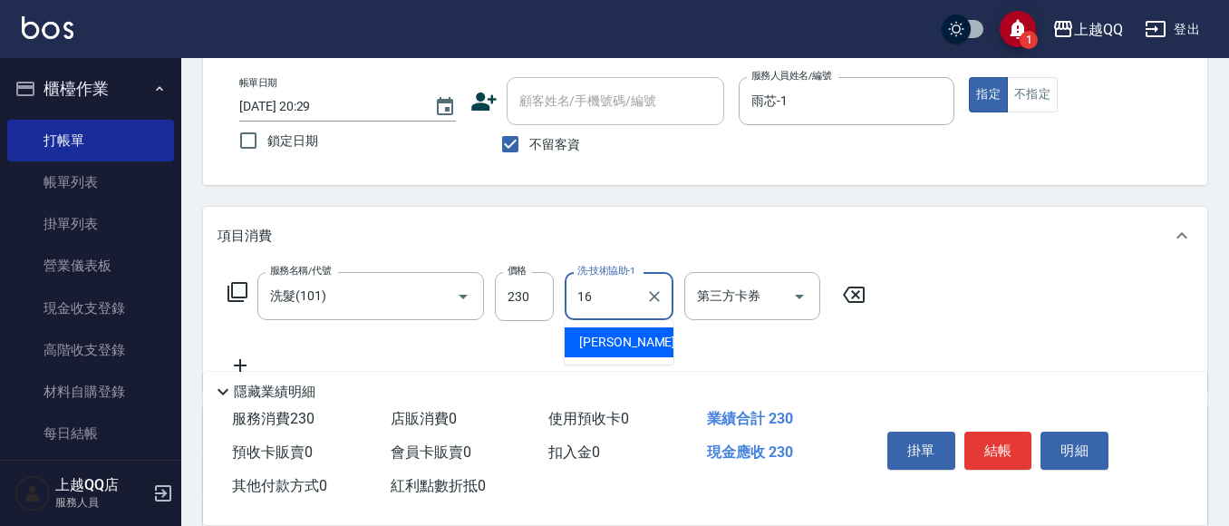
type input "1"
type input "林恩昕-26"
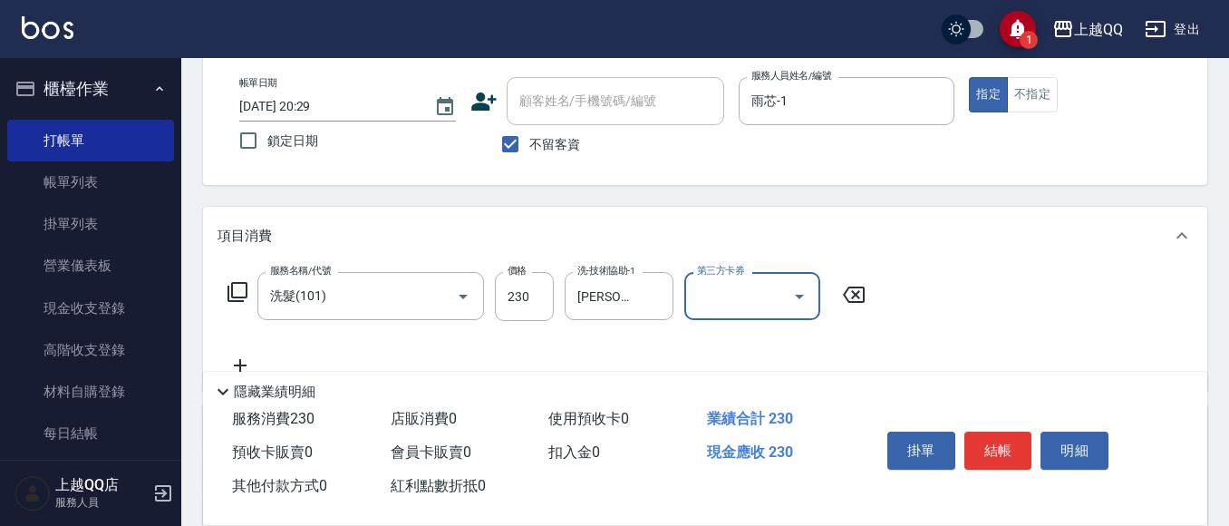
click at [727, 189] on div "Key In 打帳單 上一筆訂單:#25 帳單速查 結帳前確認明細 連續打單結帳 掛單 結帳 明細 帳單日期 2025/09/10 20:29 鎖定日期 顧客…" at bounding box center [705, 360] width 1048 height 786
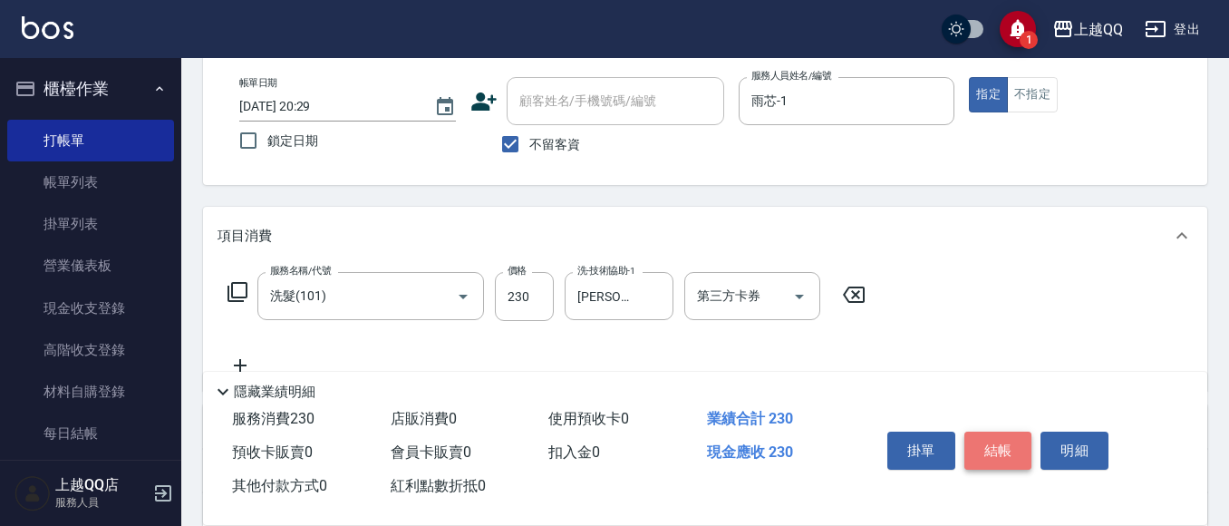
click at [999, 434] on button "結帳" at bounding box center [998, 450] width 68 height 38
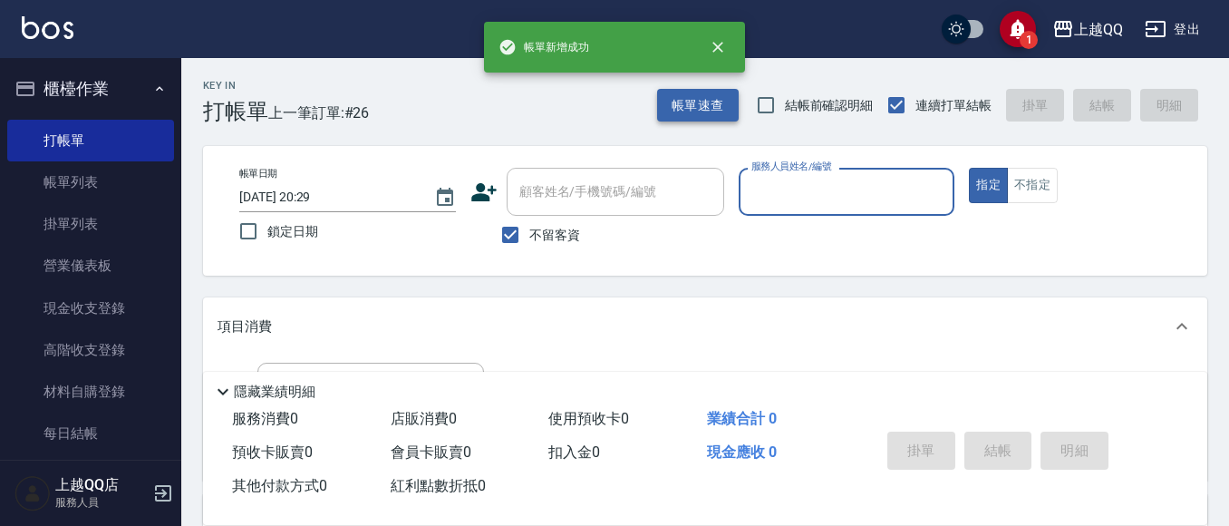
drag, startPoint x: 685, startPoint y: 100, endPoint x: 685, endPoint y: 116, distance: 16.3
click at [685, 116] on button "帳單速查" at bounding box center [698, 106] width 82 height 34
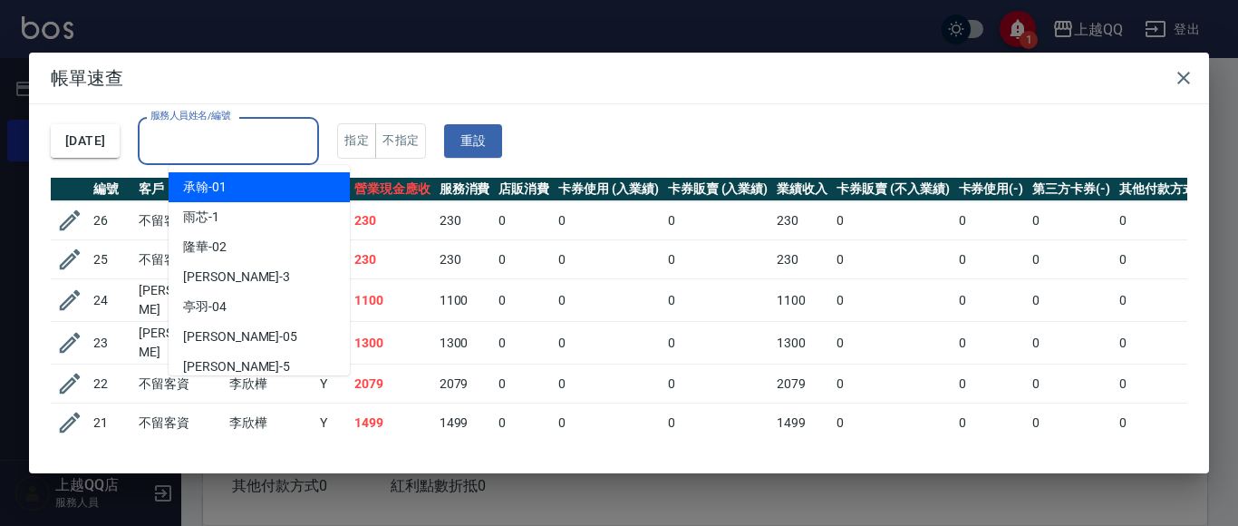
click at [267, 127] on input "服務人員姓名/編號" at bounding box center [228, 141] width 165 height 32
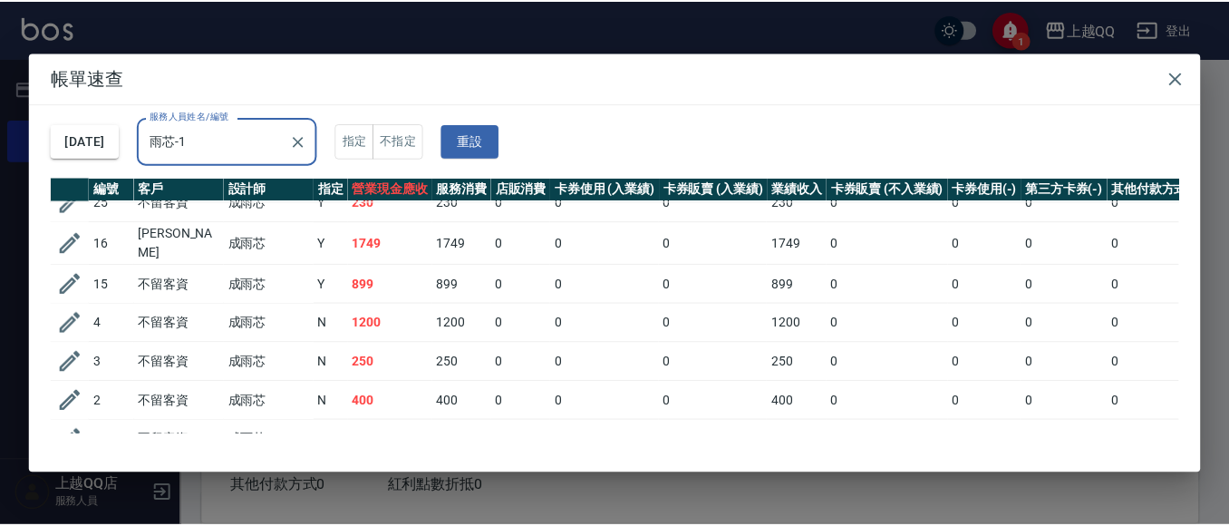
scroll to position [118, 0]
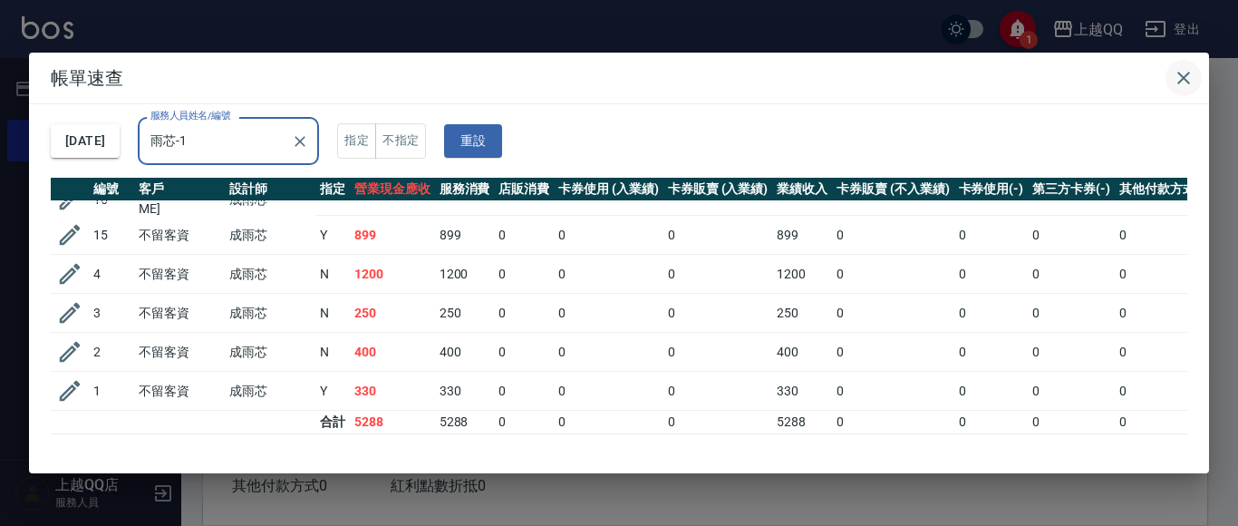
type input "雨芯-1"
click at [1190, 72] on icon "button" at bounding box center [1184, 78] width 22 height 22
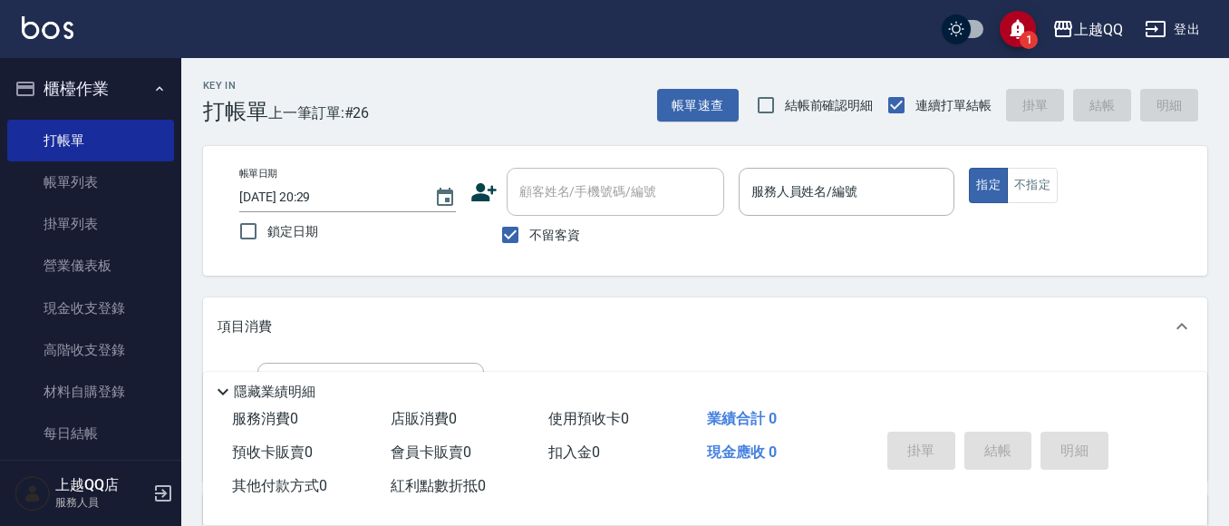
click at [585, 230] on div "不留客資" at bounding box center [597, 235] width 254 height 38
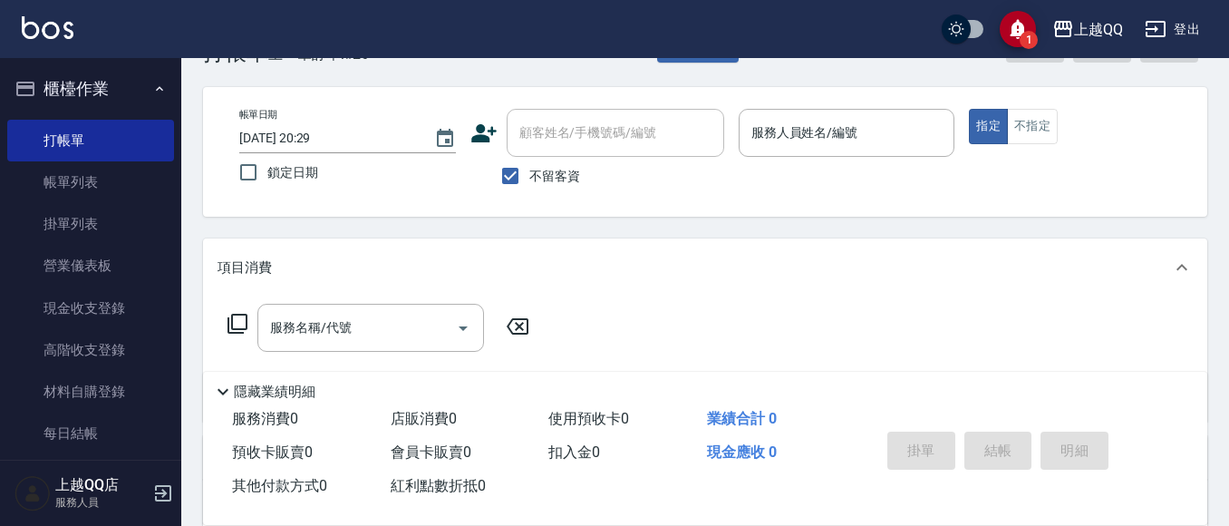
scroll to position [91, 0]
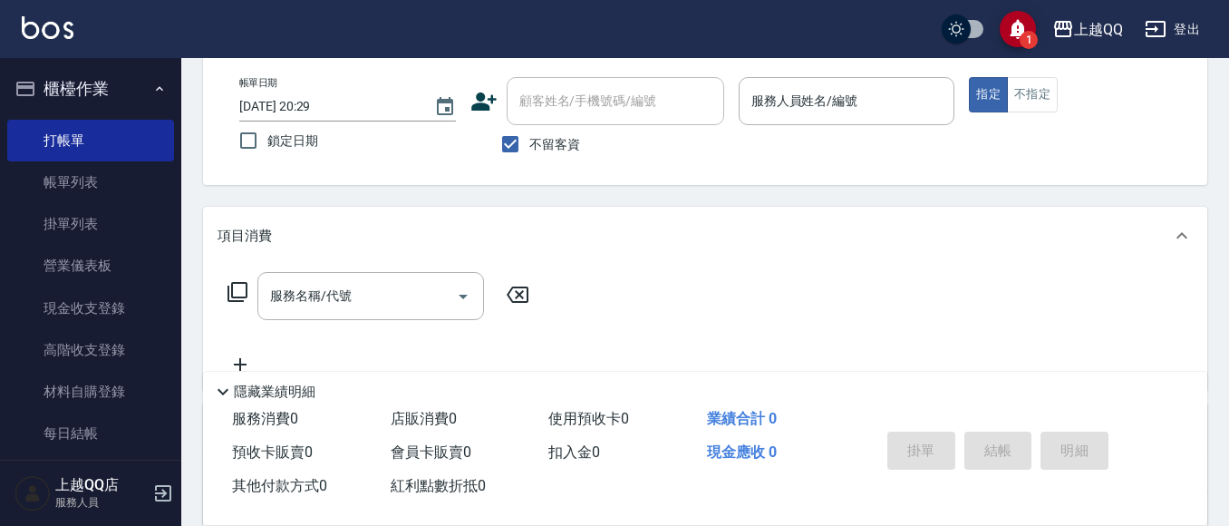
click at [569, 148] on span "不留客資" at bounding box center [554, 144] width 51 height 19
click at [529, 148] on input "不留客資" at bounding box center [510, 144] width 38 height 38
checkbox input "false"
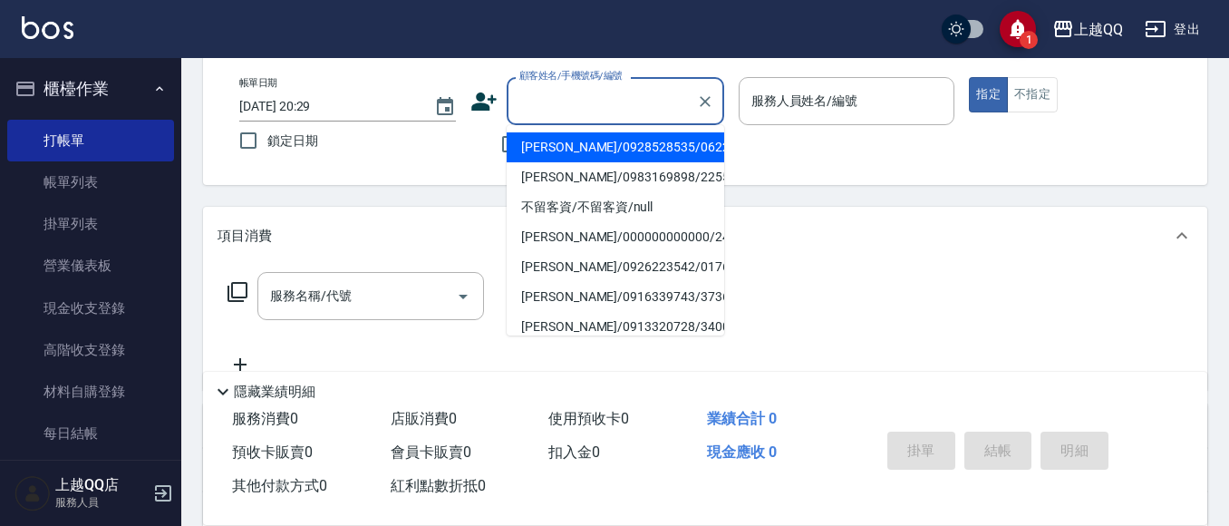
click at [560, 88] on div "顧客姓名/手機號碼/編號 顧客姓名/手機號碼/編號" at bounding box center [616, 101] width 218 height 48
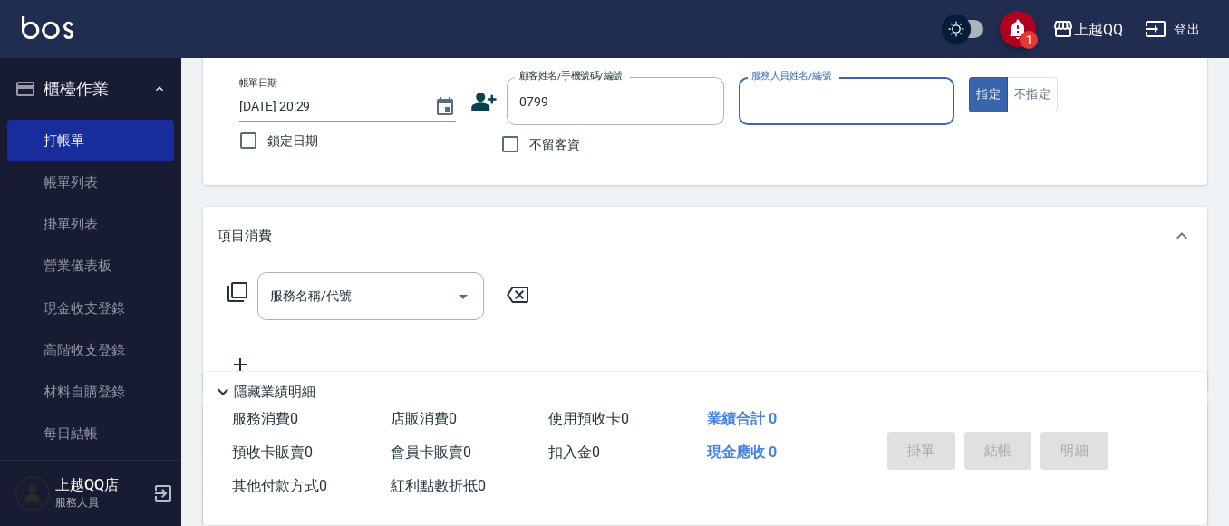
click at [969, 77] on button "指定" at bounding box center [988, 94] width 39 height 35
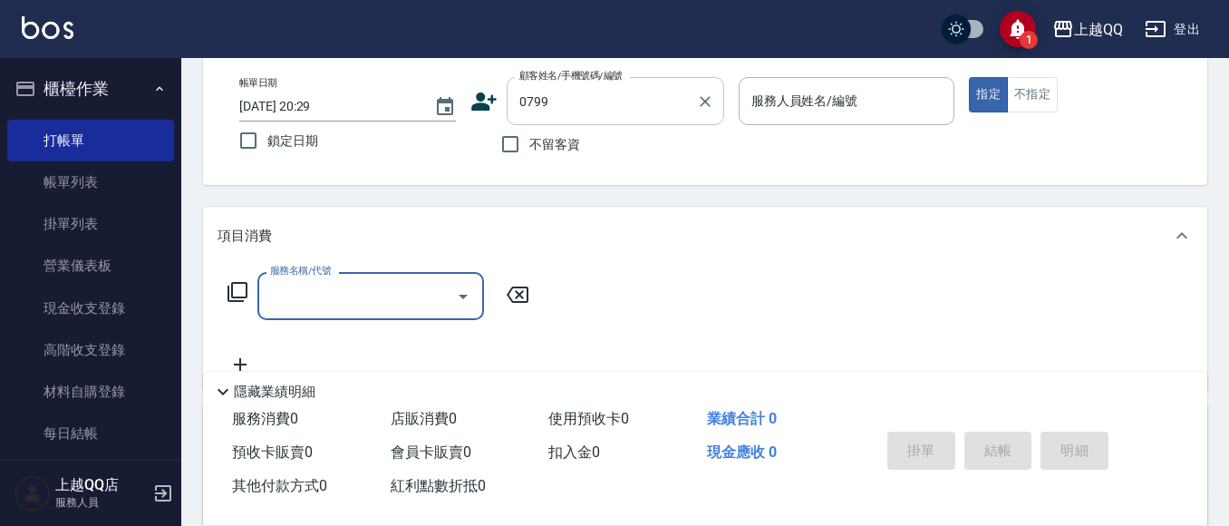
click at [605, 95] on input "0799" at bounding box center [602, 101] width 174 height 32
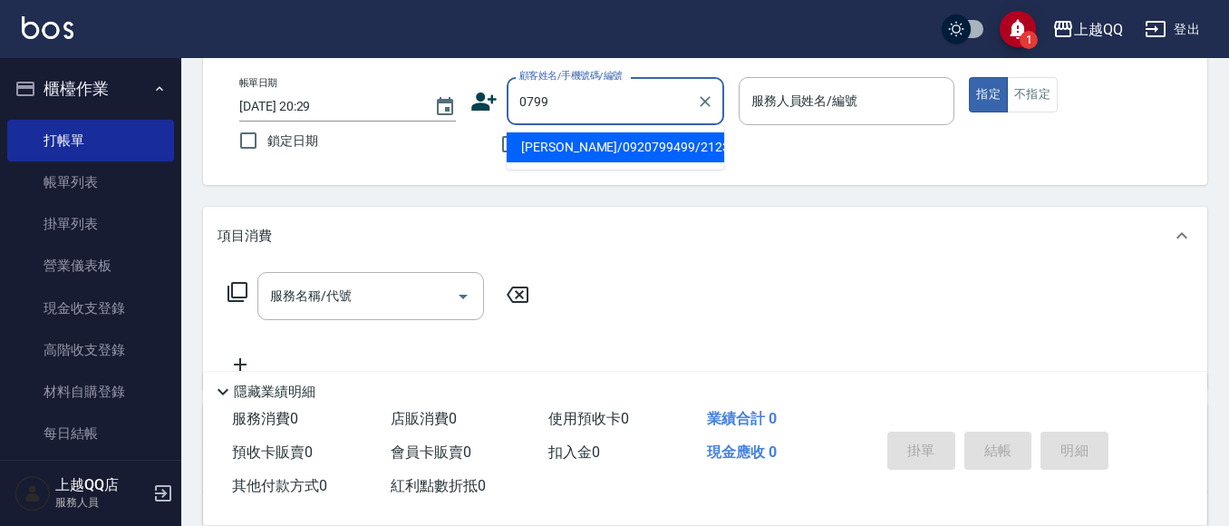
click at [627, 99] on input "0799" at bounding box center [602, 101] width 174 height 32
type input "0"
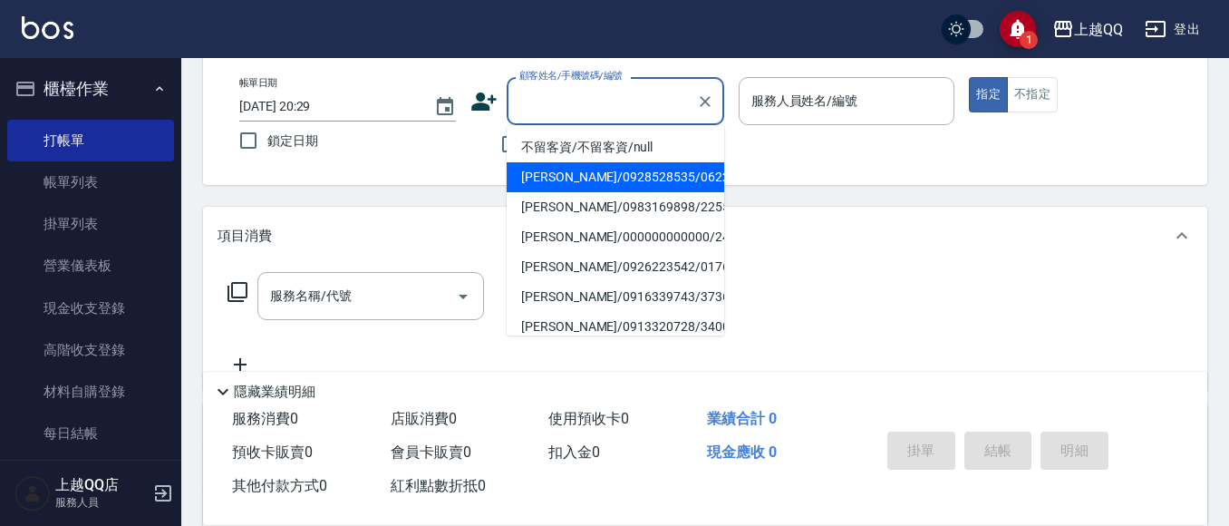
click at [342, 178] on div "帳單日期 2025/09/10 20:29 鎖定日期 顧客姓名/手機號碼/編號 顧客姓名/手機號碼/編號 不留客資 服務人員姓名/編號 服務人員姓名/編號 指…" at bounding box center [705, 120] width 1004 height 130
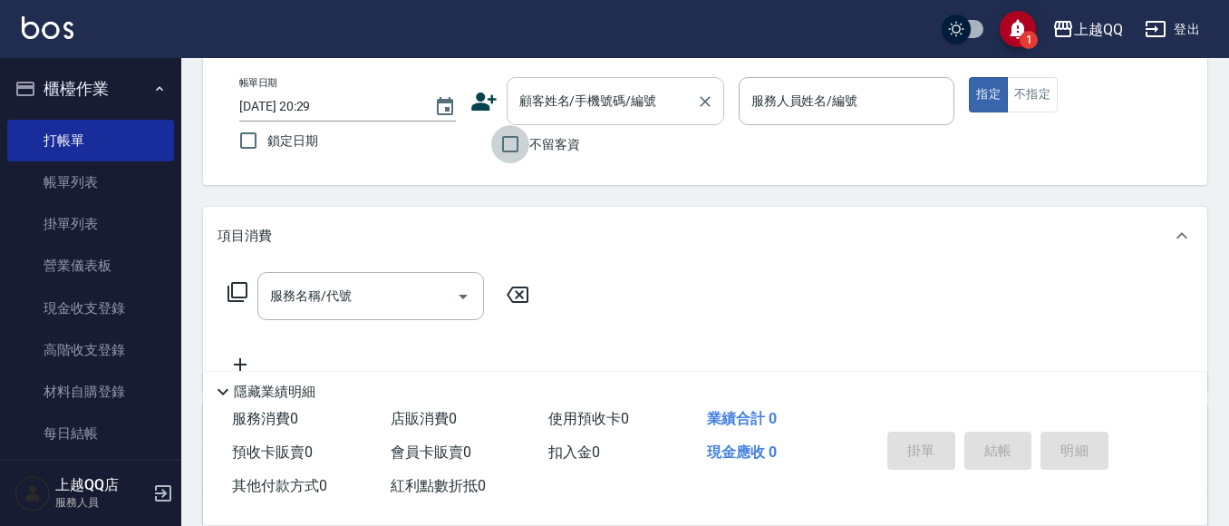
drag, startPoint x: 512, startPoint y: 140, endPoint x: 678, endPoint y: 113, distance: 167.9
click at [514, 140] on input "不留客資" at bounding box center [510, 144] width 38 height 38
checkbox input "true"
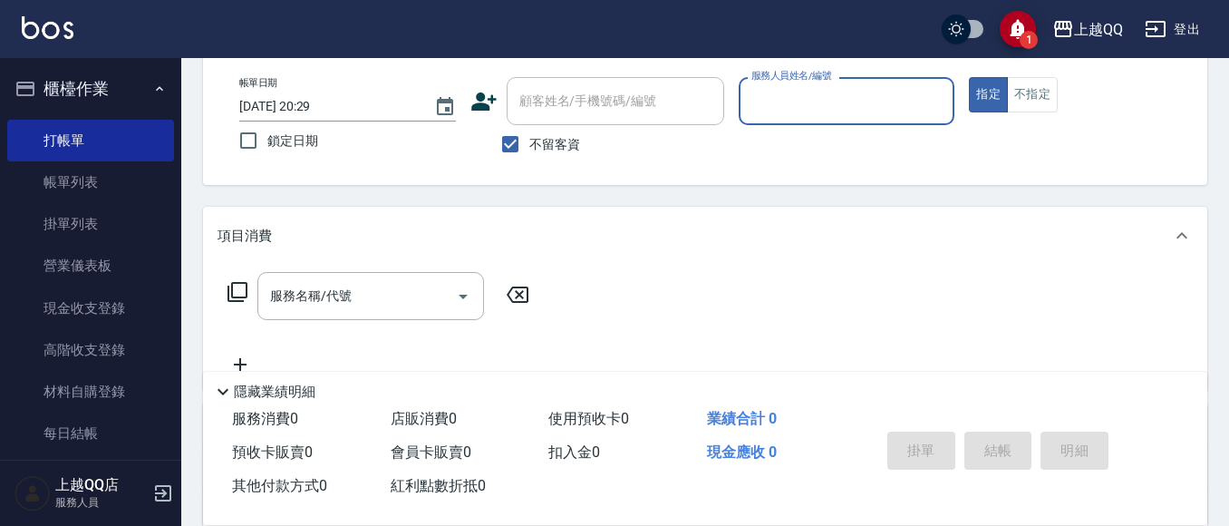
click at [786, 109] on input "服務人員姓名/編號" at bounding box center [847, 101] width 200 height 32
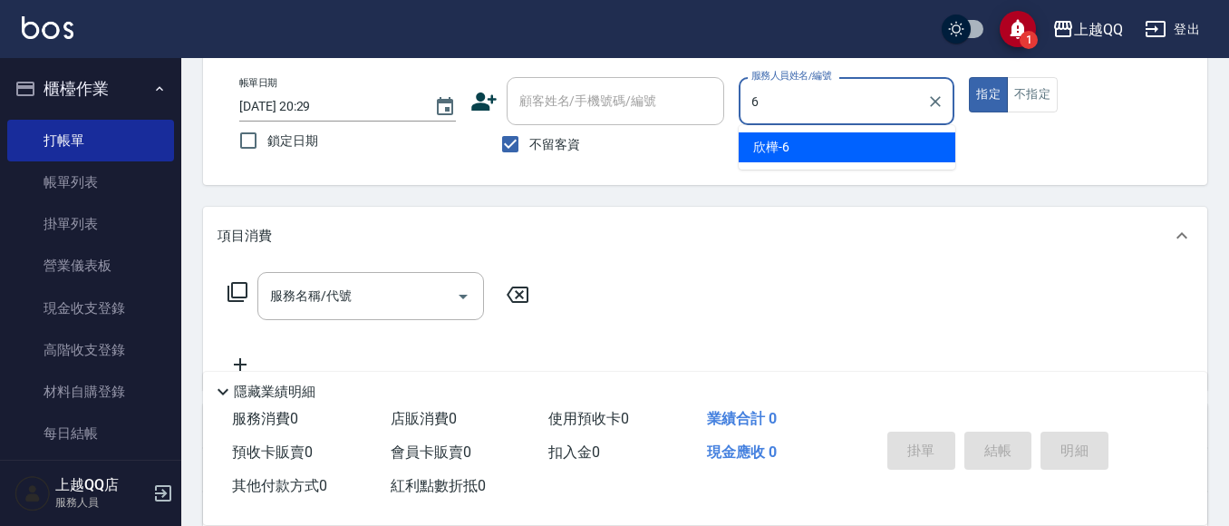
type input "欣樺-6"
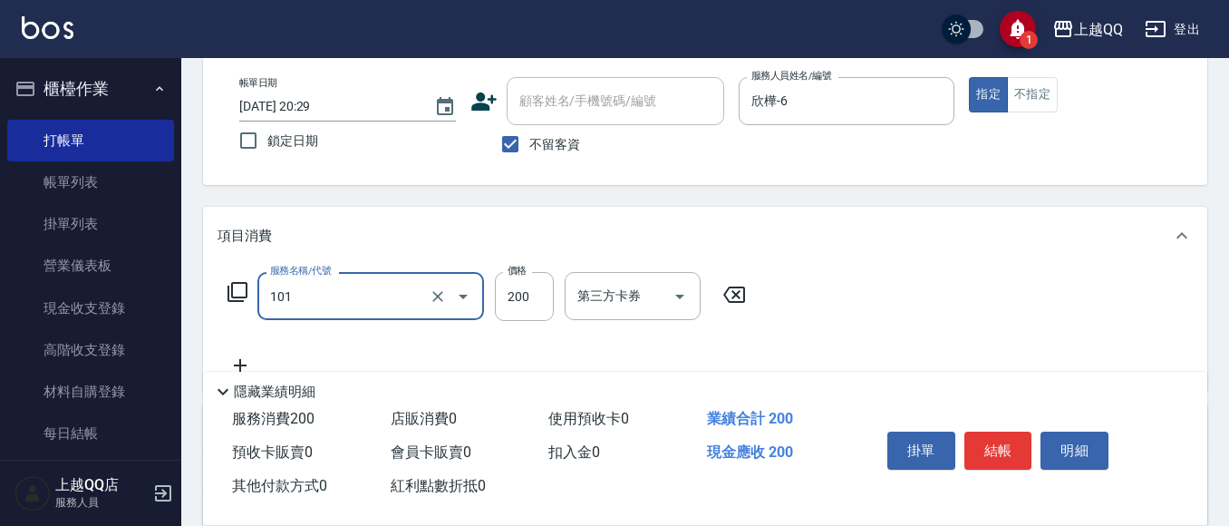
type input "洗髮(101)"
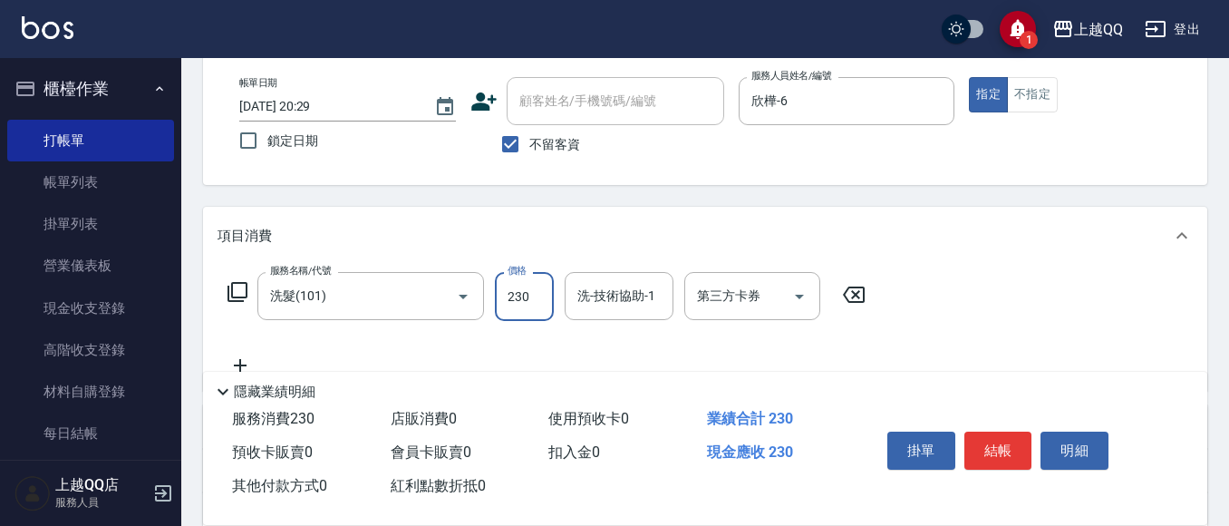
type input "230"
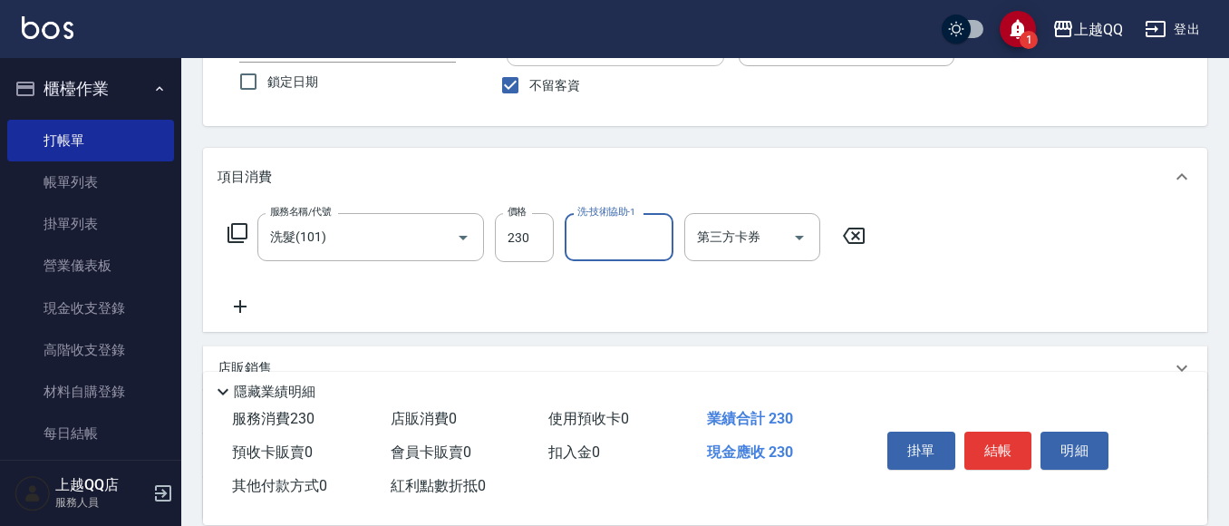
scroll to position [181, 0]
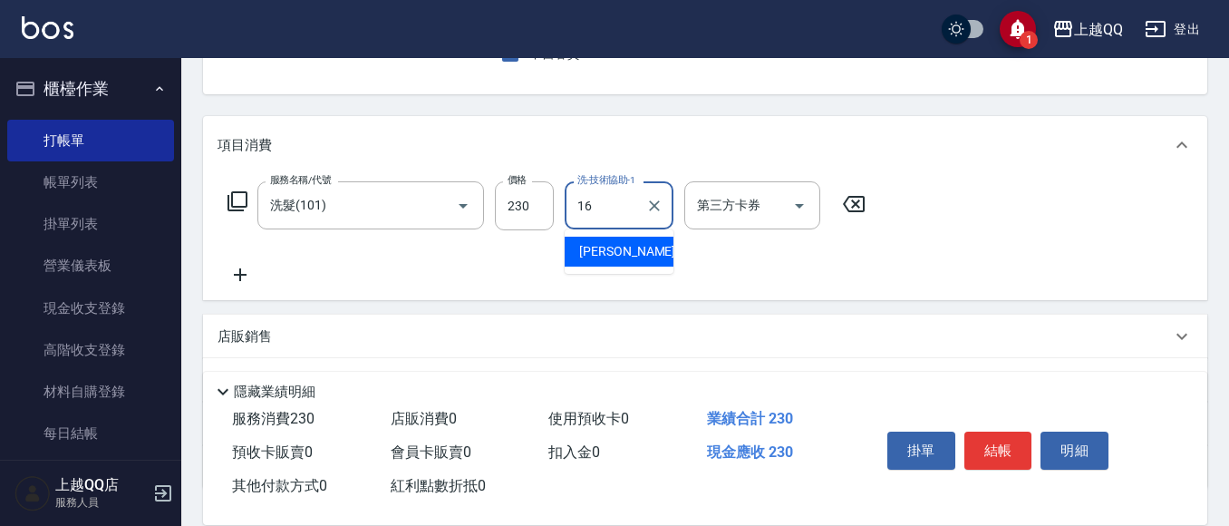
type input "怡璇-16"
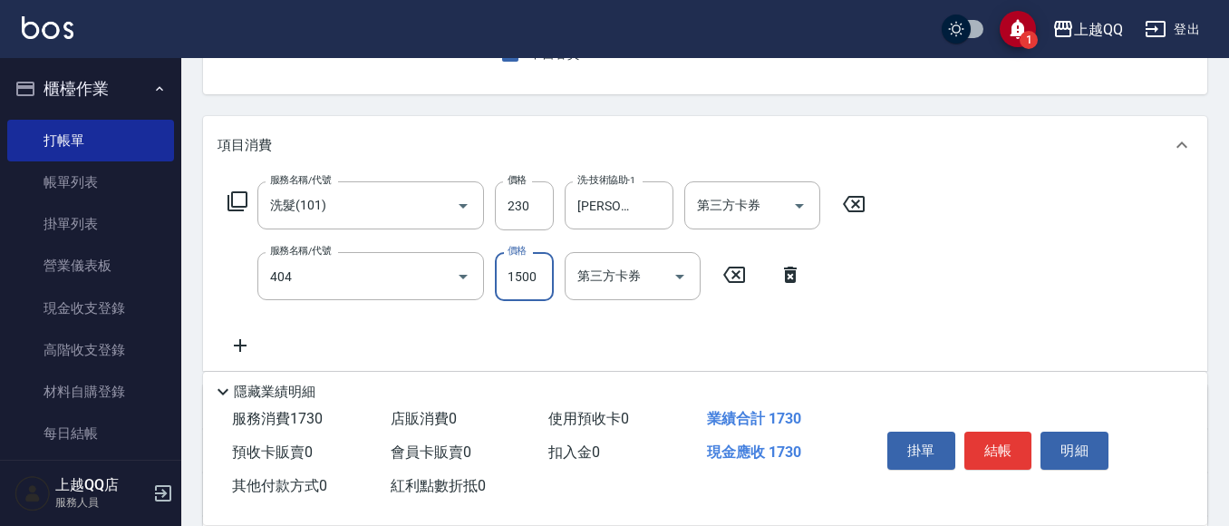
type input "設計染髮(404)"
type input "1099"
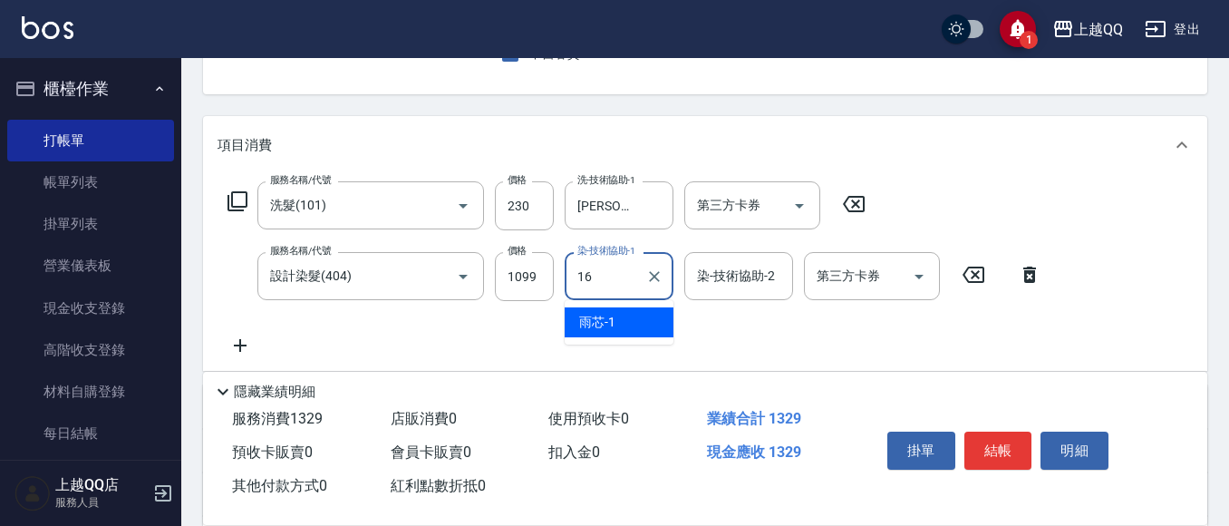
type input "怡璇-16"
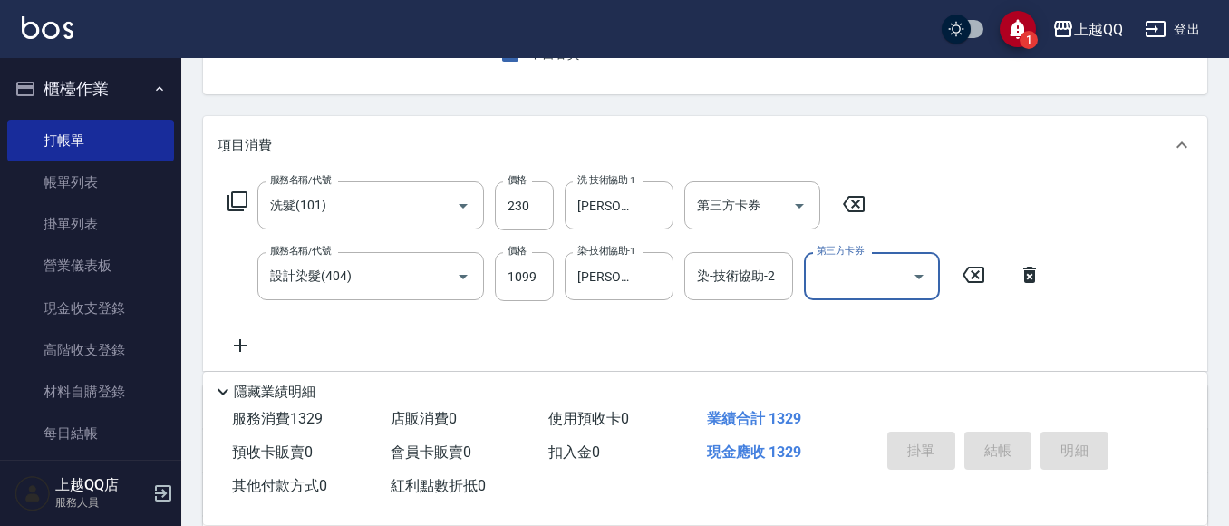
type input "2025/09/10 20:37"
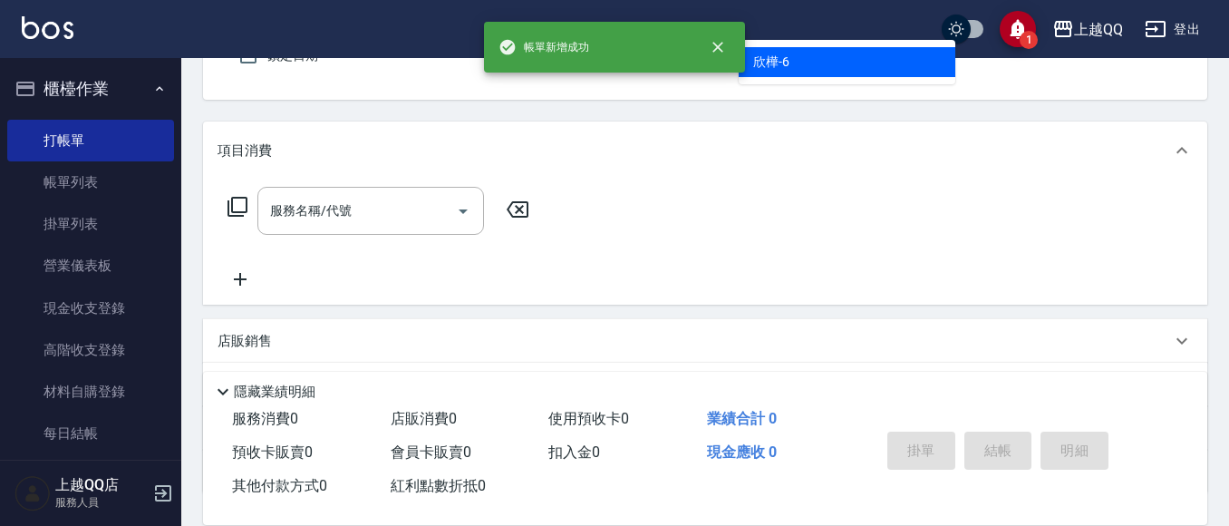
type input "欣樺-6"
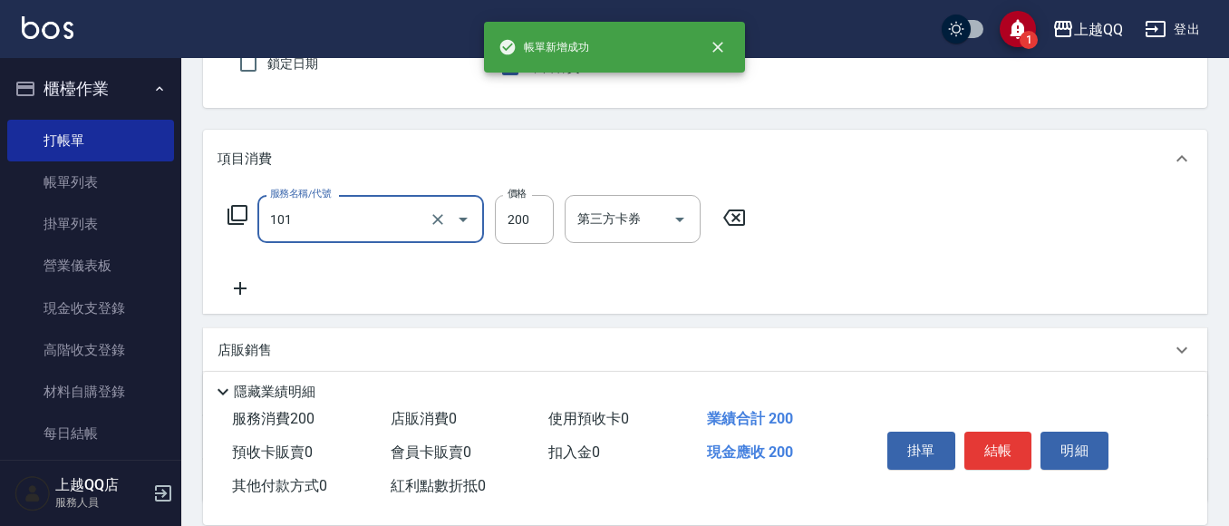
type input "洗髮(101)"
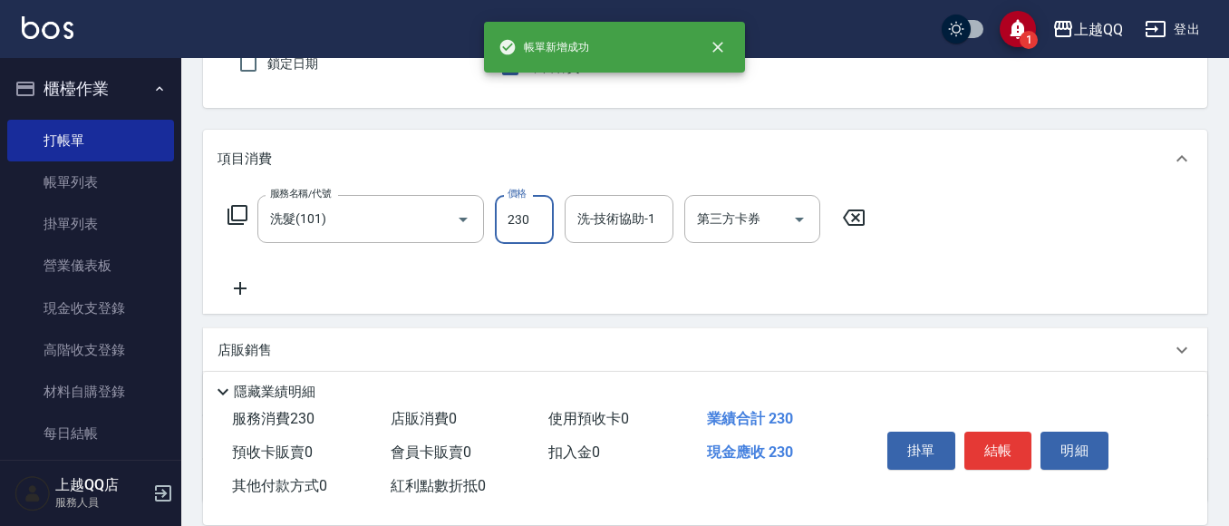
type input "230"
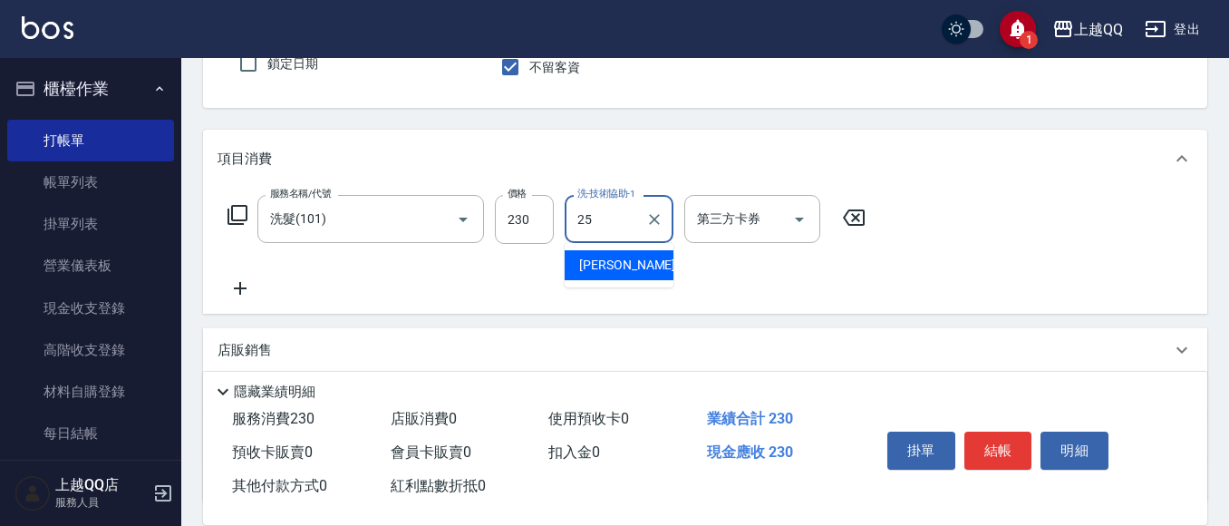
type input "陳宥蓁-25"
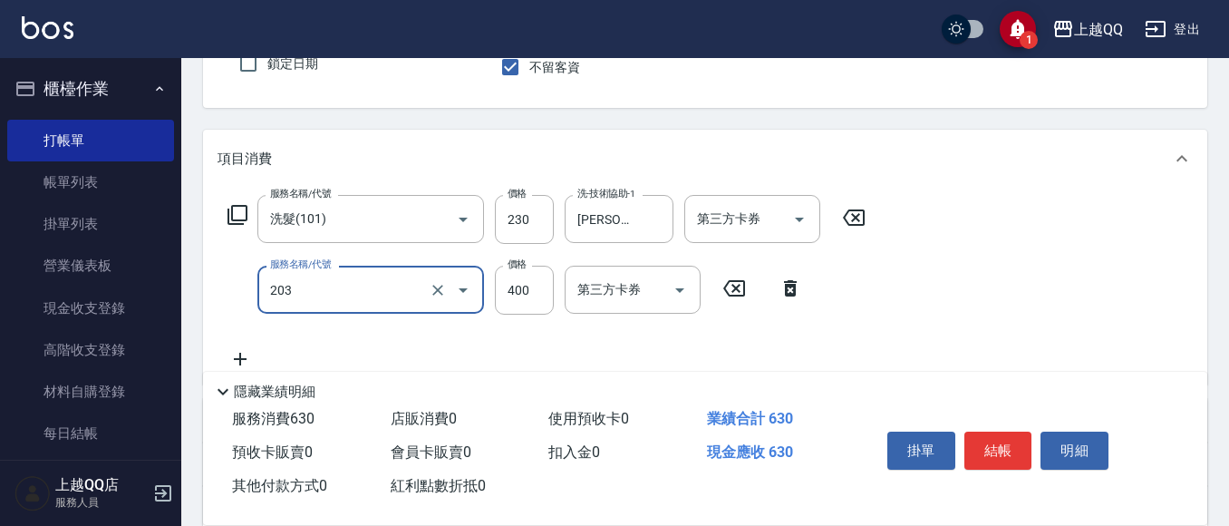
type input "指定單剪(203)"
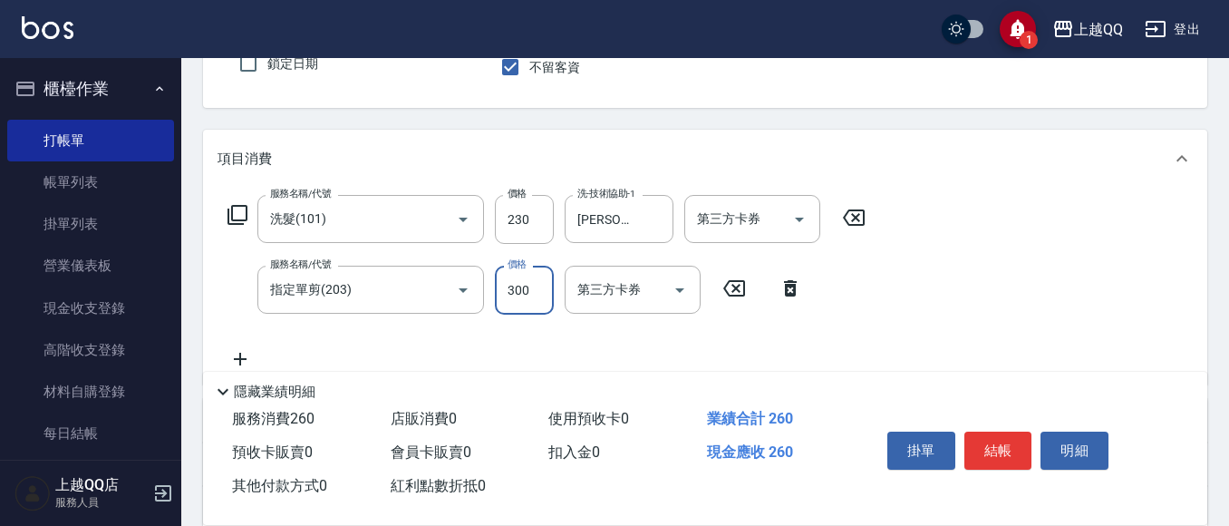
type input "300"
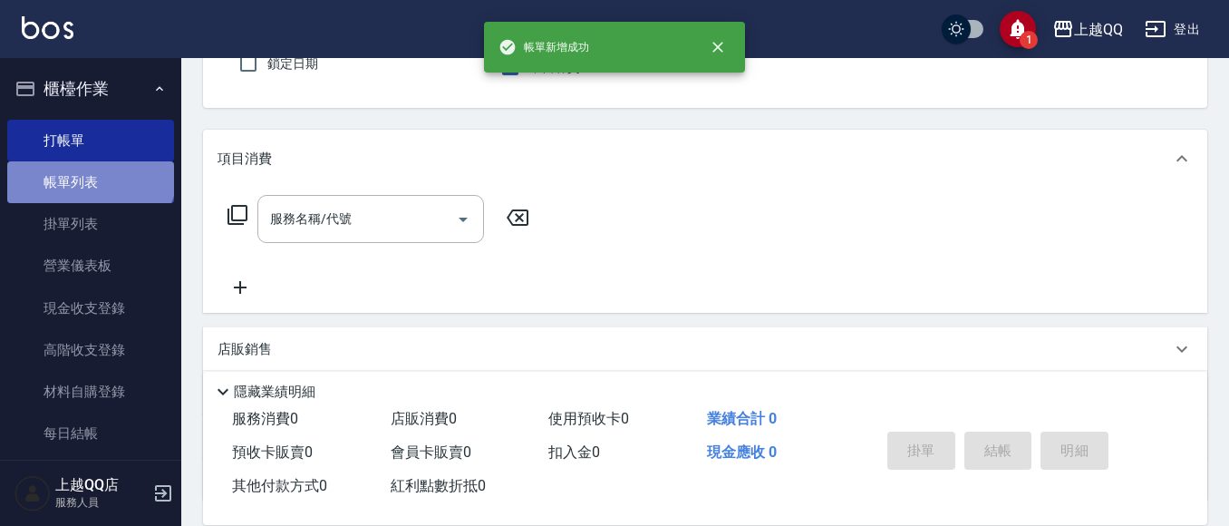
click at [89, 170] on link "帳單列表" at bounding box center [90, 182] width 167 height 42
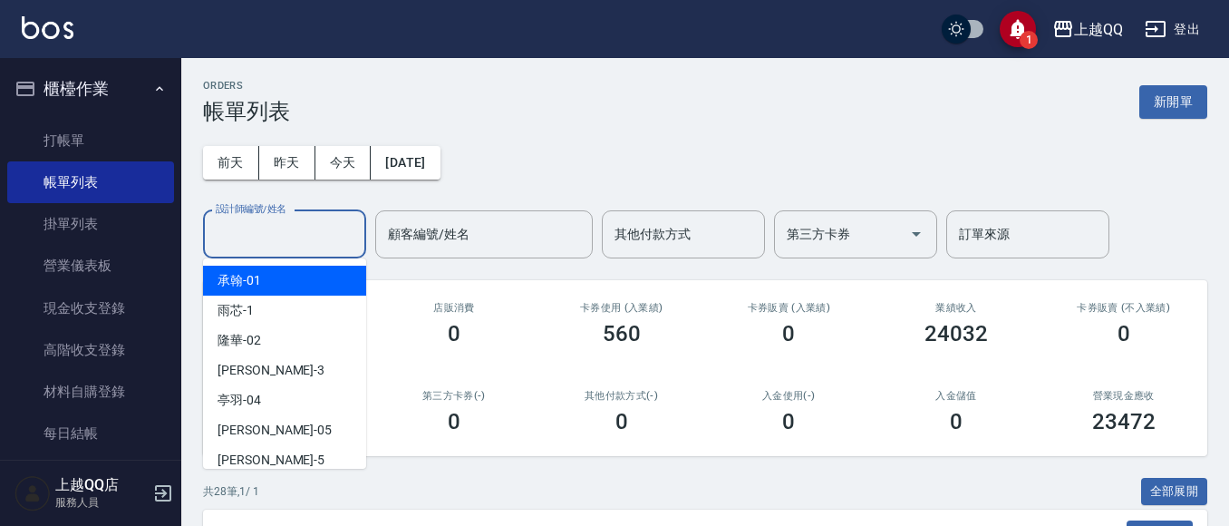
click at [267, 237] on input "設計師編號/姓名" at bounding box center [284, 234] width 147 height 32
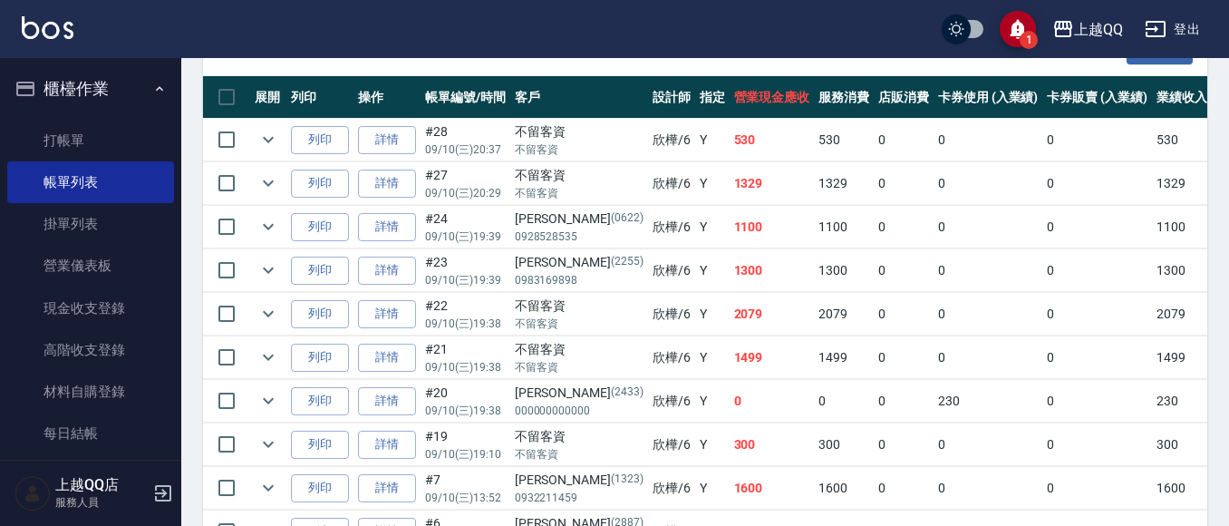
scroll to position [453, 0]
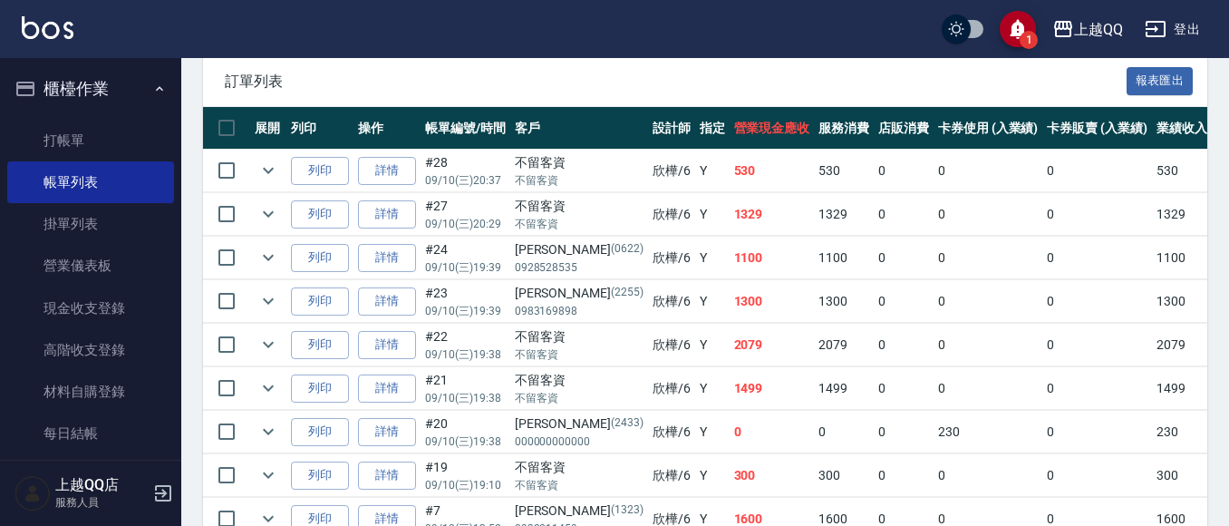
type input "欣樺-6"
click at [63, 116] on ul "打帳單 帳單列表 掛單列表 營業儀表板 現金收支登錄 高階收支登錄 材料自購登錄 每日結帳 排班表 現場電腦打卡" at bounding box center [90, 329] width 167 height 434
click at [93, 138] on link "打帳單" at bounding box center [90, 141] width 167 height 42
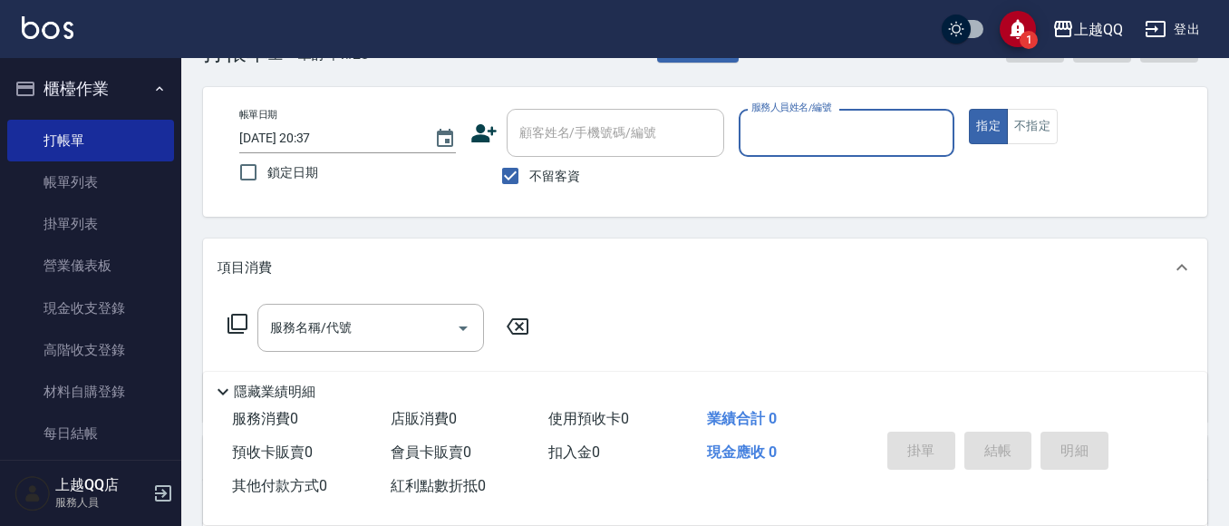
scroll to position [91, 0]
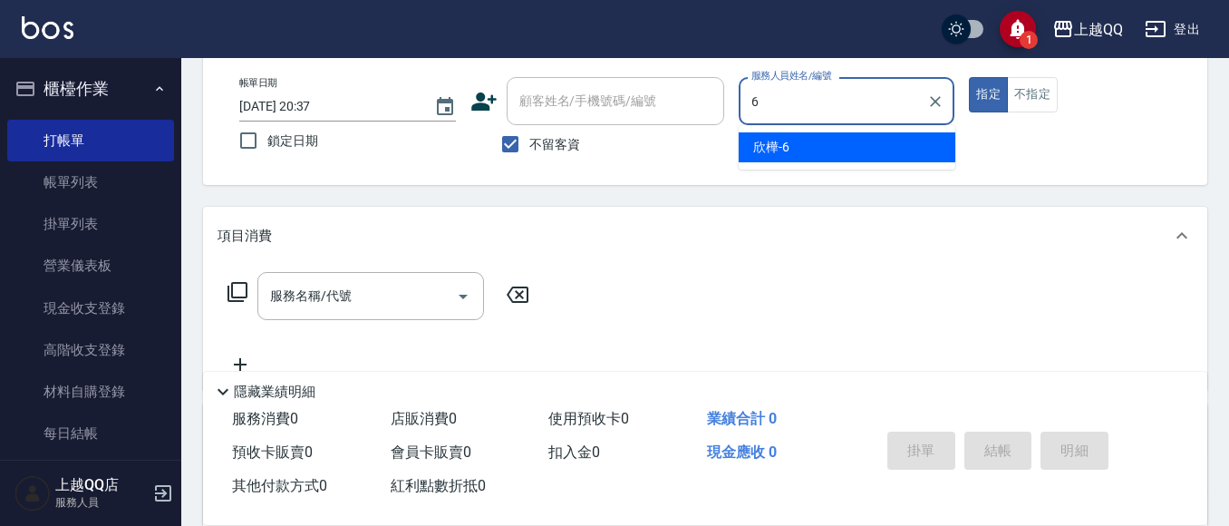
type input "欣樺-6"
type button "true"
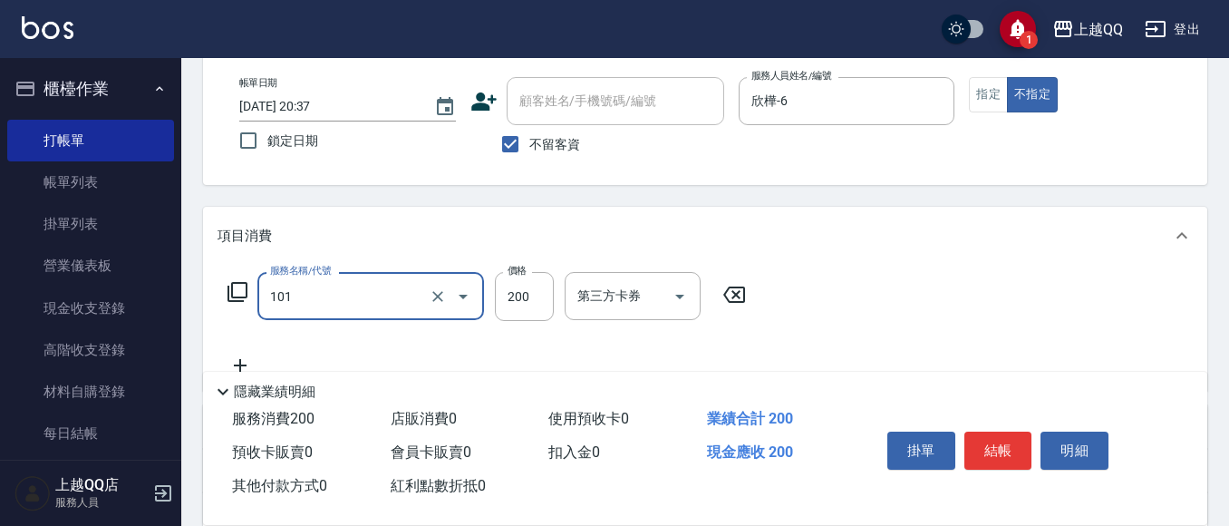
type input "洗髮(101)"
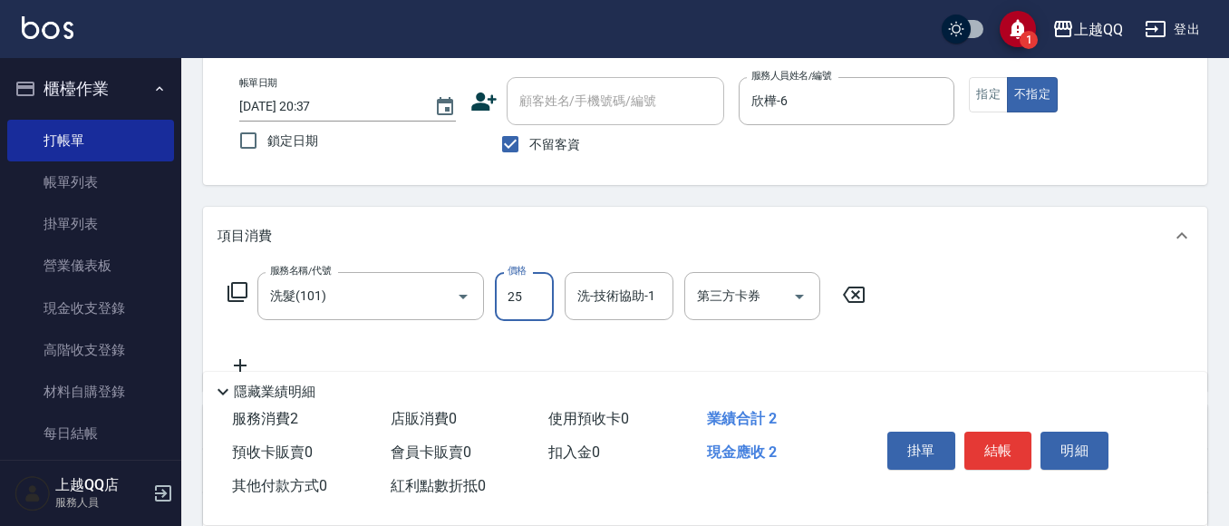
type input "250"
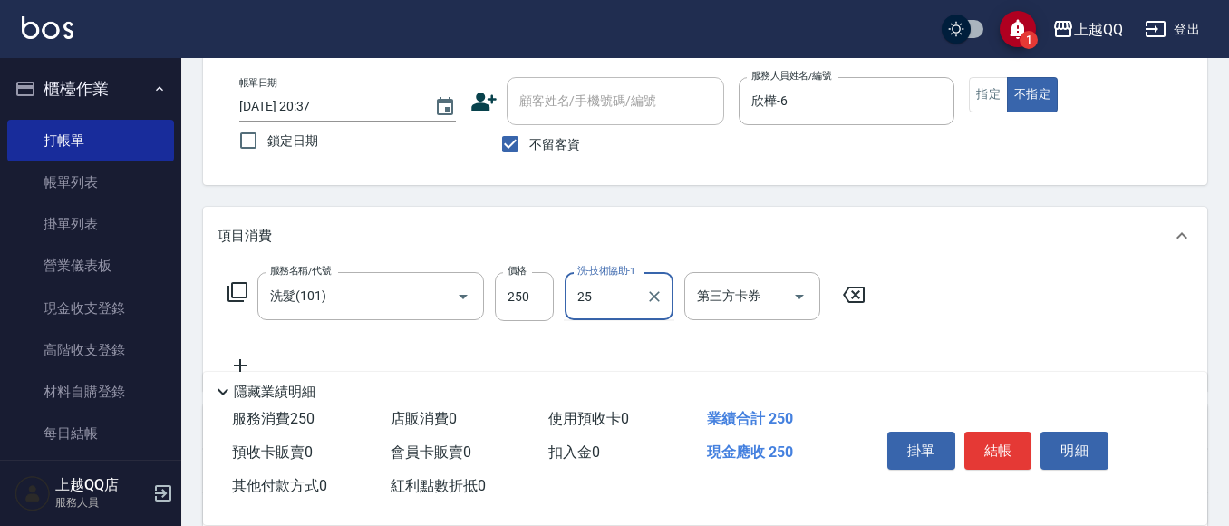
type input "陳宥蓁-25"
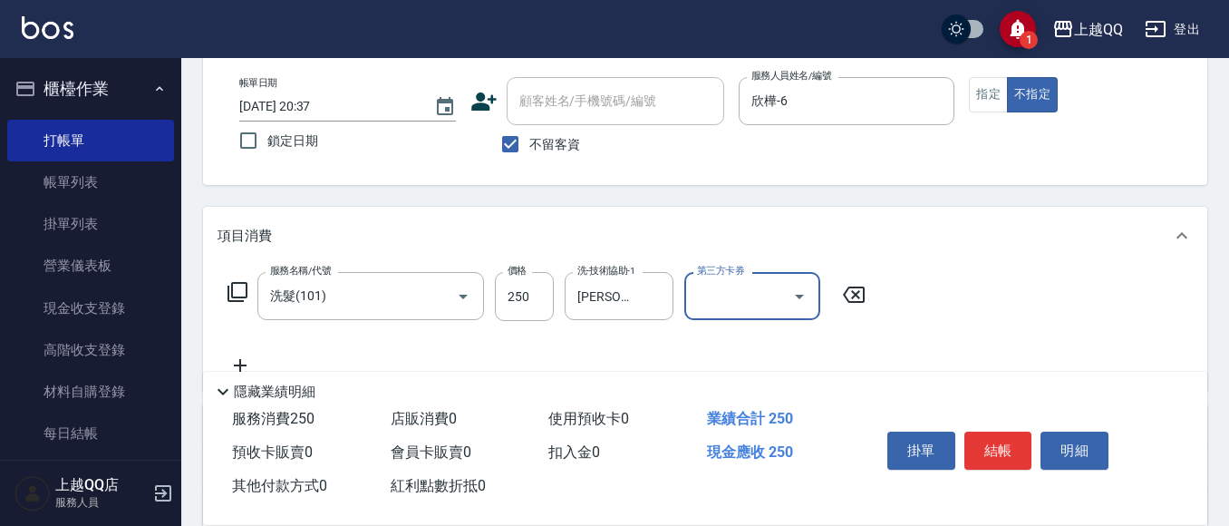
drag, startPoint x: 656, startPoint y: 294, endPoint x: 891, endPoint y: 61, distance: 330.7
click at [658, 293] on icon "Clear" at bounding box center [654, 296] width 11 height 11
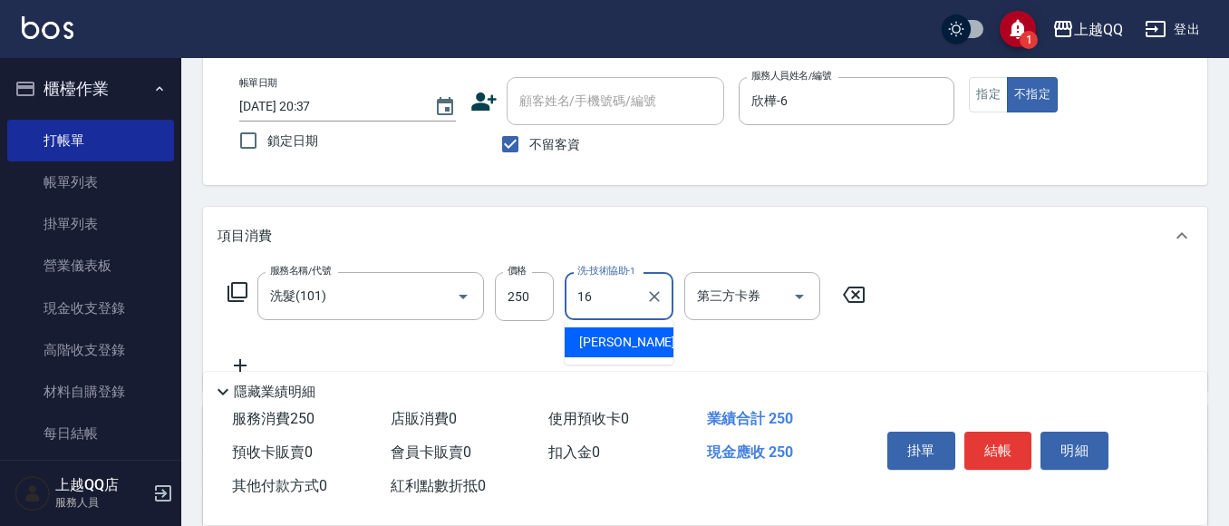
type input "怡璇-16"
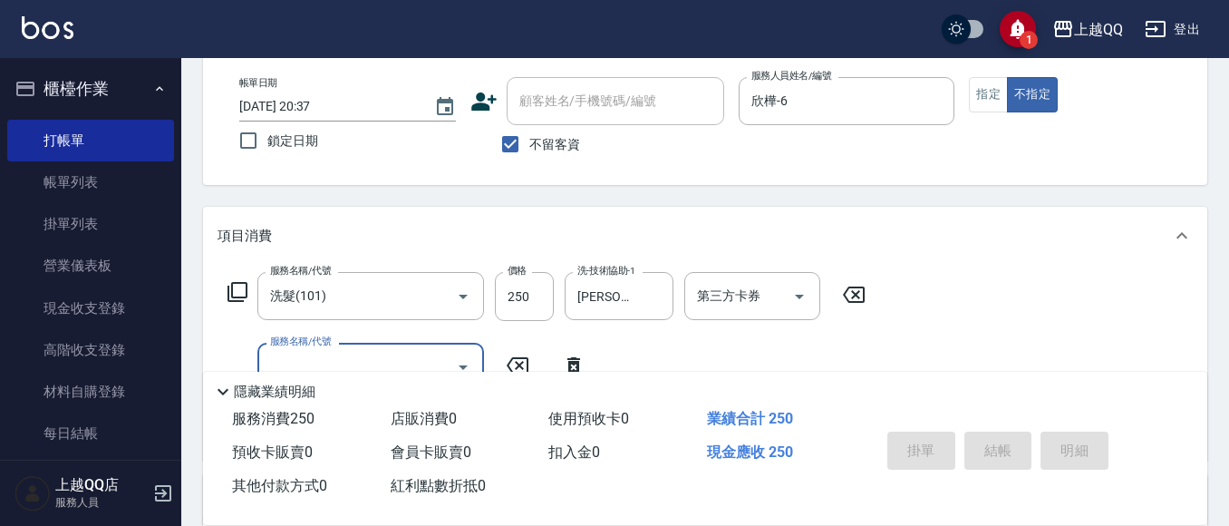
type input "2025/09/10 20:38"
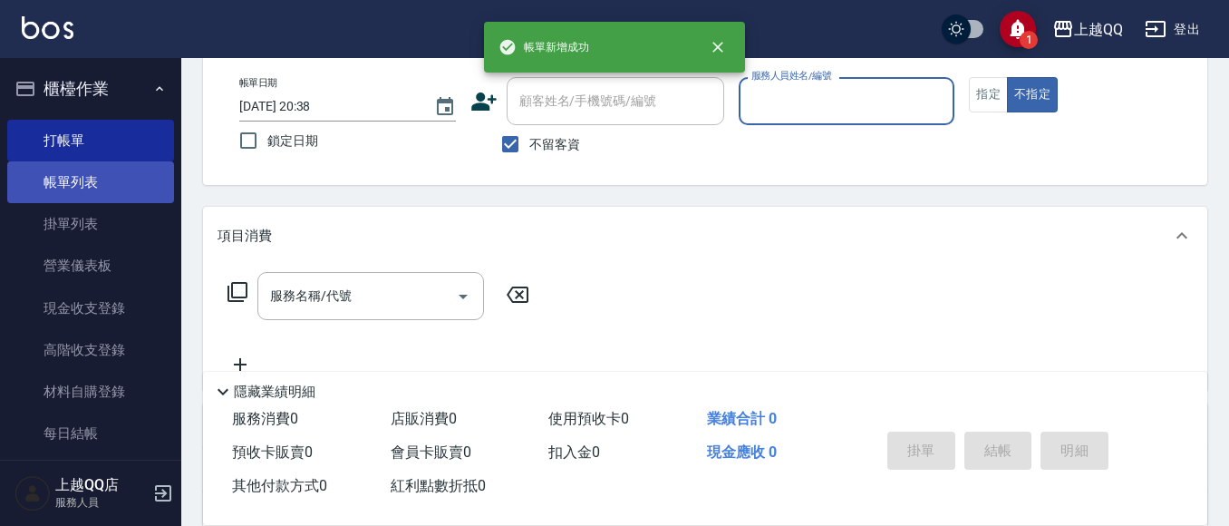
click at [99, 163] on link "帳單列表" at bounding box center [90, 182] width 167 height 42
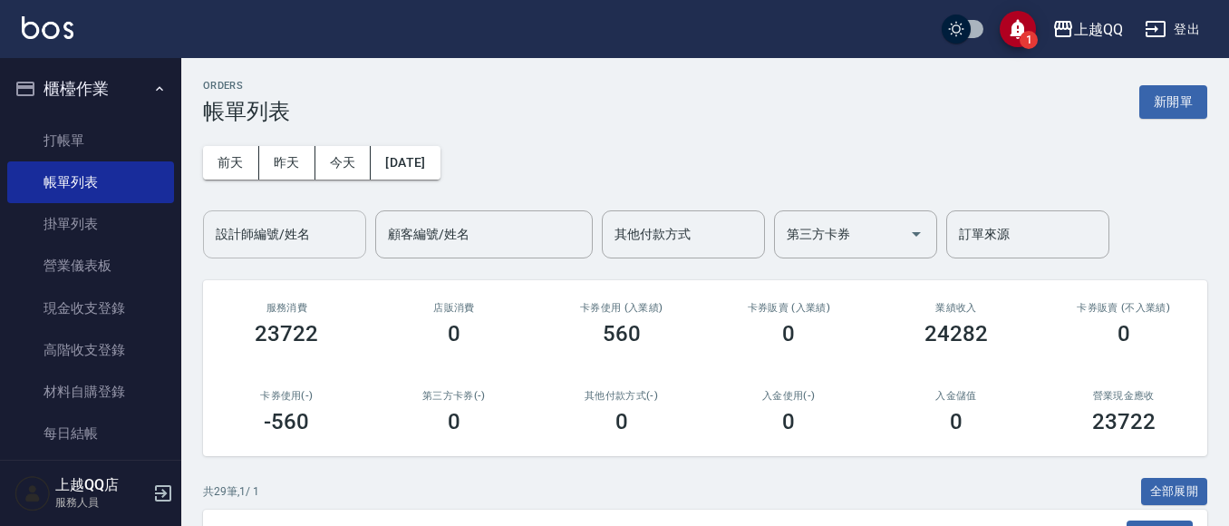
drag, startPoint x: 328, startPoint y: 238, endPoint x: 339, endPoint y: 226, distance: 16.7
click at [329, 235] on input "設計師編號/姓名" at bounding box center [284, 234] width 147 height 32
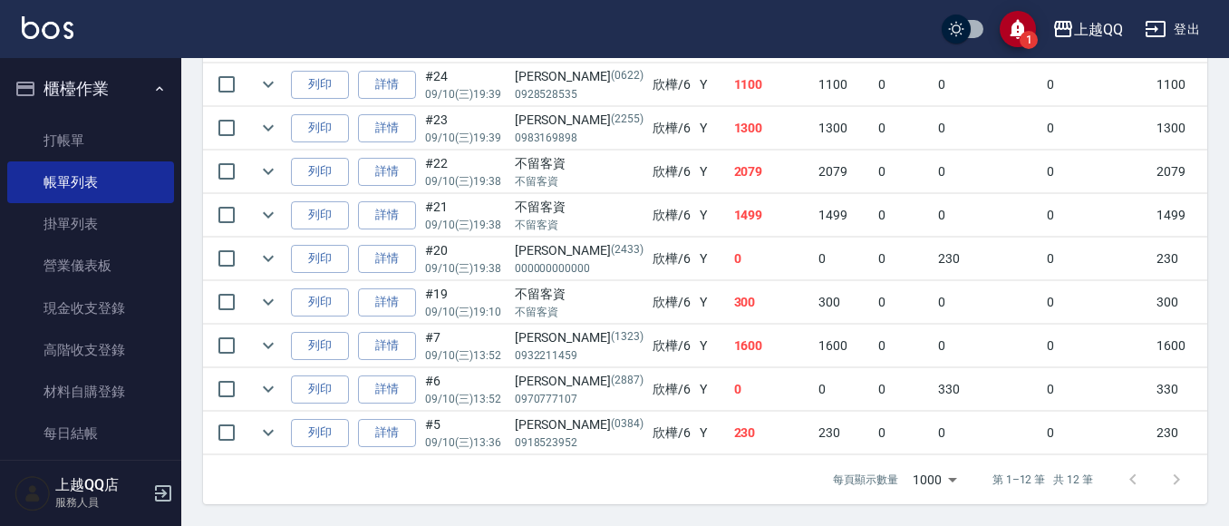
scroll to position [685, 0]
type input "欣樺-6"
click at [98, 139] on link "打帳單" at bounding box center [90, 141] width 167 height 42
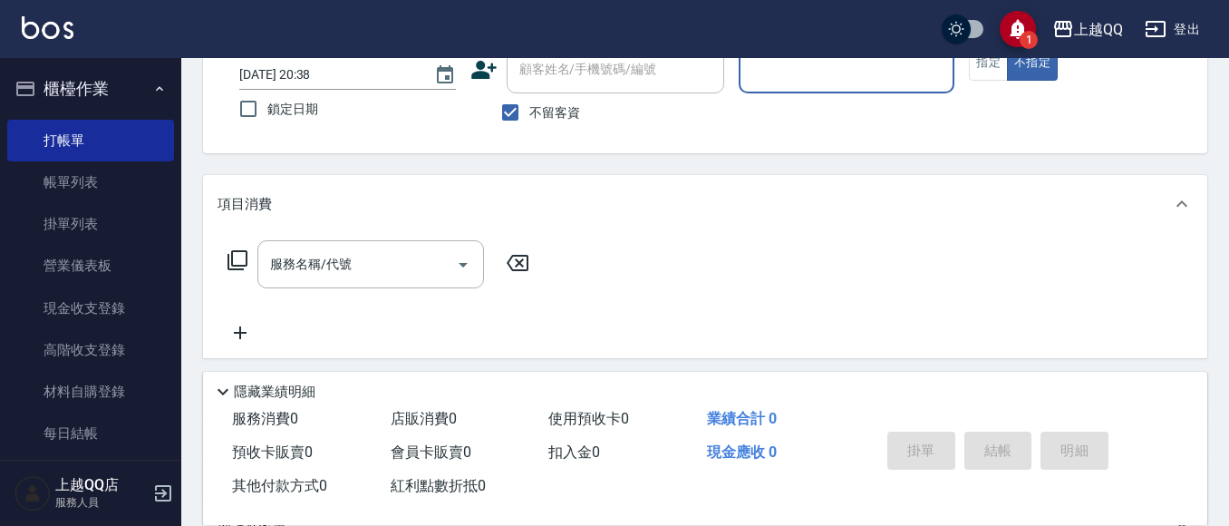
scroll to position [91, 0]
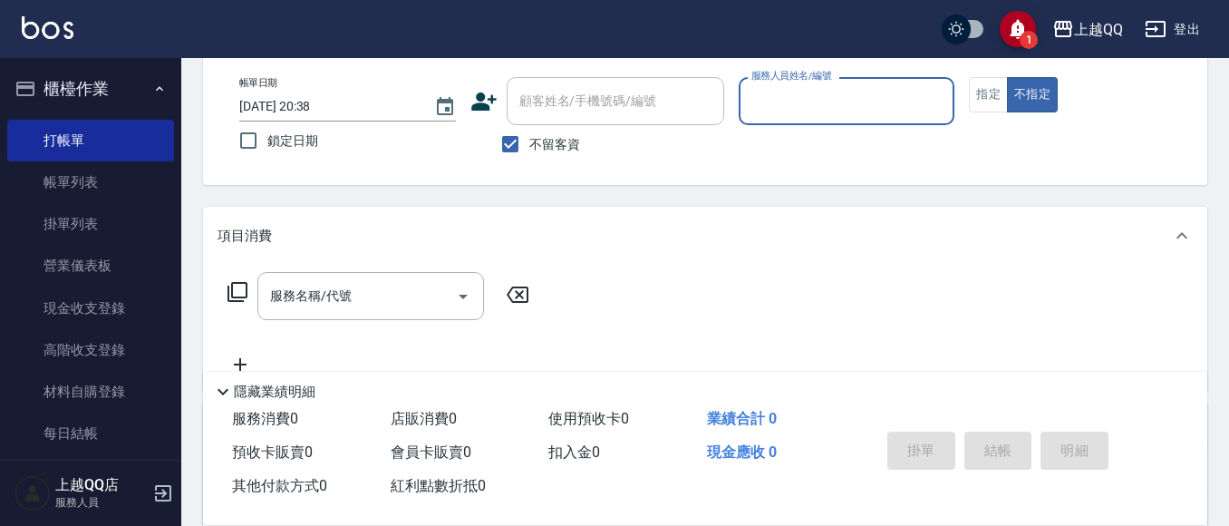
drag, startPoint x: 518, startPoint y: 142, endPoint x: 513, endPoint y: 119, distance: 24.0
click at [513, 119] on div "顧客姓名/手機號碼/編號 顧客姓名/手機號碼/編號 不留客資" at bounding box center [597, 120] width 254 height 86
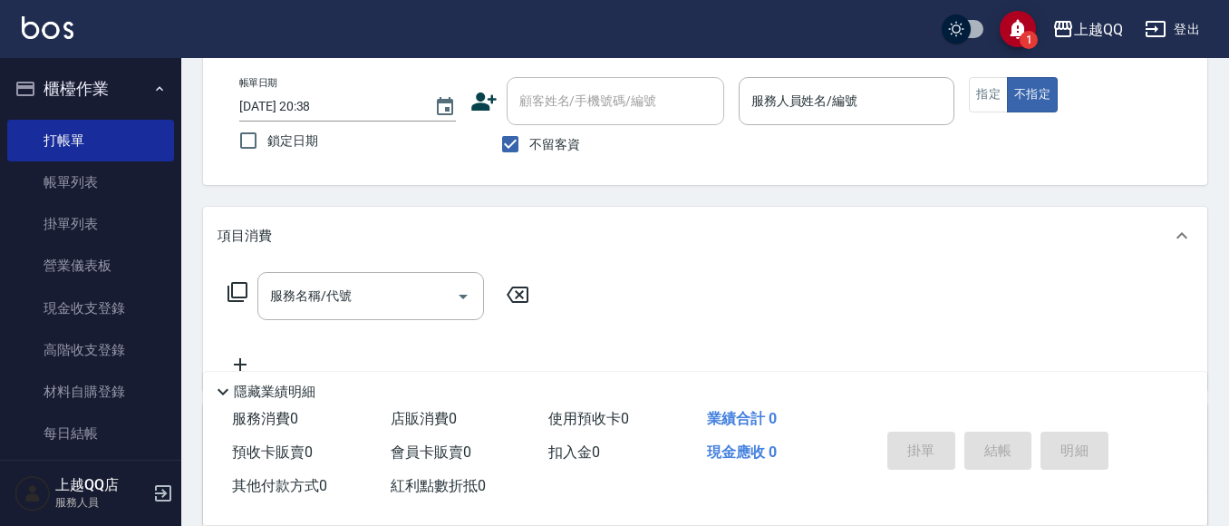
click at [520, 109] on input "顧客姓名/手機號碼/編號" at bounding box center [615, 101] width 201 height 32
click at [533, 145] on span "不留客資" at bounding box center [554, 144] width 51 height 19
click at [529, 145] on input "不留客資" at bounding box center [510, 144] width 38 height 38
checkbox input "false"
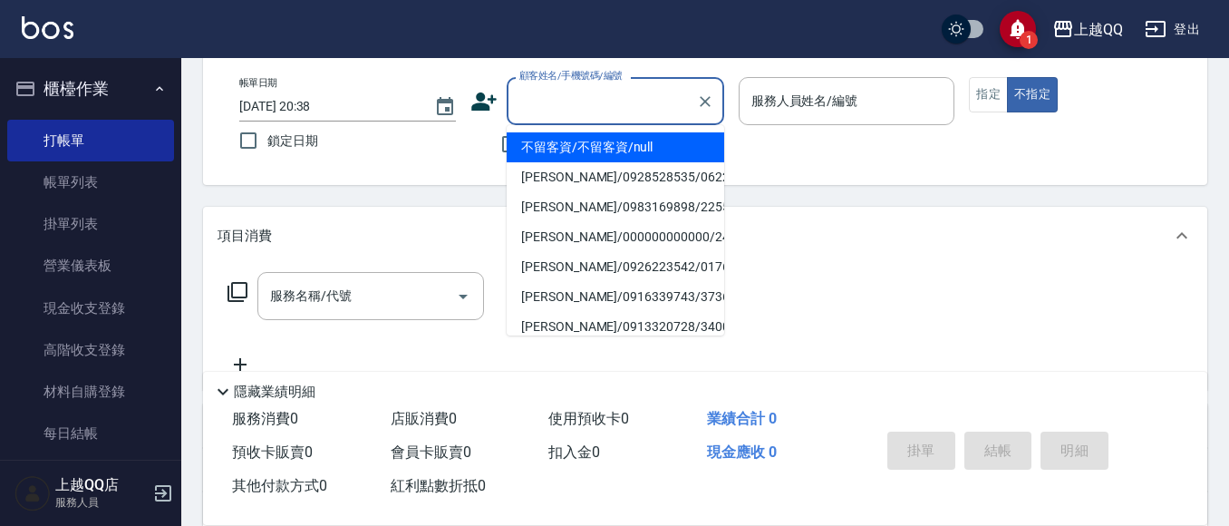
drag, startPoint x: 547, startPoint y: 115, endPoint x: 651, endPoint y: 24, distance: 137.4
click at [556, 118] on div "顧客姓名/手機號碼/編號" at bounding box center [616, 101] width 218 height 48
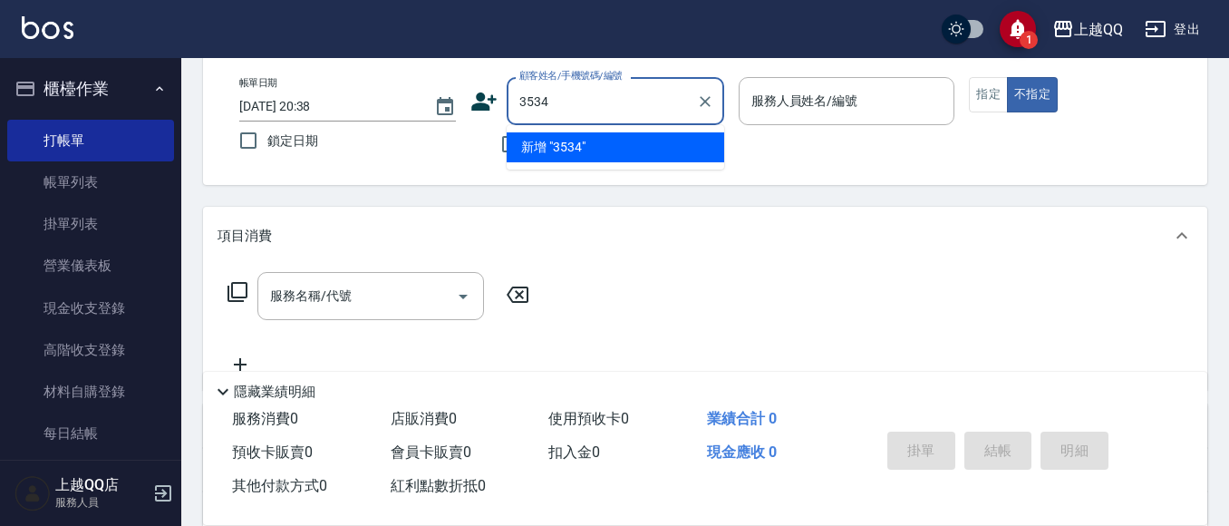
type input "3534"
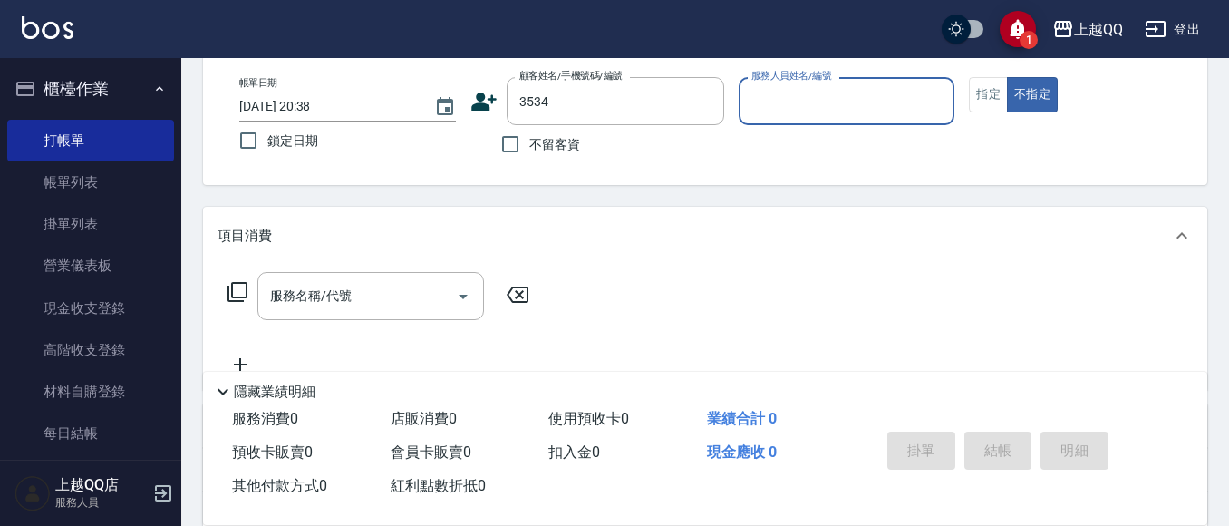
click at [1007, 77] on button "不指定" at bounding box center [1032, 94] width 51 height 35
type button "false"
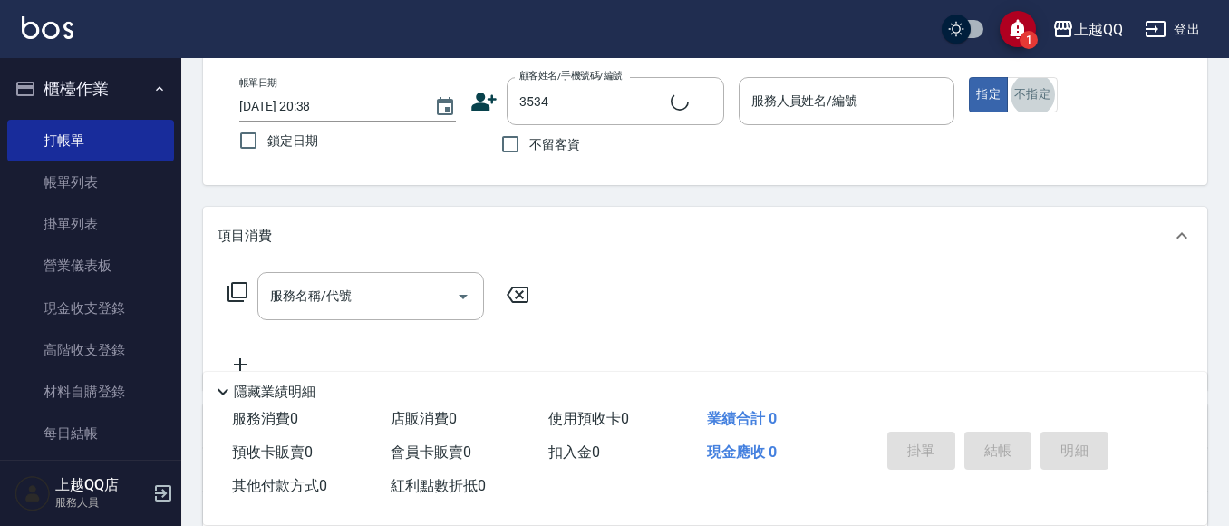
type input "吳麗惠/0928539191/3534"
type input "欣樺-6"
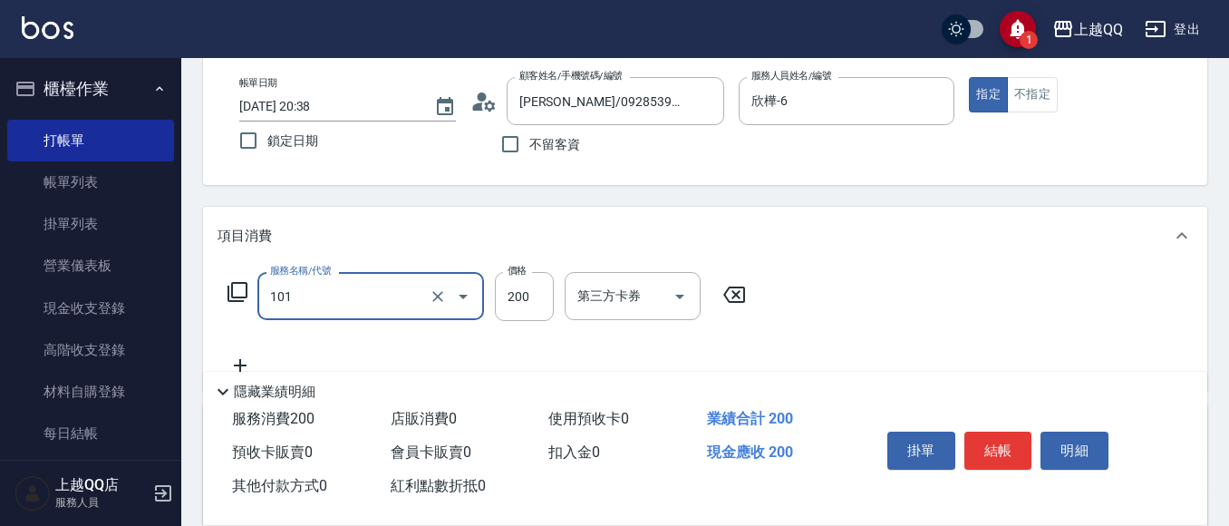
type input "洗髮(101)"
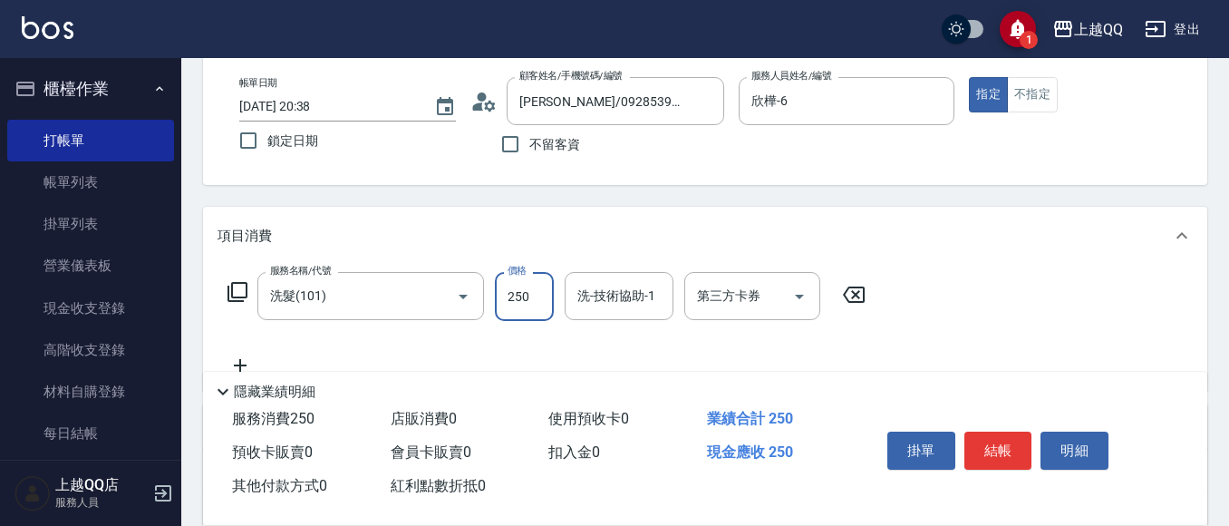
type input "250"
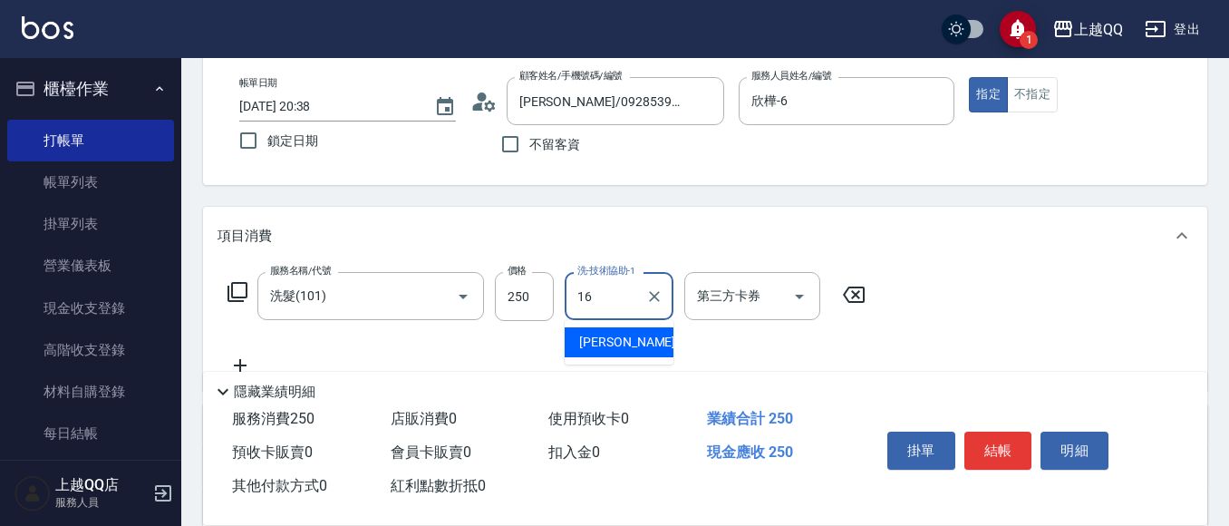
type input "怡璇-16"
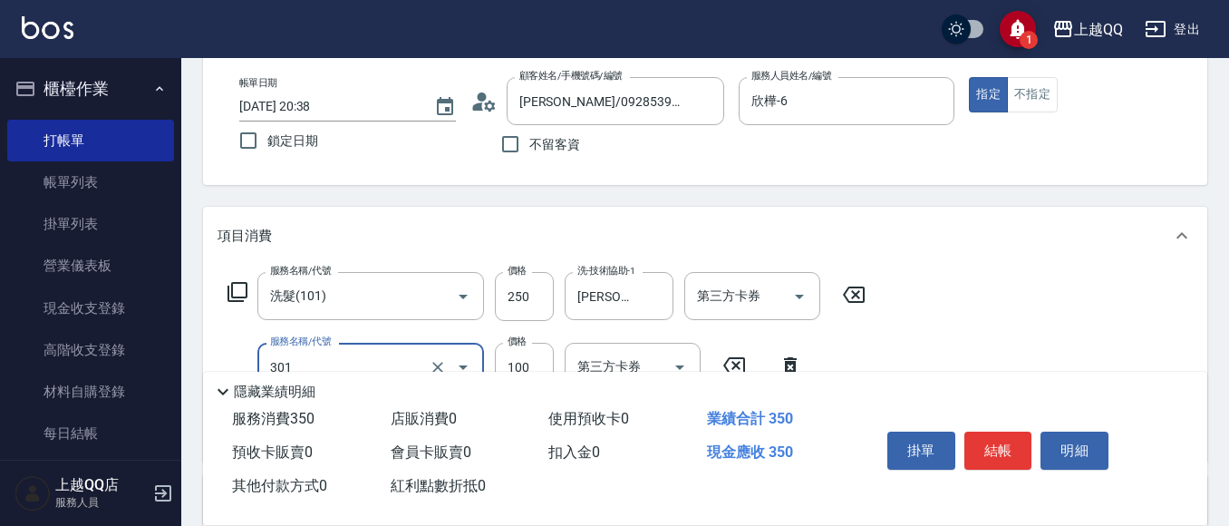
type input "補燙(301)"
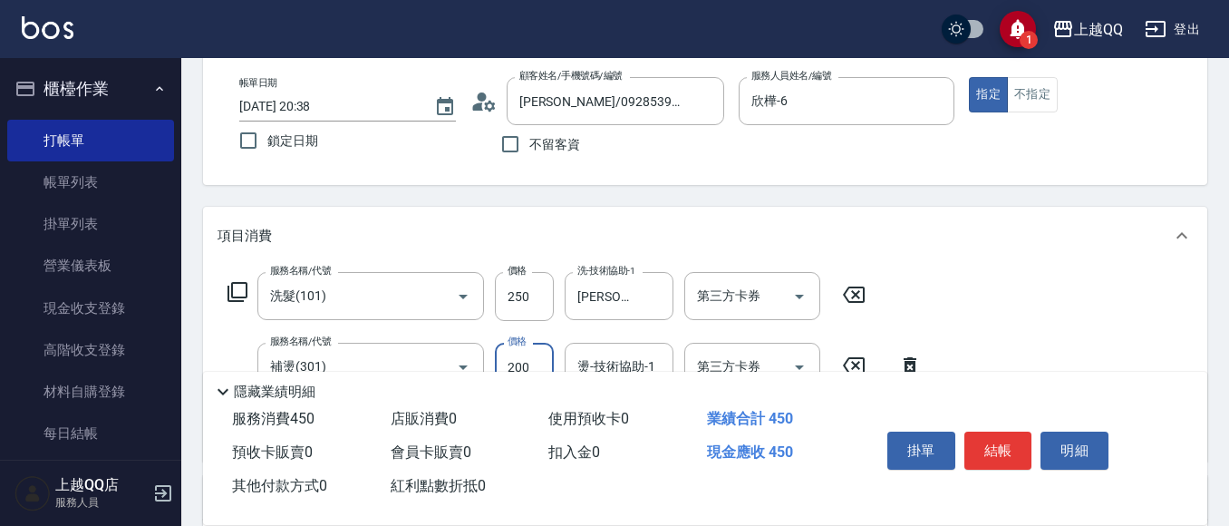
type input "200"
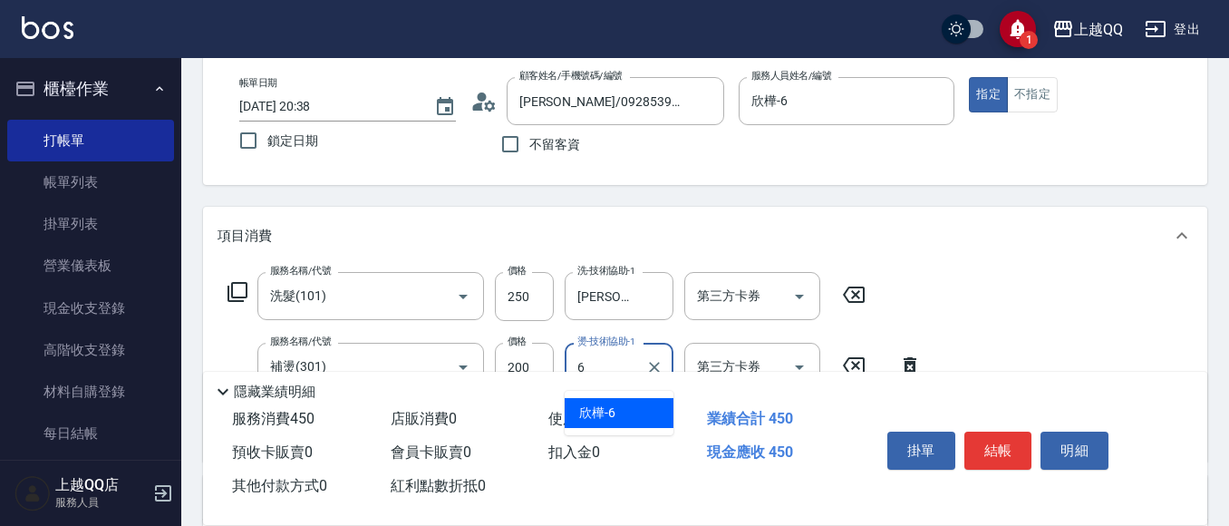
type input "欣樺-6"
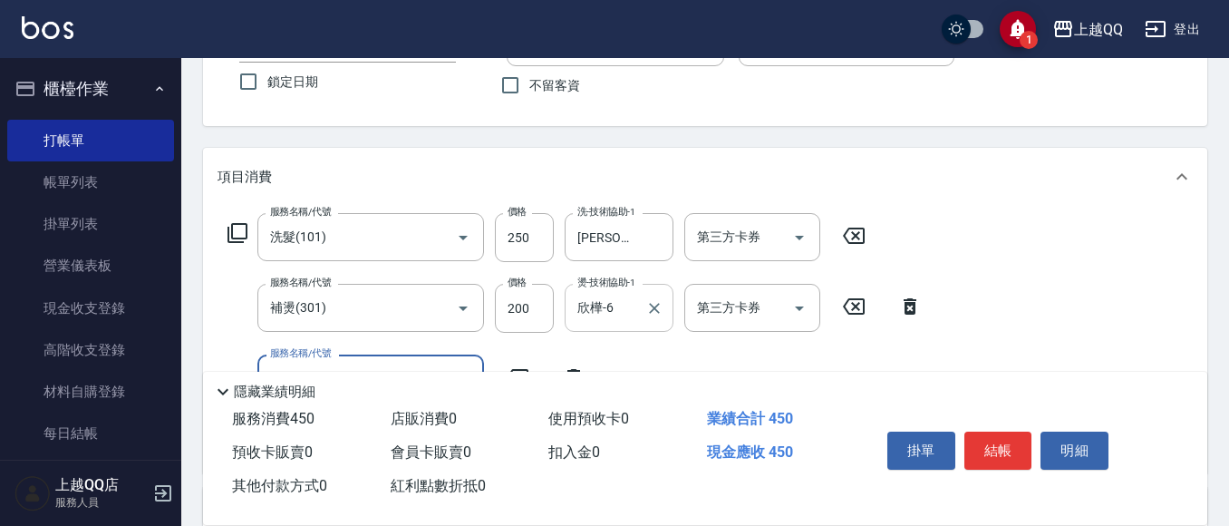
scroll to position [181, 0]
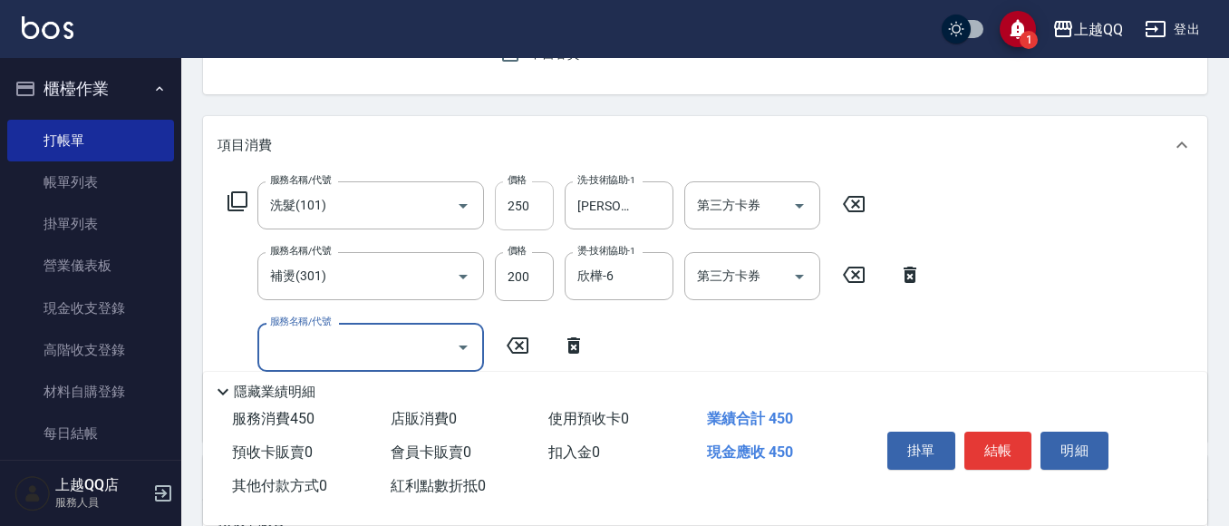
click at [531, 212] on input "250" at bounding box center [524, 205] width 59 height 49
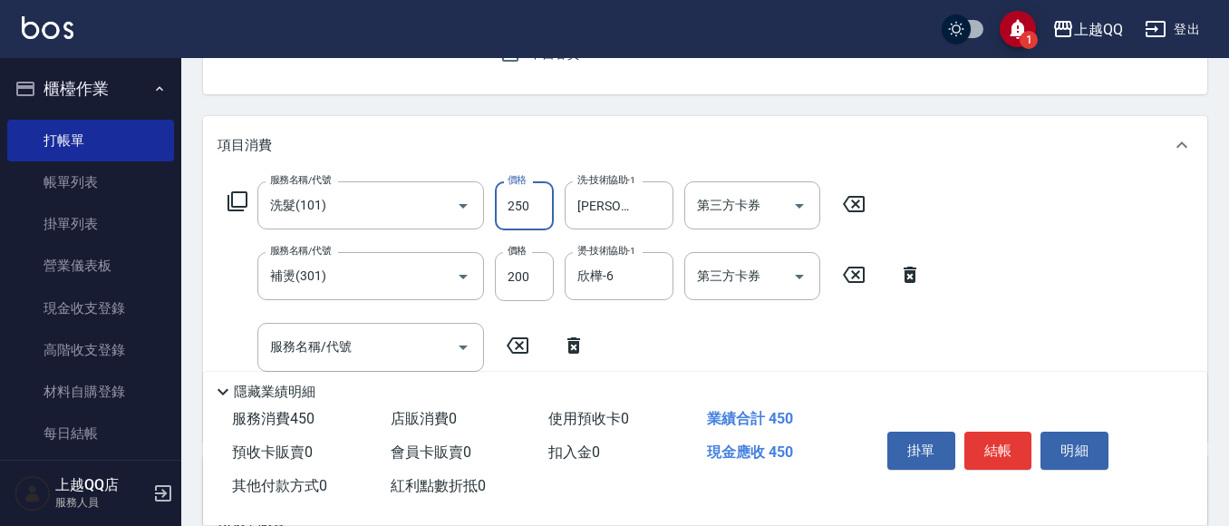
click at [537, 195] on input "250" at bounding box center [524, 205] width 59 height 49
type input "300"
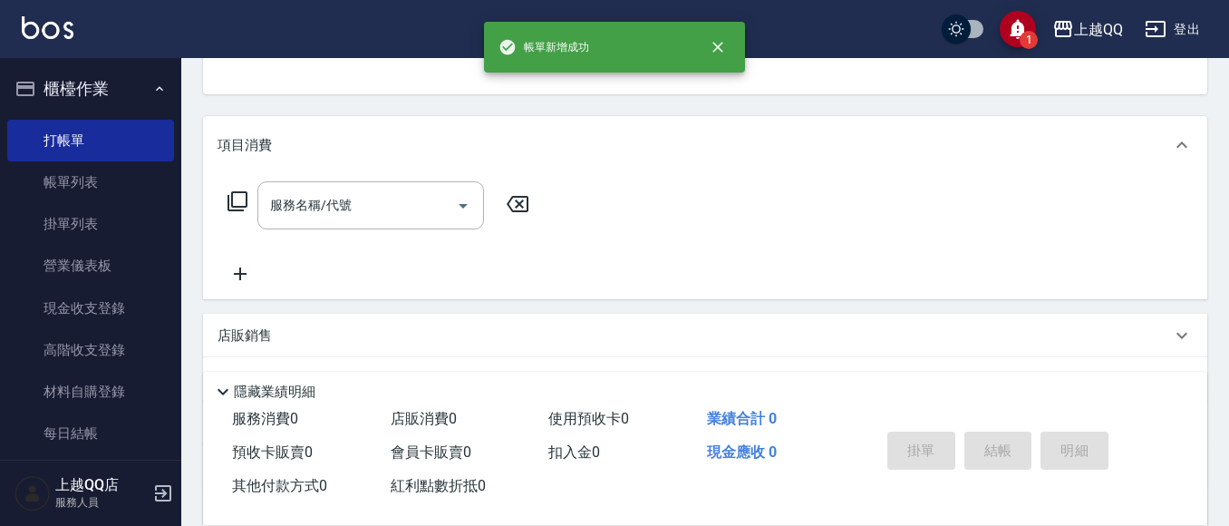
scroll to position [176, 0]
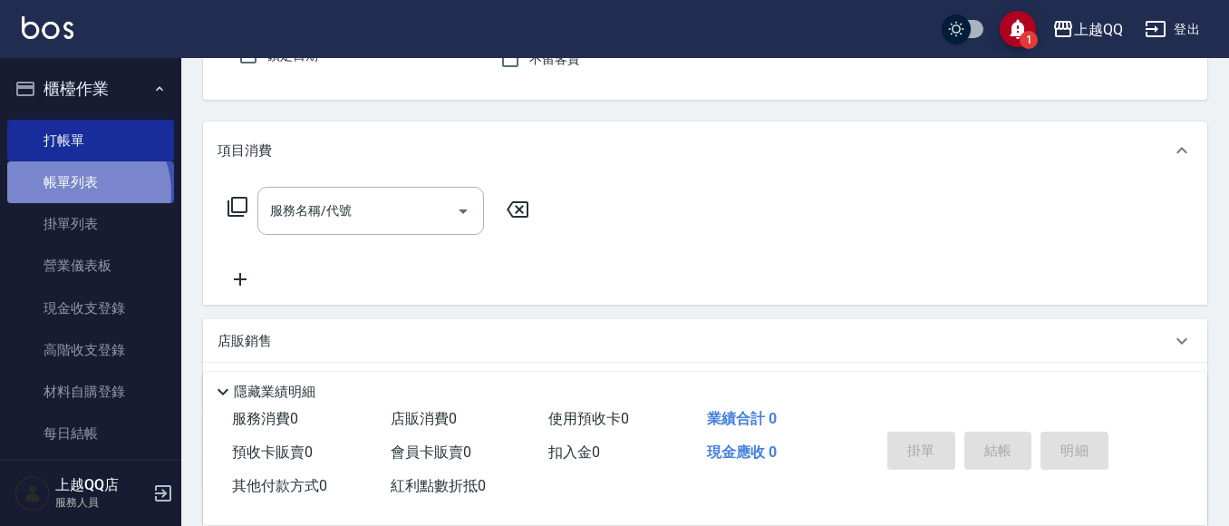
click at [82, 191] on link "帳單列表" at bounding box center [90, 182] width 167 height 42
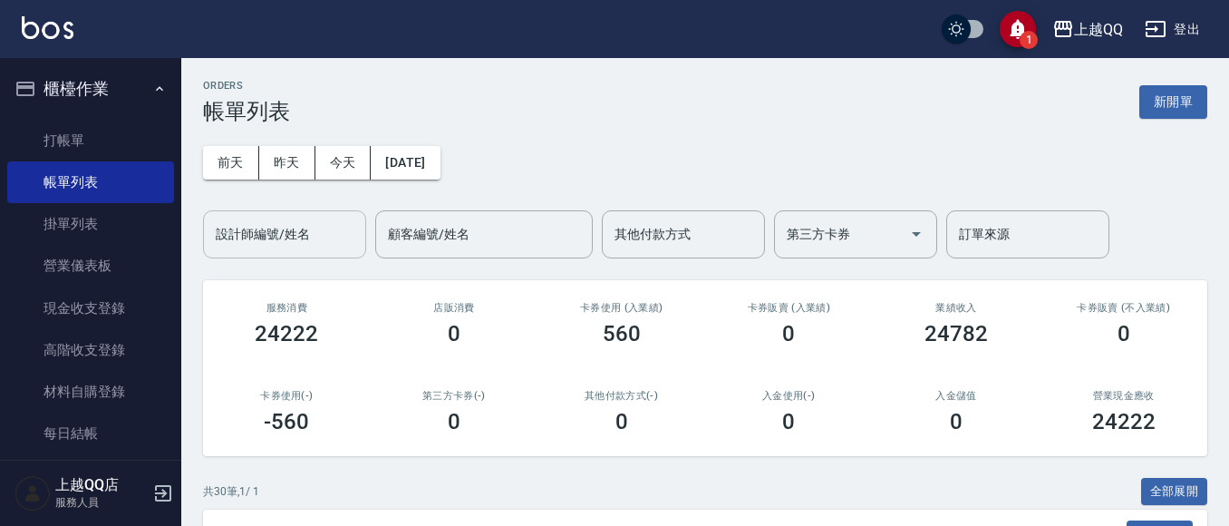
click at [243, 221] on div "設計師編號/姓名 設計師編號/姓名" at bounding box center [284, 234] width 163 height 48
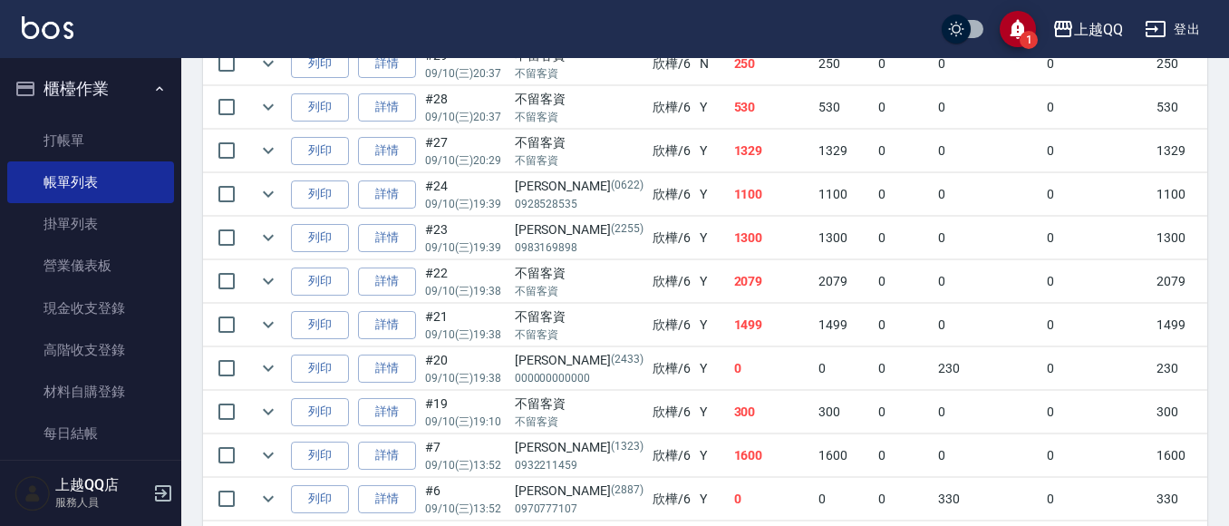
scroll to position [634, 0]
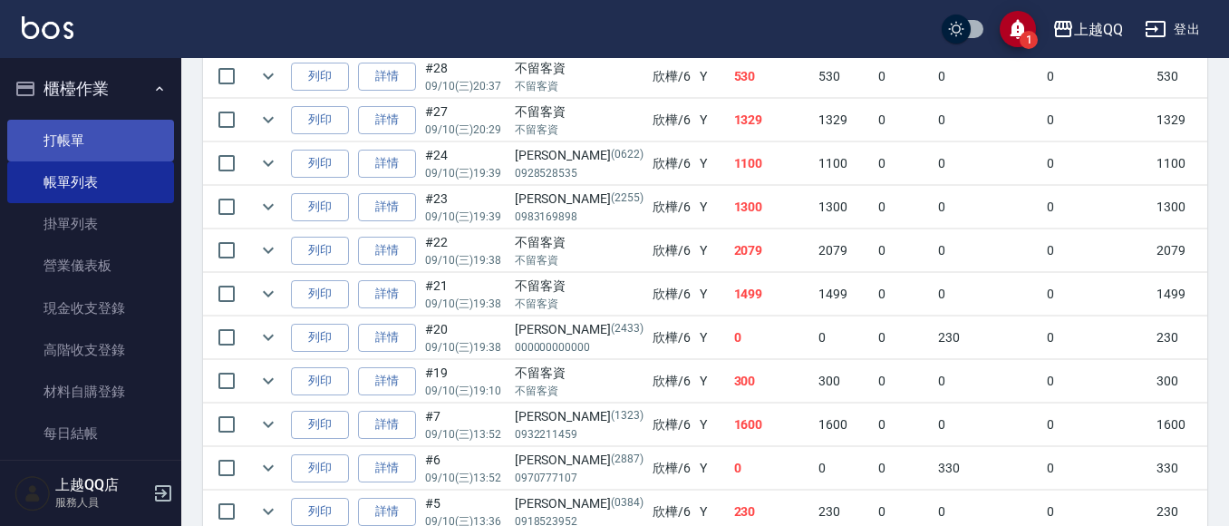
type input "欣樺-6"
click at [70, 155] on link "打帳單" at bounding box center [90, 141] width 167 height 42
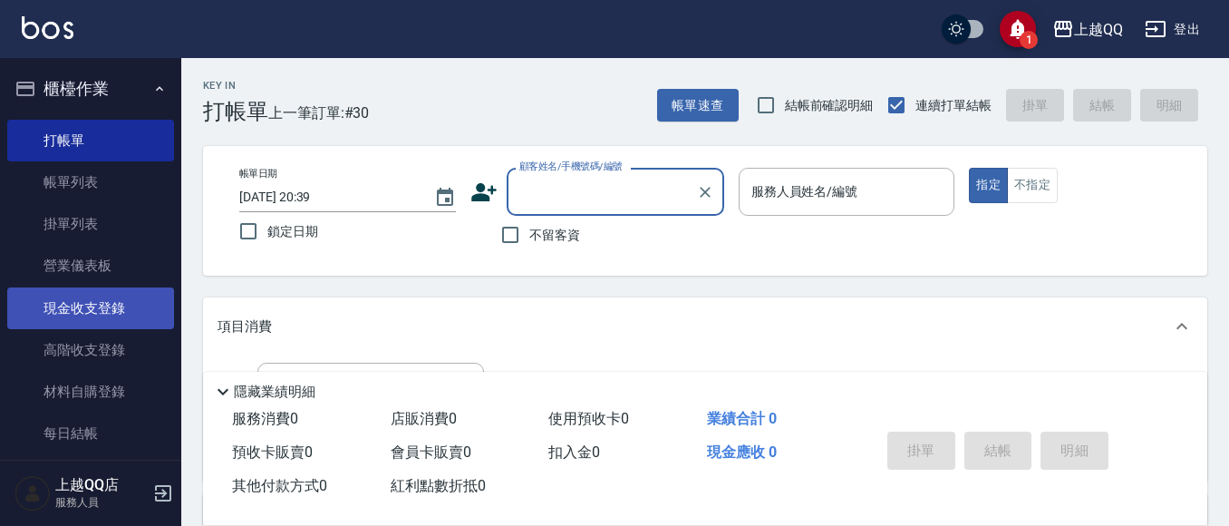
click at [73, 312] on link "現金收支登錄" at bounding box center [90, 308] width 167 height 42
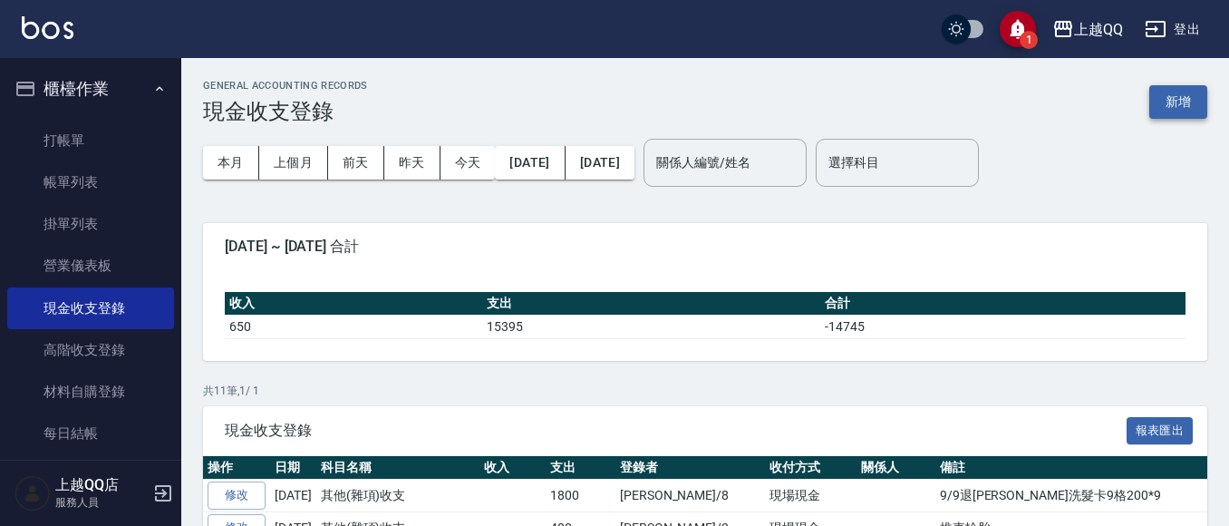
click at [1180, 101] on button "新增" at bounding box center [1178, 102] width 58 height 34
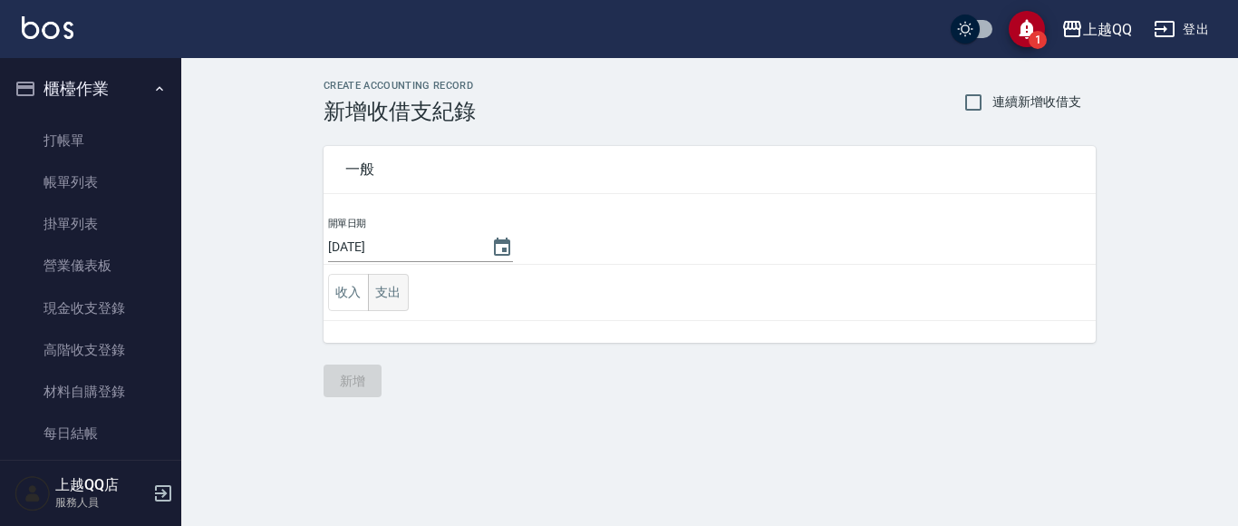
click at [372, 292] on button "支出" at bounding box center [388, 292] width 41 height 37
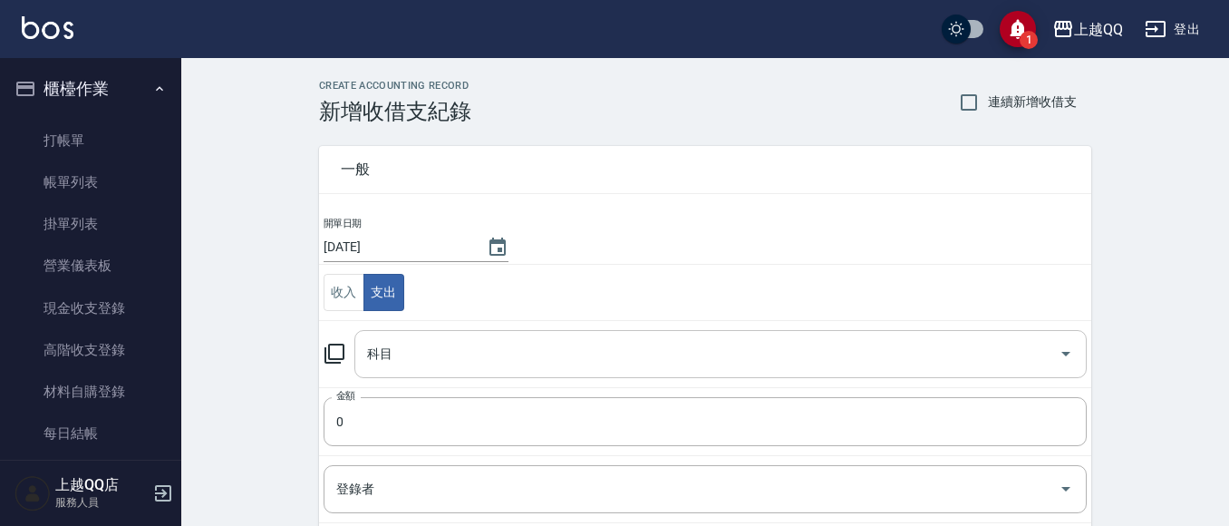
click at [407, 351] on input "科目" at bounding box center [707, 354] width 689 height 32
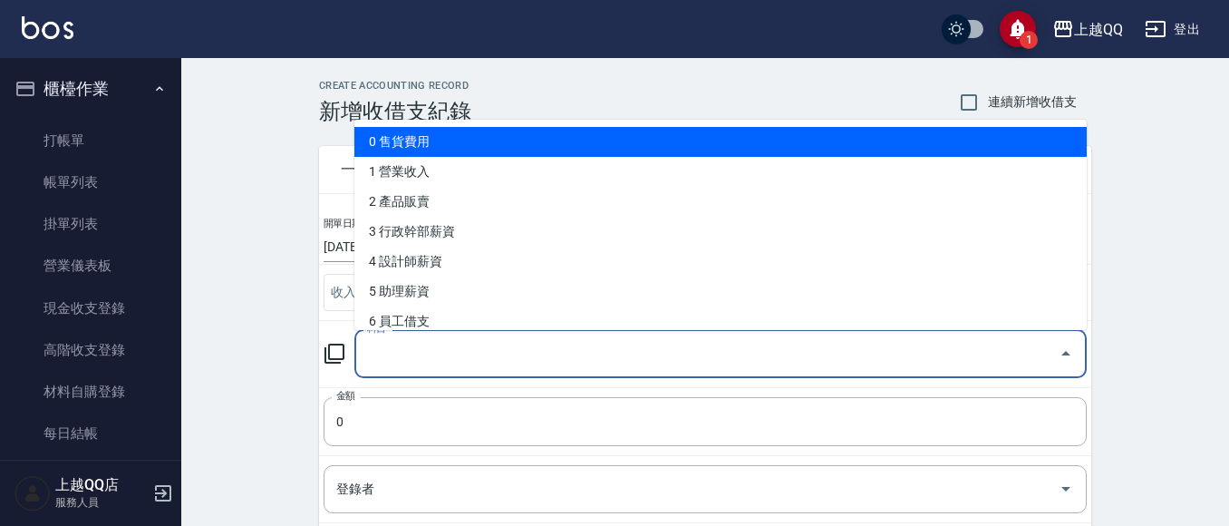
drag, startPoint x: 1077, startPoint y: 141, endPoint x: 1089, endPoint y: 208, distance: 67.2
click at [1089, 208] on body "1 上越QQ 登出 櫃檯作業 打帳單 帳單列表 掛單列表 營業儀表板 現金收支登錄 高階收支登錄 材料自購登錄 每日結帳 排班表 現場電腦打卡 預約管理 預約…" at bounding box center [614, 400] width 1229 height 800
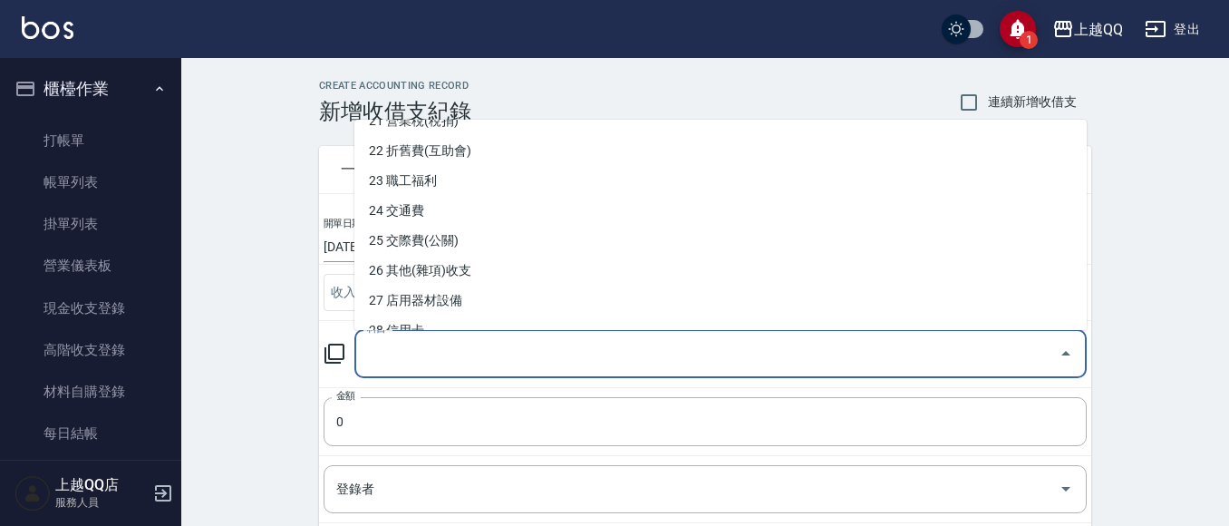
scroll to position [683, 0]
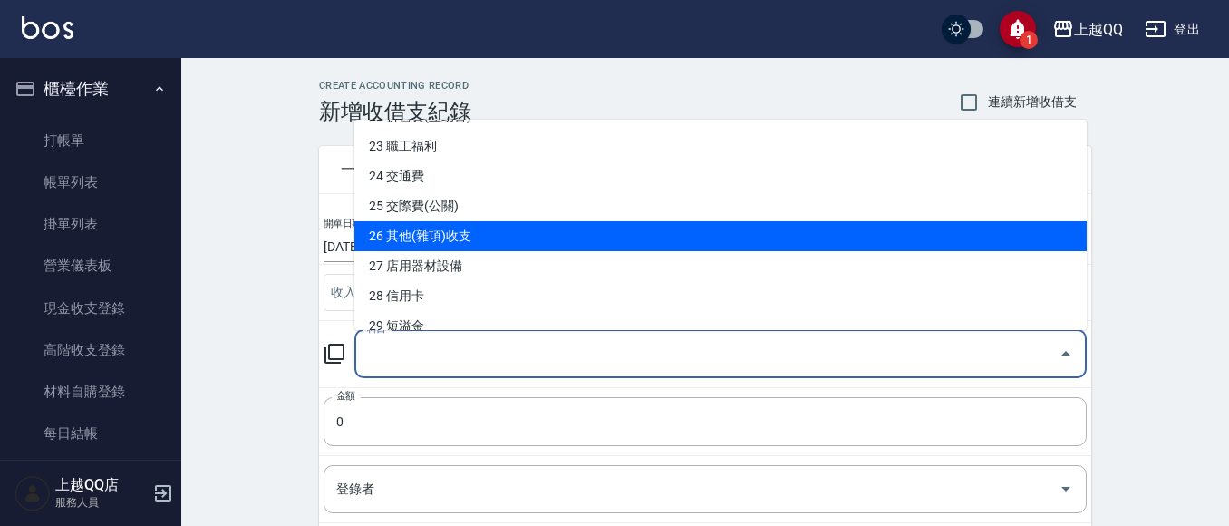
click at [661, 240] on li "26 其他(雜項)收支" at bounding box center [720, 236] width 732 height 30
type input "26 其他(雜項)收支"
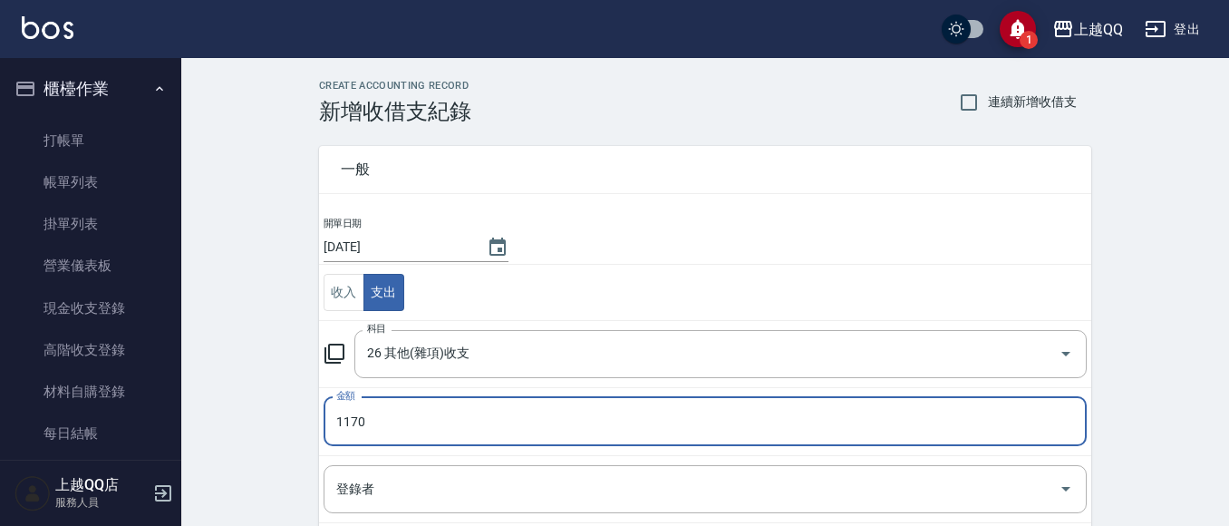
type input "1170"
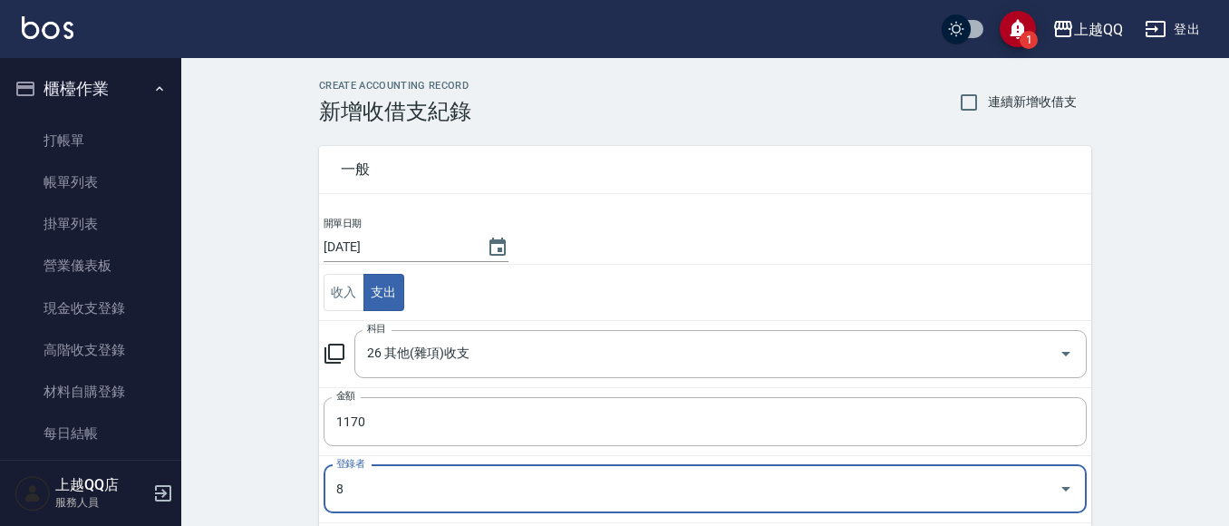
type input "陳孟穎-8"
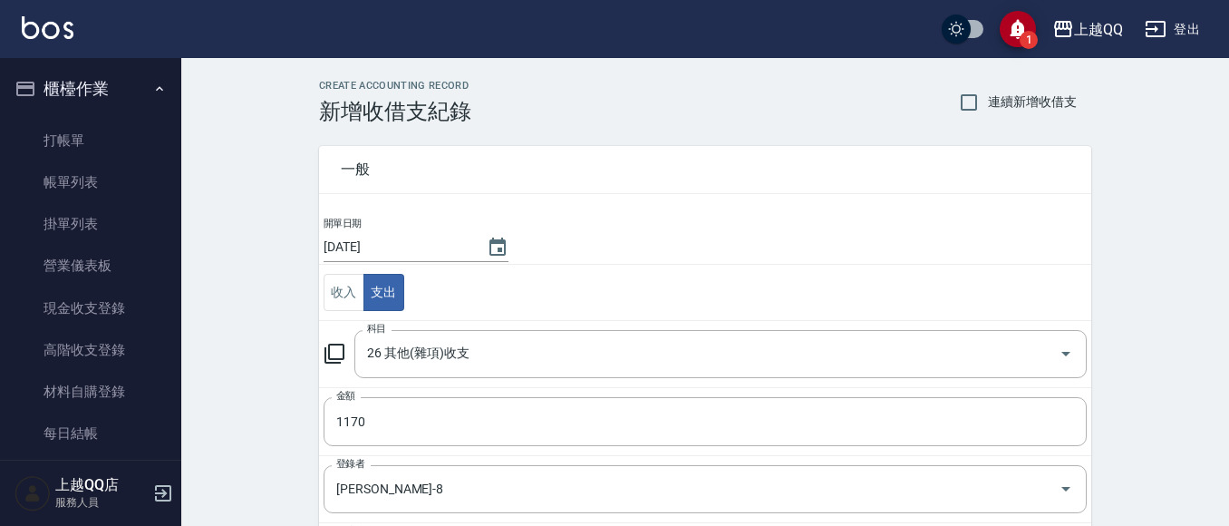
scroll to position [275, 0]
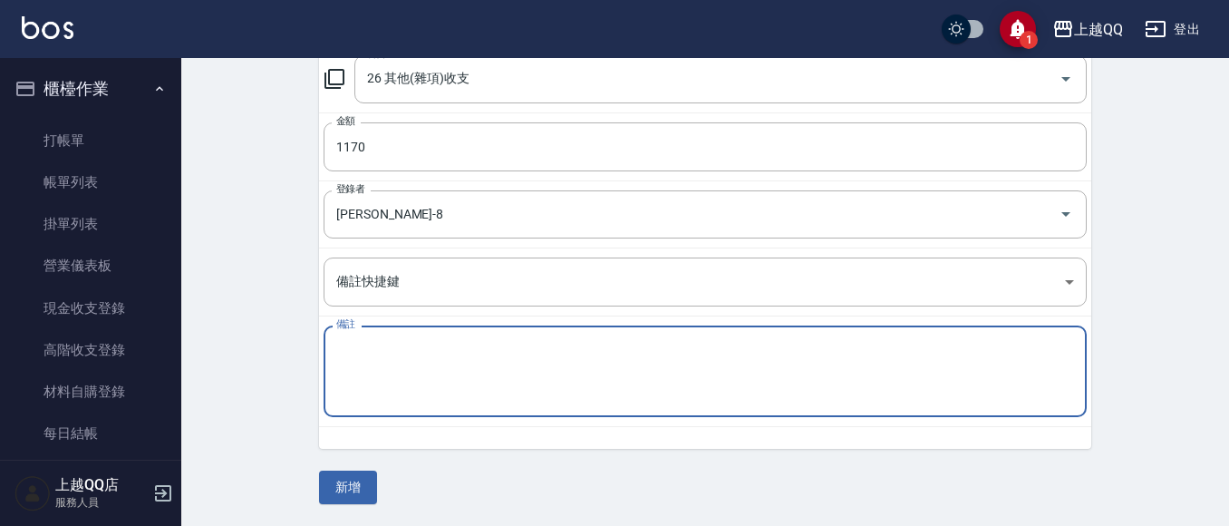
click at [421, 369] on textarea "備註" at bounding box center [705, 372] width 738 height 62
type textarea "小抽面紙390*3"
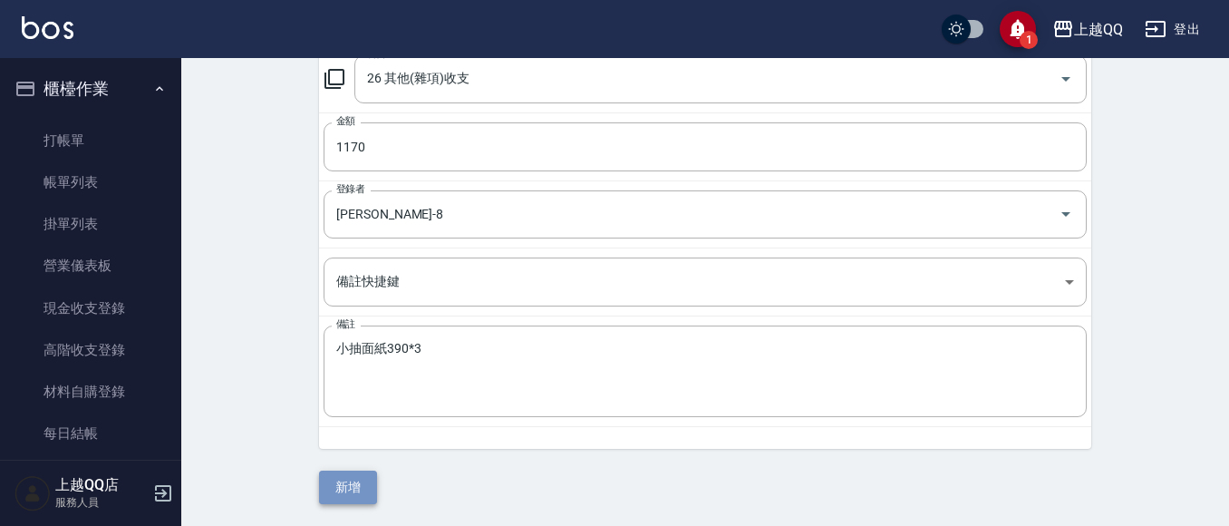
click at [337, 490] on button "新增" at bounding box center [348, 487] width 58 height 34
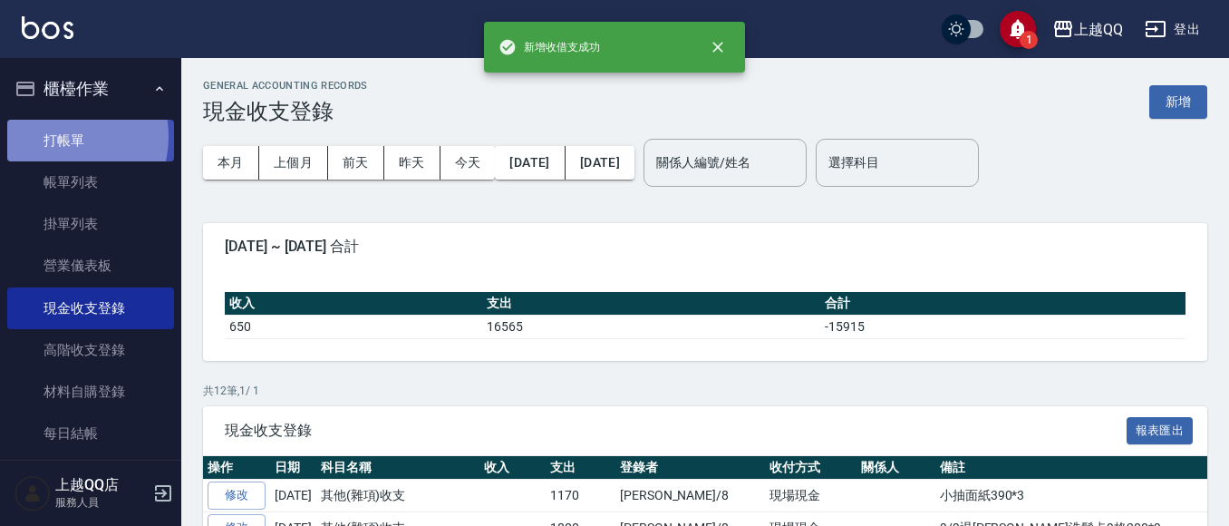
click at [58, 136] on link "打帳單" at bounding box center [90, 141] width 167 height 42
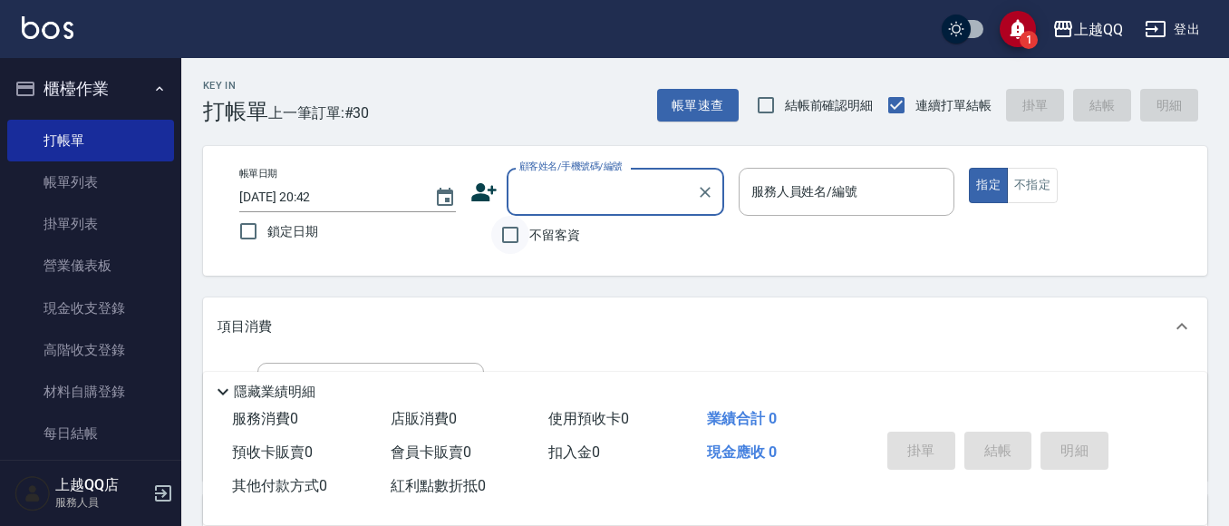
click at [513, 232] on input "不留客資" at bounding box center [510, 235] width 38 height 38
checkbox input "true"
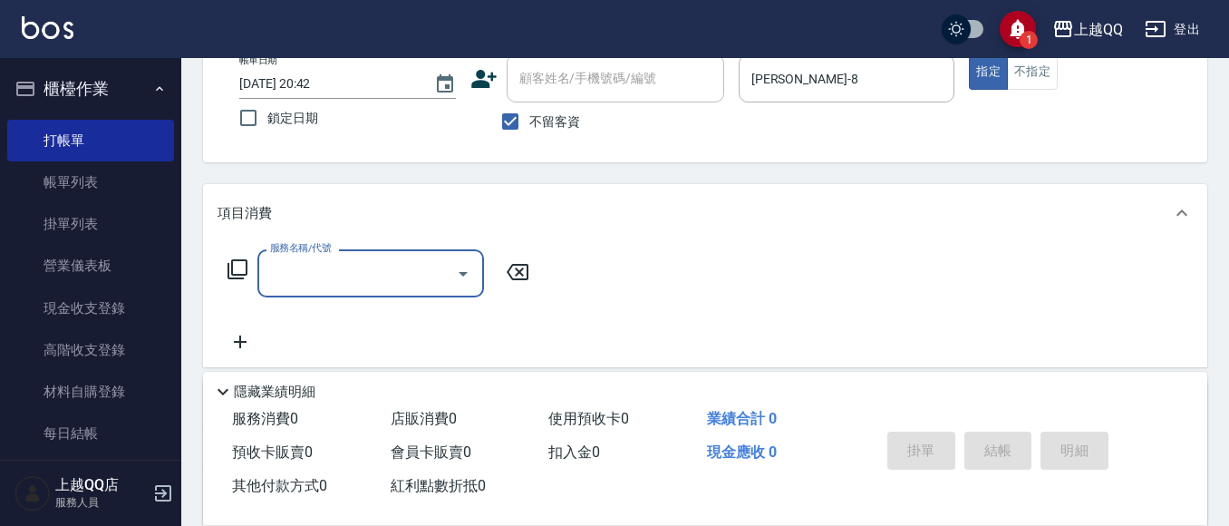
scroll to position [135, 0]
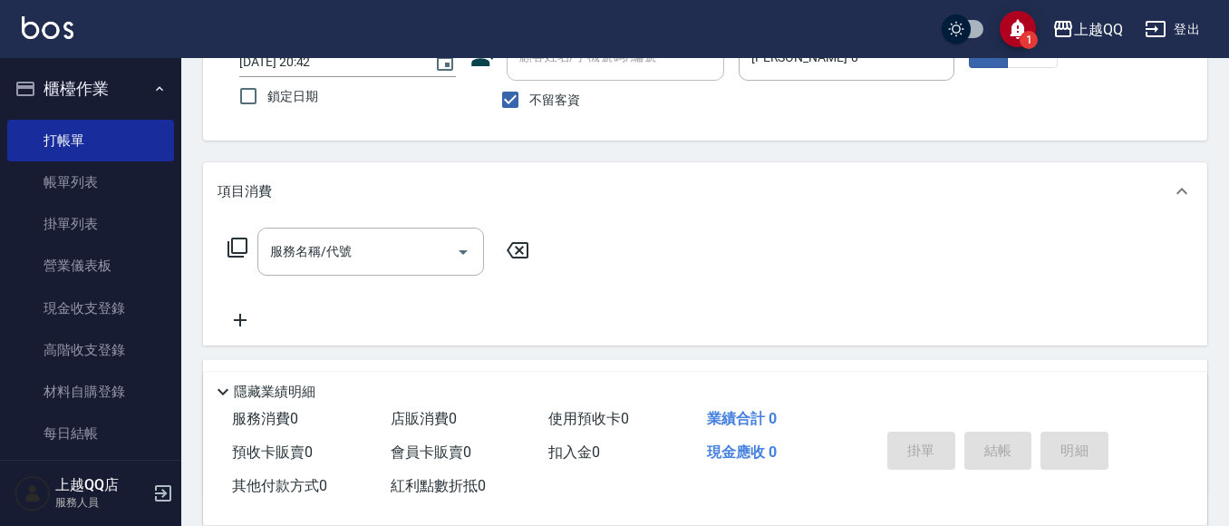
click at [235, 243] on icon at bounding box center [238, 248] width 22 height 22
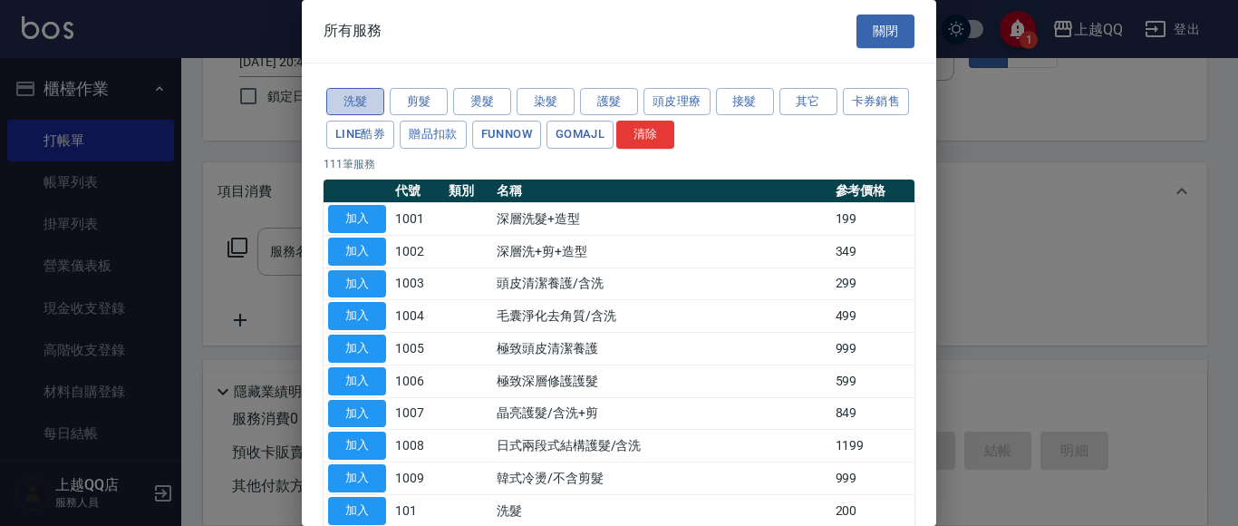
click at [355, 92] on button "洗髮" at bounding box center [355, 102] width 58 height 28
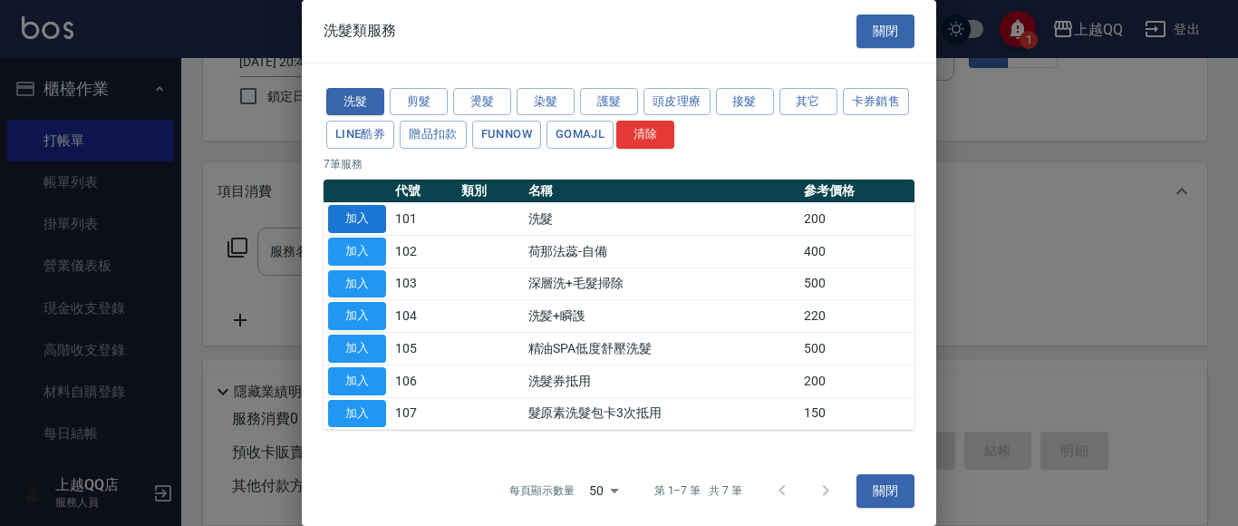
click at [352, 217] on button "加入" at bounding box center [357, 219] width 58 height 28
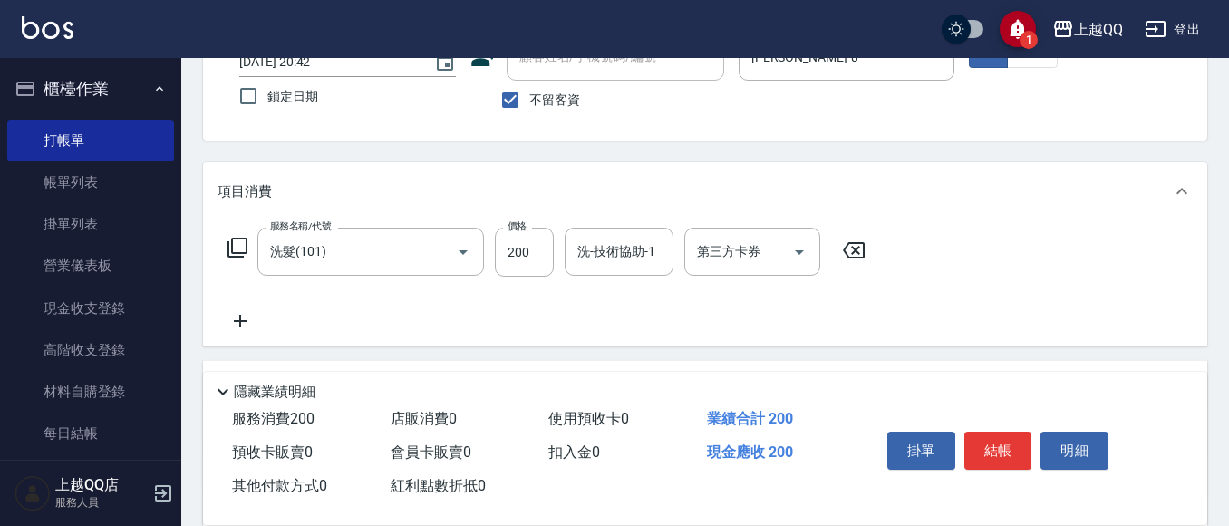
click at [849, 251] on icon at bounding box center [853, 250] width 45 height 22
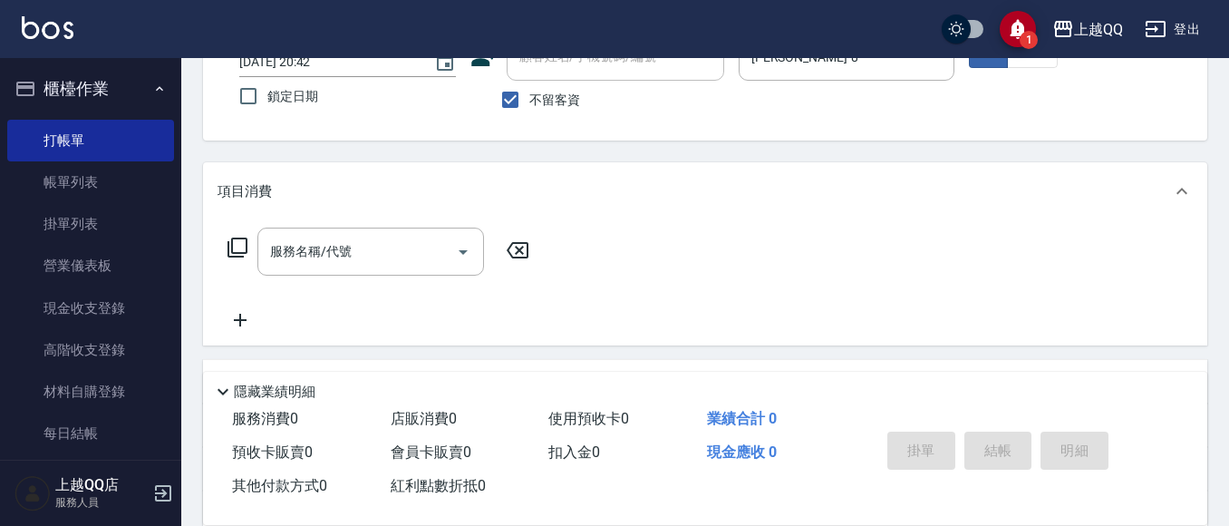
click at [236, 247] on icon at bounding box center [238, 248] width 22 height 22
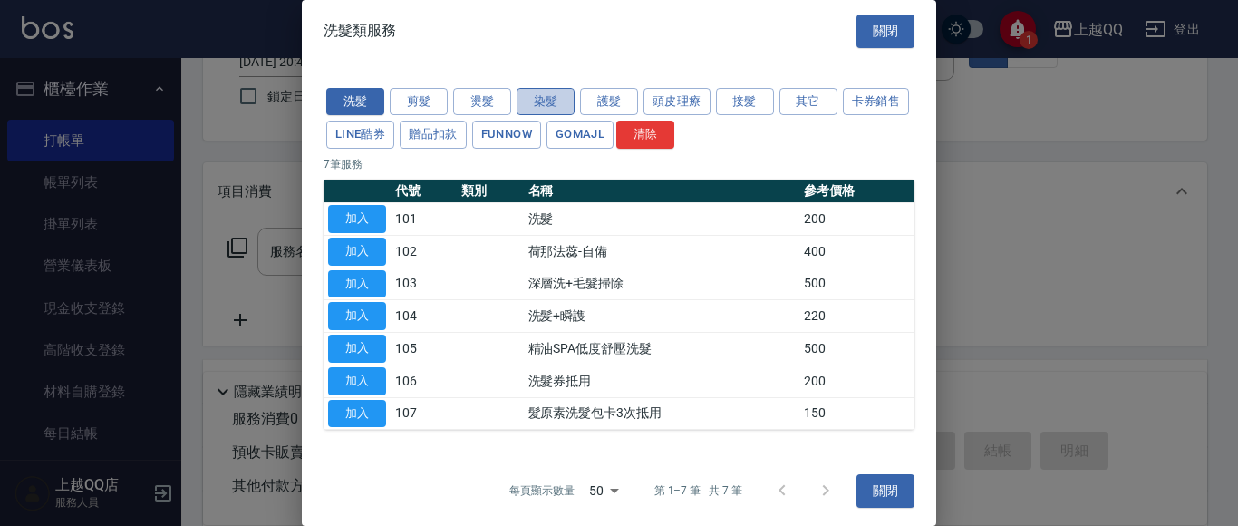
click at [544, 98] on button "染髮" at bounding box center [546, 102] width 58 height 28
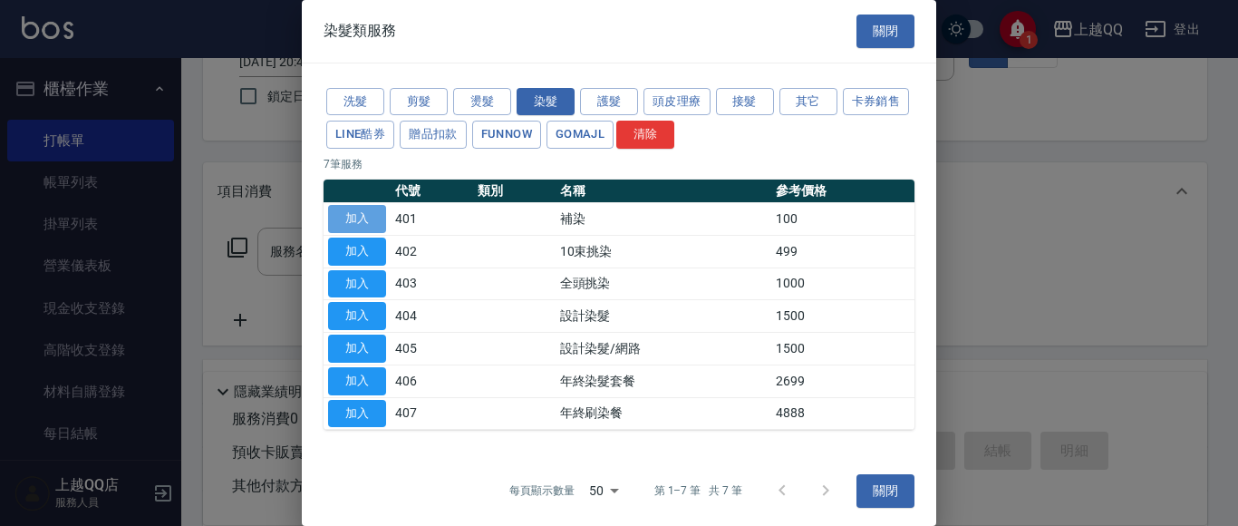
click at [372, 208] on button "加入" at bounding box center [357, 219] width 58 height 28
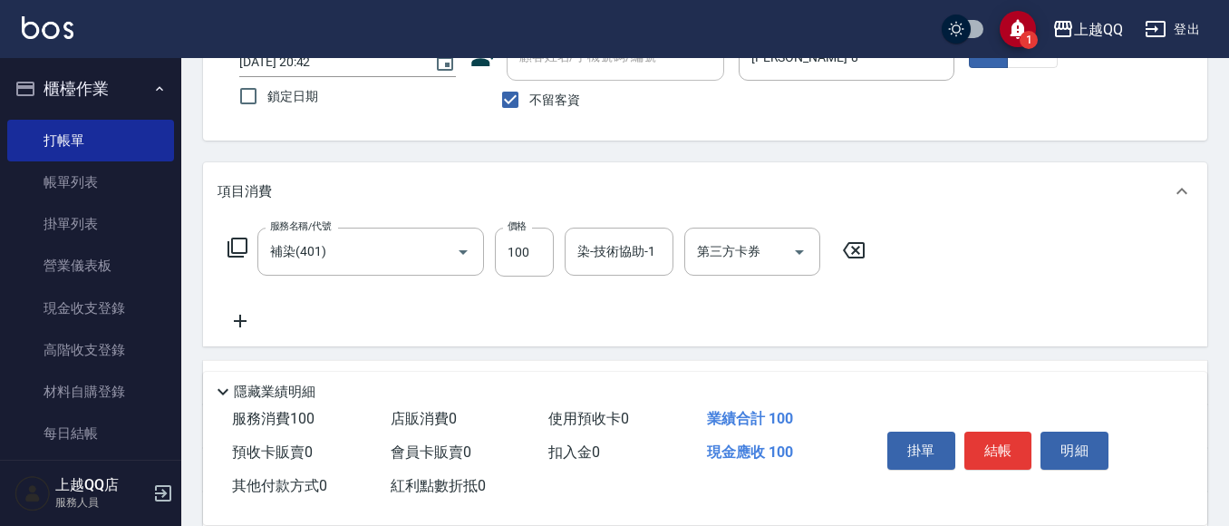
click at [242, 241] on icon at bounding box center [238, 248] width 22 height 22
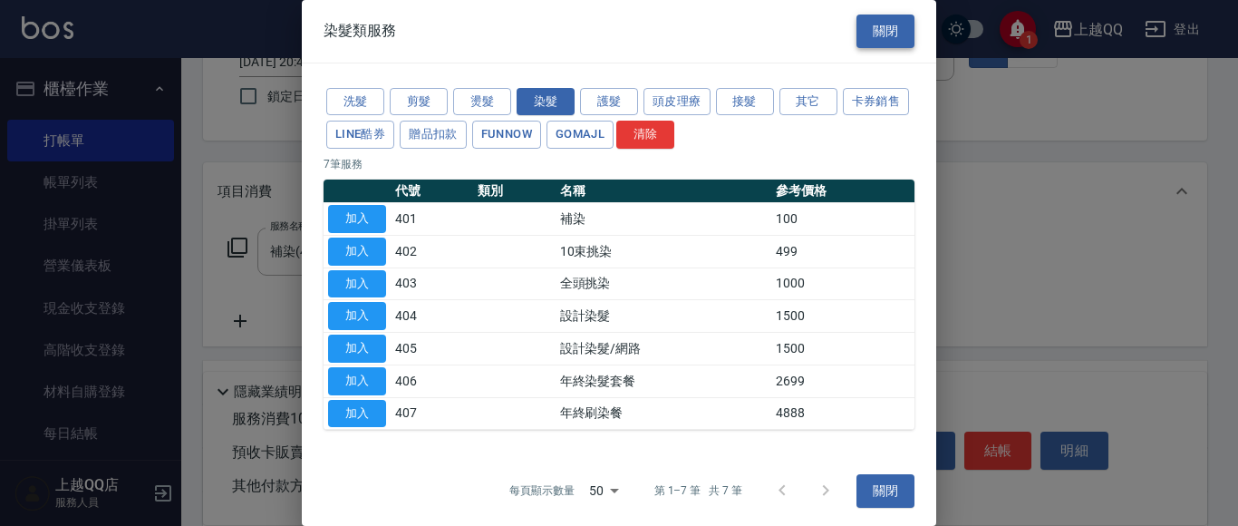
click at [886, 26] on button "關閉" at bounding box center [885, 32] width 58 height 34
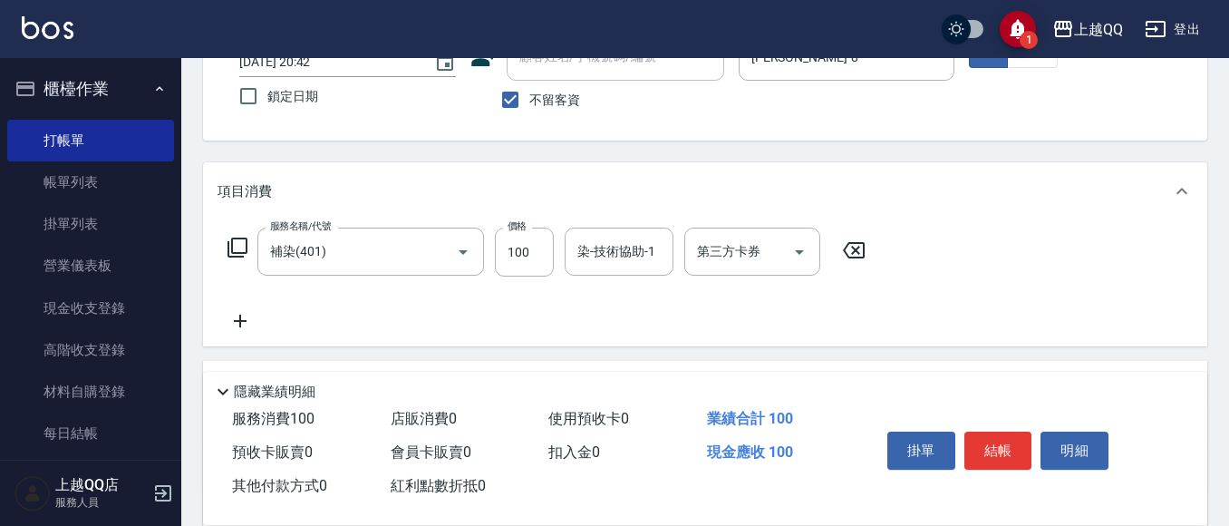
click at [857, 251] on icon at bounding box center [854, 250] width 22 height 16
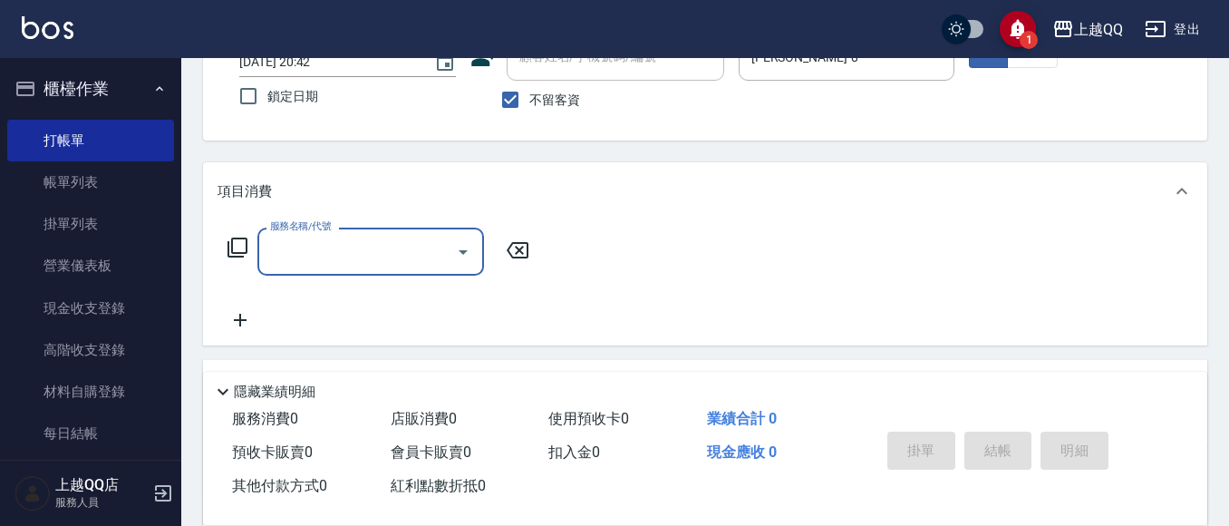
click at [229, 247] on icon at bounding box center [237, 247] width 20 height 20
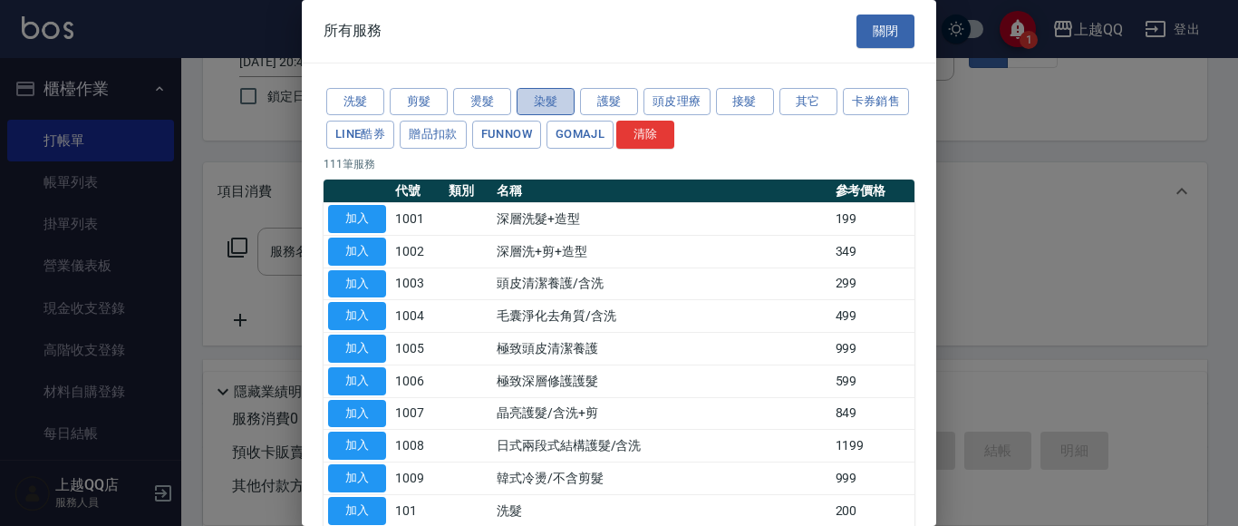
click at [553, 89] on button "染髮" at bounding box center [546, 102] width 58 height 28
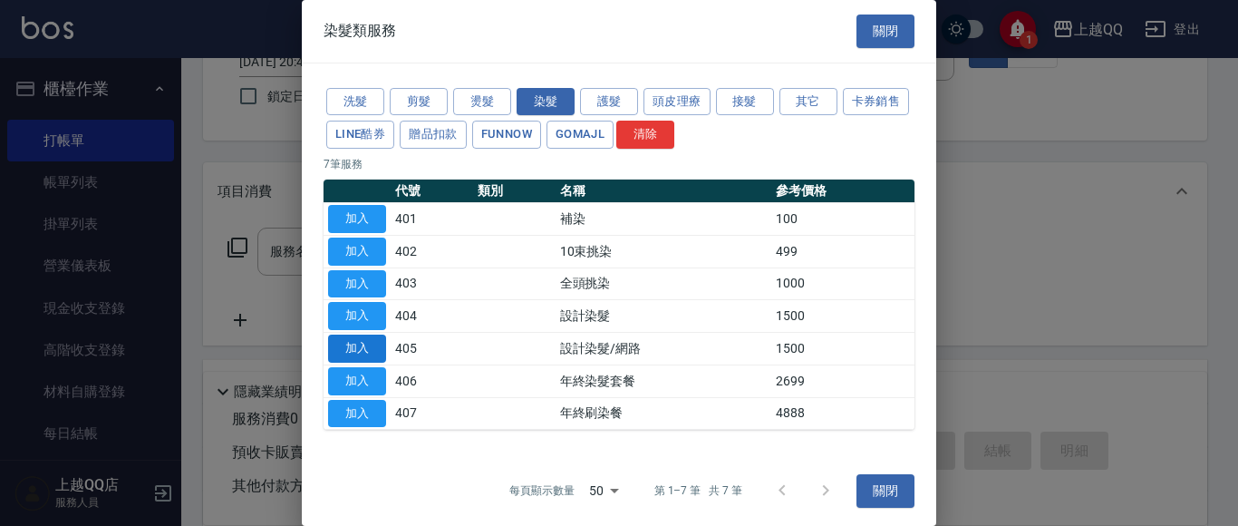
click at [335, 346] on button "加入" at bounding box center [357, 348] width 58 height 28
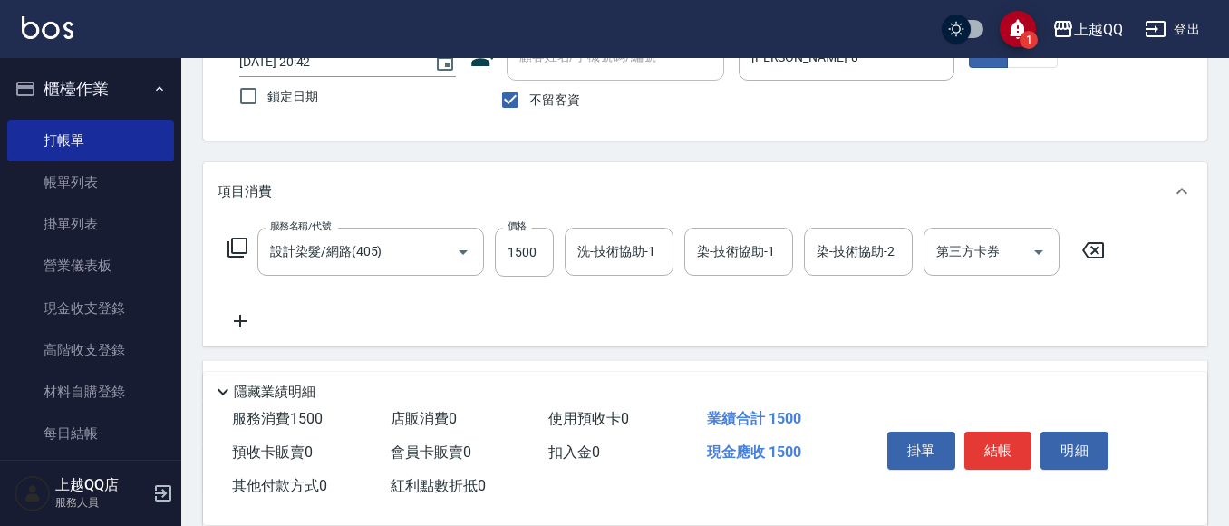
click at [237, 246] on icon at bounding box center [238, 248] width 22 height 22
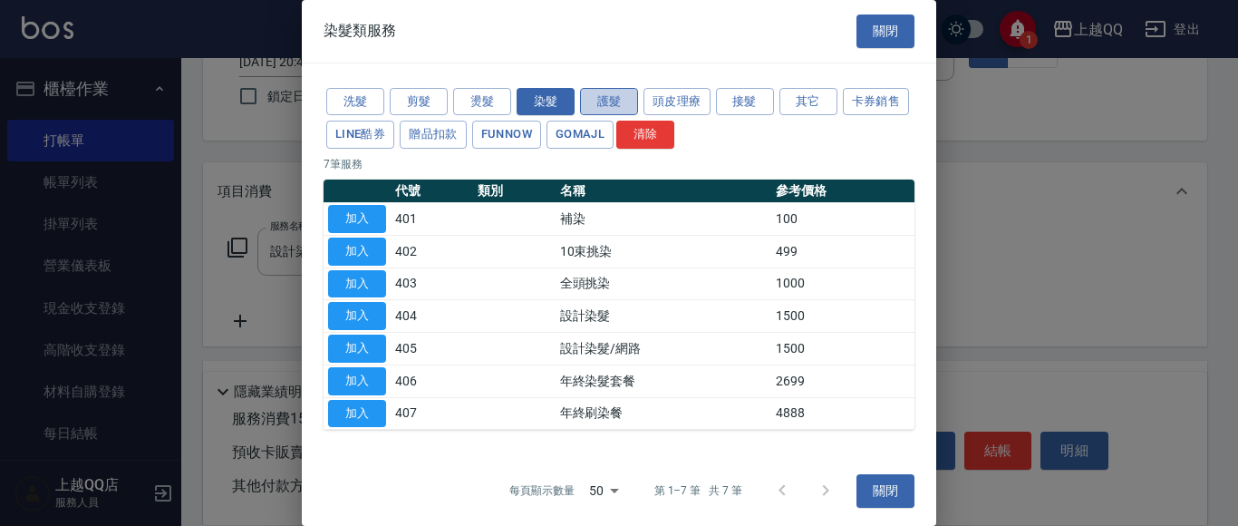
click at [605, 94] on button "護髮" at bounding box center [609, 102] width 58 height 28
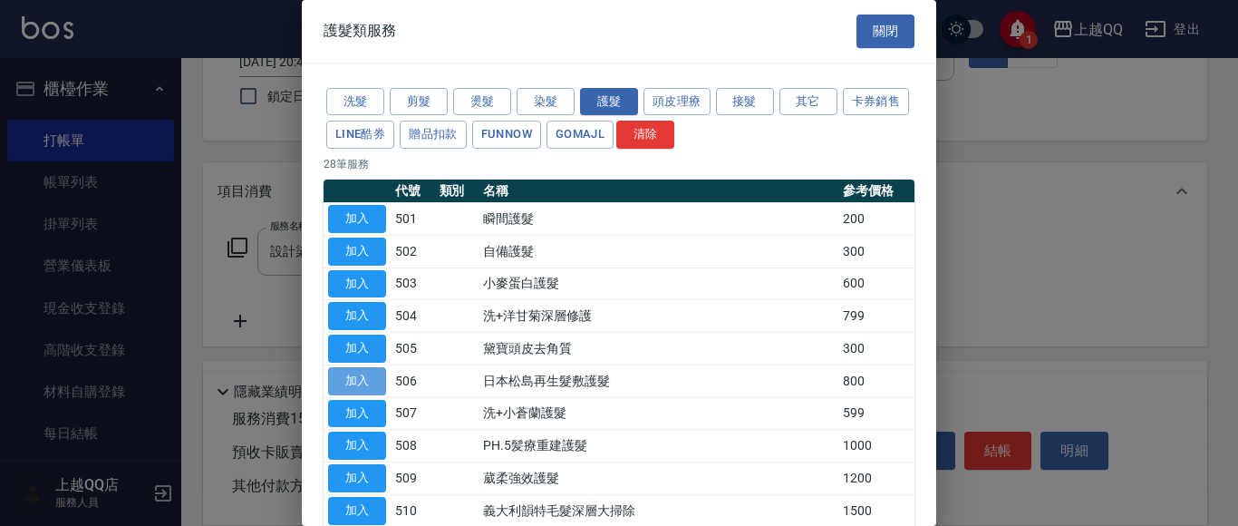
click at [363, 380] on button "加入" at bounding box center [357, 381] width 58 height 28
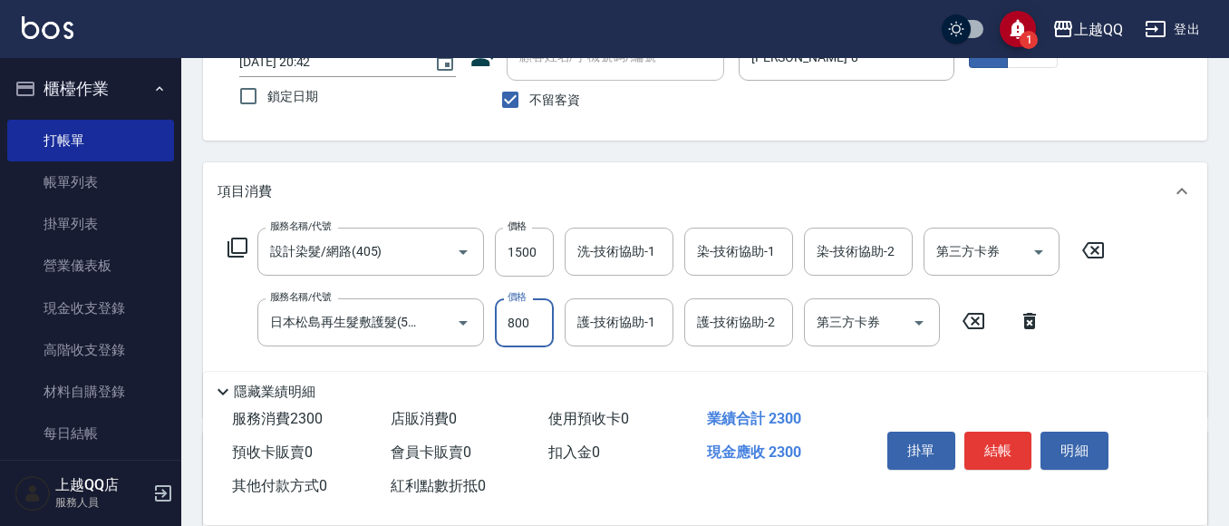
click at [537, 337] on input "800" at bounding box center [524, 322] width 59 height 49
click at [547, 255] on input "1500" at bounding box center [524, 251] width 59 height 49
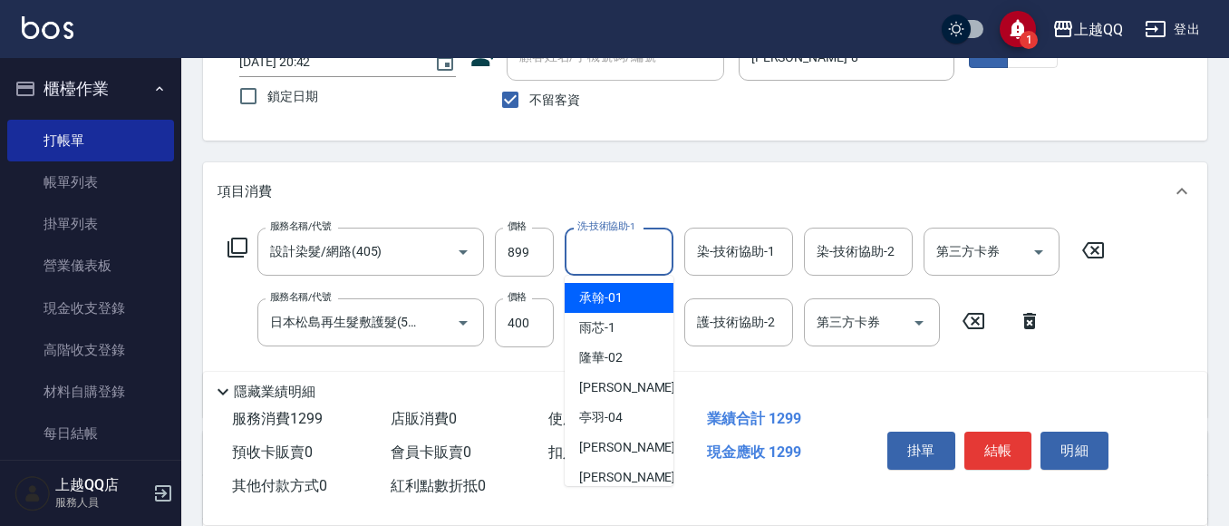
click at [595, 258] on input "洗-技術協助-1" at bounding box center [619, 252] width 92 height 32
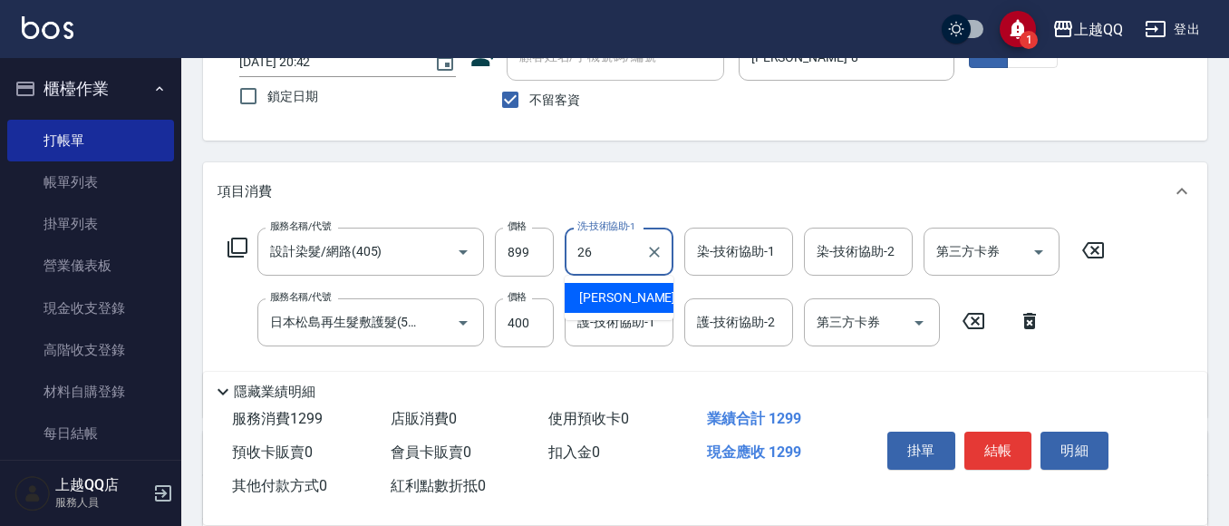
click at [613, 296] on span "林恩昕 -26" at bounding box center [636, 297] width 114 height 19
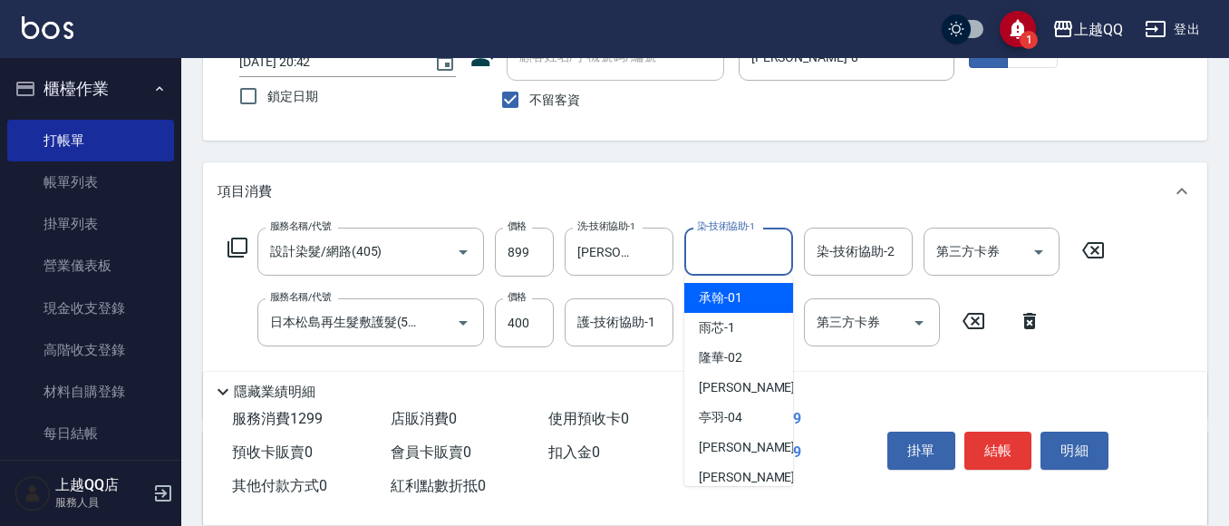
click at [703, 257] on input "染-技術協助-1" at bounding box center [738, 252] width 92 height 32
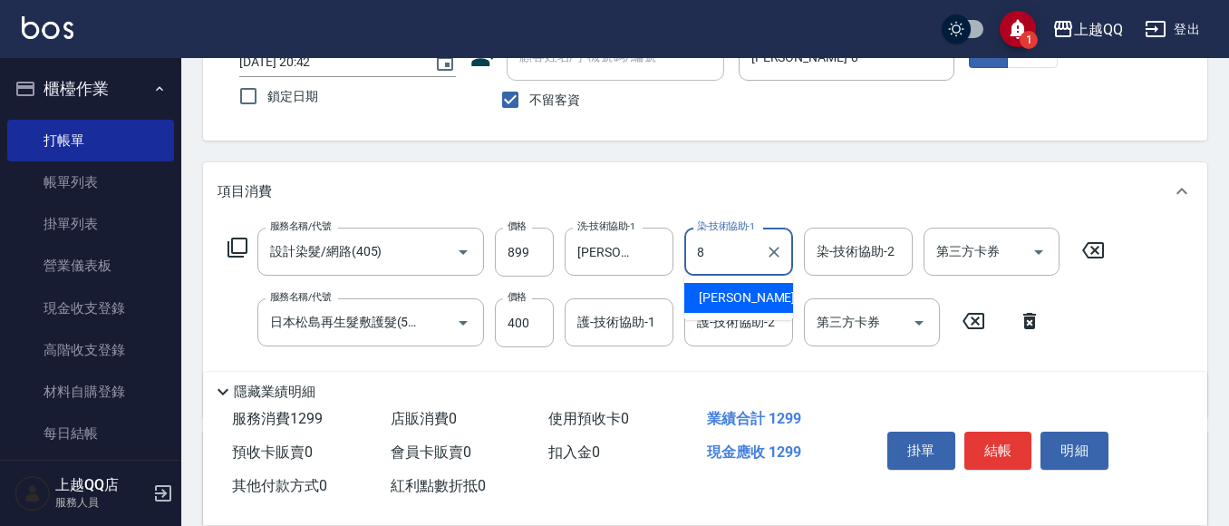
click at [704, 304] on span "孟穎 -8" at bounding box center [752, 297] width 107 height 19
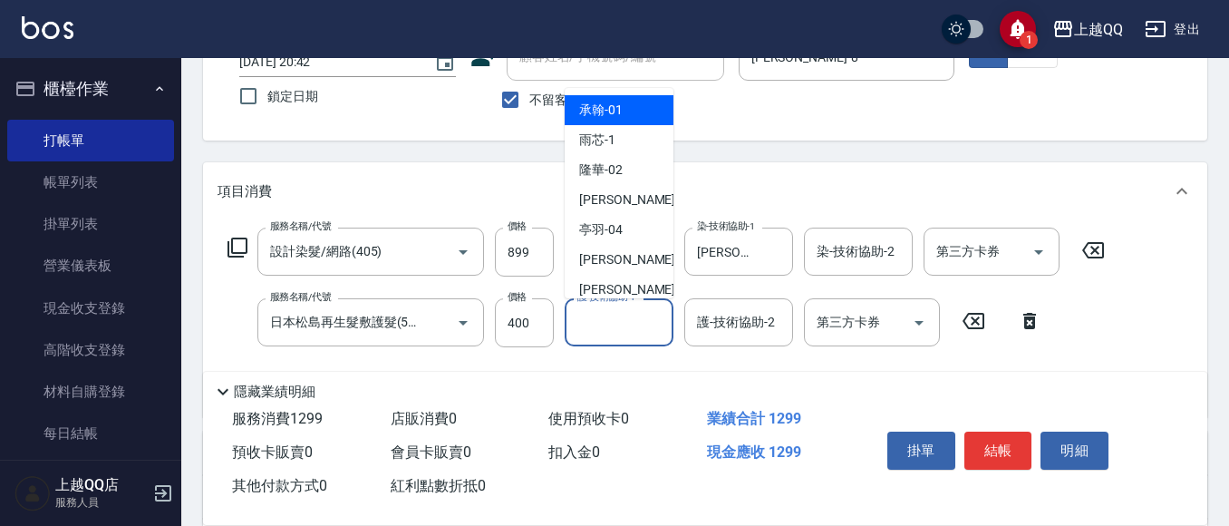
click at [616, 315] on input "護-技術協助-1" at bounding box center [619, 322] width 92 height 32
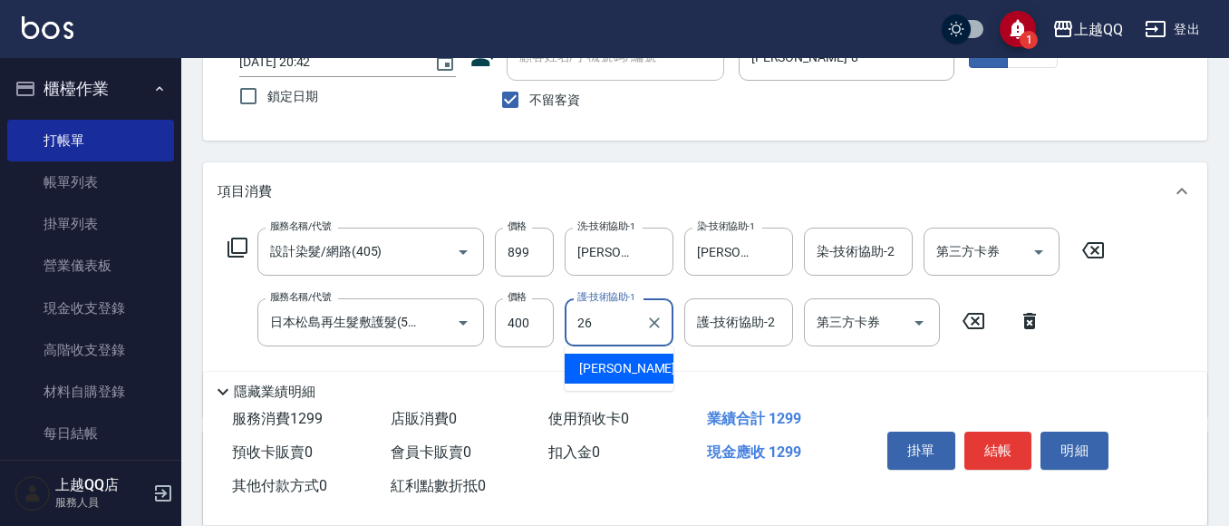
click at [642, 363] on div "林恩昕 -26" at bounding box center [619, 368] width 109 height 30
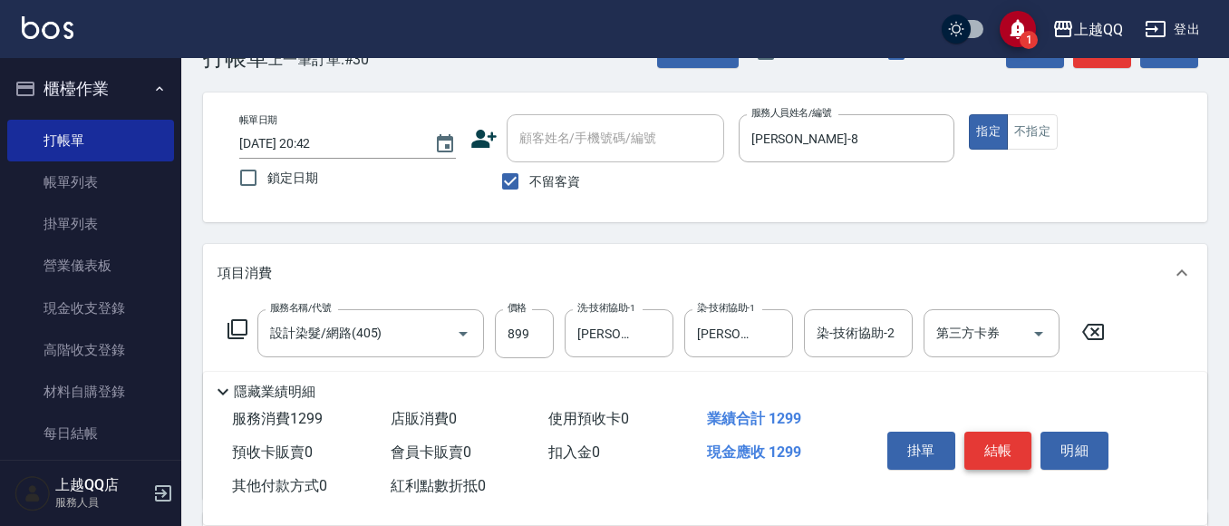
click at [1007, 451] on button "結帳" at bounding box center [998, 450] width 68 height 38
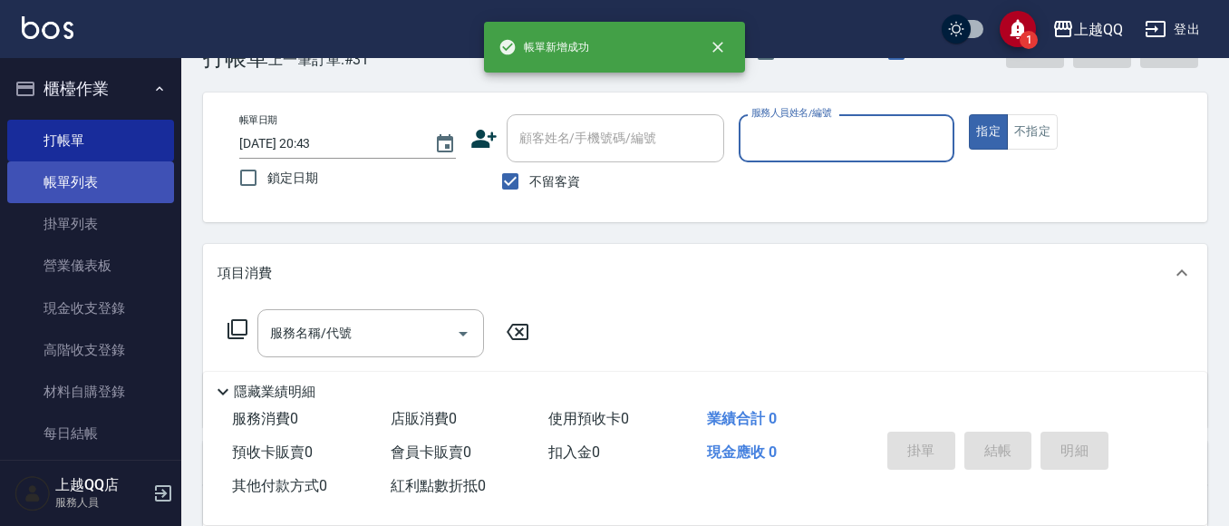
click at [89, 183] on link "帳單列表" at bounding box center [90, 182] width 167 height 42
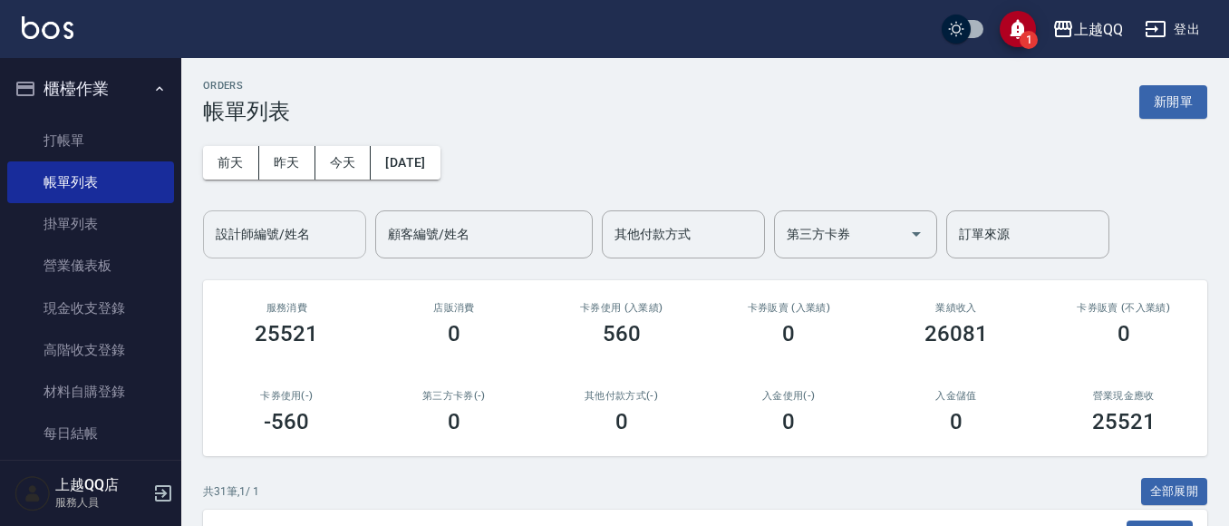
click at [247, 231] on div "設計師編號/姓名 設計師編號/姓名" at bounding box center [284, 234] width 163 height 48
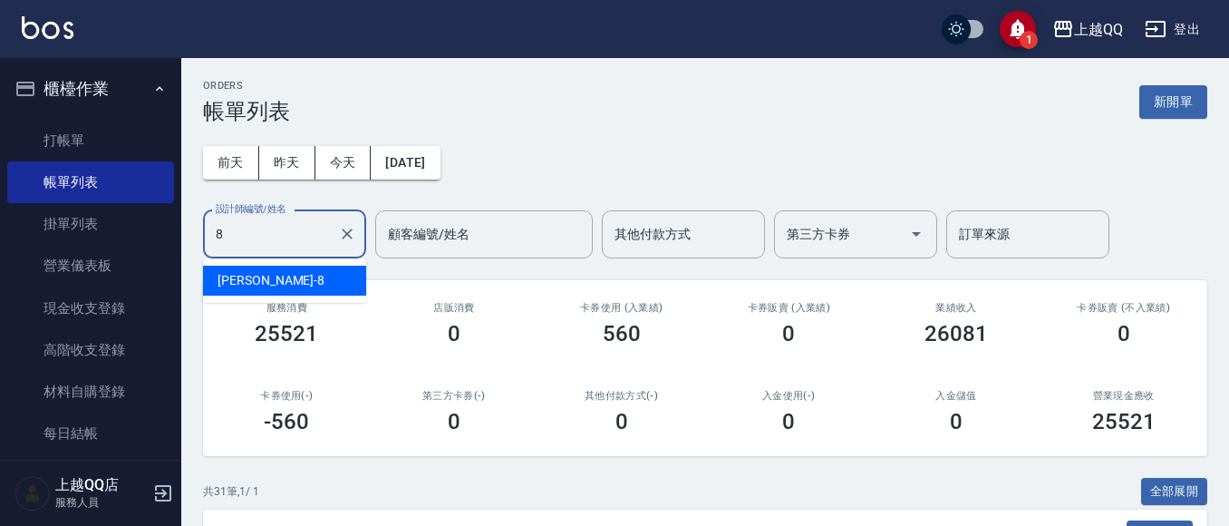
click at [277, 283] on div "孟穎 -8" at bounding box center [284, 281] width 163 height 30
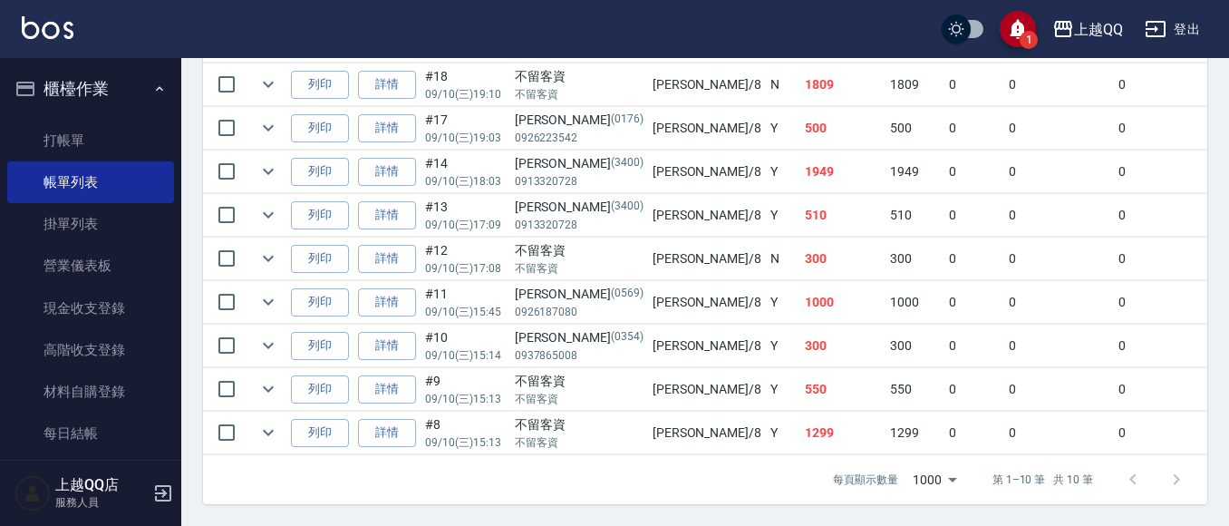
scroll to position [510, 0]
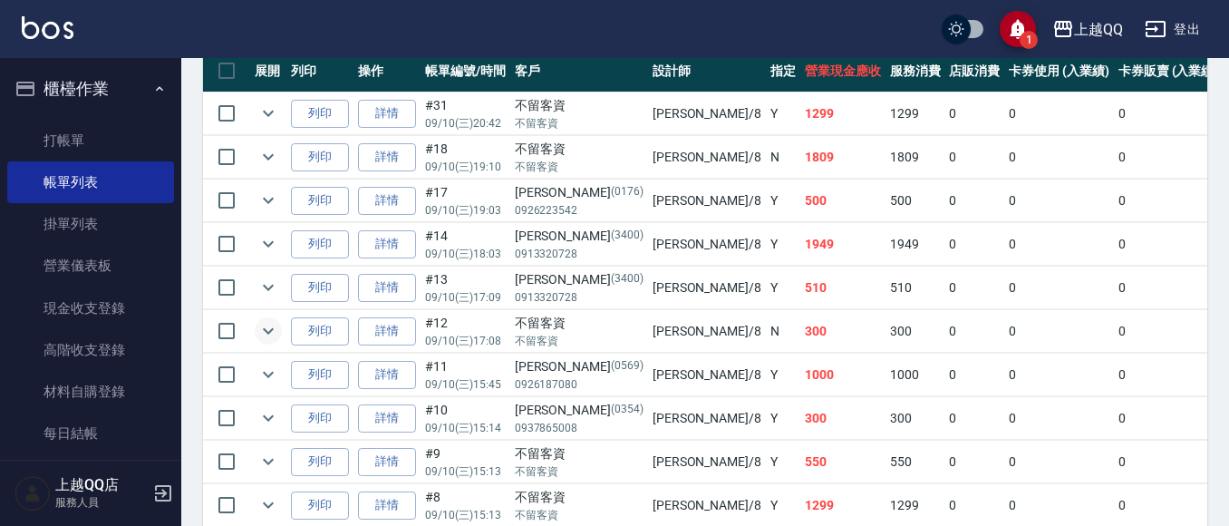
click at [270, 331] on icon "expand row" at bounding box center [268, 331] width 11 height 6
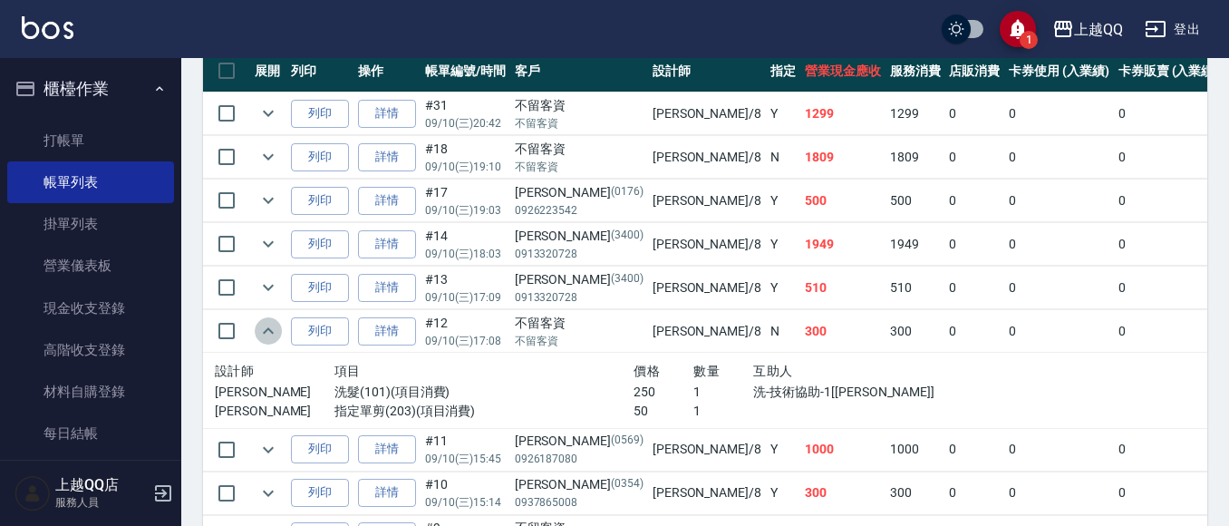
click at [270, 331] on icon "expand row" at bounding box center [268, 330] width 11 height 6
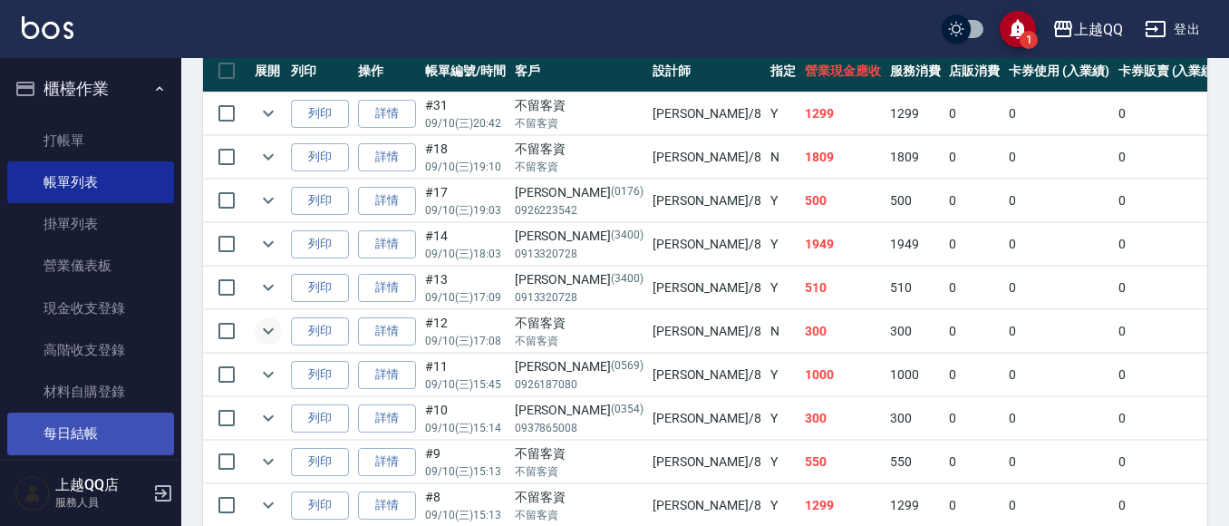
click at [94, 434] on link "每日結帳" at bounding box center [90, 433] width 167 height 42
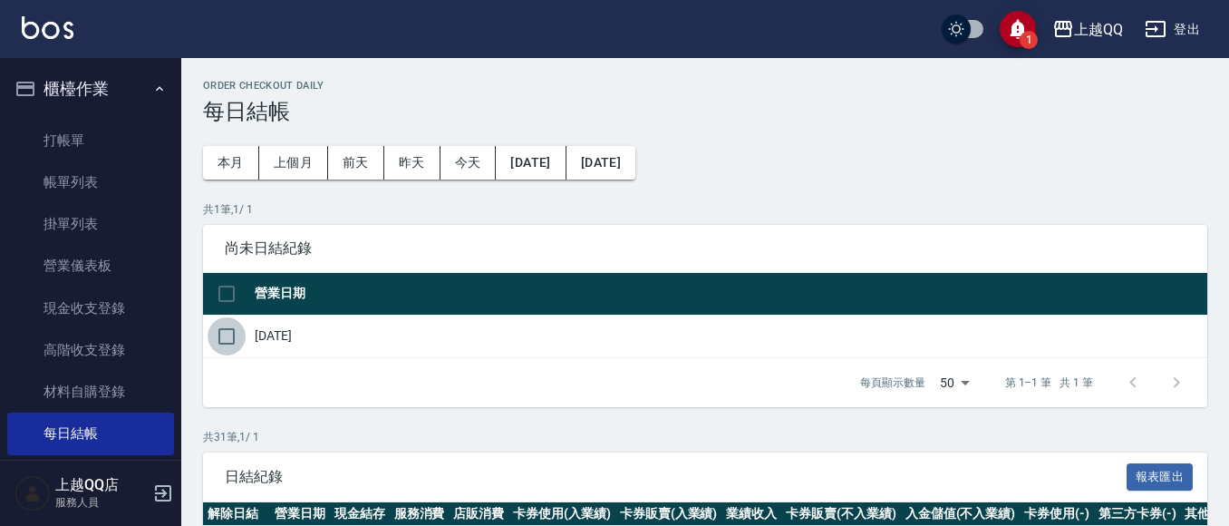
click at [227, 330] on input "checkbox" at bounding box center [227, 336] width 38 height 38
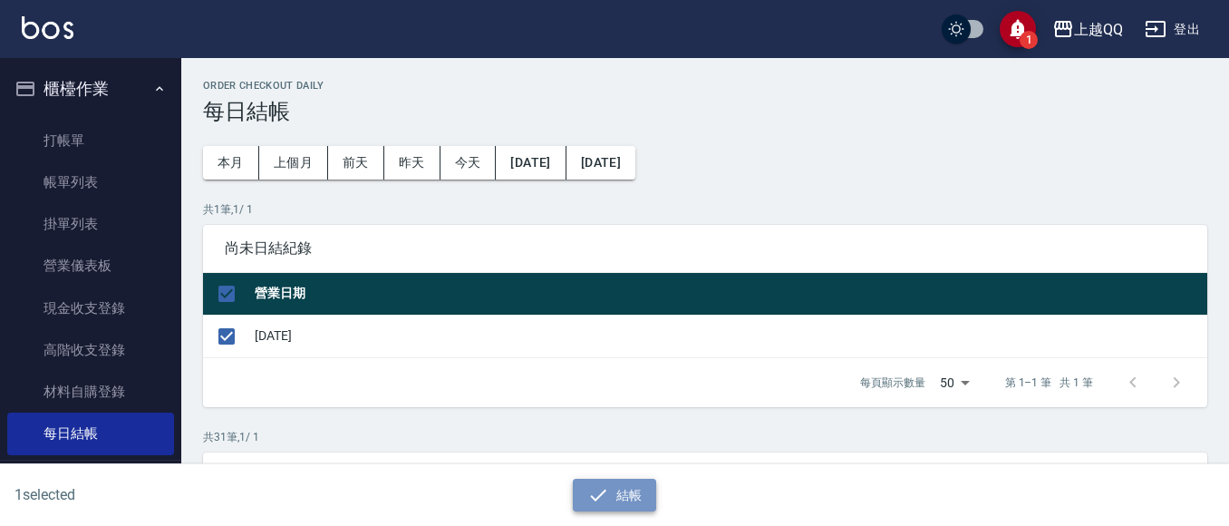
click at [625, 506] on button "結帳" at bounding box center [615, 496] width 84 height 34
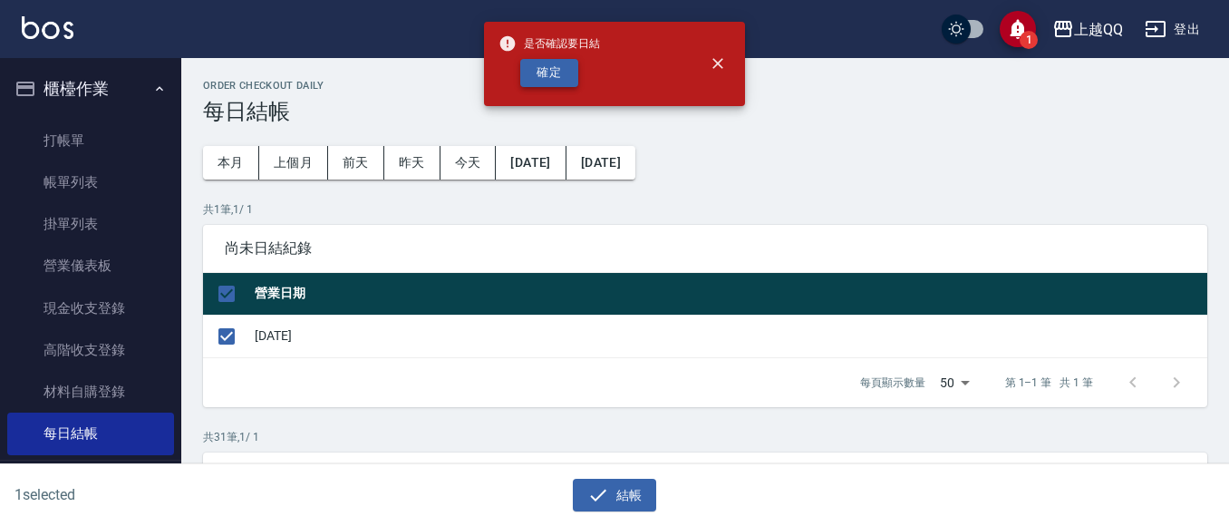
click at [559, 74] on button "確定" at bounding box center [549, 73] width 58 height 28
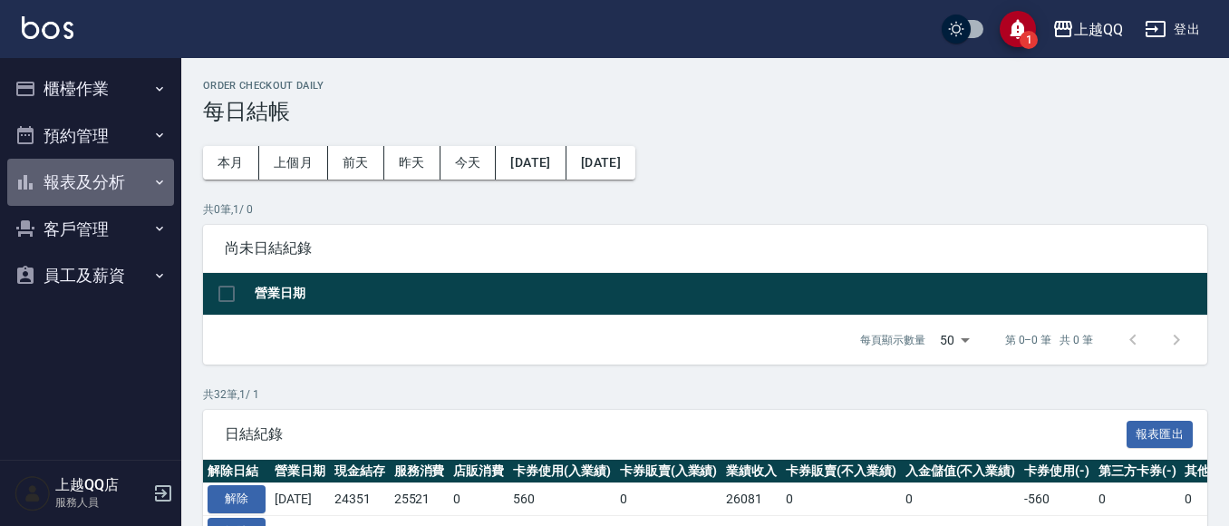
click at [76, 174] on button "報表及分析" at bounding box center [90, 182] width 167 height 47
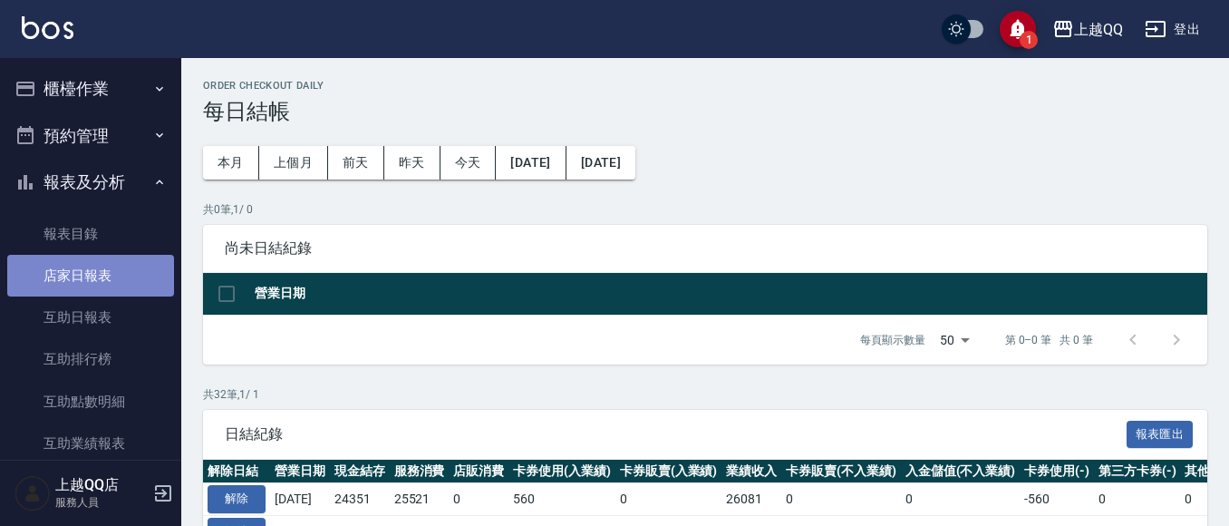
click at [94, 269] on link "店家日報表" at bounding box center [90, 276] width 167 height 42
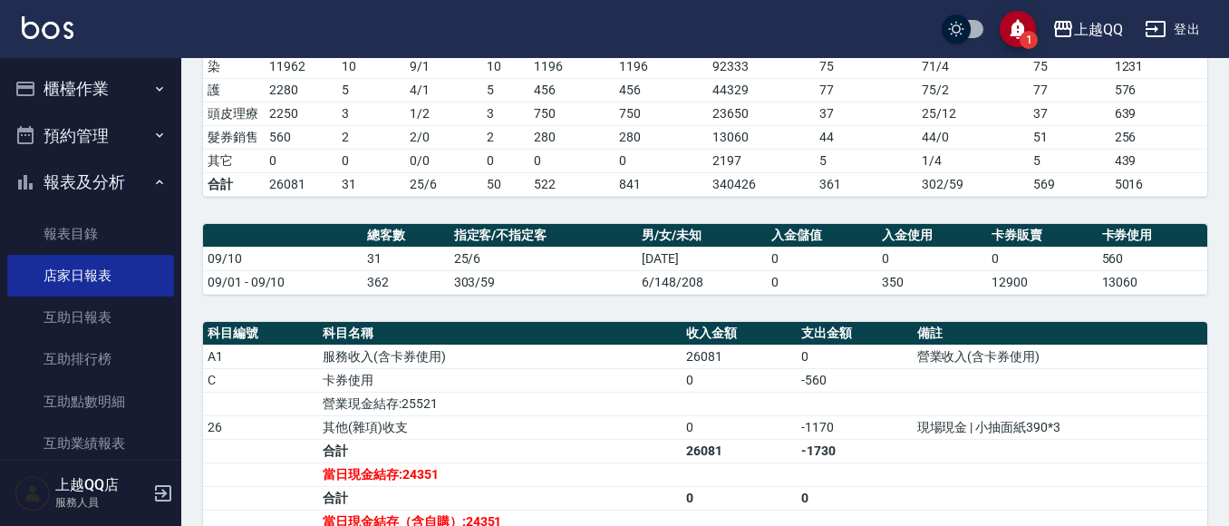
scroll to position [617, 0]
